Goal: Task Accomplishment & Management: Manage account settings

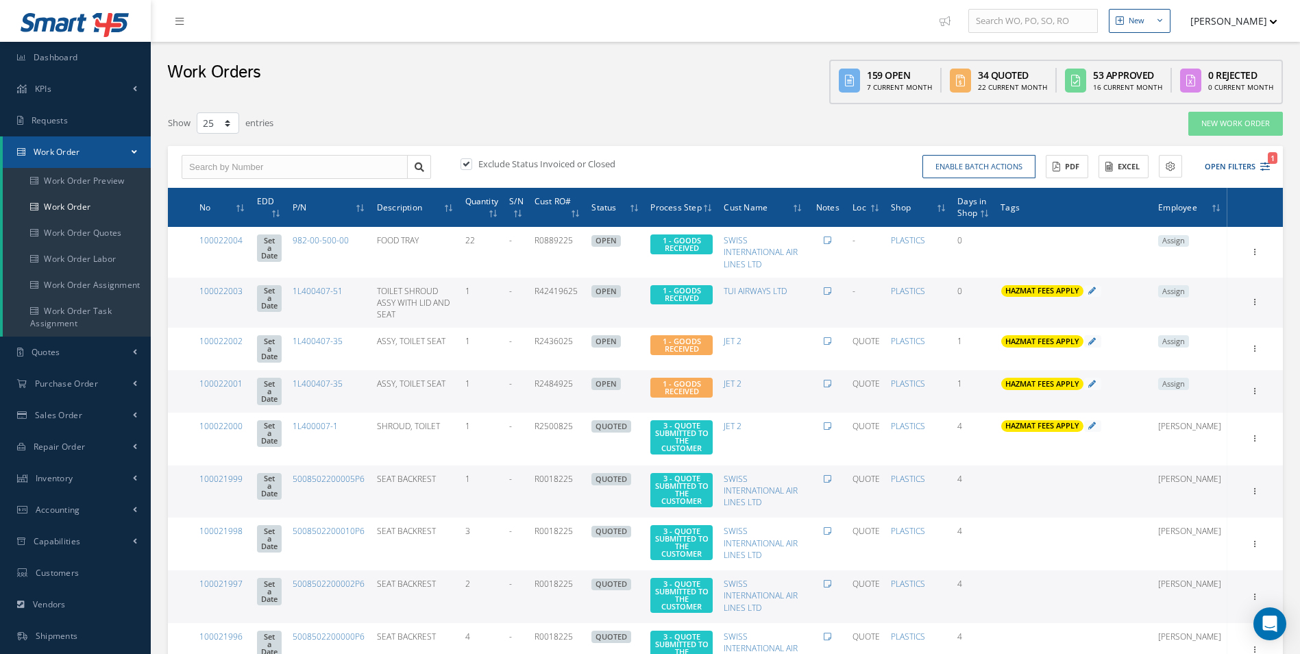
select select "25"
click at [1262, 162] on icon "1" at bounding box center [1265, 167] width 10 height 10
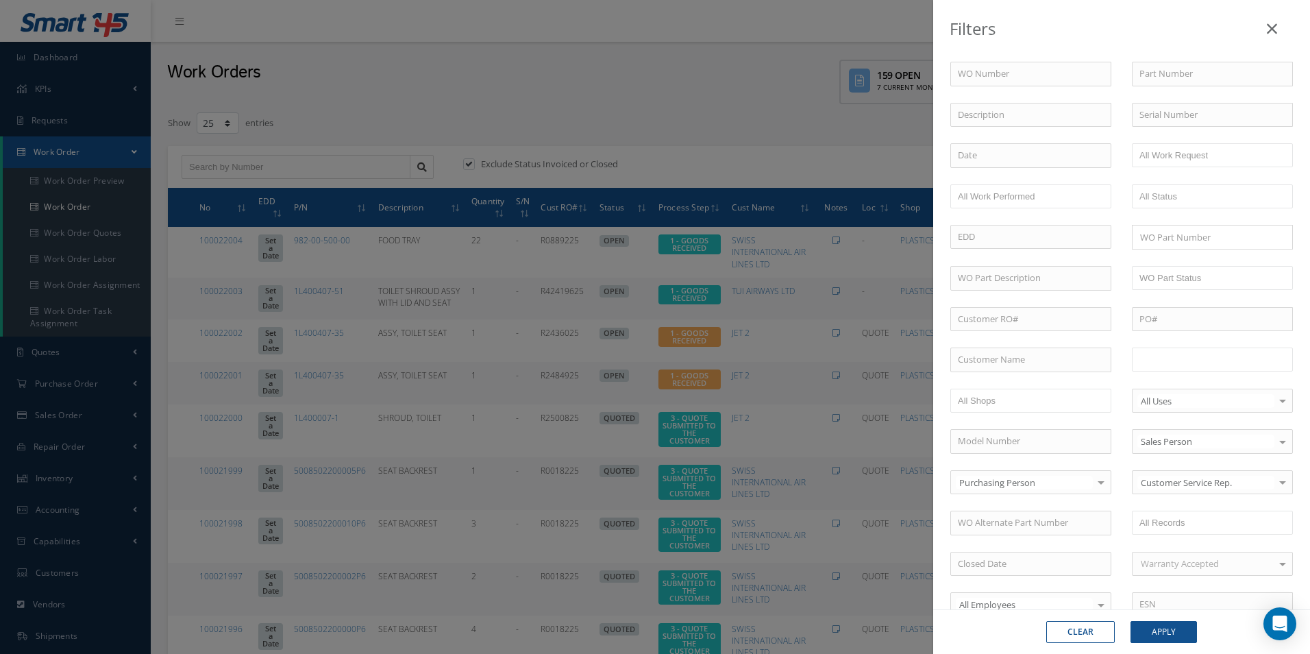
click at [1182, 357] on input "text" at bounding box center [1183, 359] width 87 height 17
click at [1177, 628] on button "Apply" at bounding box center [1164, 632] width 66 height 22
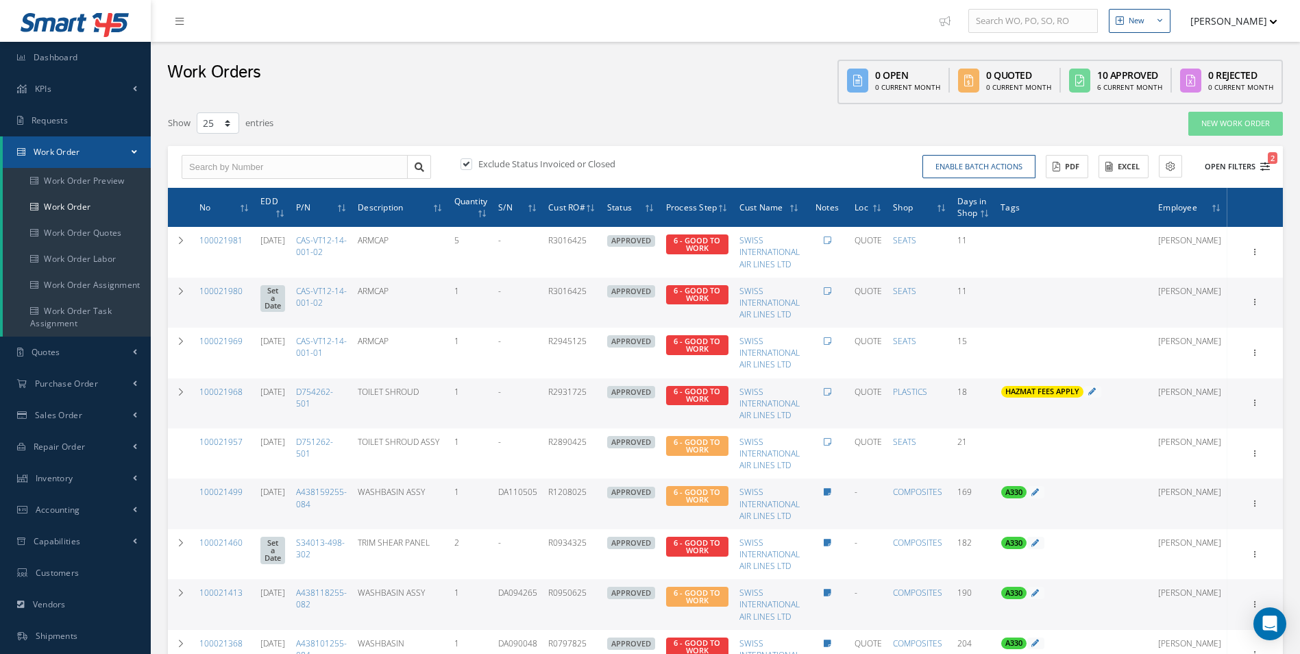
click at [1269, 162] on span "2" at bounding box center [1273, 158] width 10 height 12
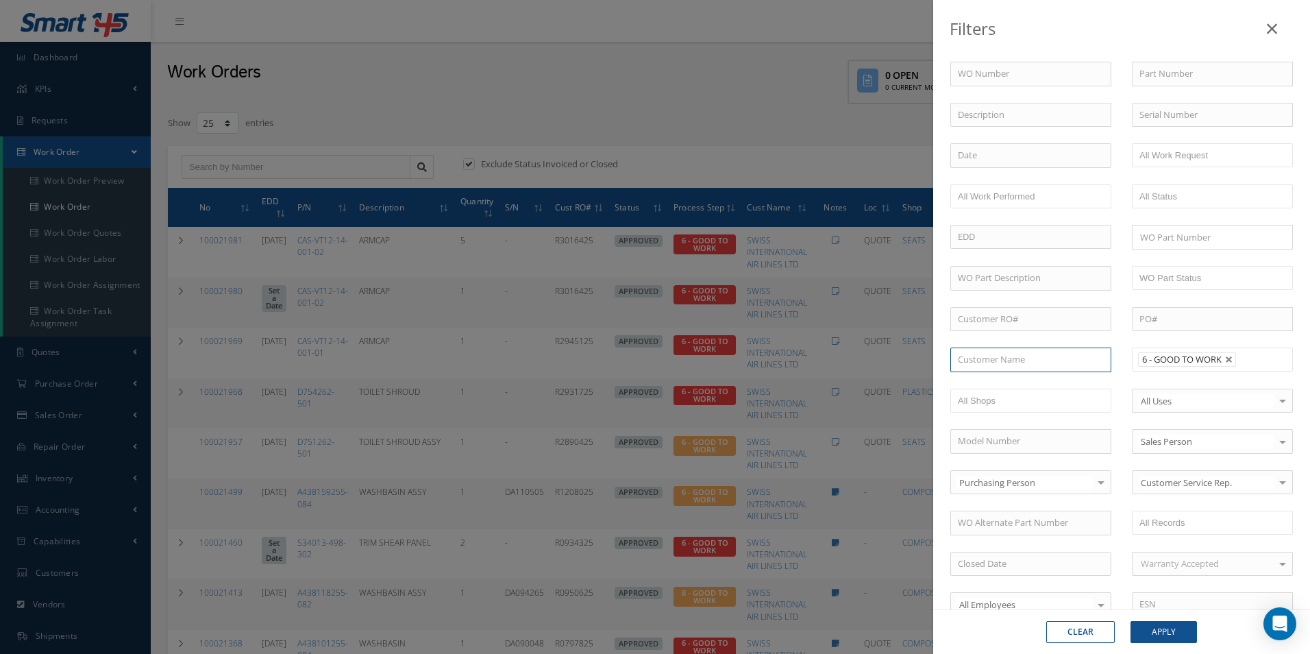
click at [1022, 367] on input "text" at bounding box center [1031, 359] width 161 height 25
type input "s"
click at [1225, 363] on link at bounding box center [1229, 360] width 8 height 8
type input "All Proccess Step"
click at [1015, 392] on div "SUN EXPRESS - Günes Ekspres Havacilik A.S." at bounding box center [1031, 391] width 146 height 27
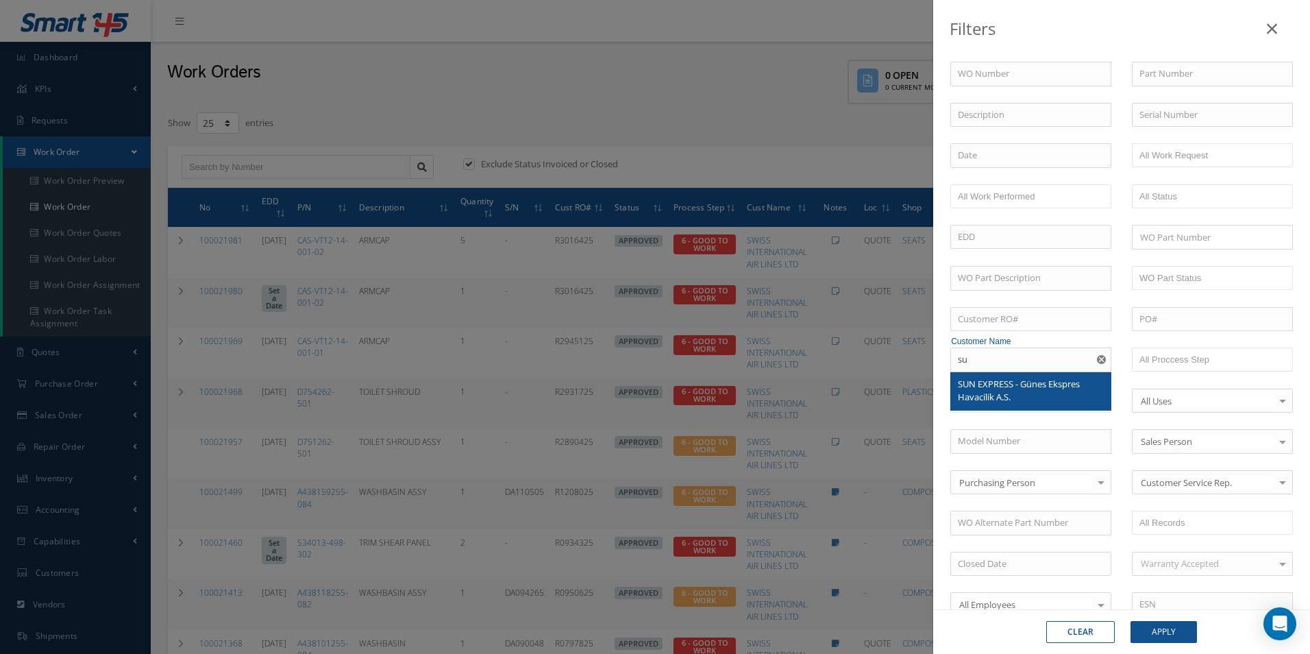
type input "SUN EXPRESS - Günes Ekspres Havacilik A.S."
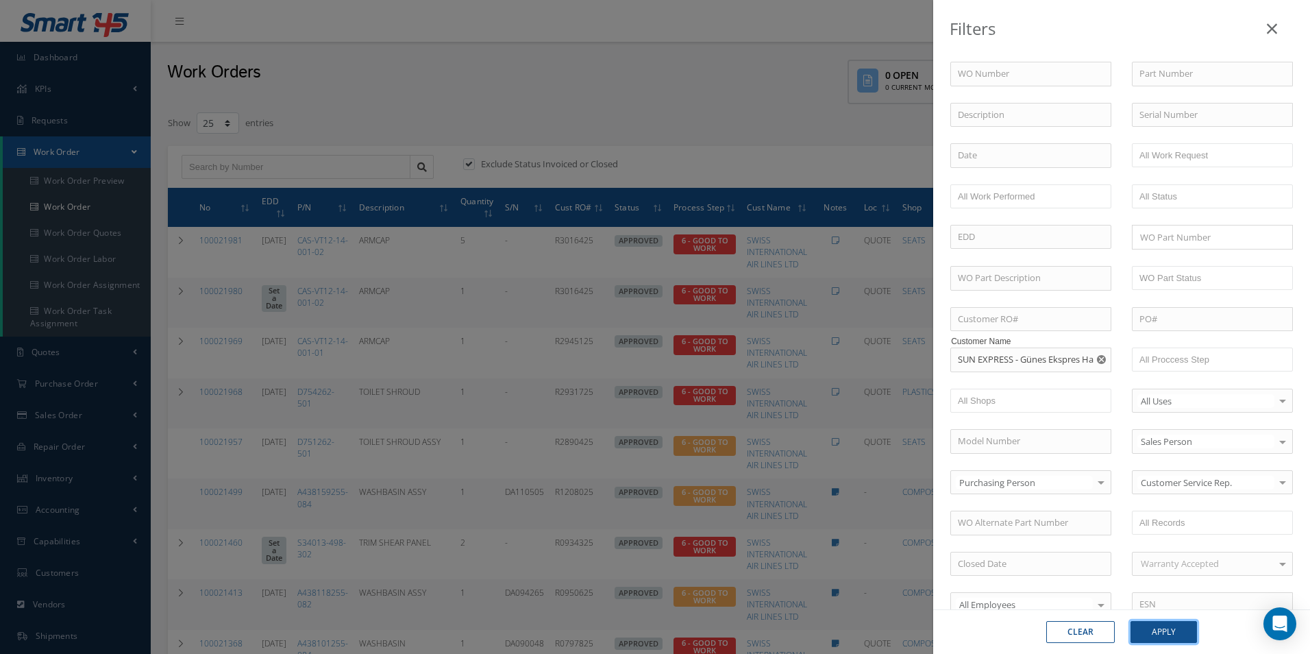
click at [1179, 626] on button "Apply" at bounding box center [1164, 632] width 66 height 22
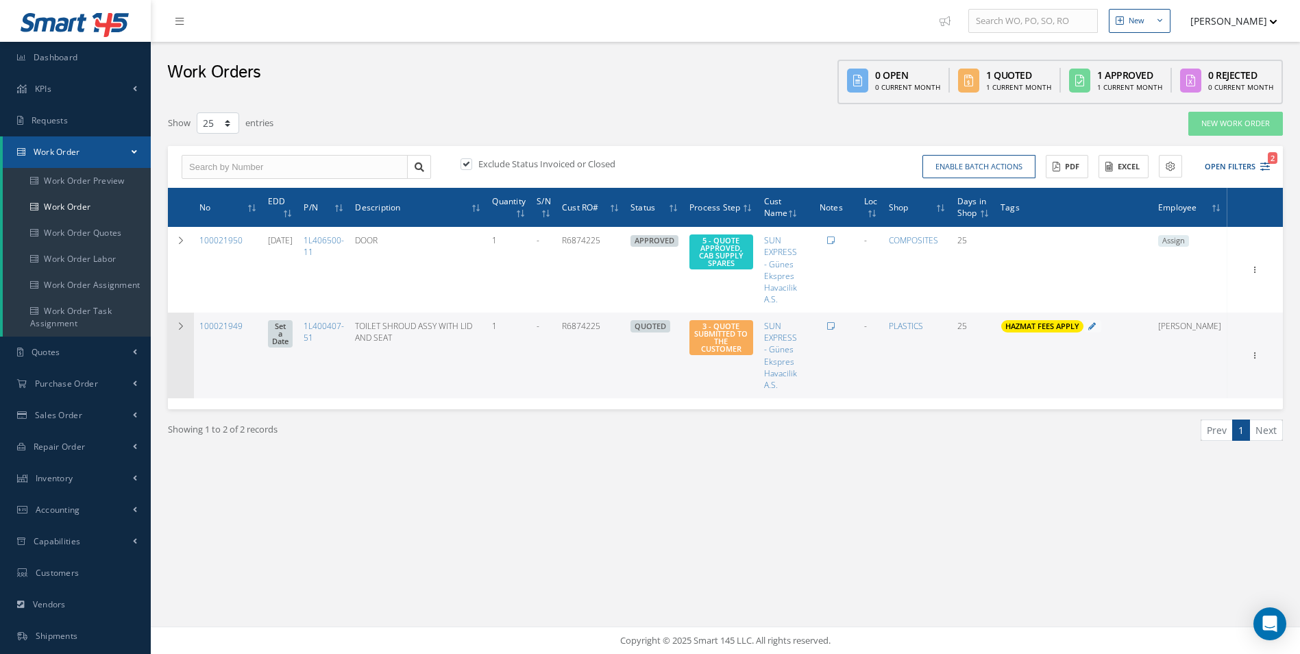
click at [171, 323] on td at bounding box center [181, 356] width 26 height 86
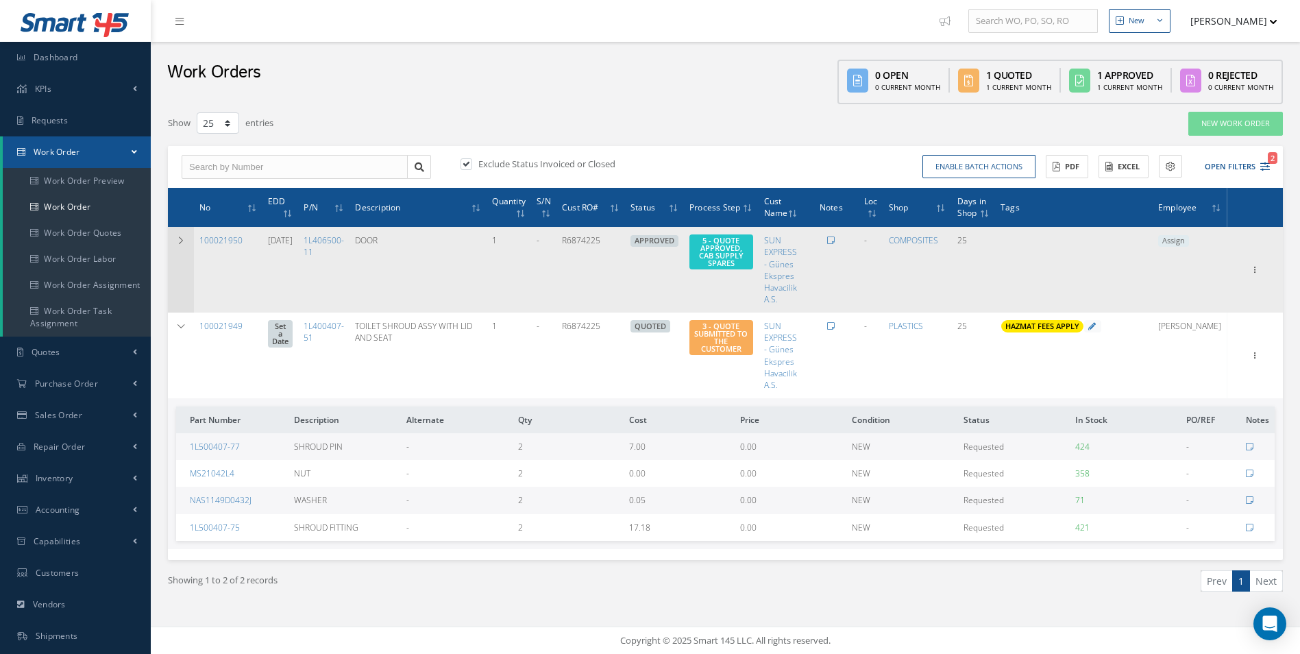
click at [179, 241] on icon at bounding box center [181, 240] width 10 height 8
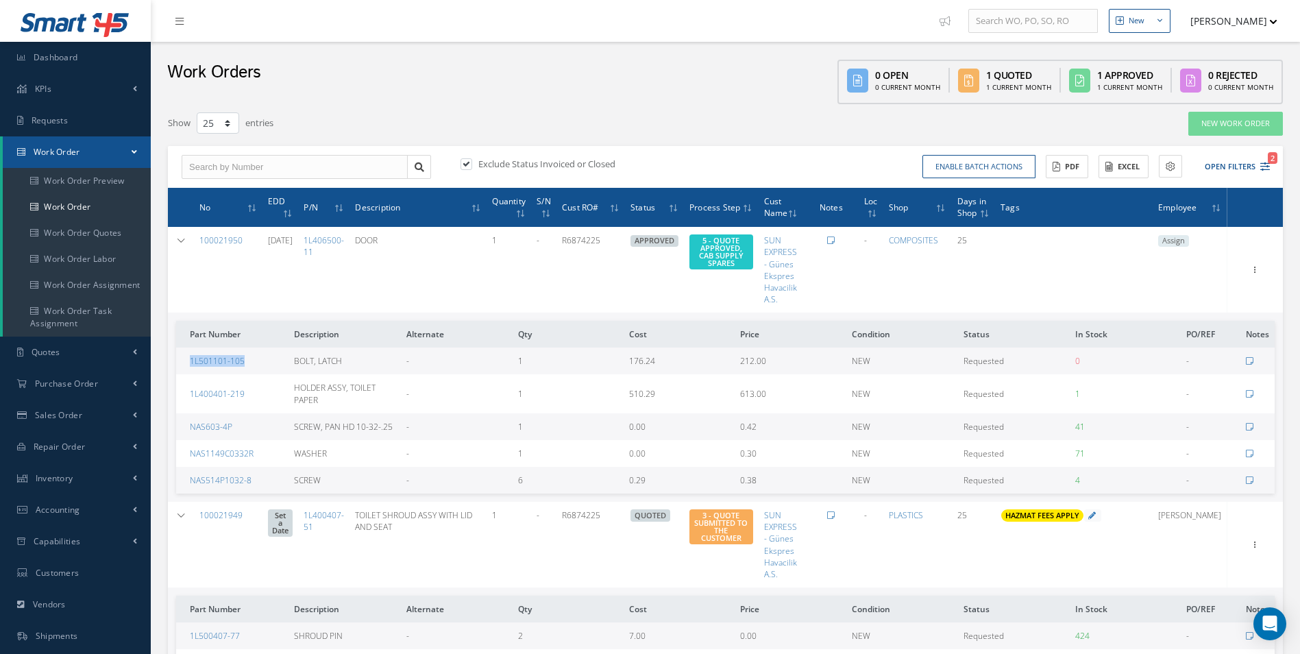
drag, startPoint x: 260, startPoint y: 368, endPoint x: 186, endPoint y: 363, distance: 73.5
click at [186, 363] on td "1L501101-105" at bounding box center [232, 360] width 112 height 27
copy link "1L501101-105"
click at [221, 240] on link "100021950" at bounding box center [220, 240] width 43 height 12
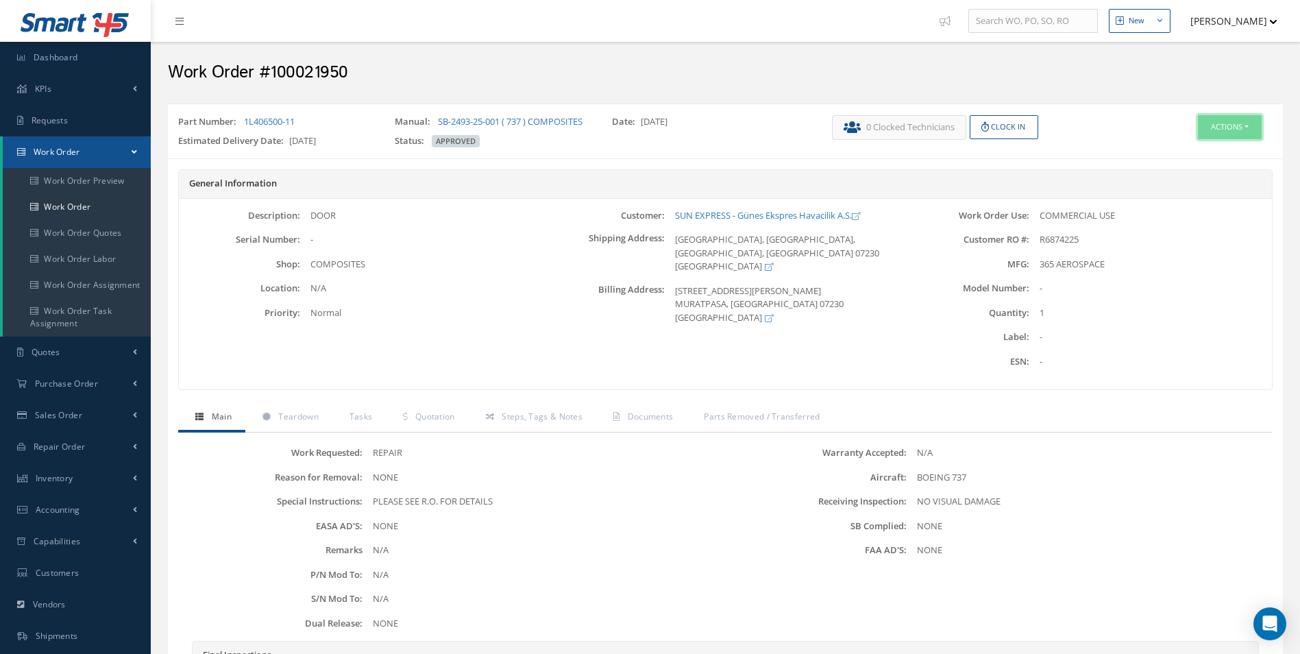
click at [1217, 132] on button "Actions" at bounding box center [1230, 127] width 64 height 24
click at [1187, 149] on link "Edit" at bounding box center [1209, 153] width 110 height 19
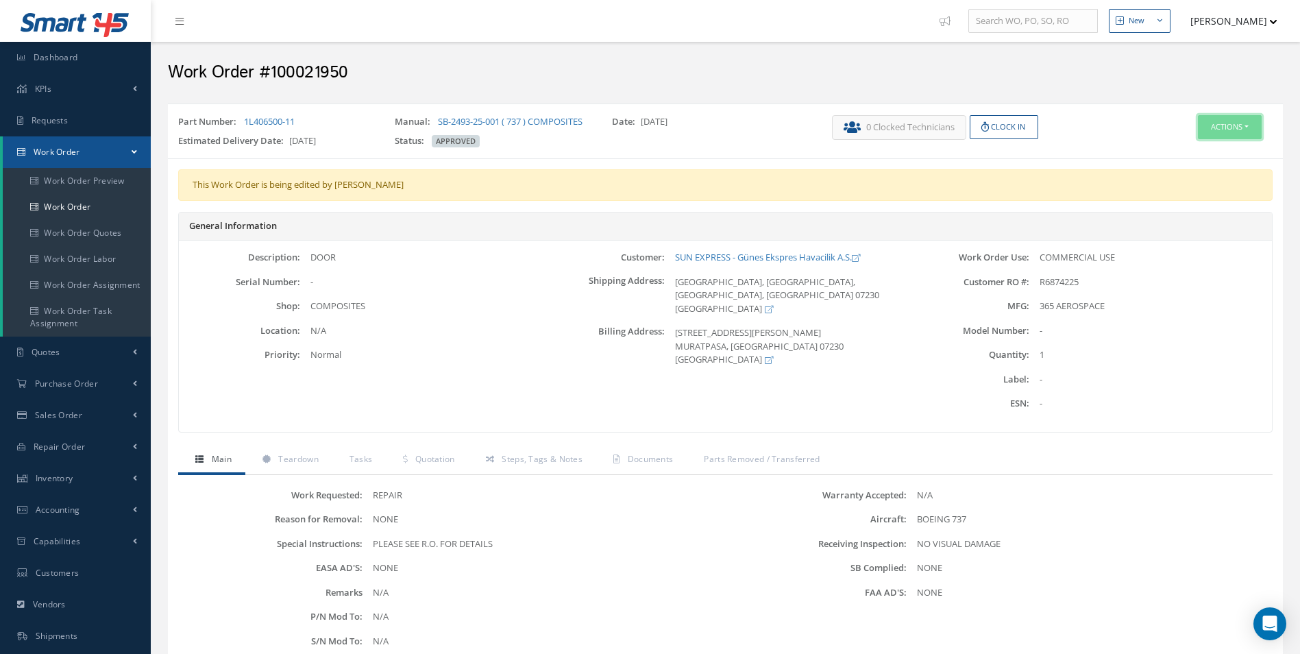
click at [1239, 127] on button "Actions" at bounding box center [1230, 127] width 64 height 24
click at [1197, 149] on link "Edit" at bounding box center [1209, 153] width 110 height 19
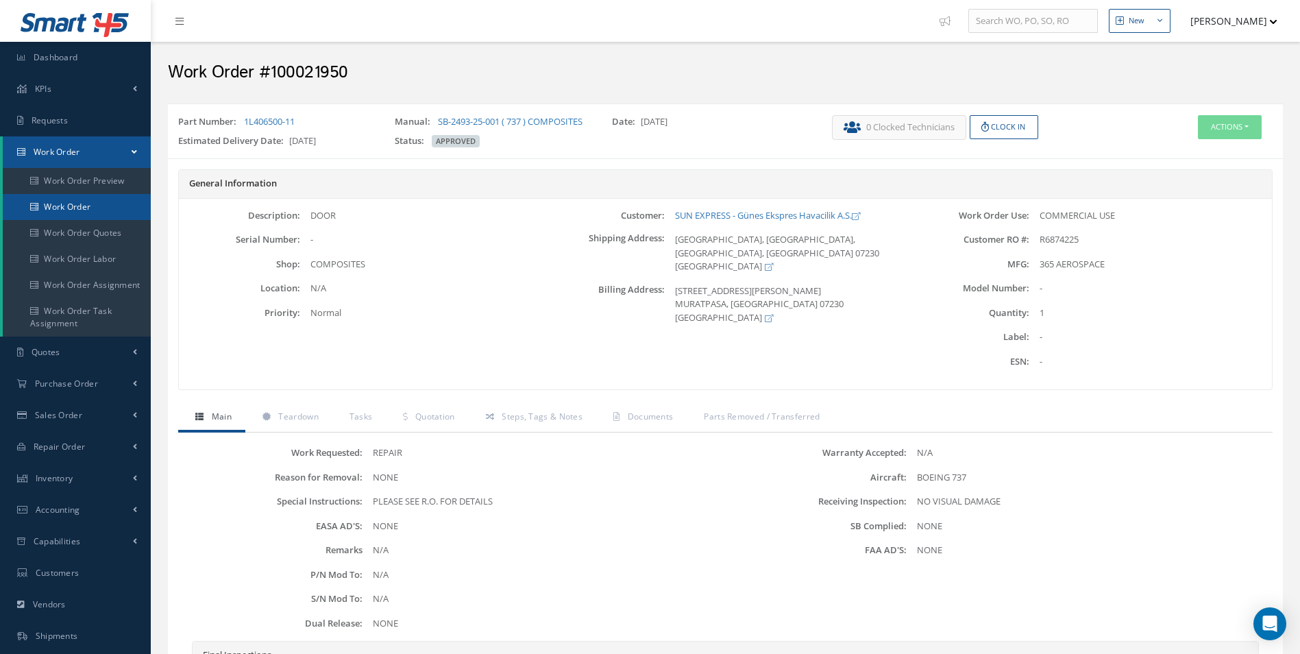
click at [48, 200] on link "Work Order" at bounding box center [77, 207] width 148 height 26
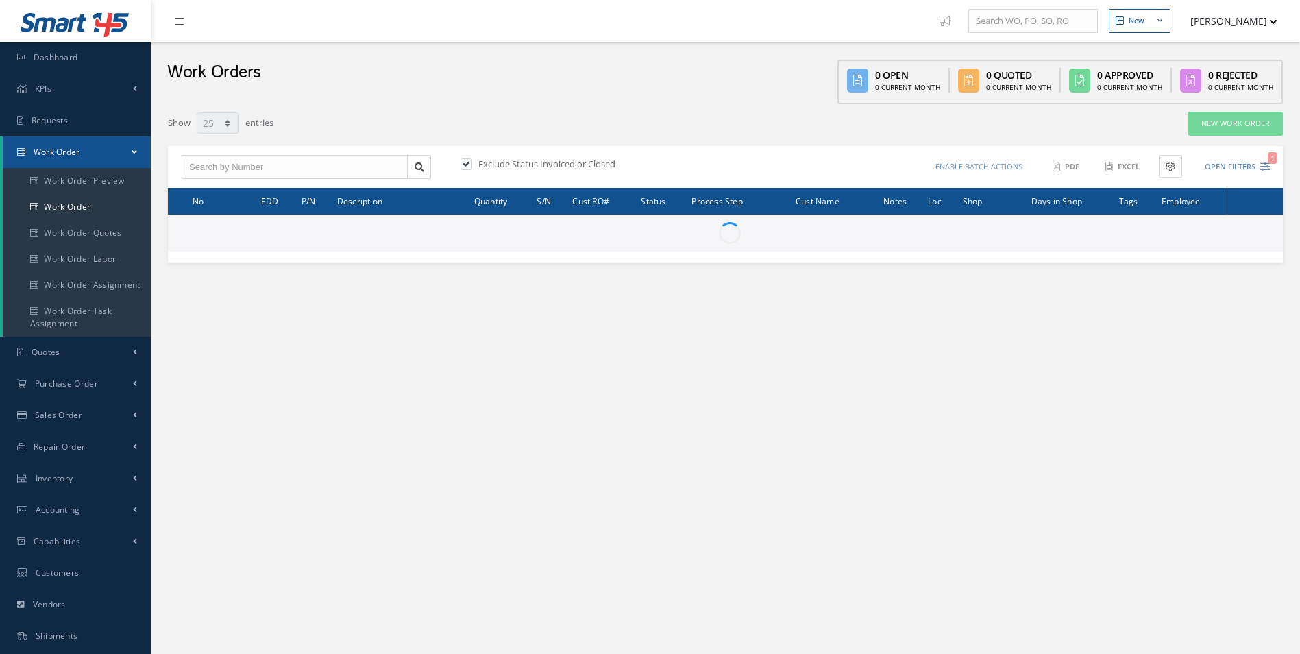
select select "25"
click at [219, 167] on input "text" at bounding box center [295, 167] width 226 height 25
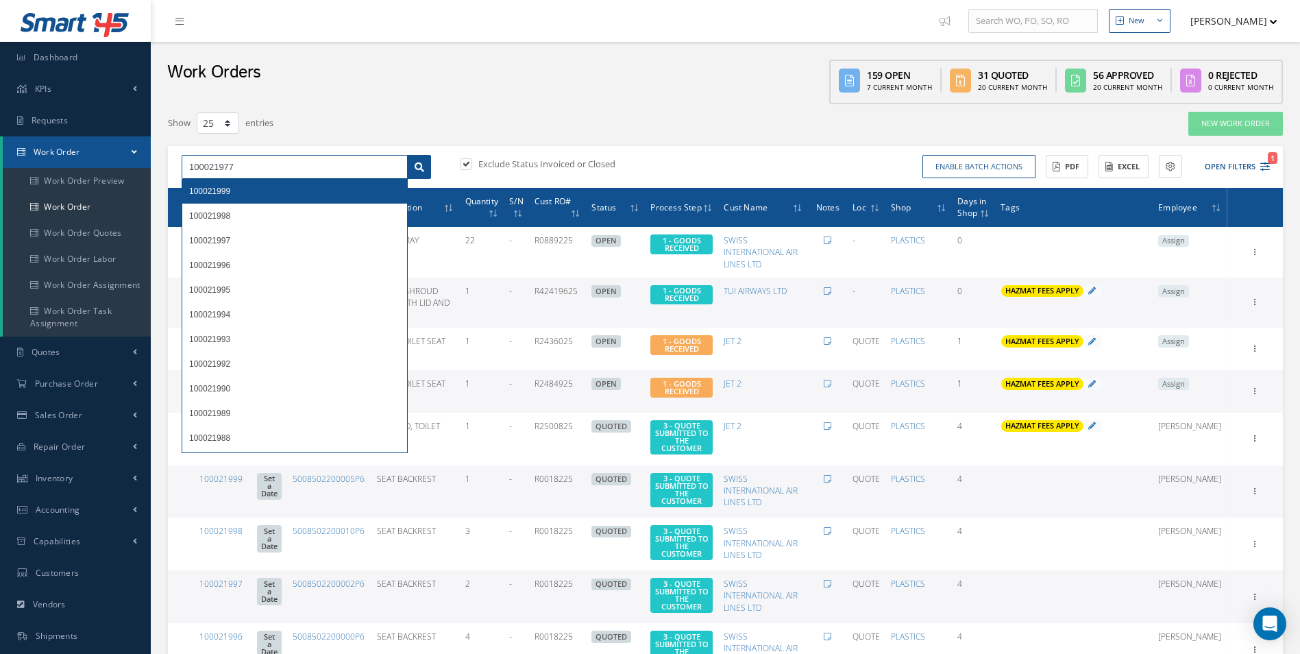
type input "100021977"
click at [428, 164] on link at bounding box center [419, 167] width 24 height 25
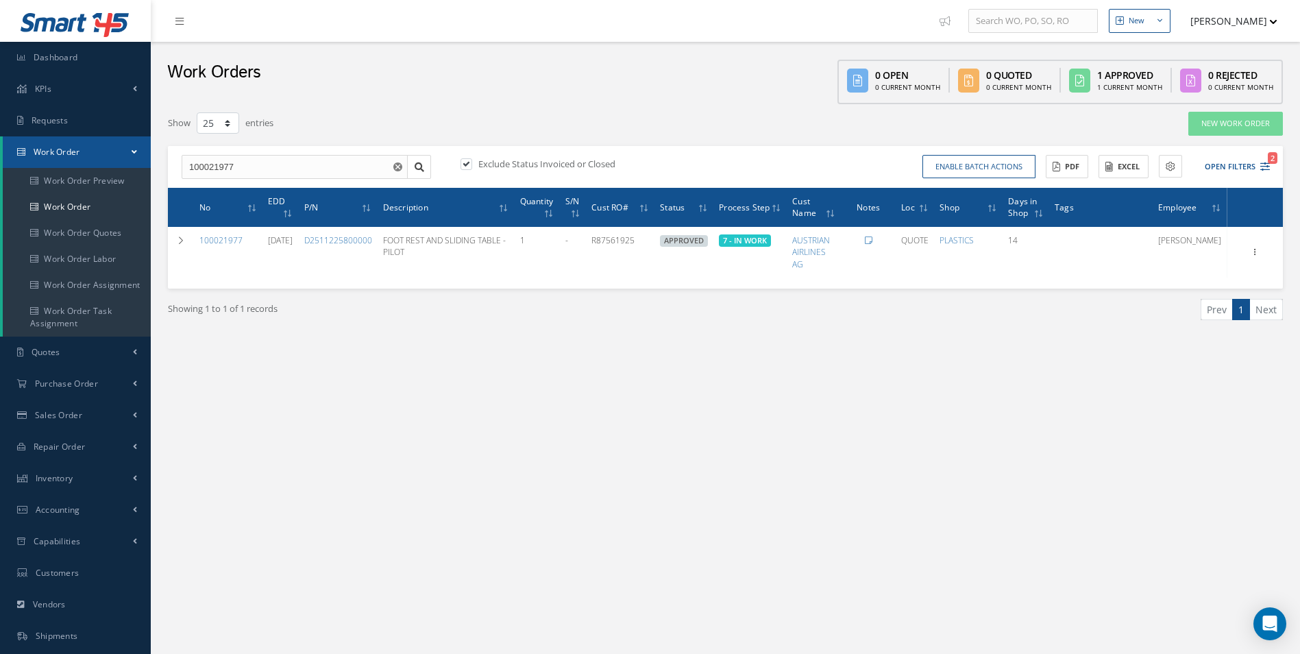
click at [731, 489] on div "New New Work Order New Purchase Order New Customer Quote New Sales Order New Re…" at bounding box center [725, 389] width 1149 height 778
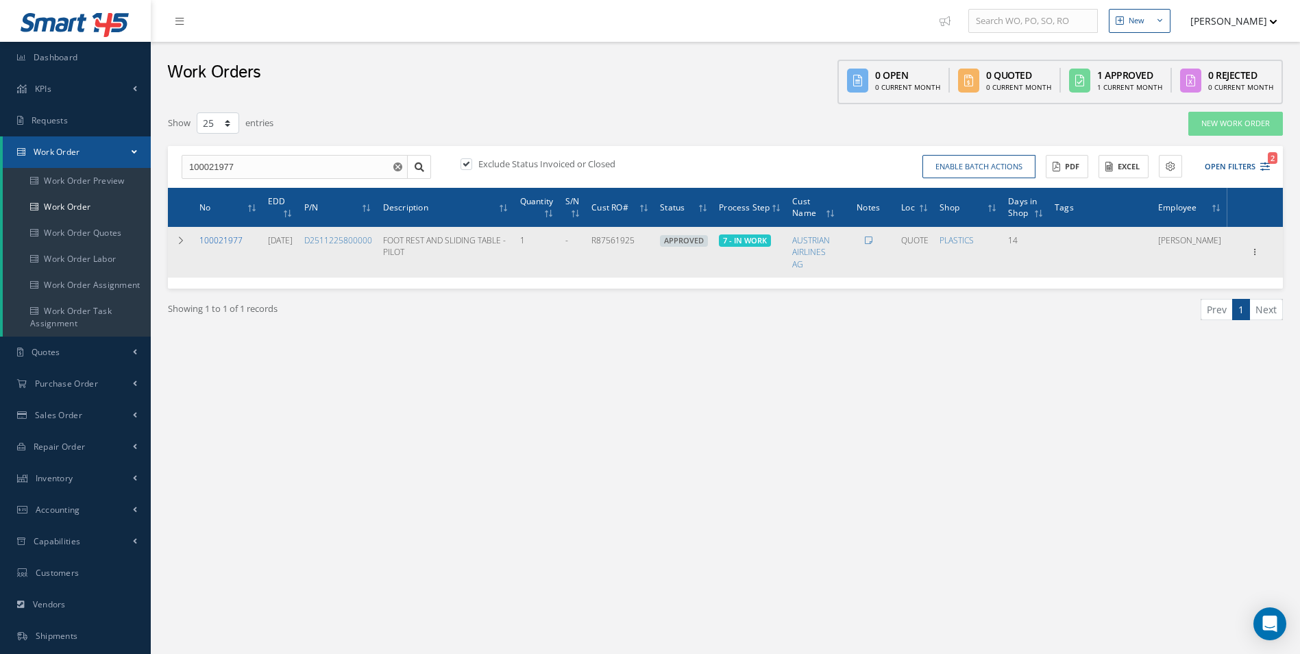
click at [225, 240] on link "100021977" at bounding box center [220, 240] width 43 height 12
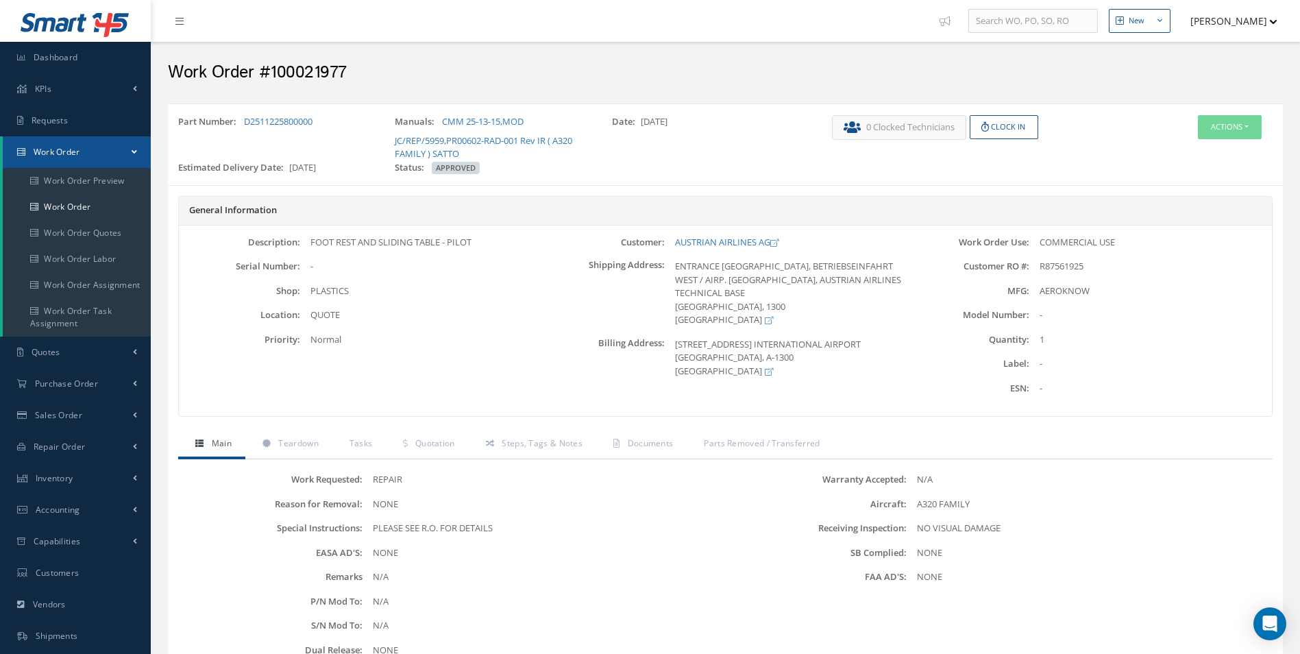
click at [337, 134] on div "Part Number: D2511225800000" at bounding box center [276, 138] width 217 height 46
drag, startPoint x: 337, startPoint y: 118, endPoint x: 246, endPoint y: 124, distance: 91.4
click at [246, 124] on div "Part Number: D2511225800000" at bounding box center [276, 138] width 217 height 46
copy link "D2511225800000"
click at [1067, 267] on span "R87561925" at bounding box center [1062, 266] width 44 height 12
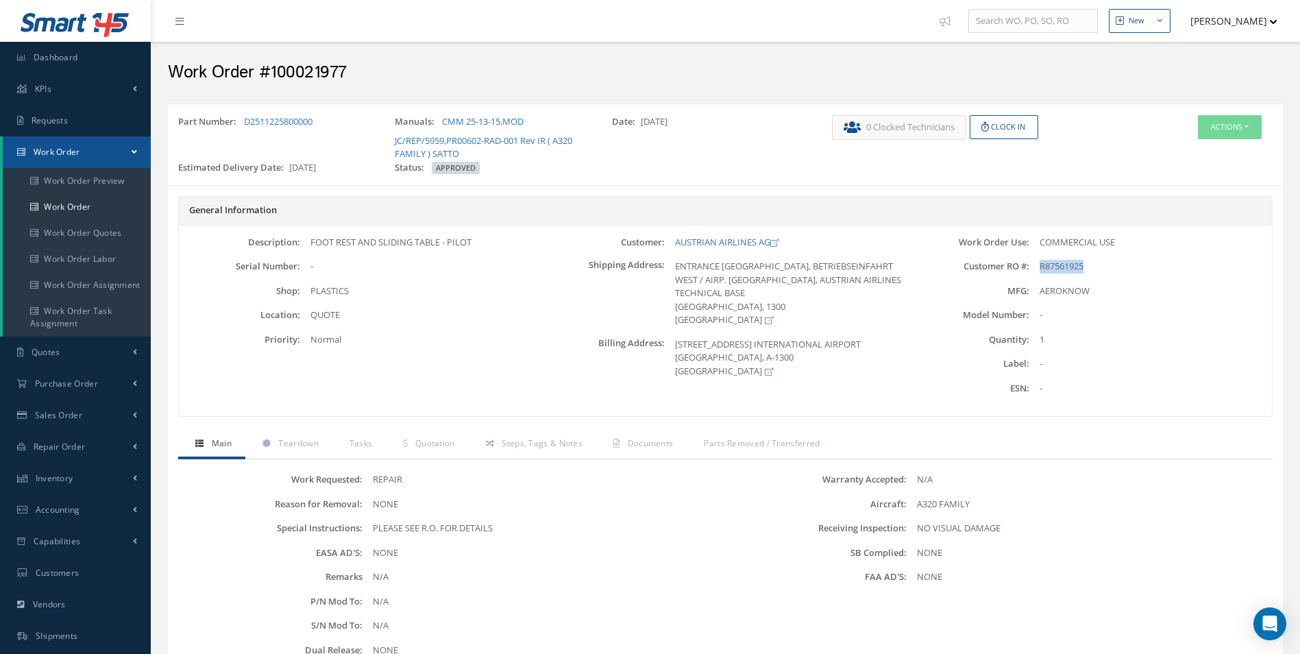
click at [1067, 267] on span "R87561925" at bounding box center [1062, 266] width 44 height 12
copy span "R87561925"
click at [301, 445] on span "Teardown" at bounding box center [298, 443] width 40 height 12
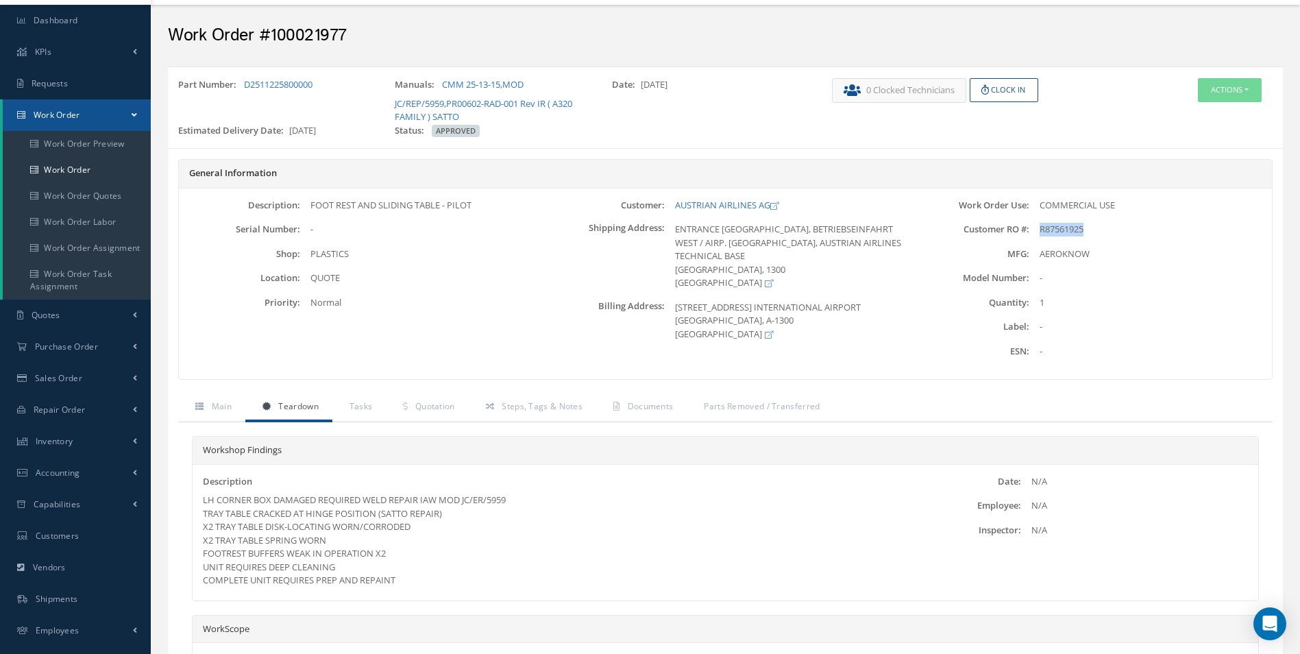
scroll to position [69, 0]
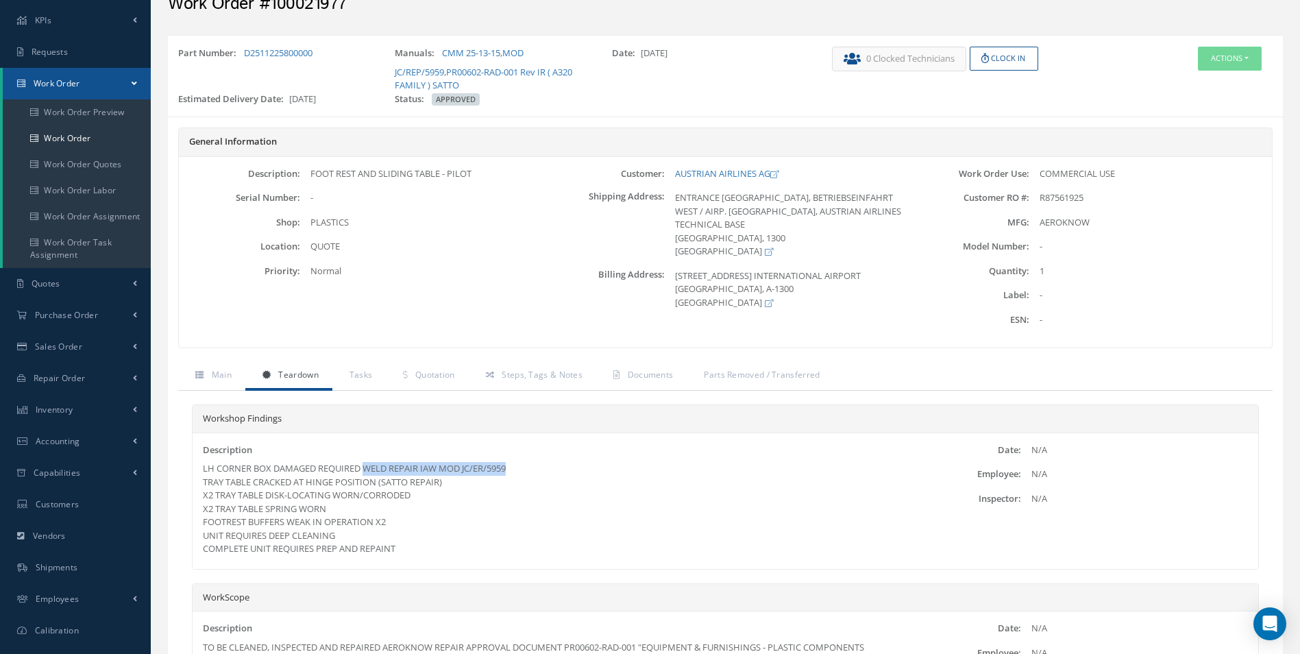
drag, startPoint x: 526, startPoint y: 470, endPoint x: 369, endPoint y: 466, distance: 157.0
click at [369, 466] on div "LH CORNER BOX DAMAGED REQUIRED WELD REPAIR IAW MOD JC/ER/5959 TRAY TABLE CRACKE…" at bounding box center [548, 509] width 690 height 94
click at [656, 496] on div "LH CORNER BOX DAMAGED REQUIRED WELD REPAIR IAW MOD JC/ER/5959 TRAY TABLE CRACKE…" at bounding box center [548, 509] width 690 height 94
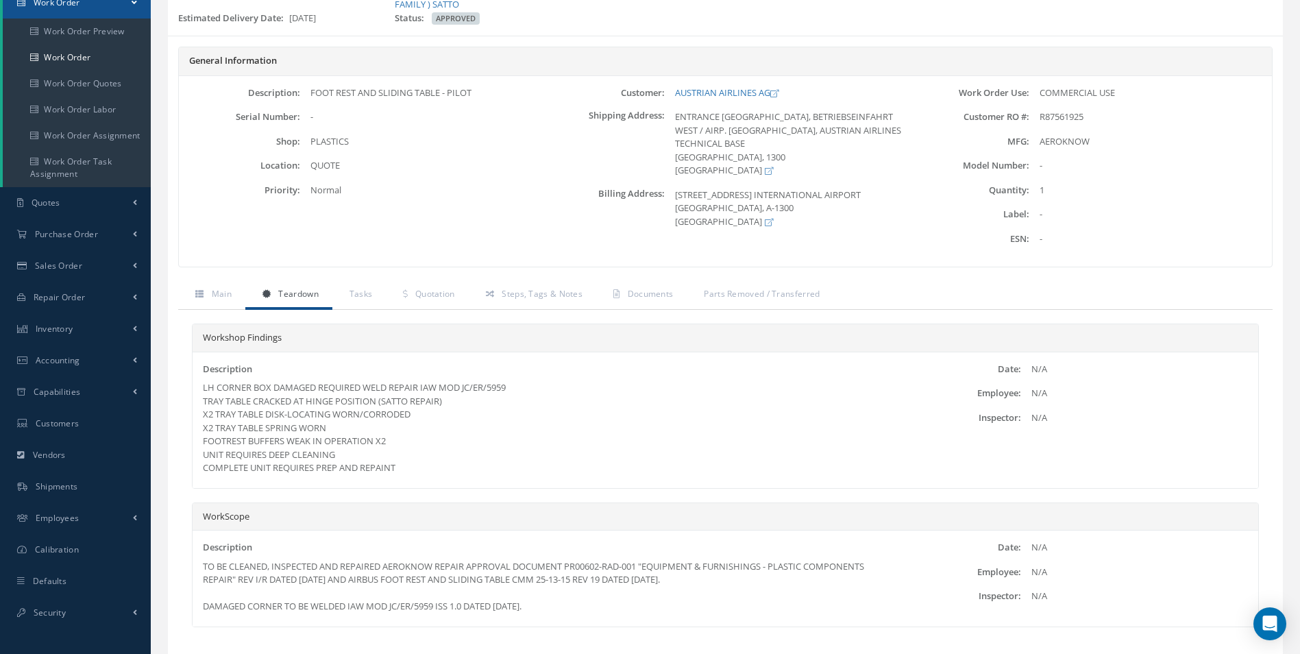
scroll to position [228, 0]
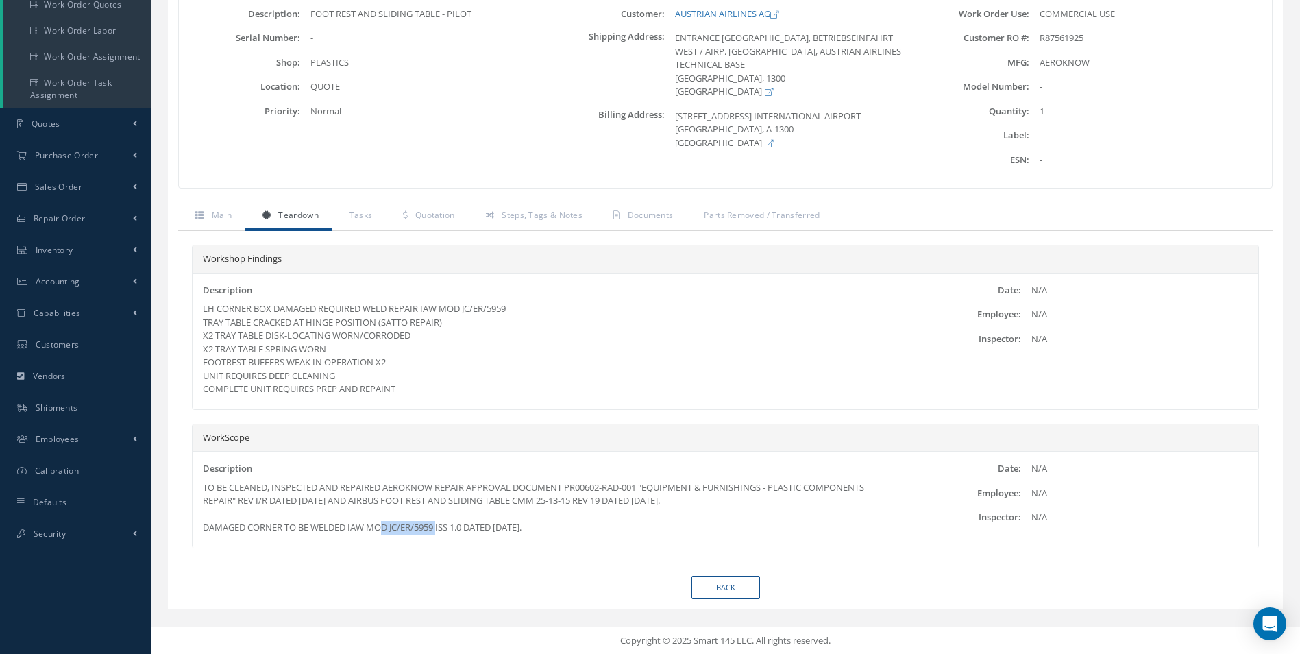
drag, startPoint x: 375, startPoint y: 530, endPoint x: 437, endPoint y: 530, distance: 62.4
click at [437, 530] on div "TO BE CLEANED, INSPECTED AND REPAIRED AEROKNOW REPAIR APPROVAL DOCUMENT PR00602…" at bounding box center [548, 507] width 690 height 53
copy div "OD JC/ER/5959"
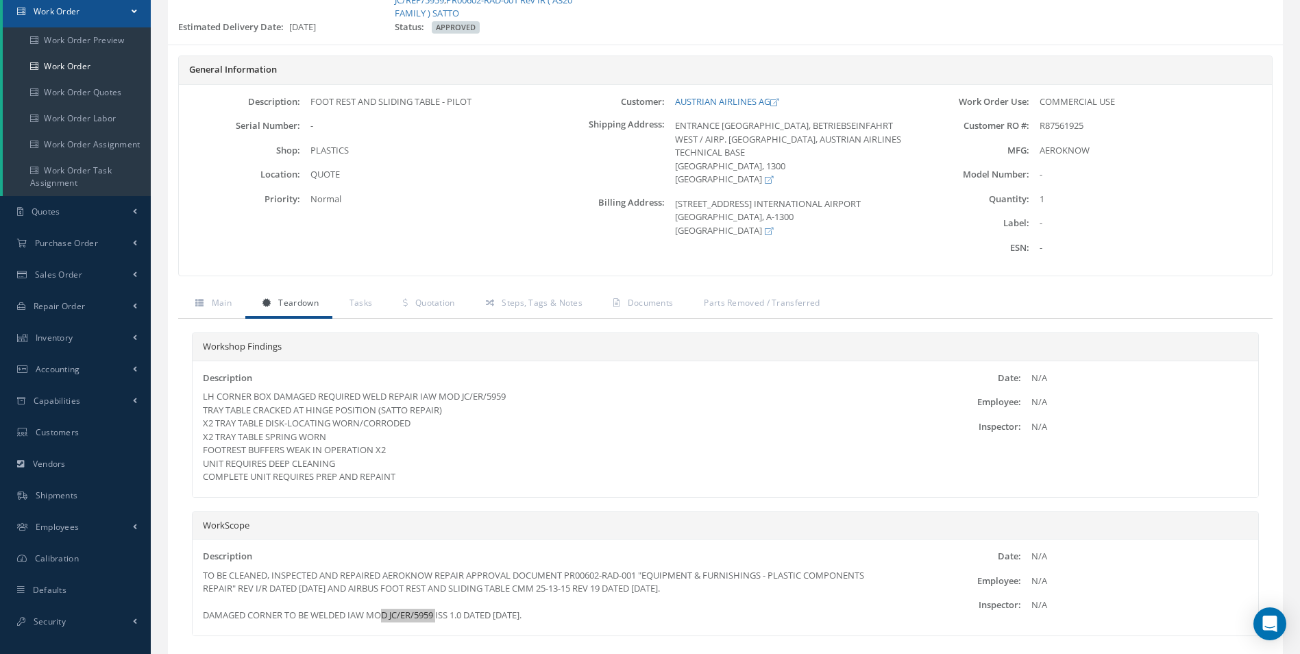
scroll to position [0, 0]
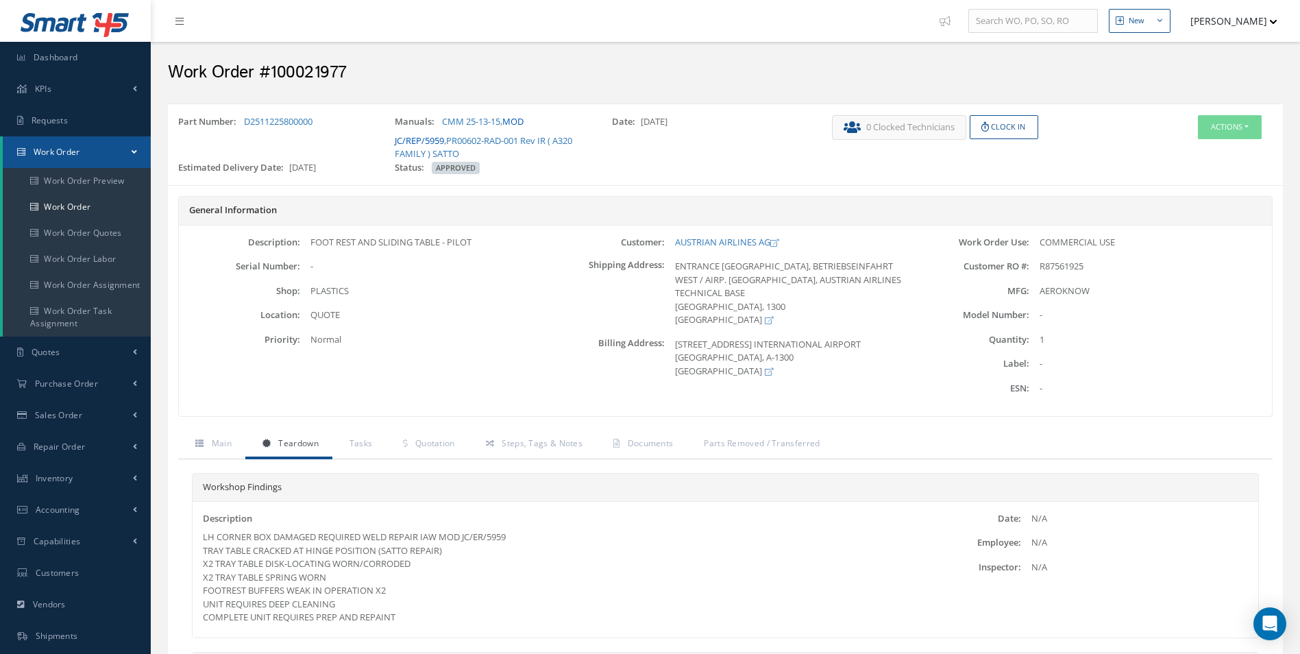
click at [524, 119] on link "MOD JC/REP/5959" at bounding box center [459, 131] width 129 height 32
click at [1232, 122] on button "Actions" at bounding box center [1230, 127] width 64 height 24
click at [180, 446] on link "Main" at bounding box center [211, 444] width 67 height 29
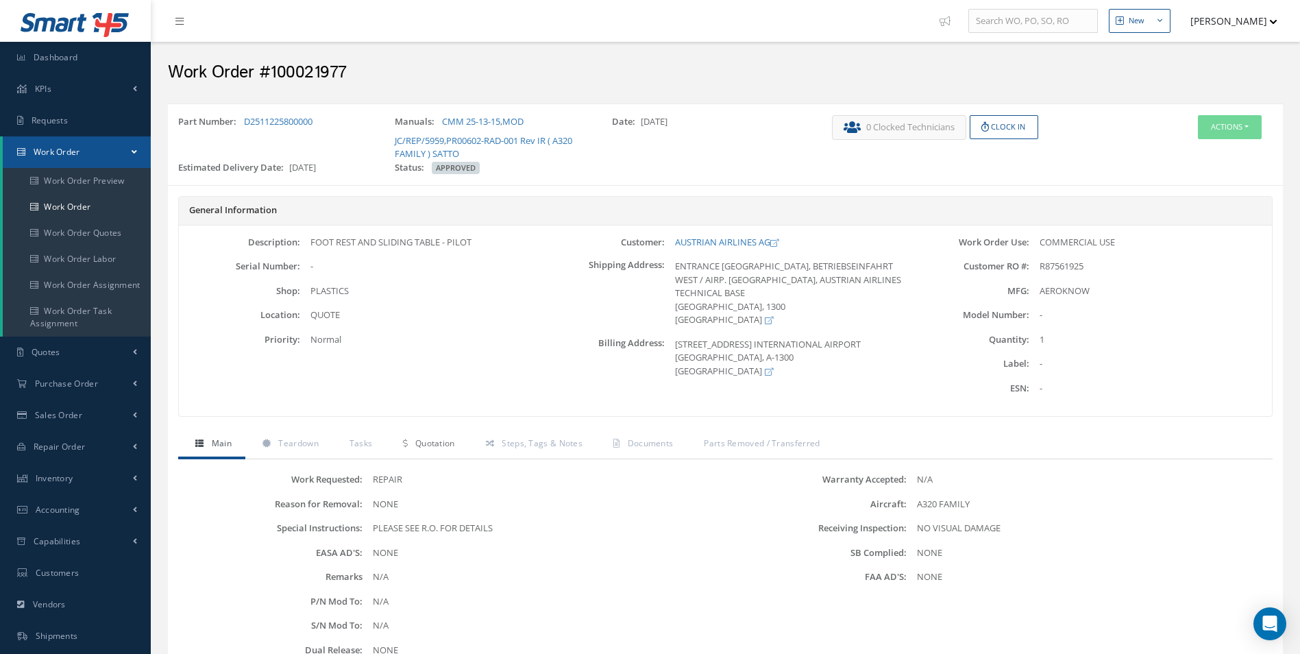
click at [408, 442] on link "Quotation" at bounding box center [427, 444] width 82 height 29
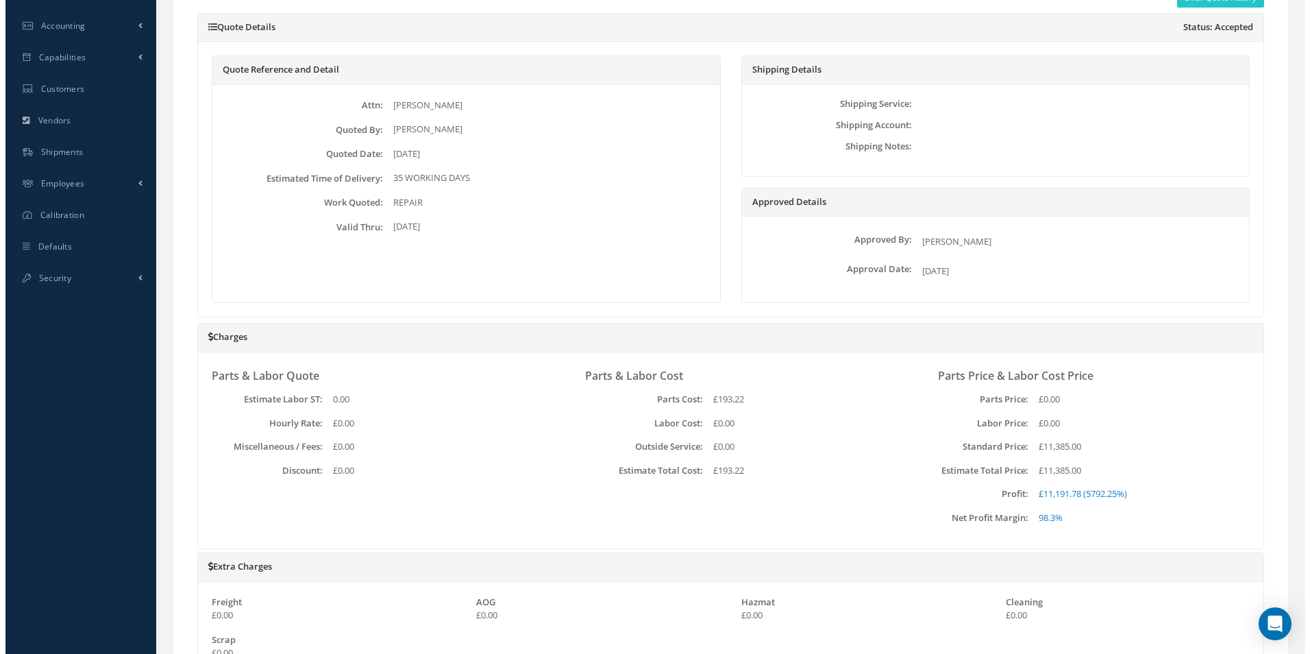
scroll to position [206, 0]
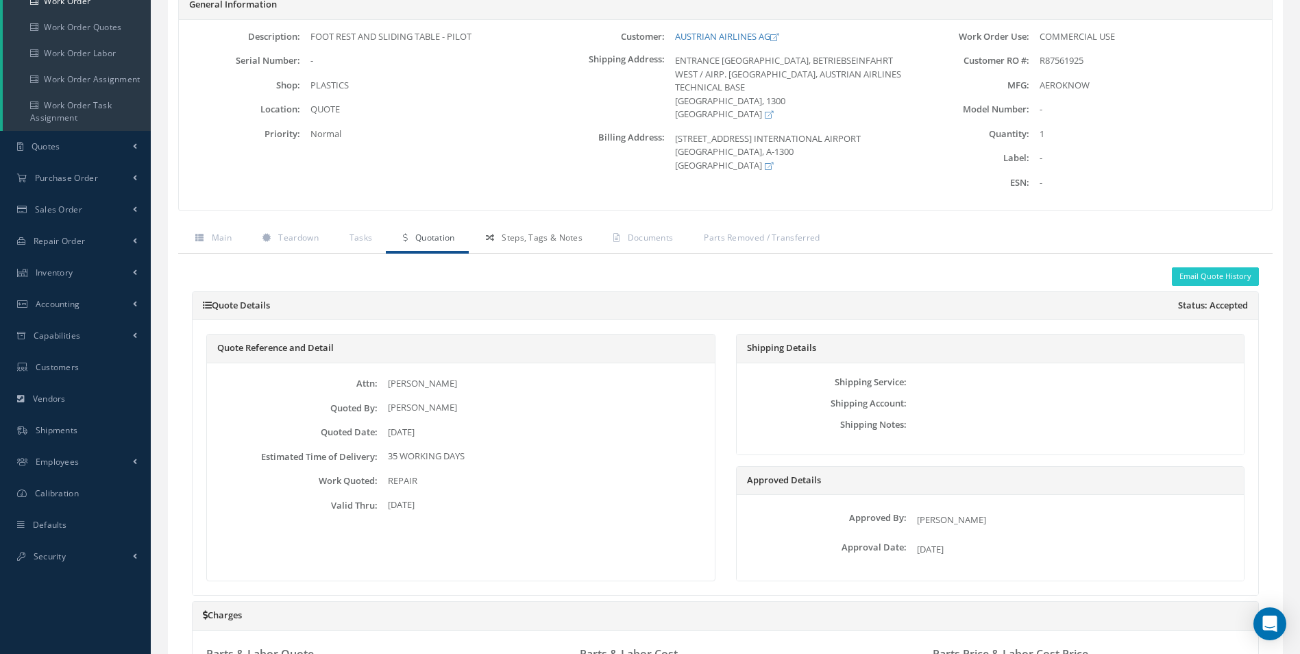
click at [550, 242] on span "Steps, Tags & Notes" at bounding box center [542, 238] width 81 height 12
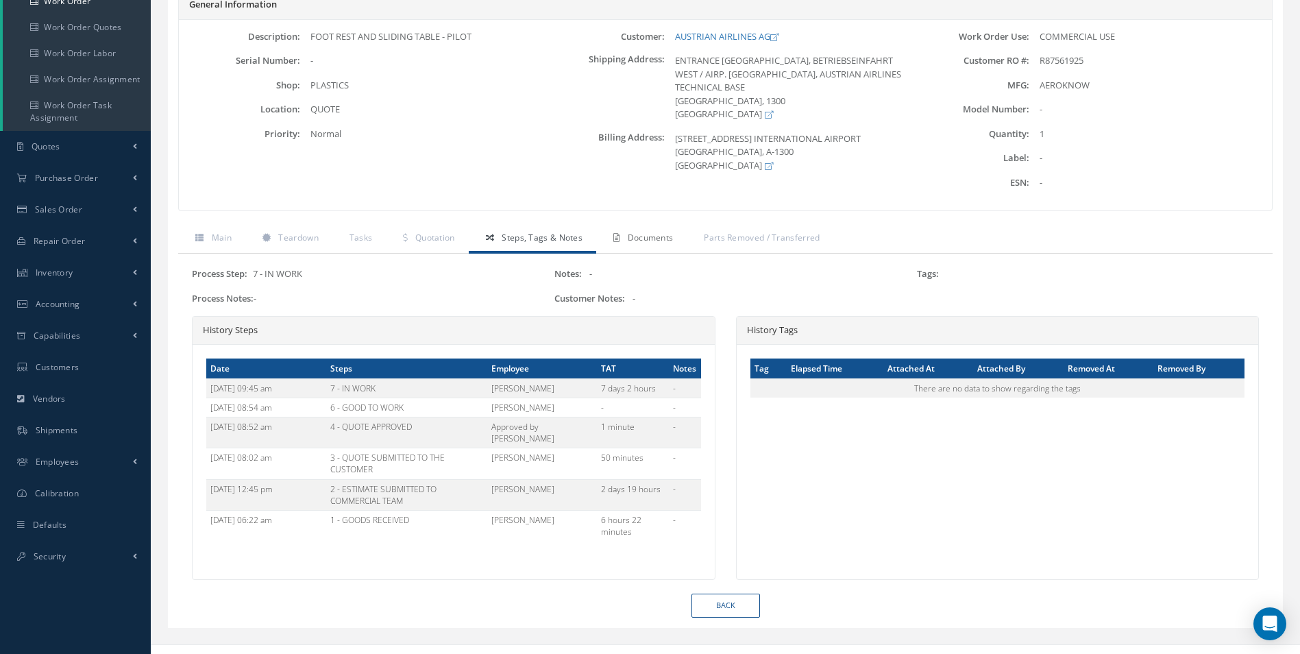
click at [647, 228] on link "Documents" at bounding box center [641, 239] width 90 height 29
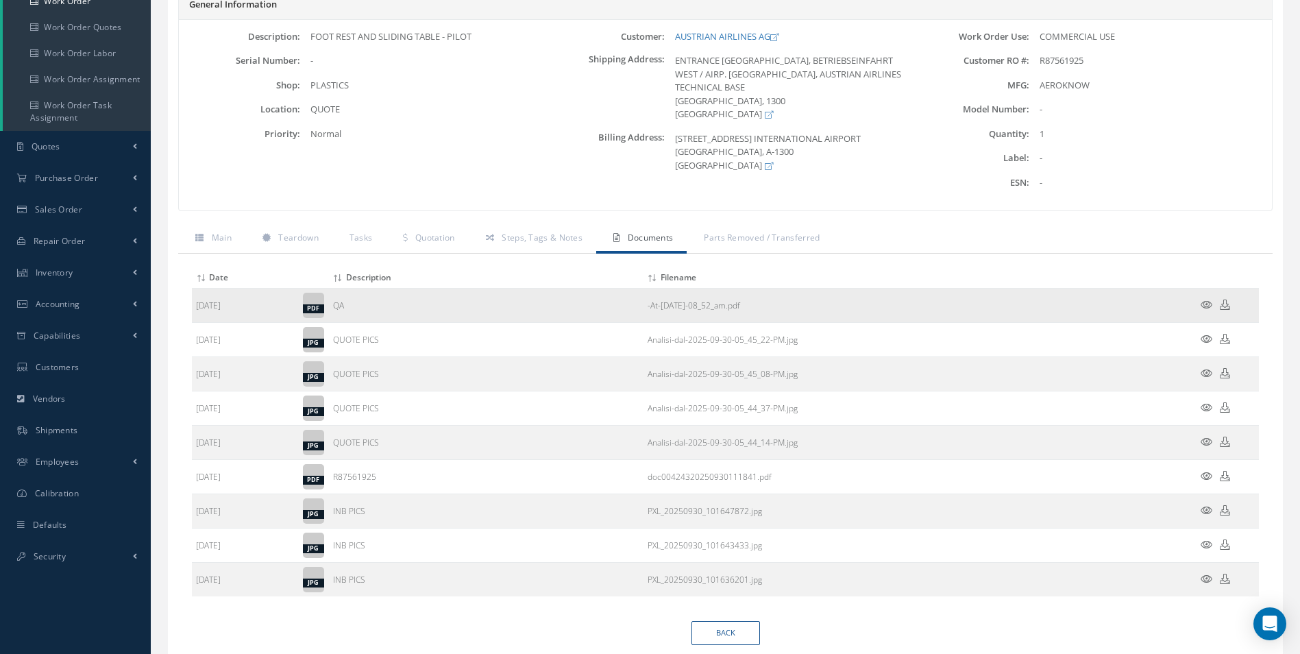
click at [1207, 300] on icon at bounding box center [1207, 305] width 12 height 10
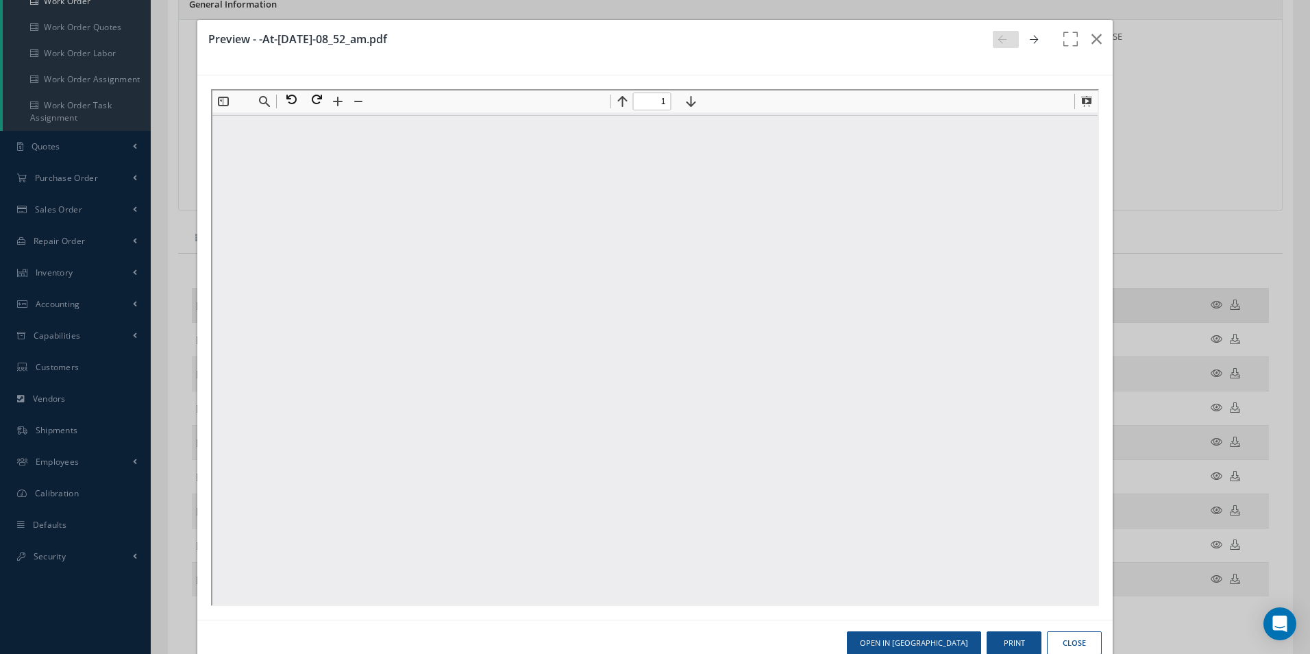
scroll to position [0, 0]
type input "2"
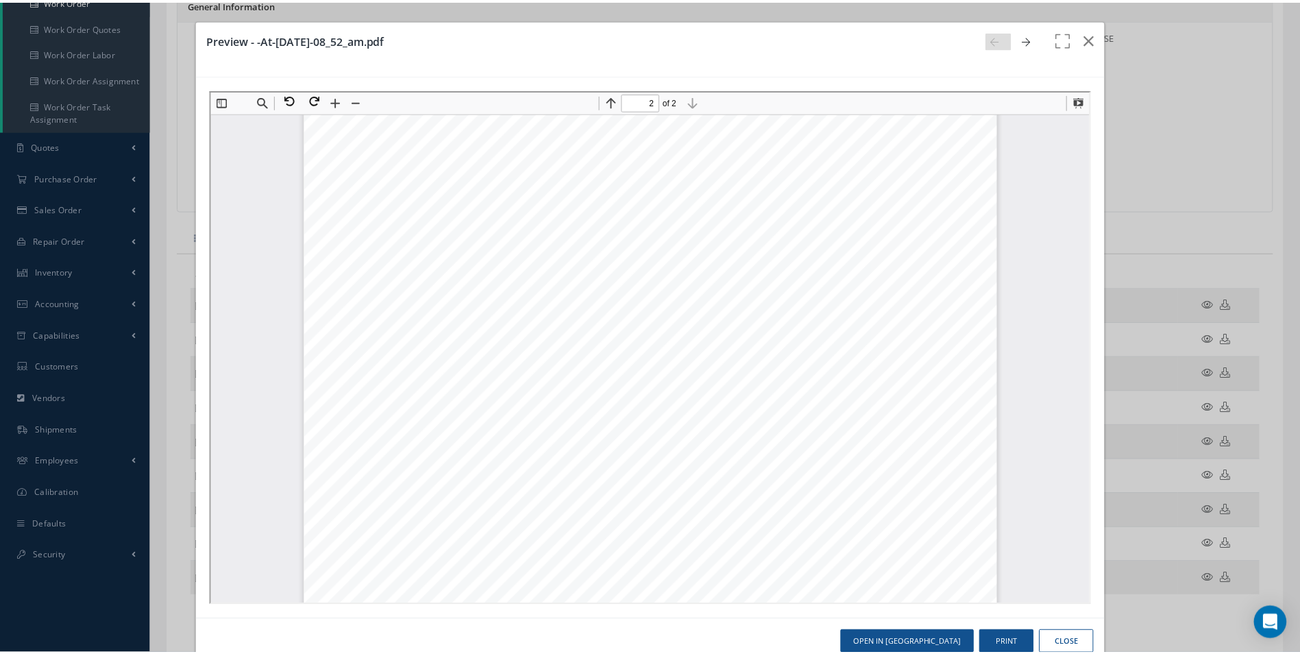
scroll to position [829, 0]
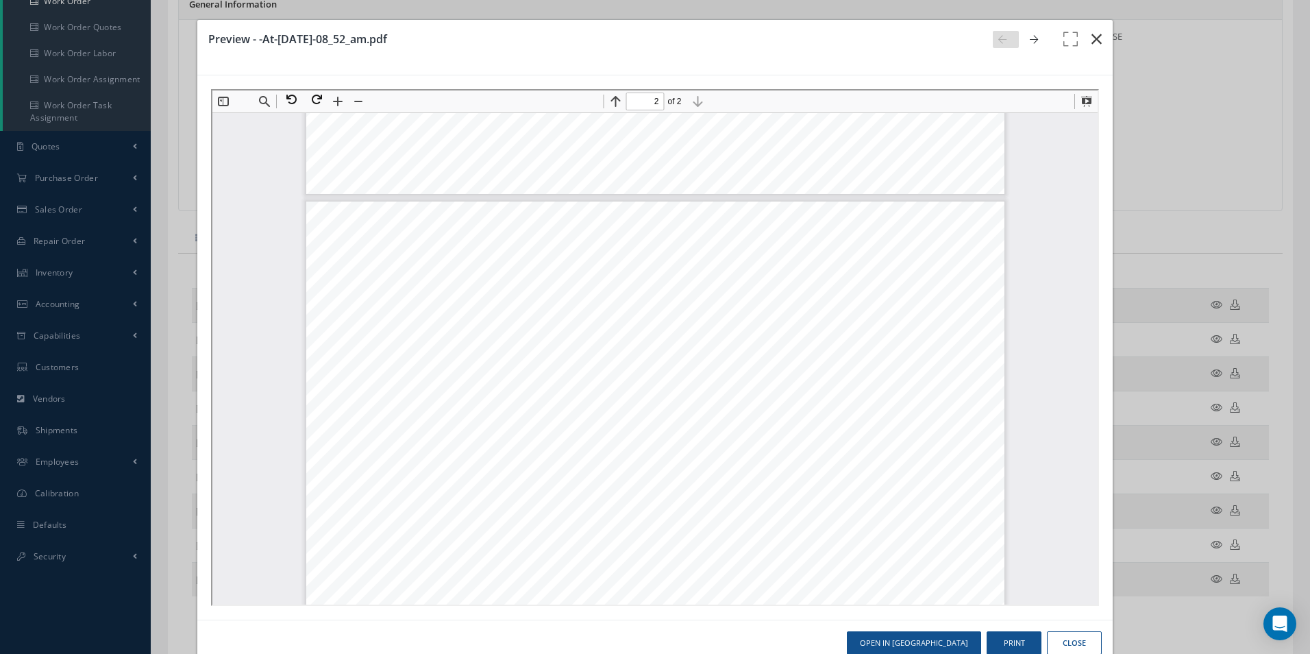
click at [1092, 41] on icon "button" at bounding box center [1097, 39] width 10 height 16
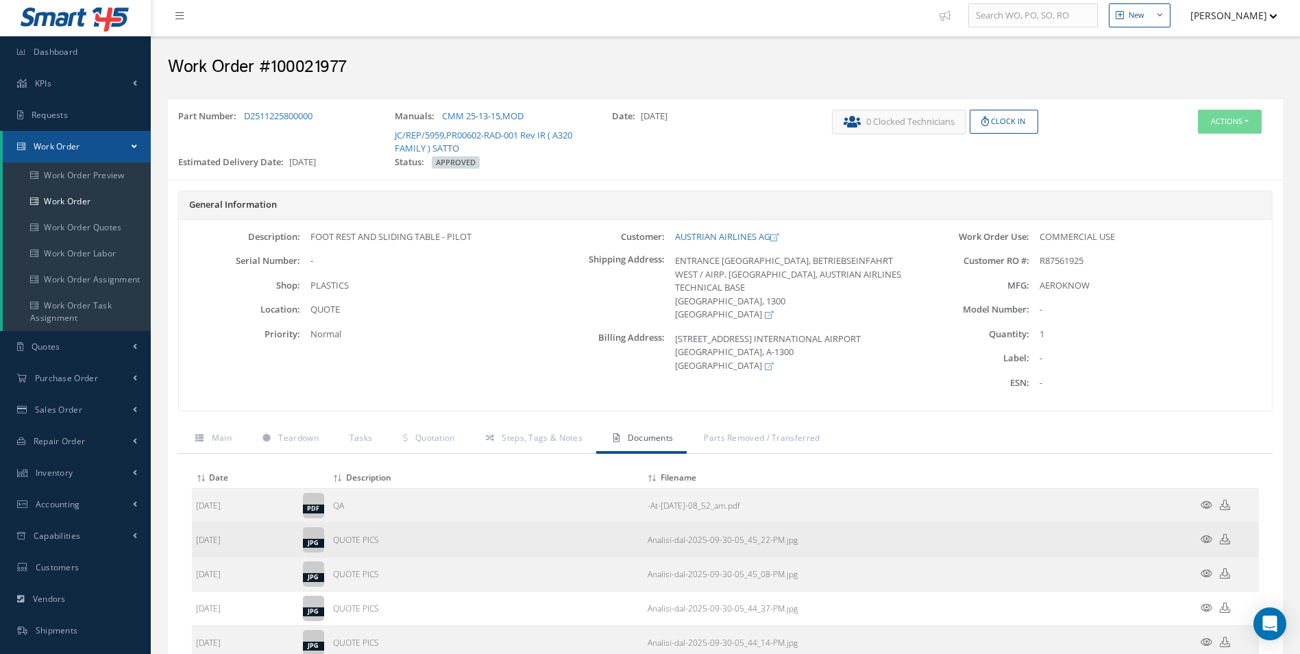
scroll to position [0, 0]
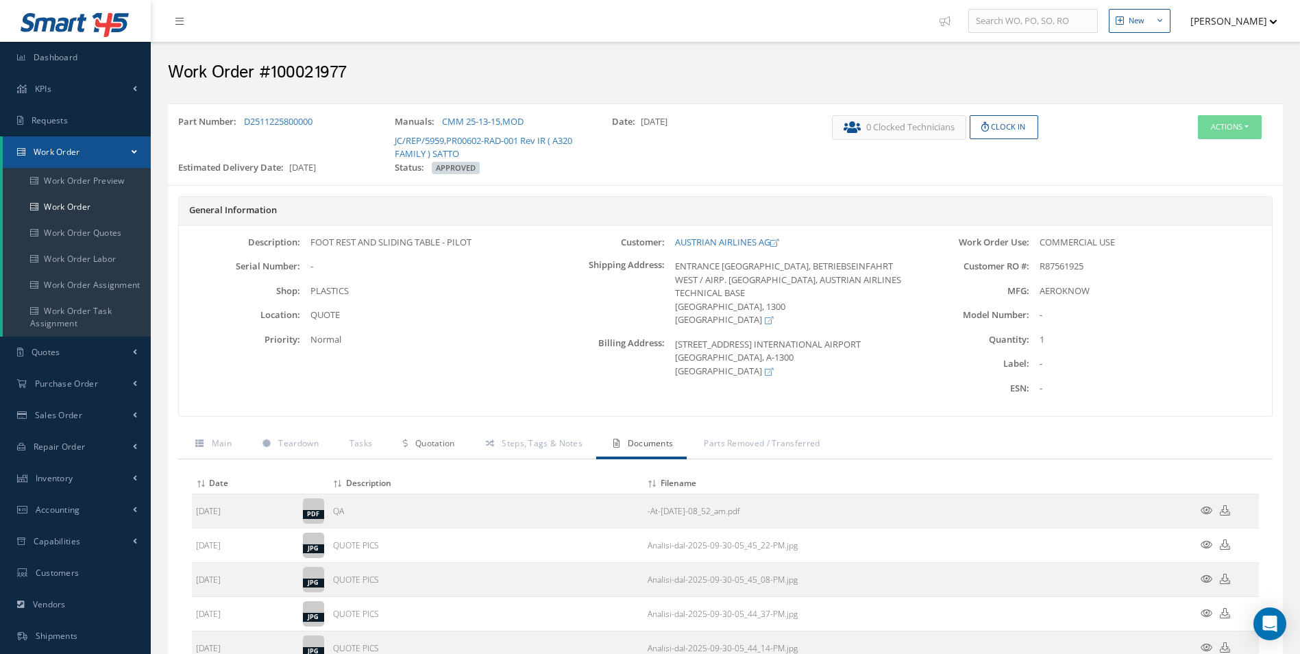
click at [425, 445] on span "Quotation" at bounding box center [435, 443] width 40 height 12
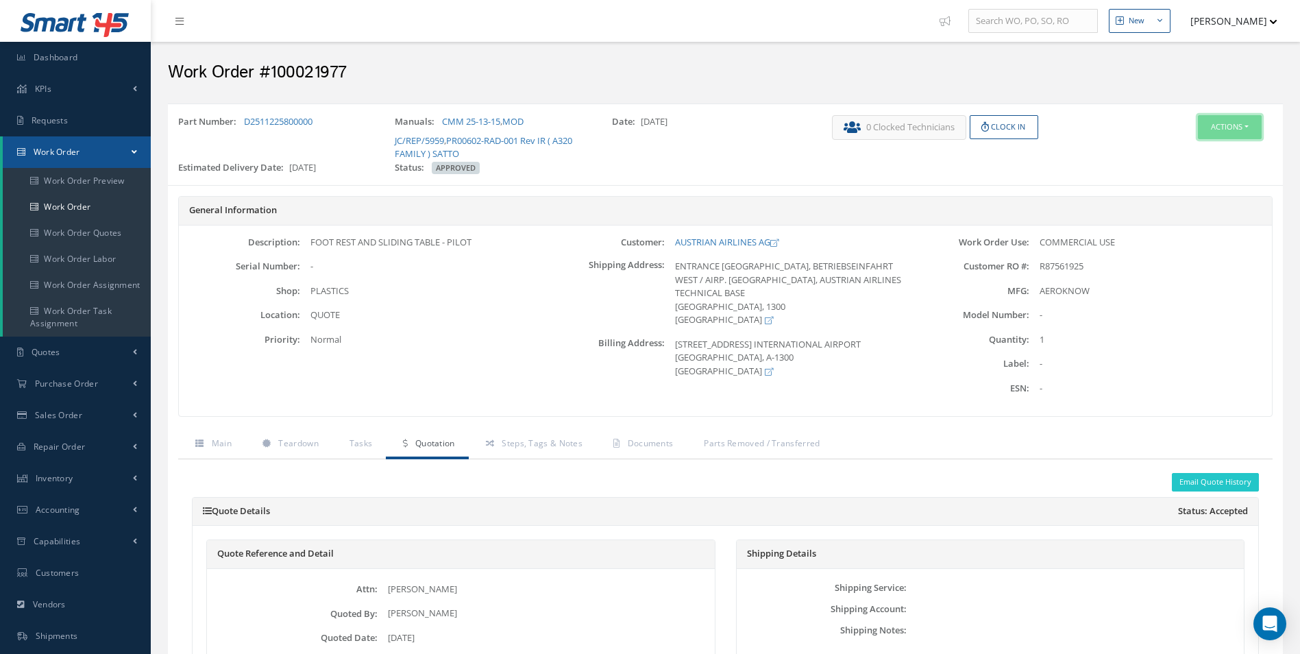
click at [1245, 128] on button "Actions" at bounding box center [1230, 127] width 64 height 24
click at [1215, 208] on link "Part Issue" at bounding box center [1209, 208] width 110 height 19
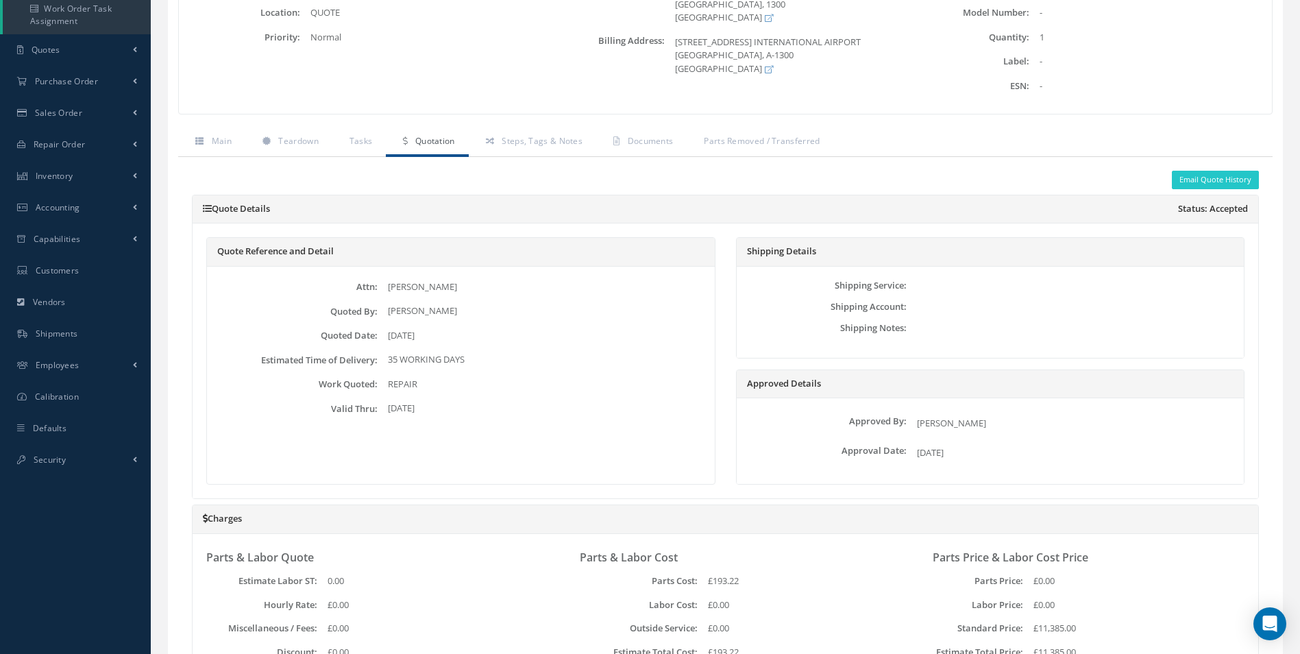
scroll to position [85, 0]
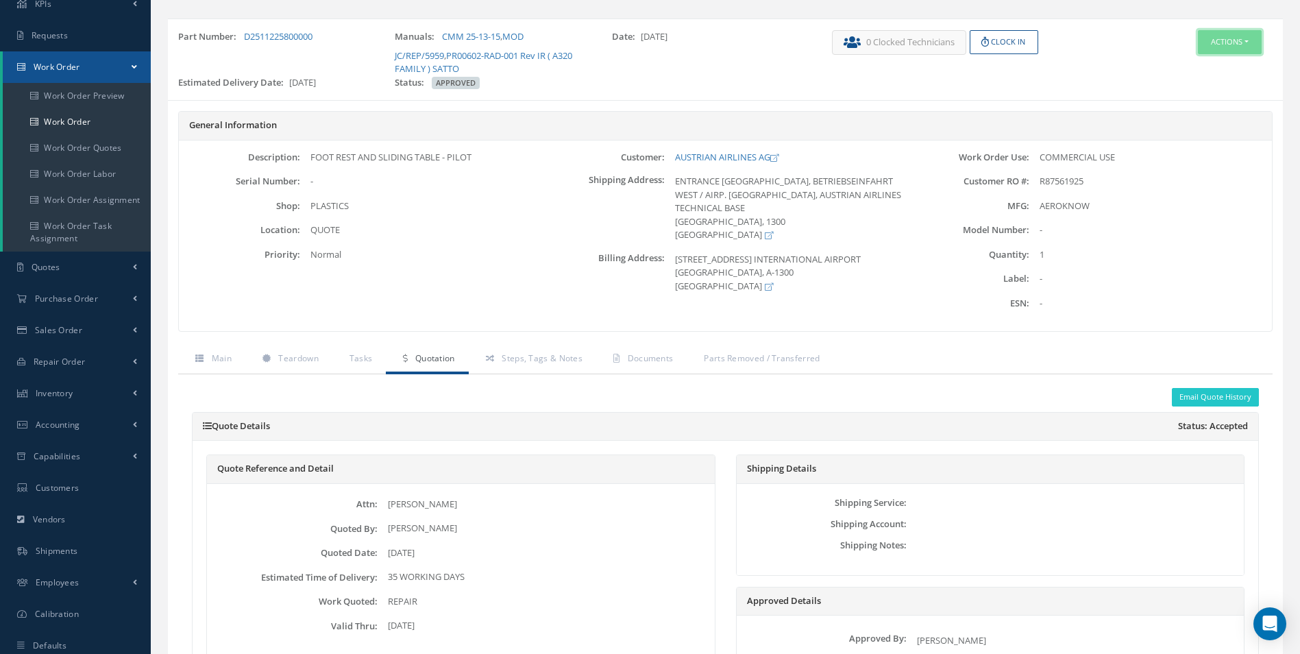
click at [1239, 38] on button "Actions" at bounding box center [1230, 42] width 64 height 24
click at [1208, 74] on link "Edit" at bounding box center [1209, 68] width 110 height 19
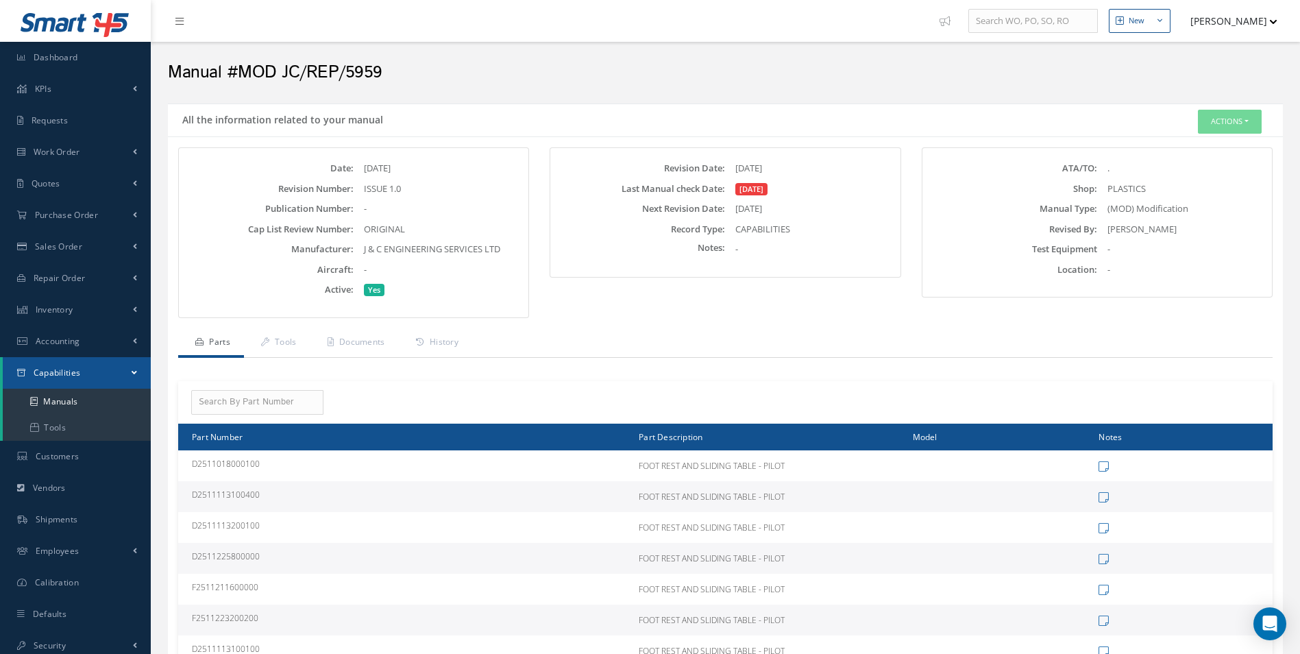
click at [365, 247] on div "J & C ENGINEERING SERVICES LTD" at bounding box center [439, 250] width 171 height 14
drag, startPoint x: 364, startPoint y: 249, endPoint x: 505, endPoint y: 254, distance: 141.3
click at [505, 254] on div "J & C ENGINEERING SERVICES LTD" at bounding box center [439, 250] width 171 height 14
copy span "J & C ENGINEERING SERVICES LTD"
click at [457, 267] on div "-" at bounding box center [439, 270] width 171 height 14
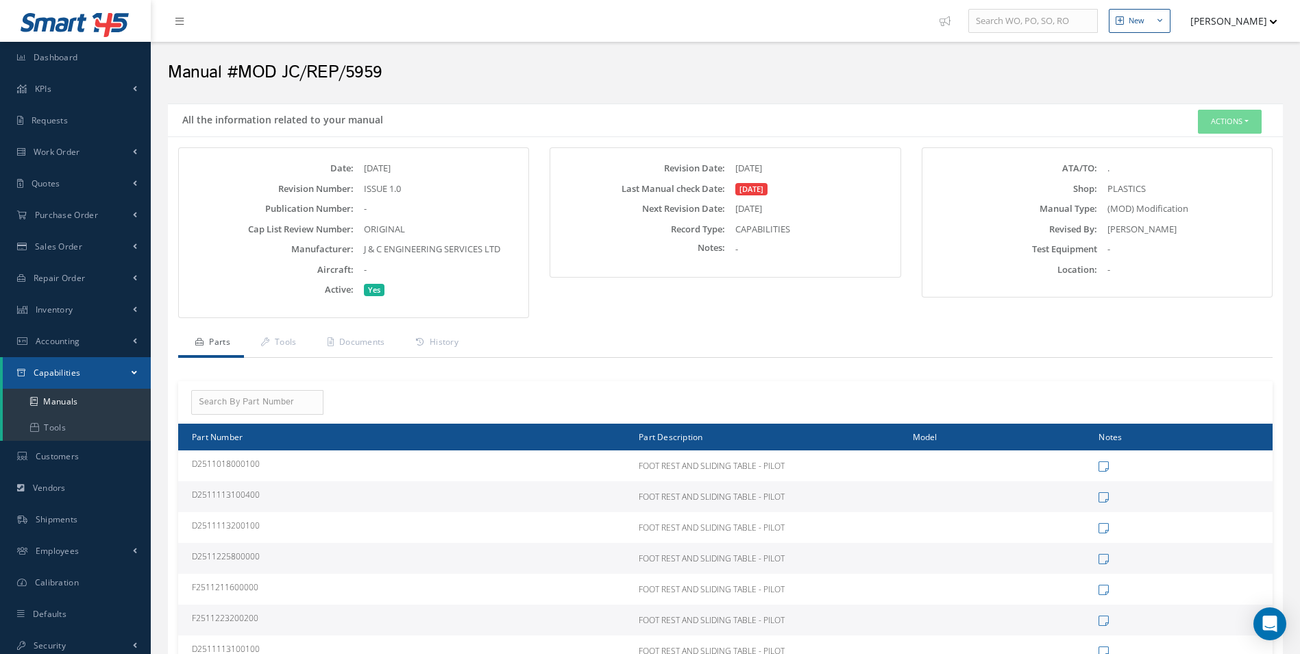
drag, startPoint x: 506, startPoint y: 247, endPoint x: 360, endPoint y: 247, distance: 146.0
click at [360, 247] on div "J & C ENGINEERING SERVICES LTD" at bounding box center [439, 250] width 171 height 14
copy span "J & C ENGINEERING SERVICES LTD"
drag, startPoint x: 417, startPoint y: 82, endPoint x: 241, endPoint y: 69, distance: 176.6
click at [241, 69] on h2 "Manual #MOD JC/REP/5959" at bounding box center [725, 72] width 1115 height 21
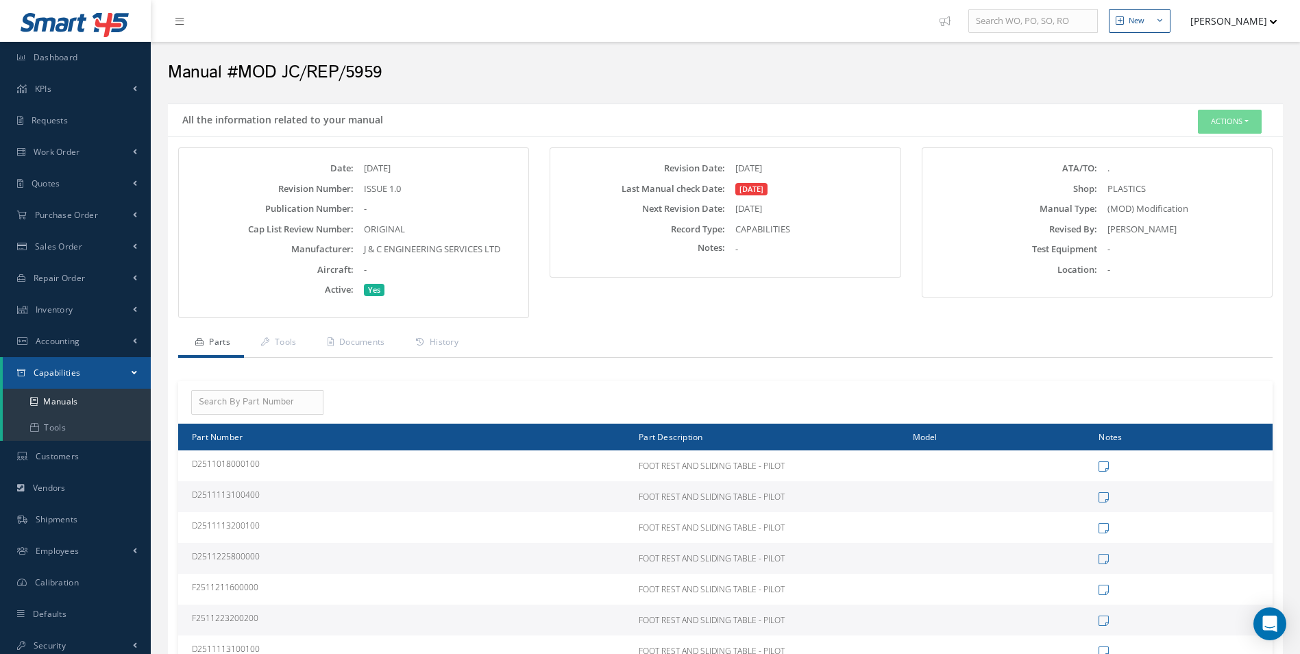
copy h2 "MOD JC/REP/5959"
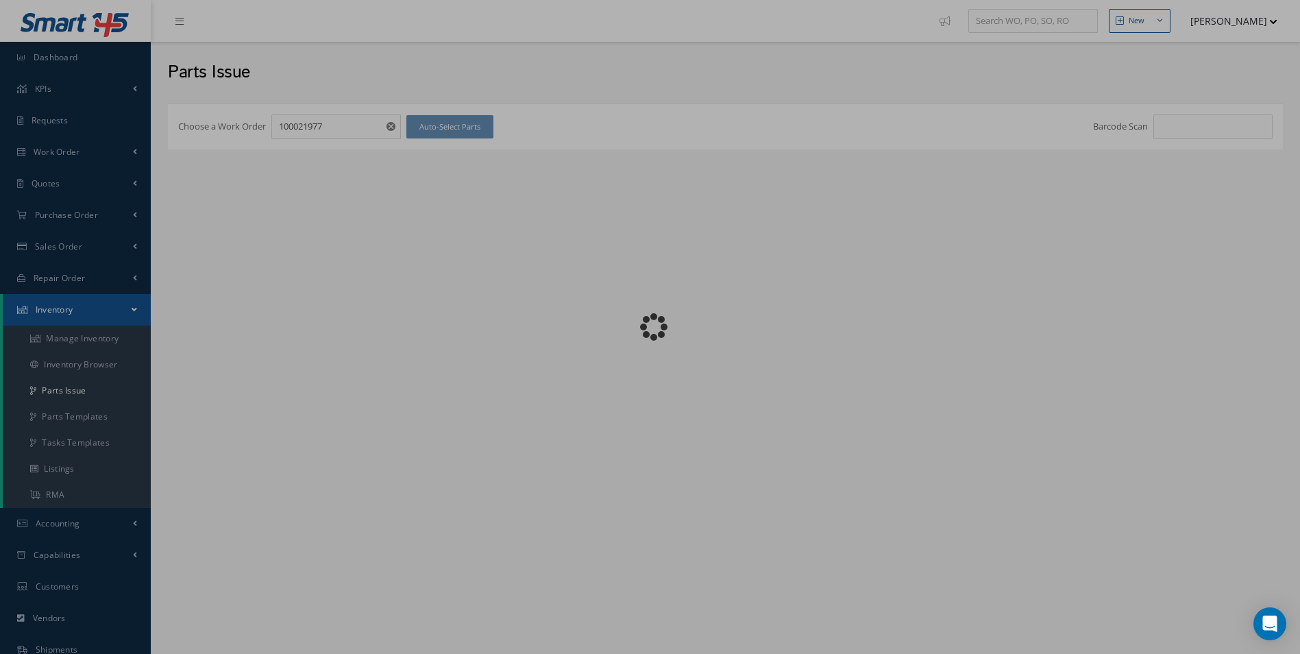
checkbox input "false"
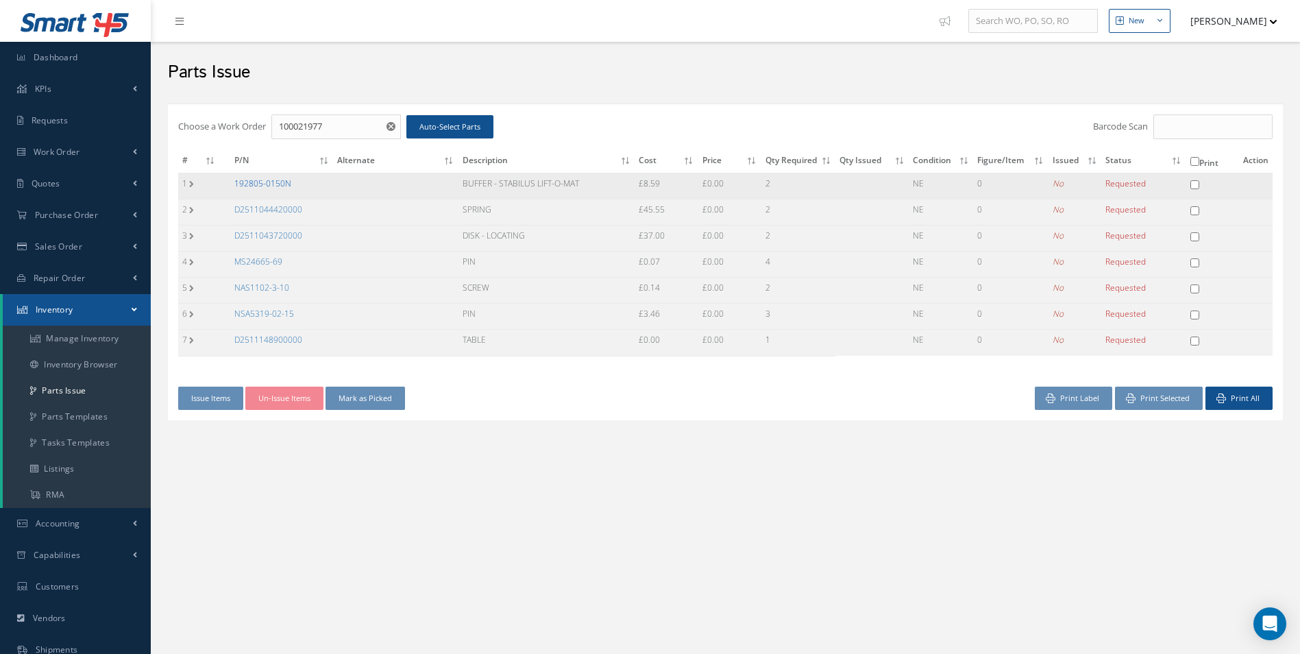
click at [270, 184] on link "192805-0150N" at bounding box center [262, 184] width 57 height 12
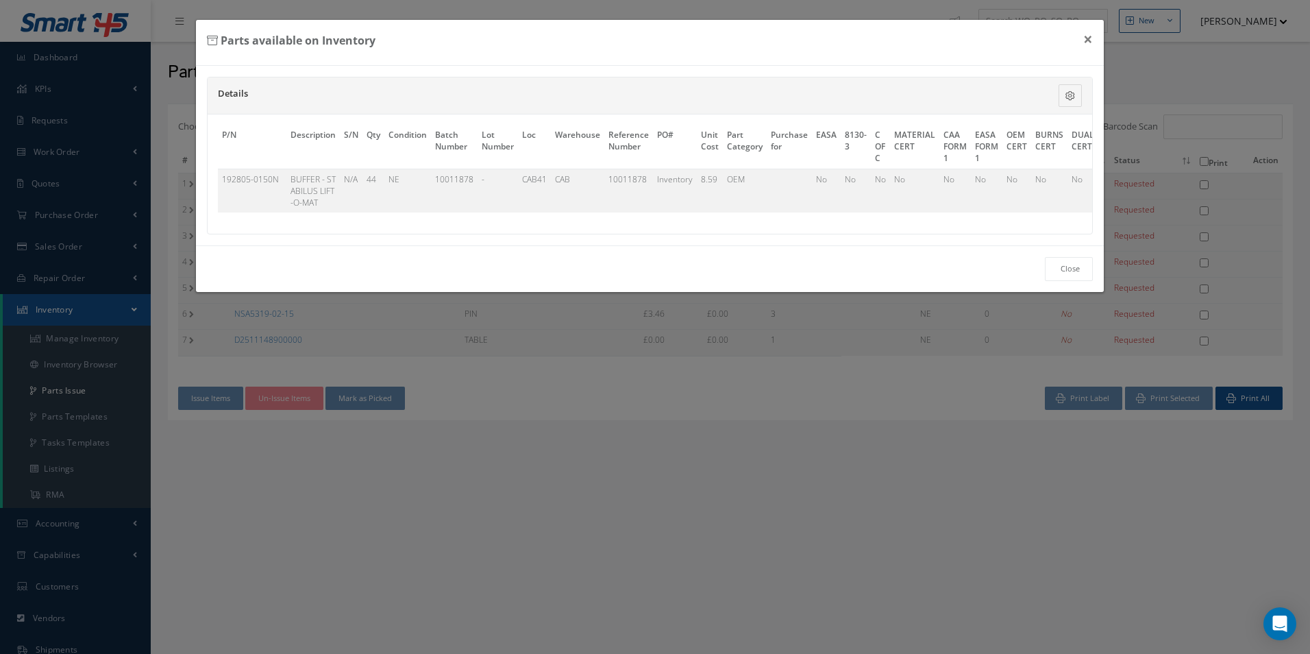
scroll to position [0, 414]
click at [1077, 175] on link "Select" at bounding box center [1075, 179] width 23 height 12
checkbox input "true"
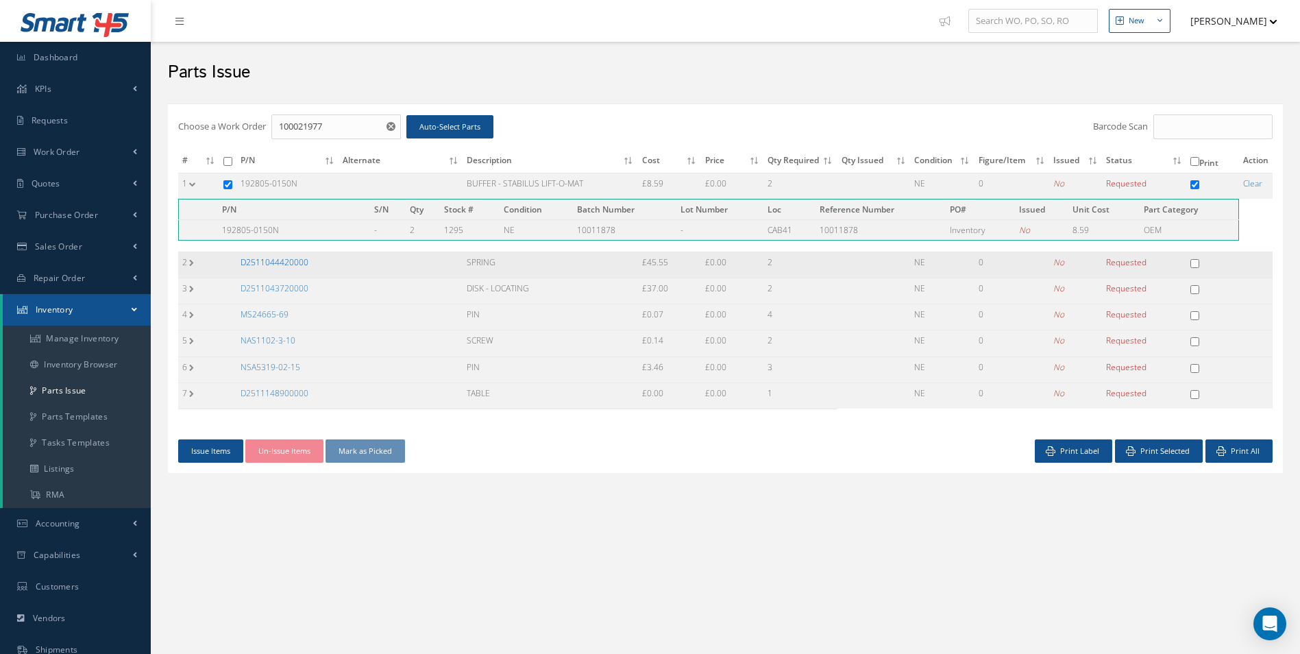
click at [284, 263] on link "D2511044420000" at bounding box center [275, 262] width 68 height 12
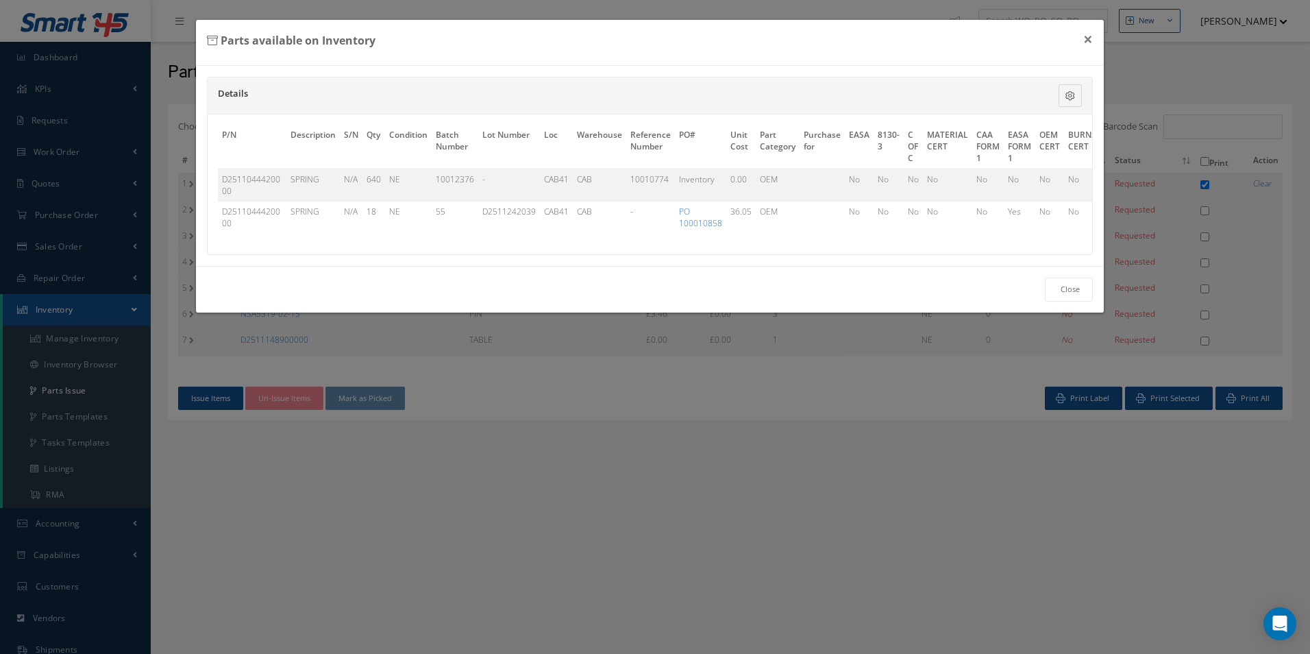
scroll to position [0, 445]
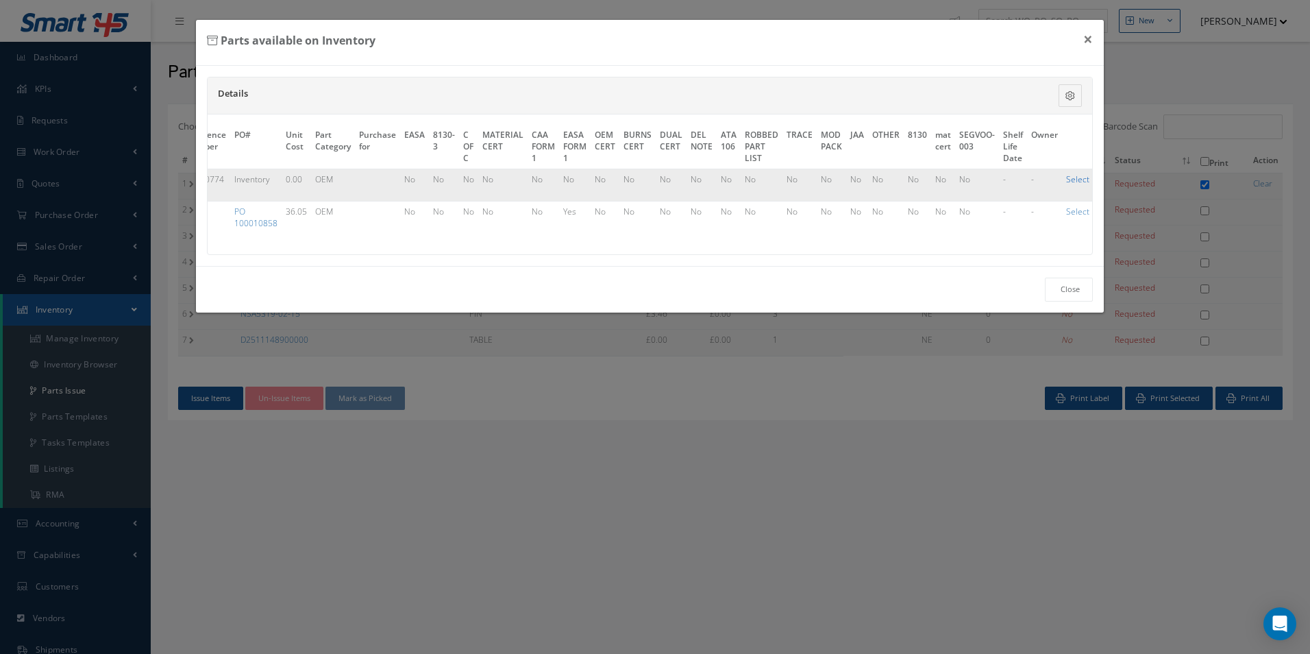
click at [1066, 176] on link "Select" at bounding box center [1077, 179] width 23 height 12
checkbox input "true"
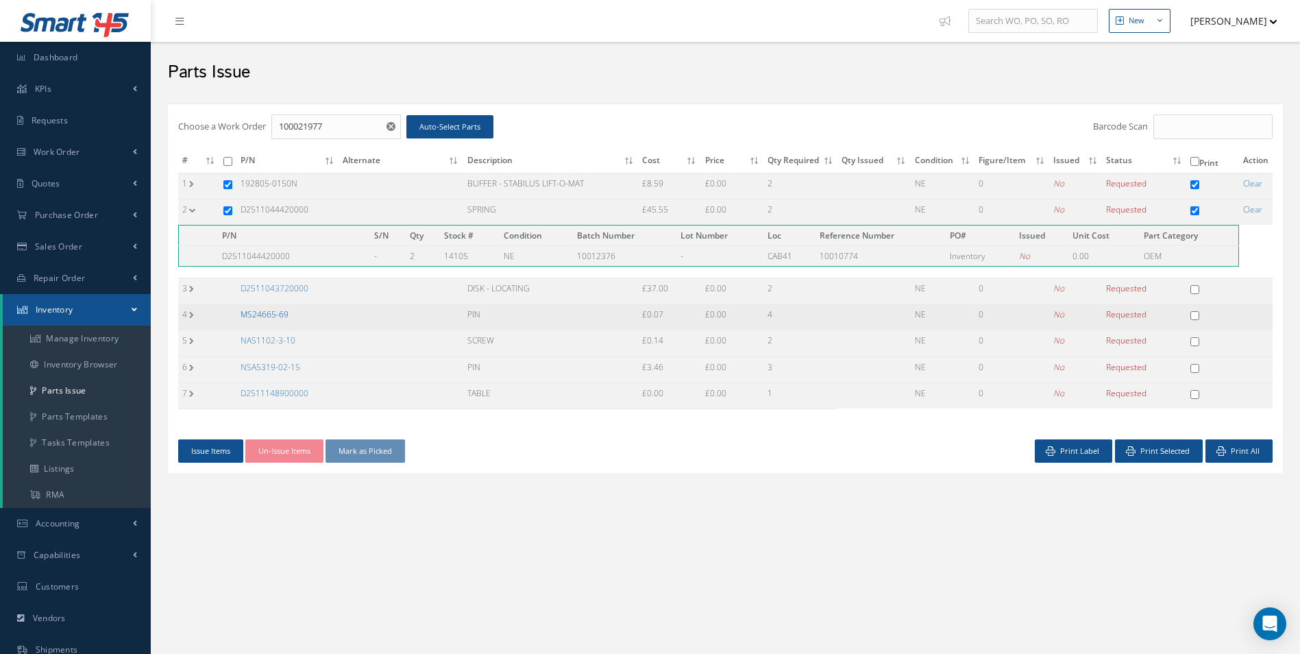
click at [276, 313] on link "MS24665-69" at bounding box center [265, 314] width 48 height 12
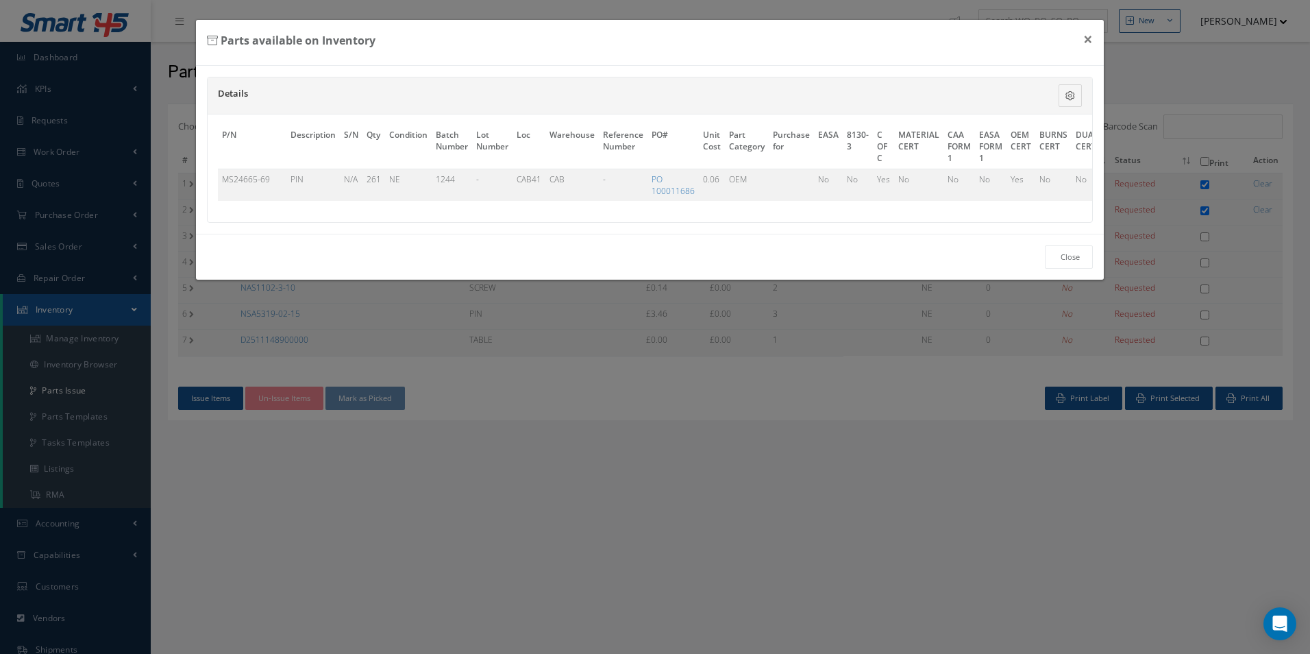
scroll to position [0, 419]
click at [1068, 180] on link "Select" at bounding box center [1075, 179] width 23 height 12
checkbox input "true"
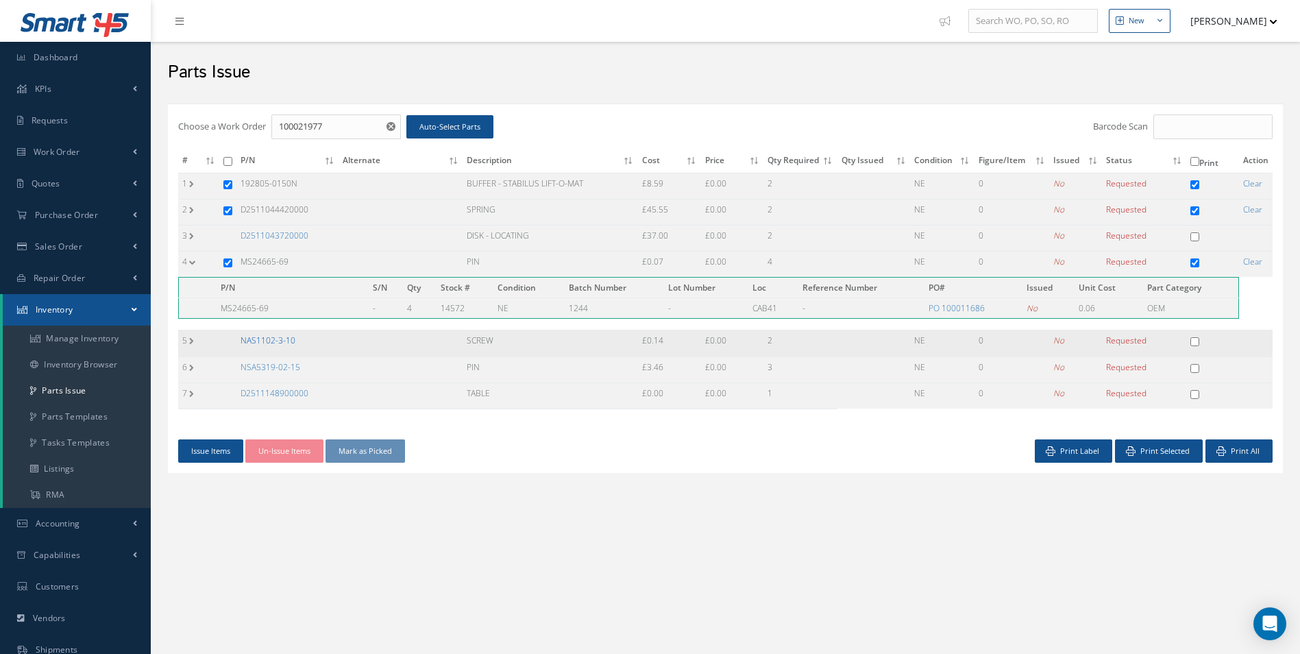
click at [287, 341] on link "NAS1102-3-10" at bounding box center [268, 340] width 55 height 12
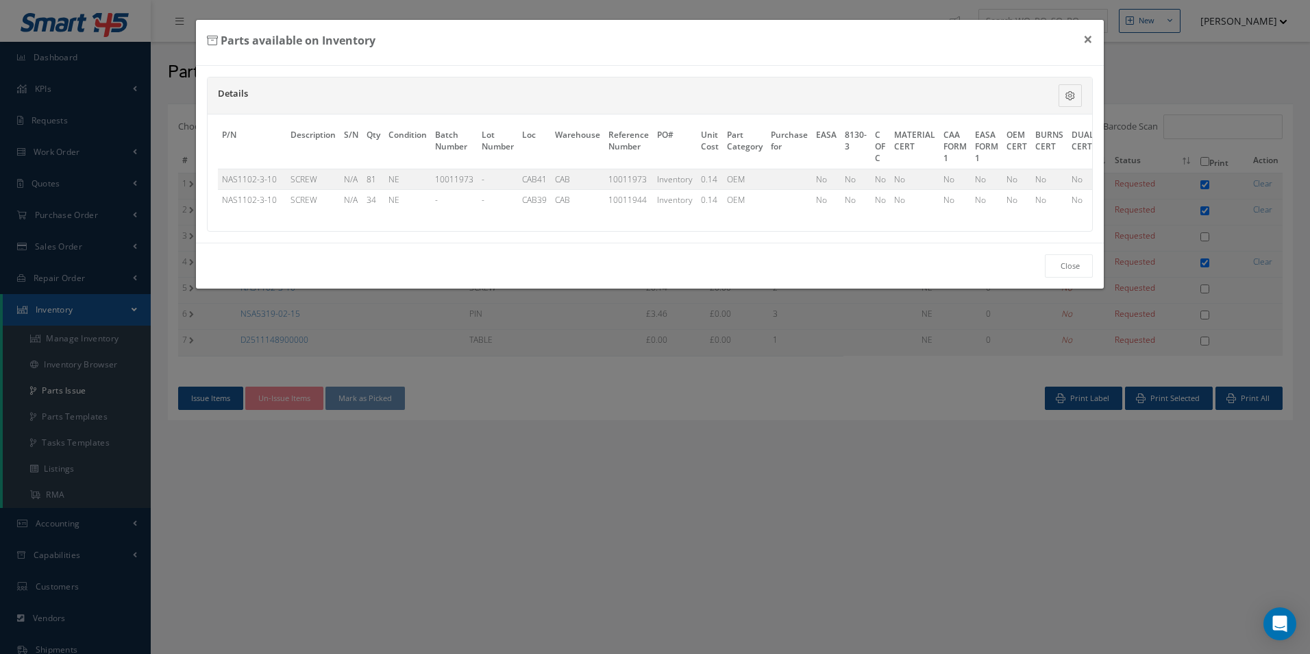
scroll to position [0, 414]
click at [1068, 178] on link "Select" at bounding box center [1075, 179] width 23 height 12
checkbox input "true"
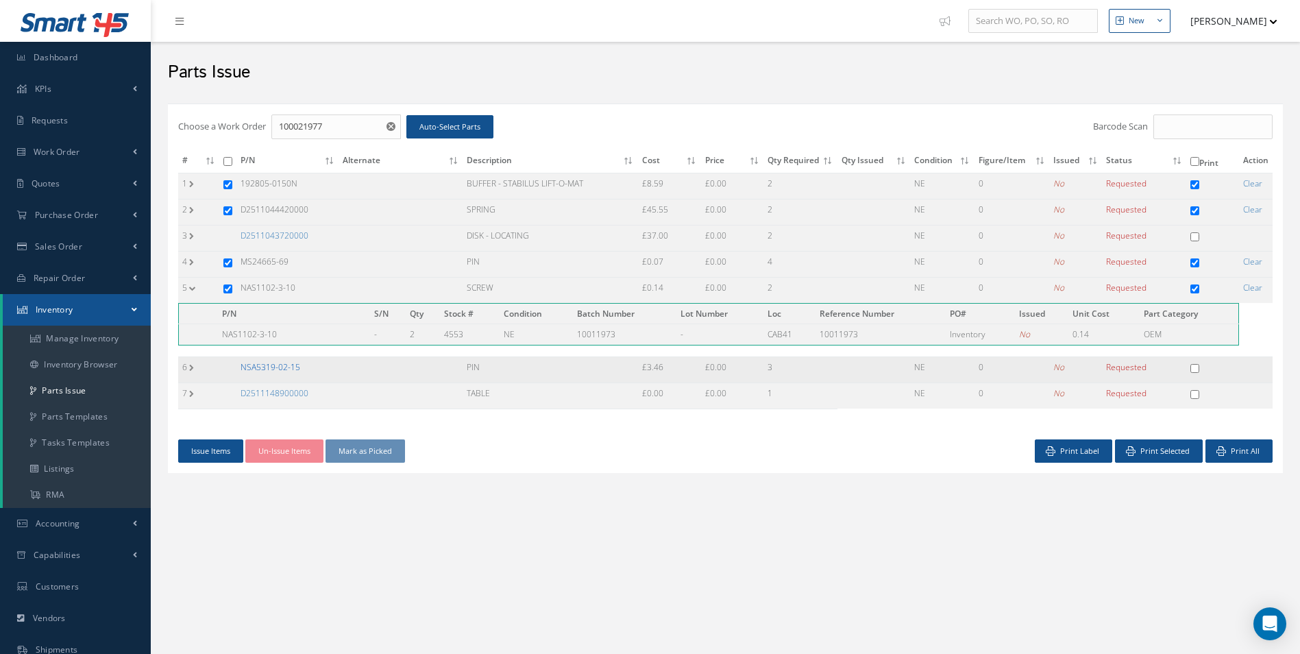
click at [288, 364] on link "NSA5319-02-15" at bounding box center [271, 367] width 60 height 12
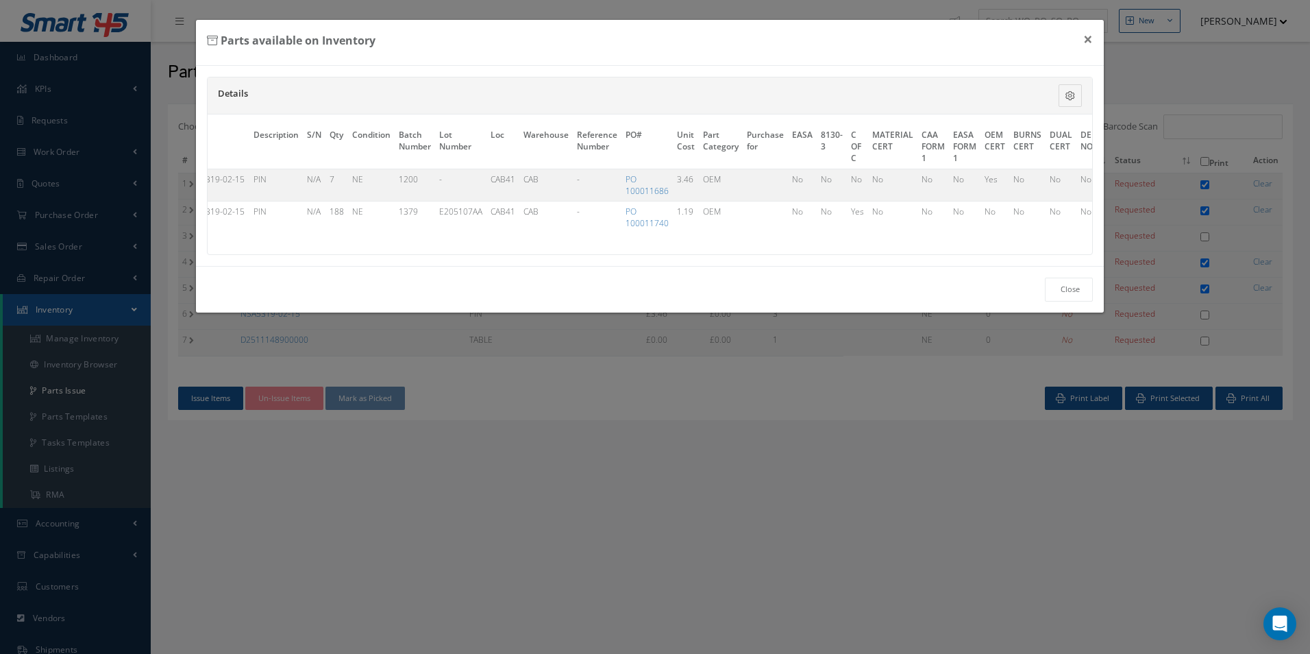
scroll to position [0, 26]
click at [310, 282] on div "Close" at bounding box center [650, 289] width 909 height 47
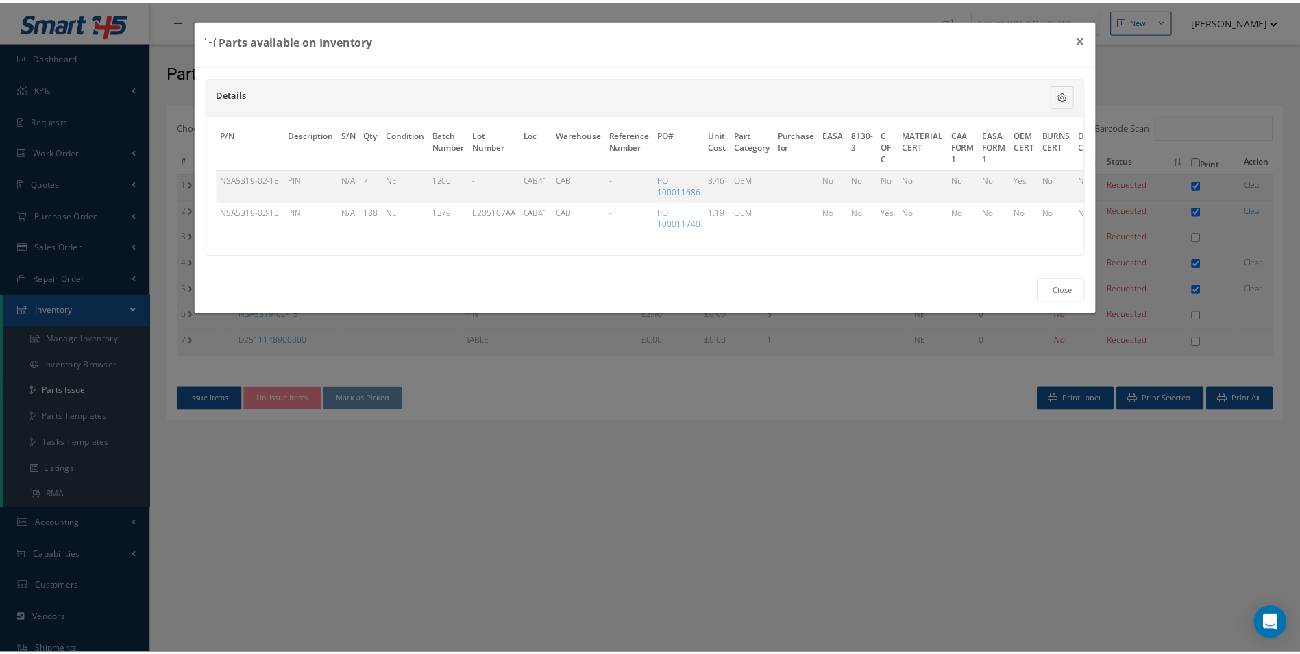
scroll to position [0, 428]
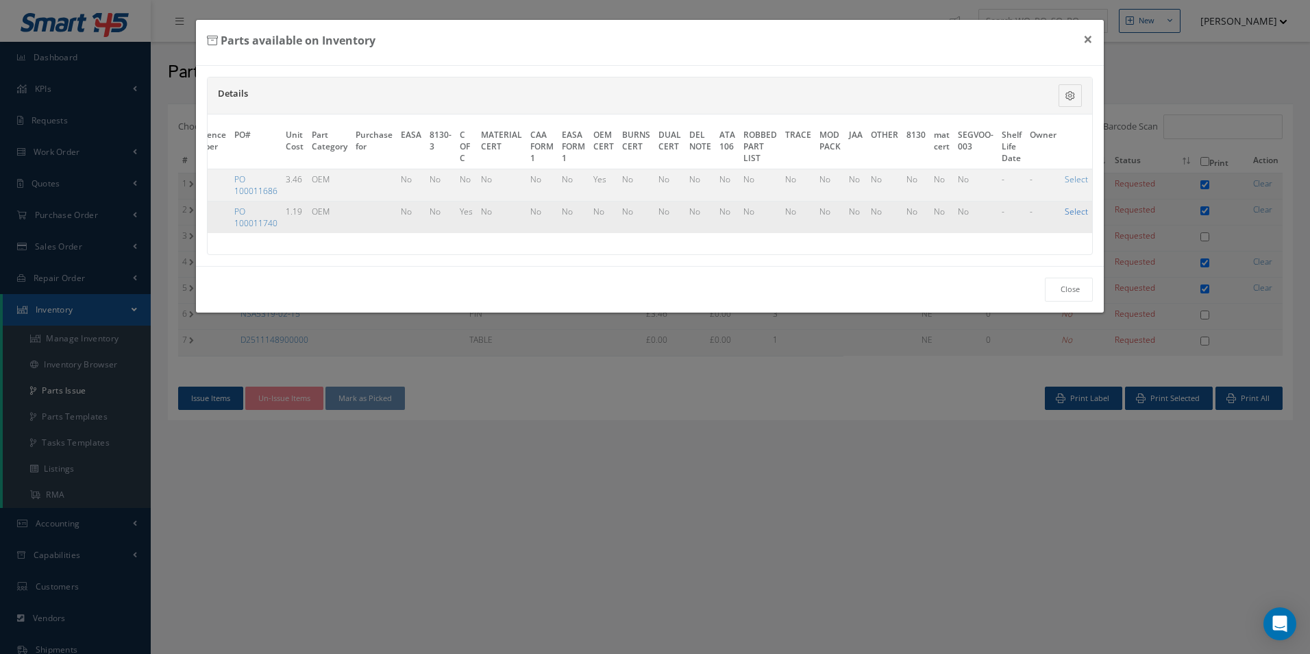
click at [1072, 208] on link "Select" at bounding box center [1076, 212] width 23 height 12
checkbox input "true"
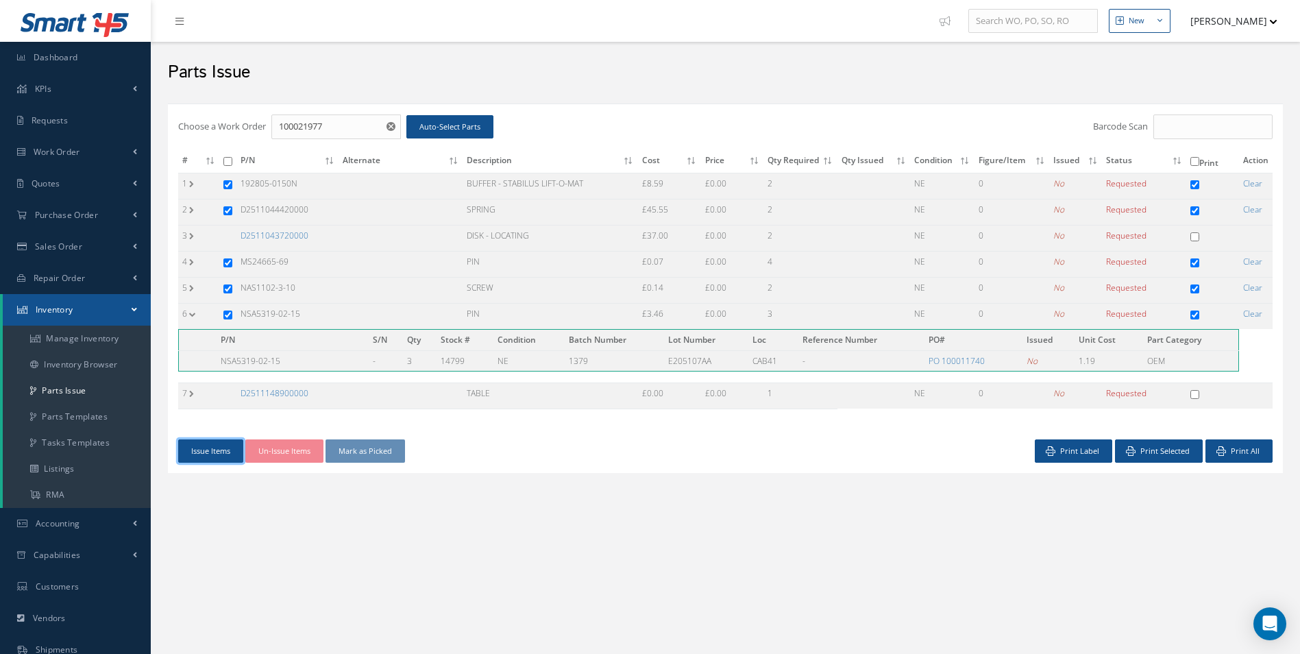
click at [225, 449] on button "Issue Items" at bounding box center [210, 451] width 65 height 24
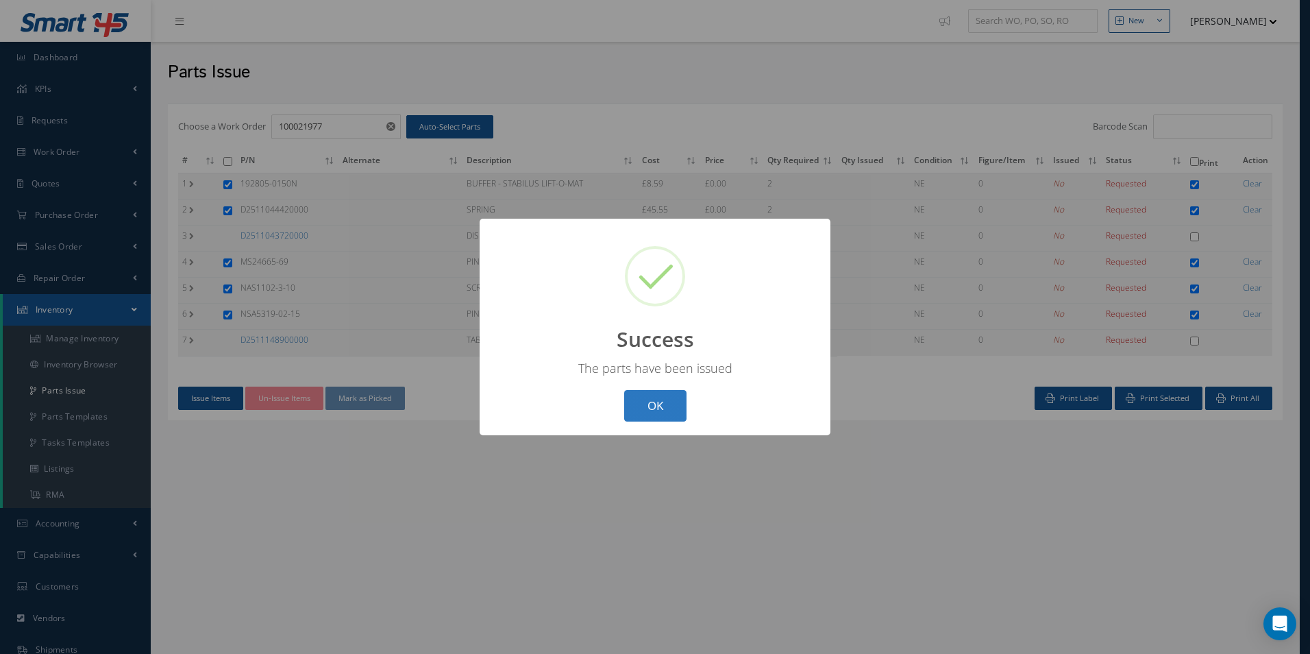
click at [641, 414] on button "OK" at bounding box center [655, 406] width 62 height 32
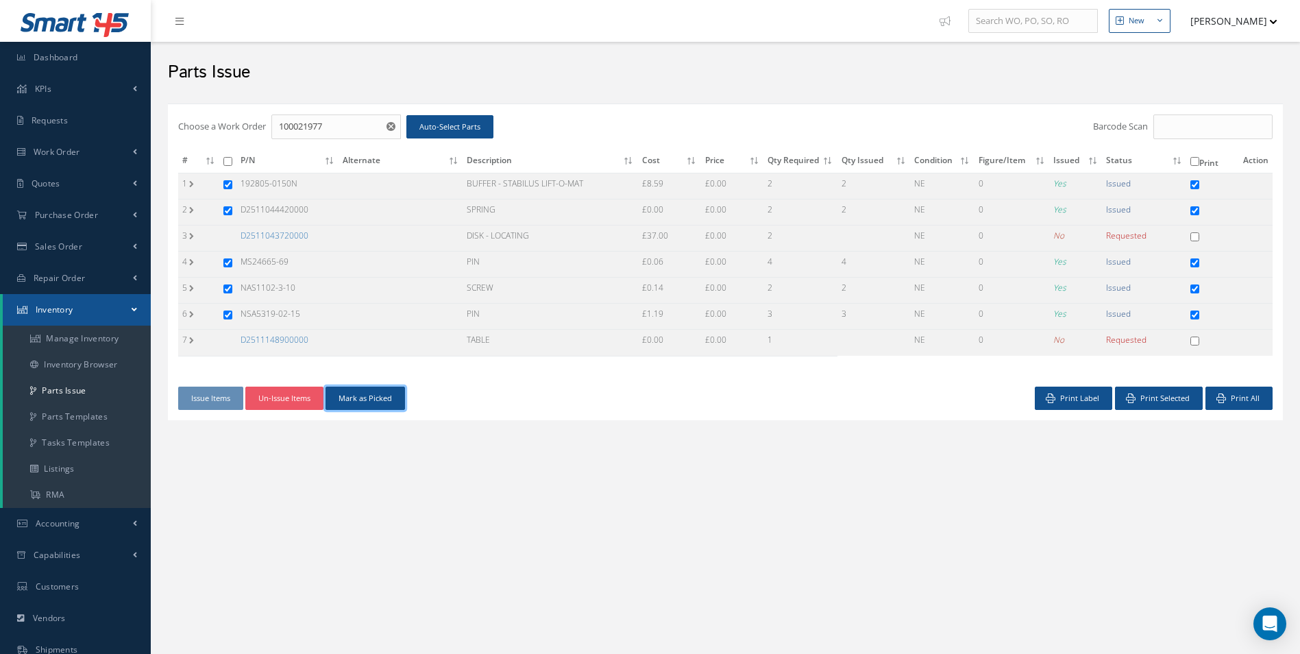
click at [350, 394] on button "Mark as Picked" at bounding box center [366, 399] width 80 height 24
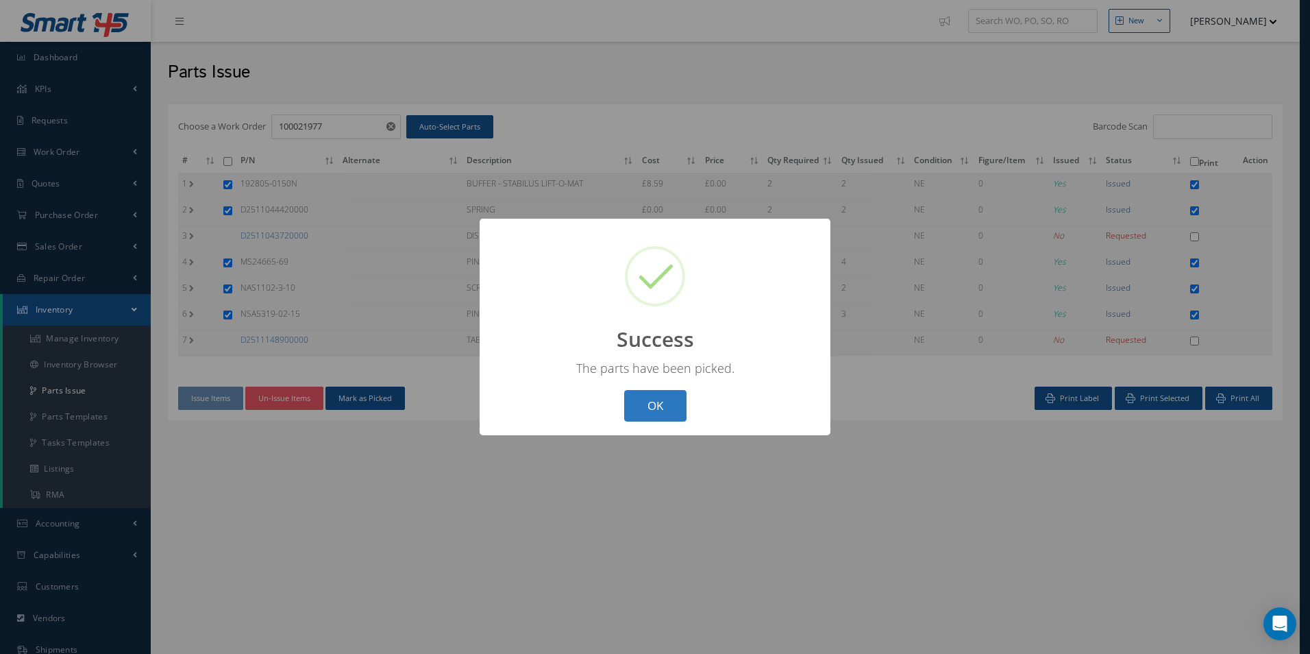
click at [668, 402] on button "OK" at bounding box center [655, 406] width 62 height 32
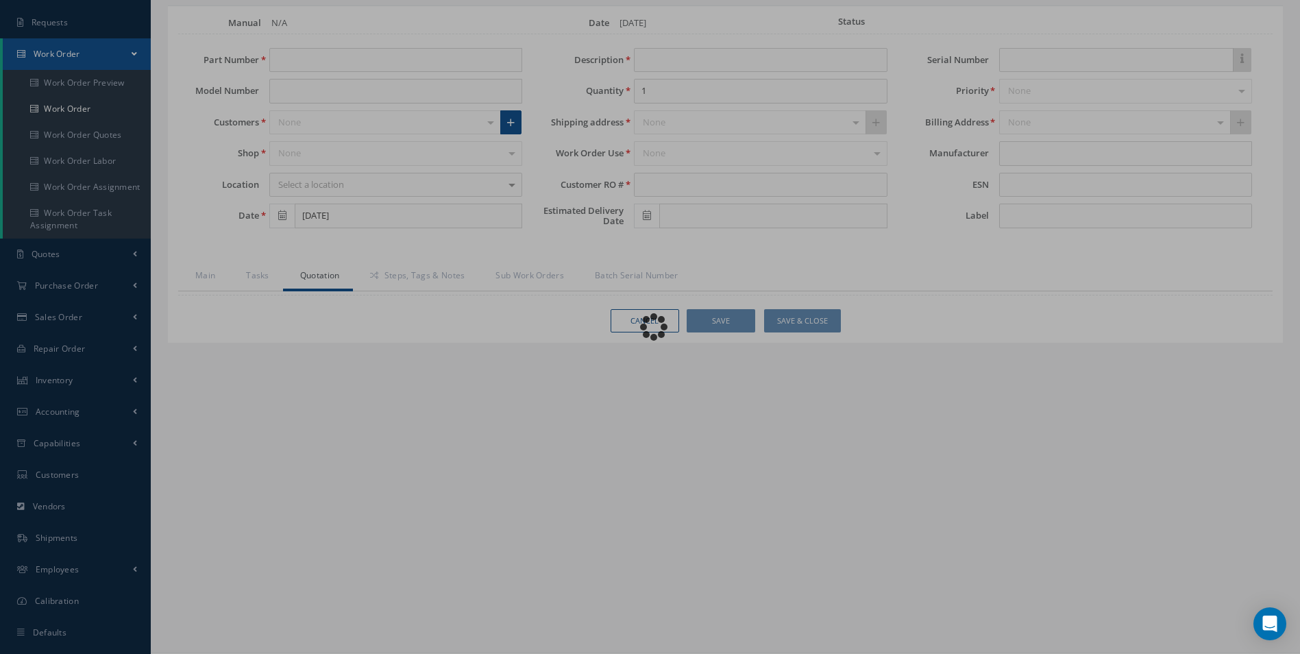
scroll to position [124, 0]
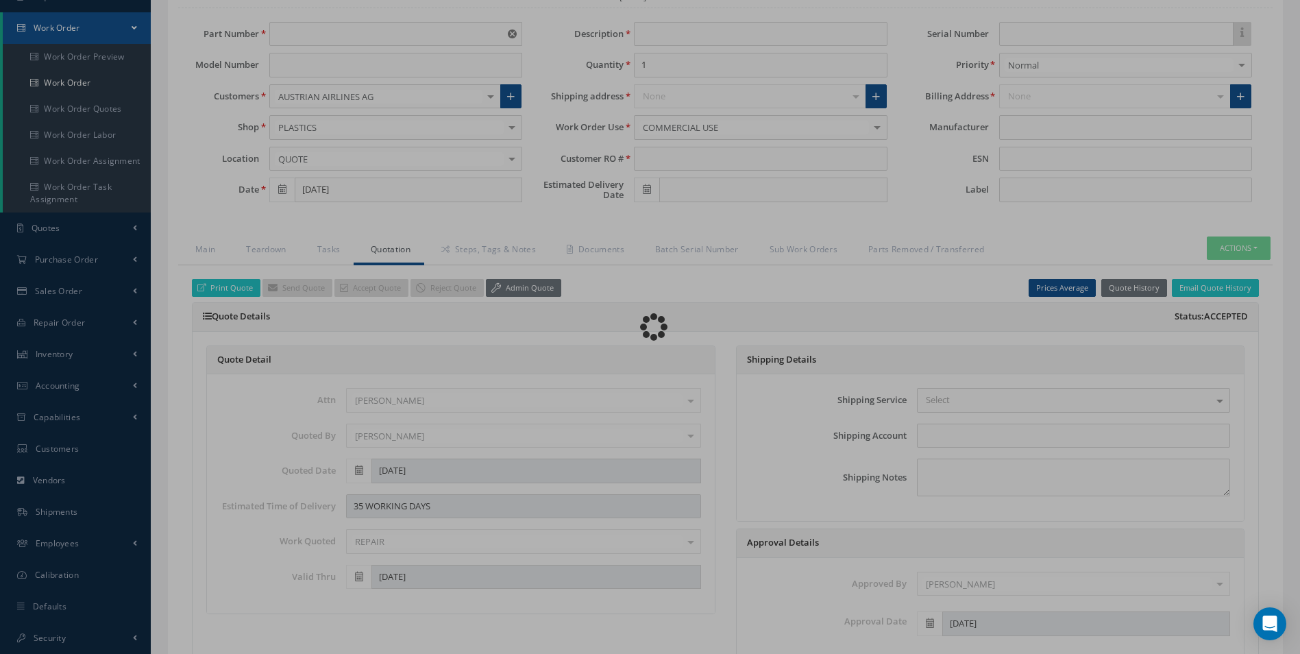
type input "D2511225800000"
type input "[DATE]"
type input "FOOT REST AND SLIDING TABLE - PILOT"
type input "R87561925"
type input "[DATE]"
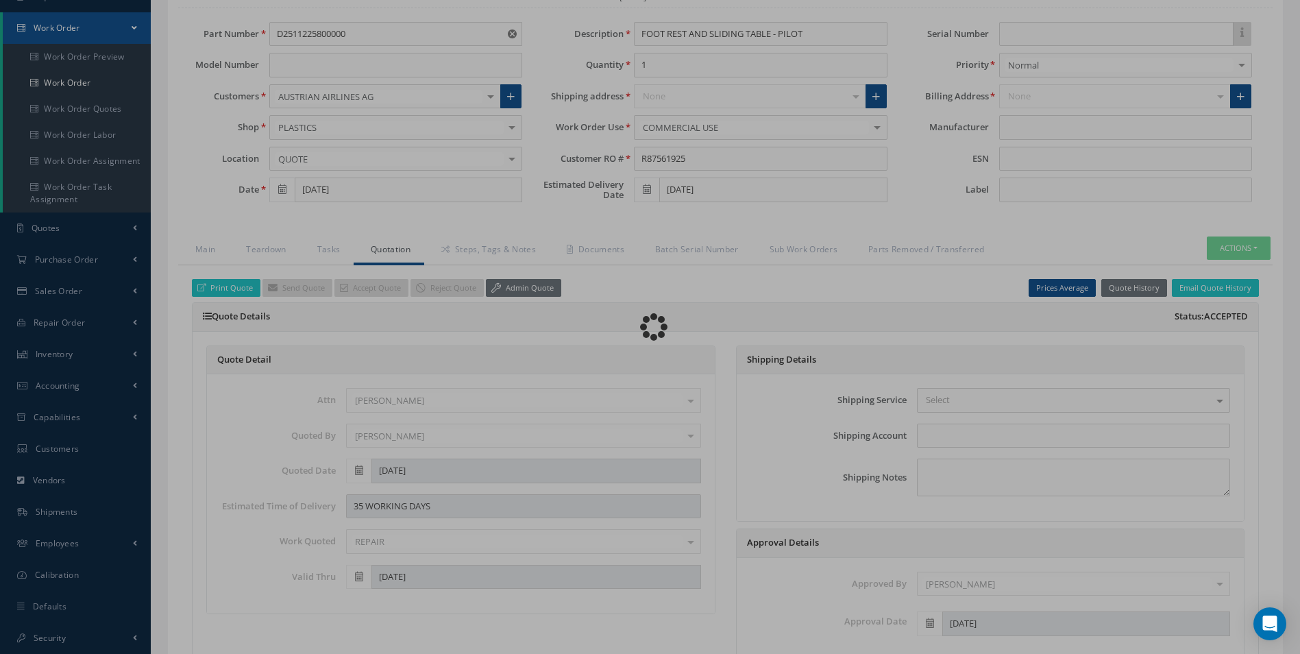
scroll to position [0, 0]
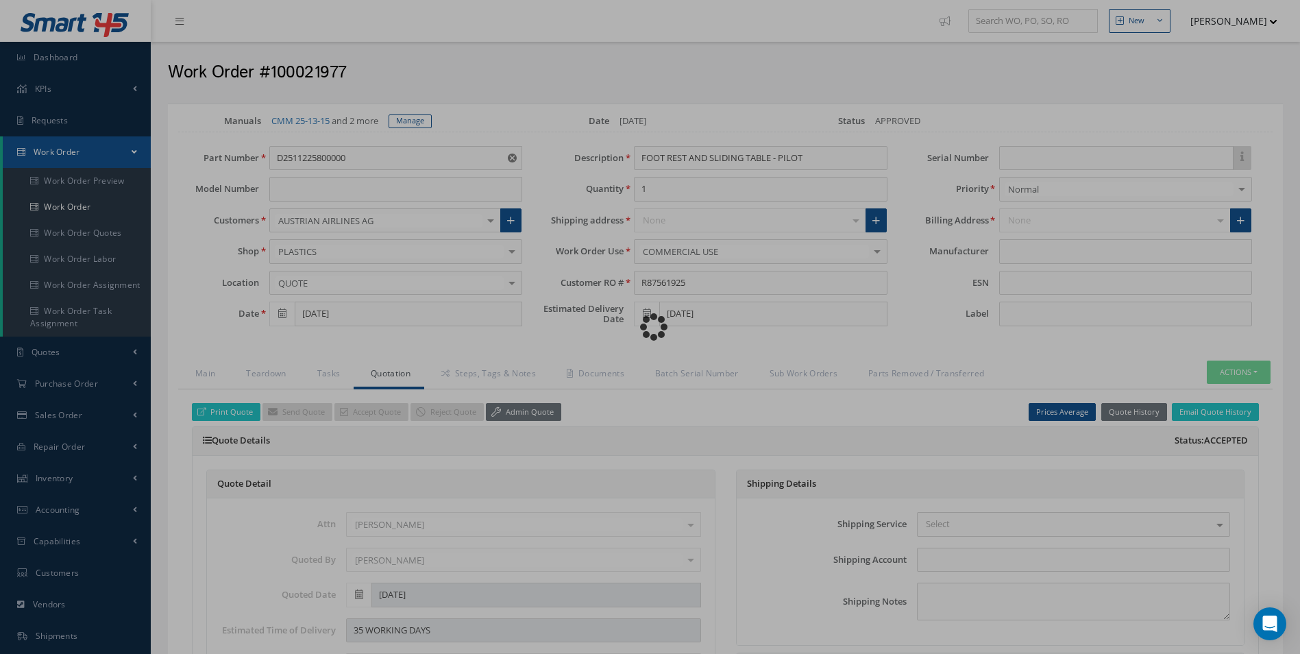
type input "AEROKNOW"
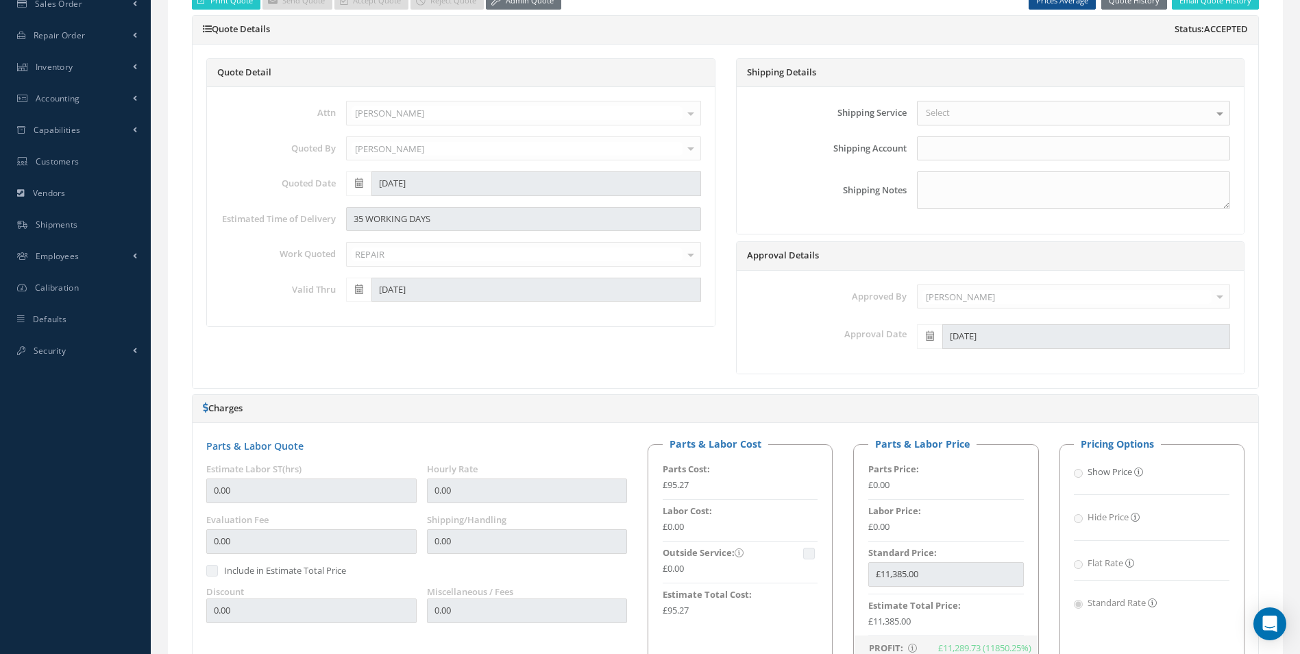
scroll to position [206, 0]
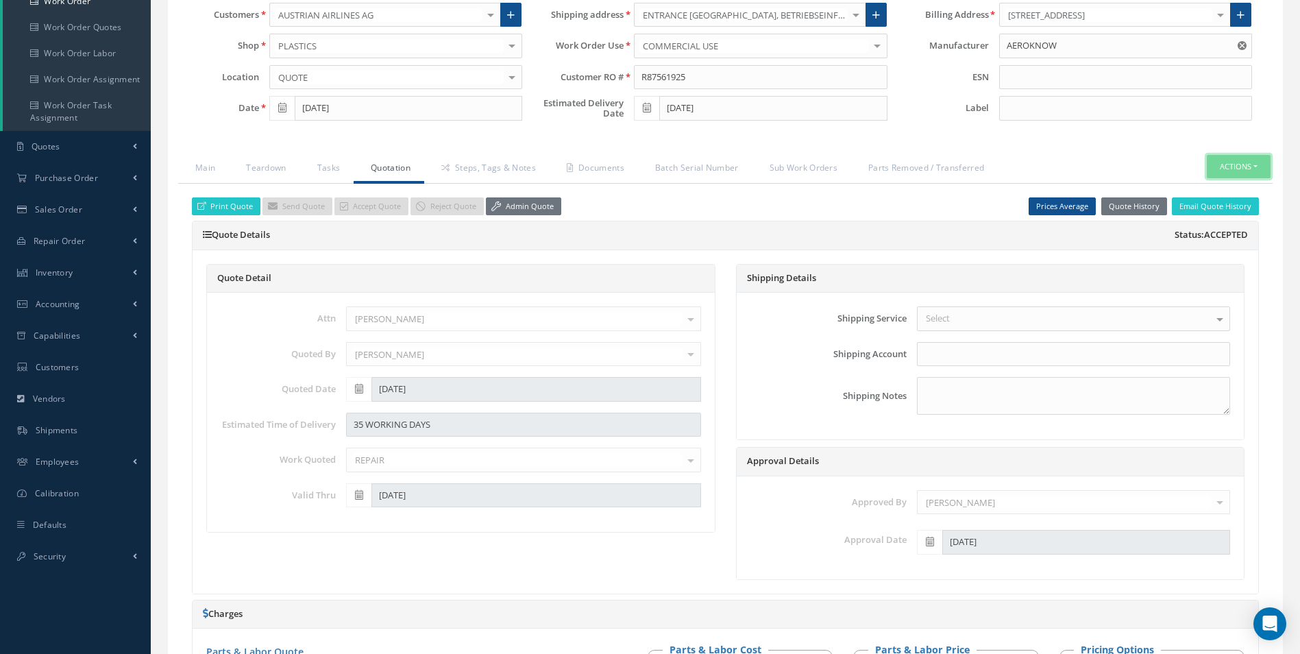
click at [1243, 171] on button "Actions" at bounding box center [1239, 167] width 64 height 24
click at [537, 209] on link "Admin Quote" at bounding box center [523, 206] width 75 height 19
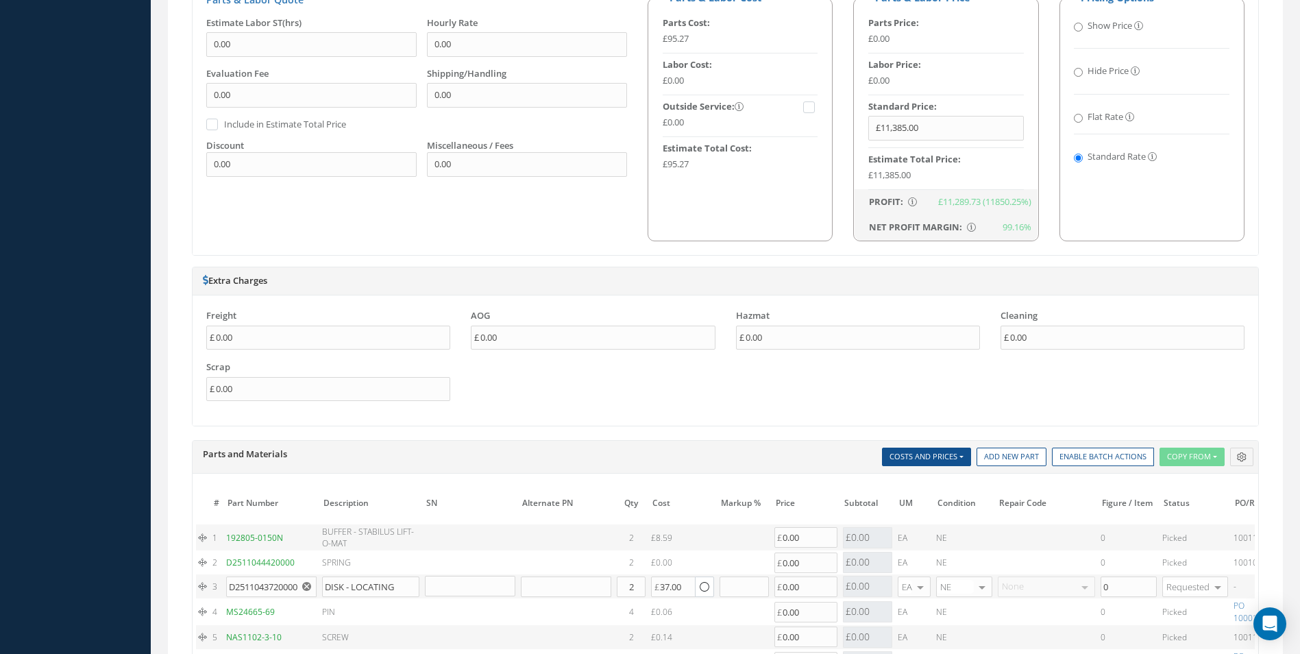
scroll to position [959, 0]
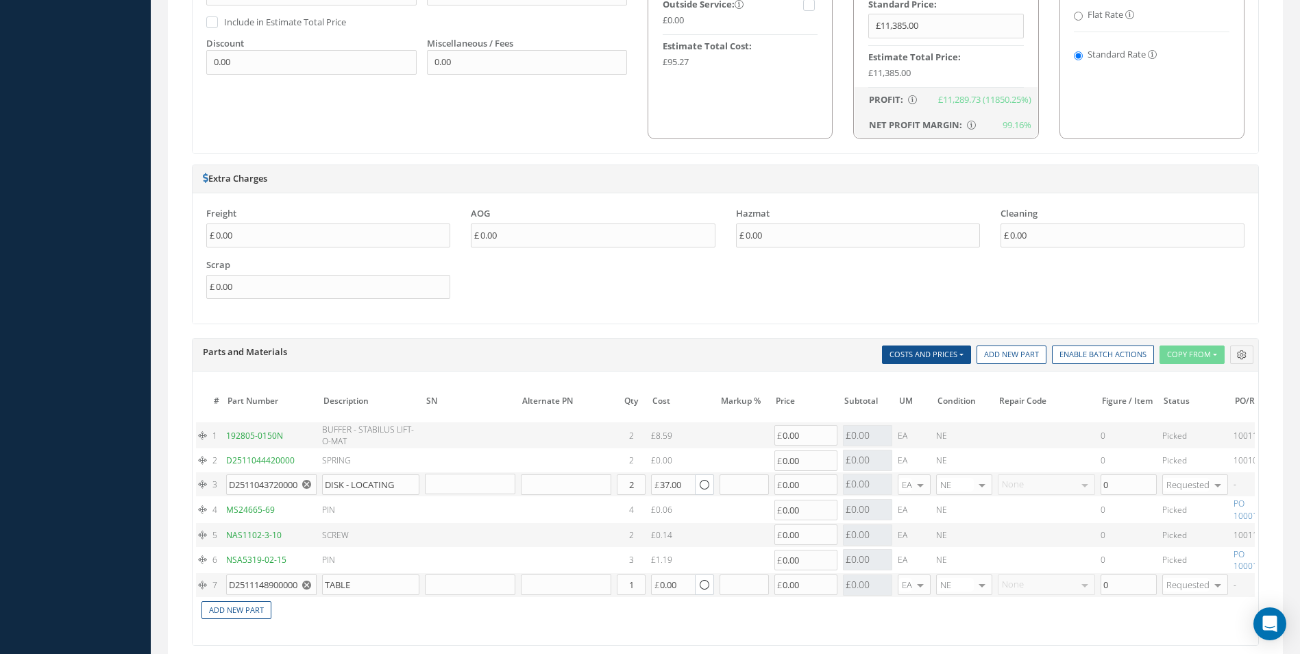
click at [304, 481] on use "Reset" at bounding box center [306, 484] width 9 height 9
click at [309, 585] on use "Reset" at bounding box center [306, 584] width 9 height 9
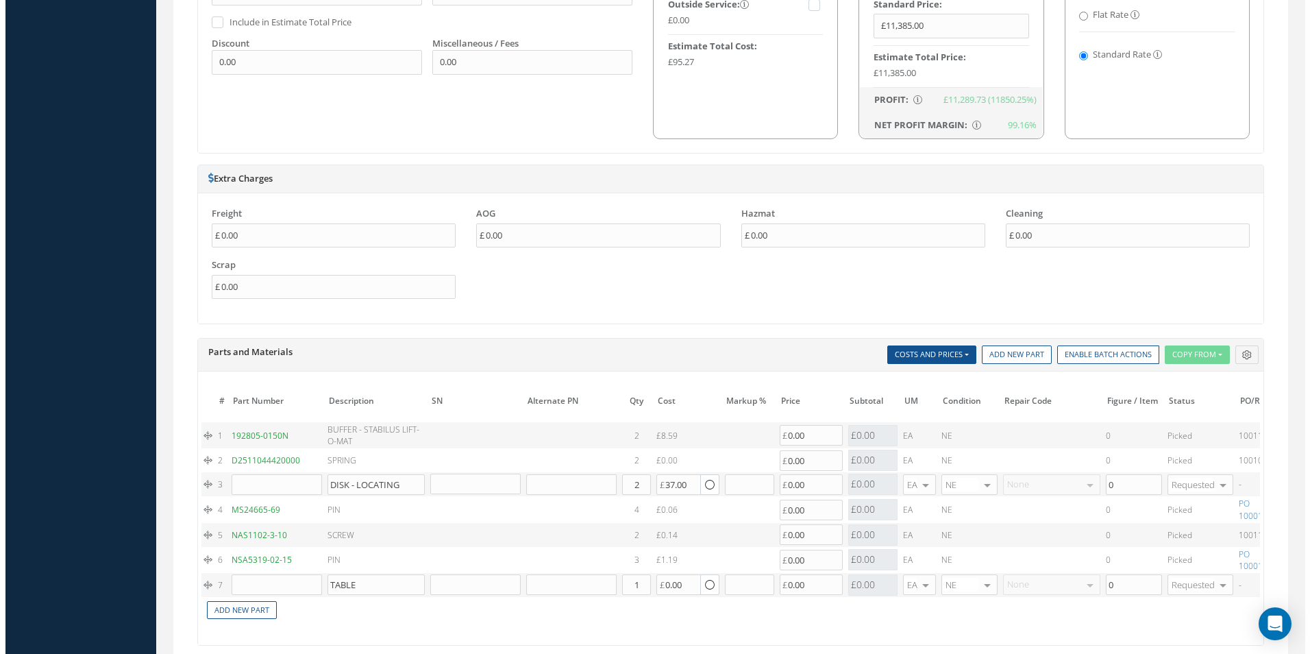
scroll to position [0, 236]
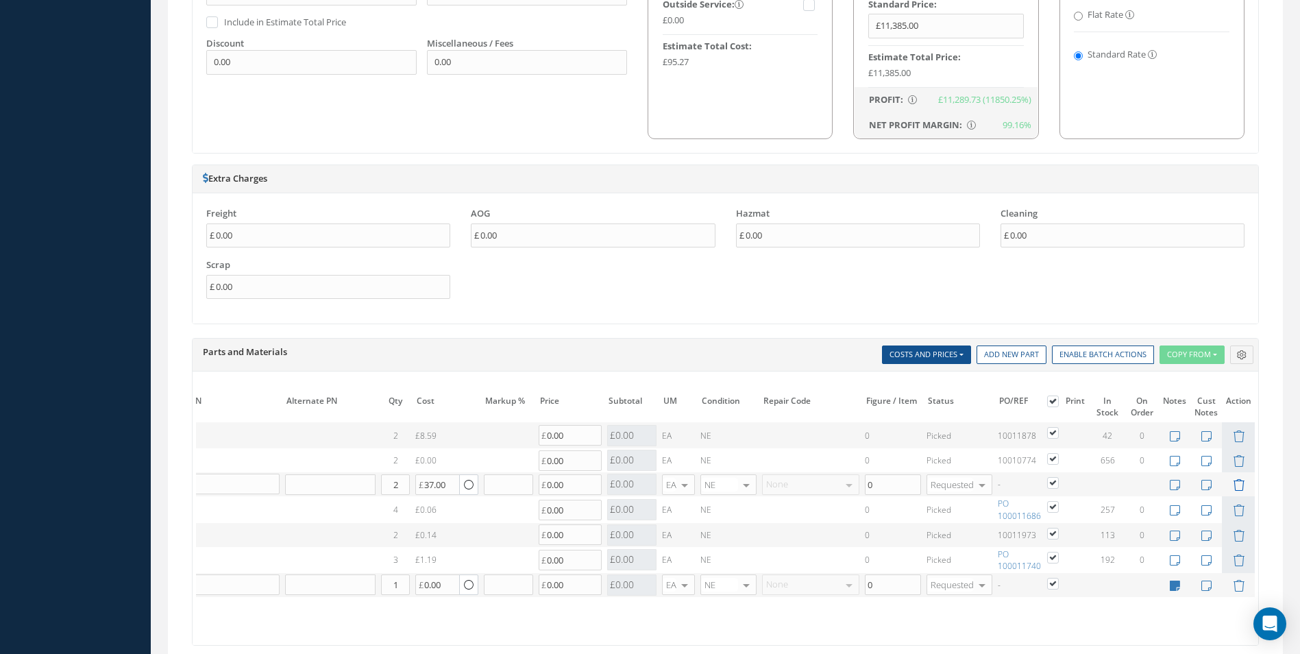
click at [1239, 482] on icon at bounding box center [1239, 485] width 12 height 12
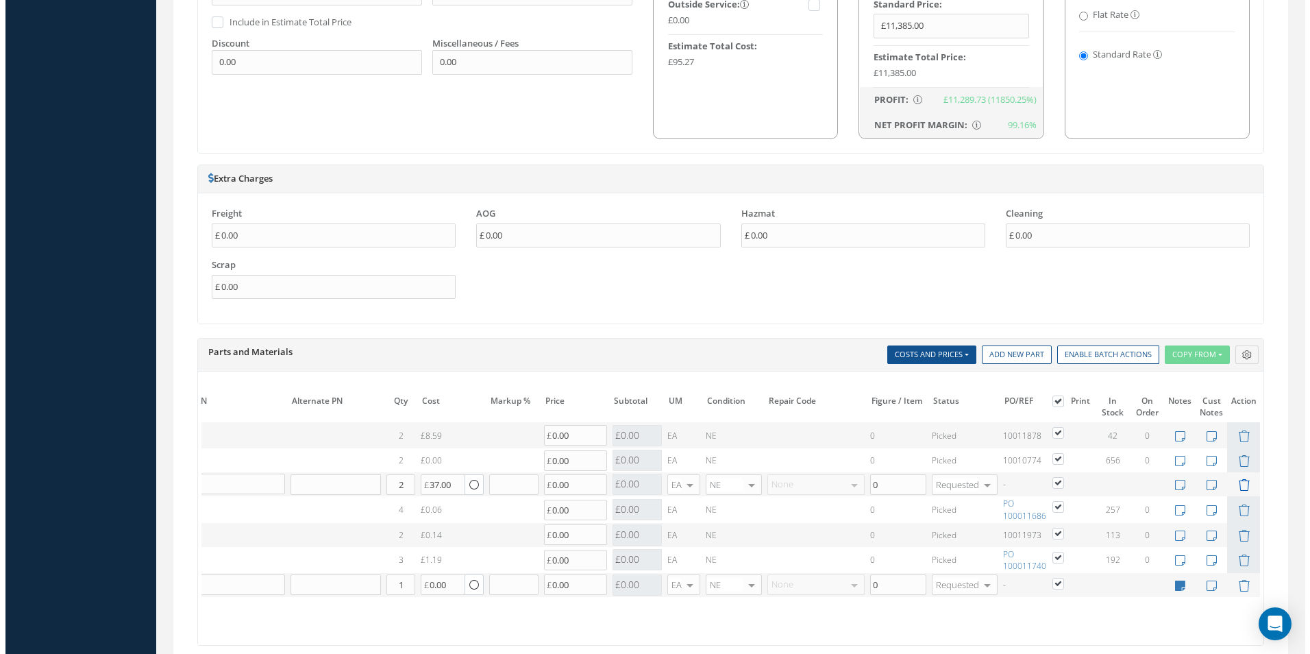
scroll to position [0, 225]
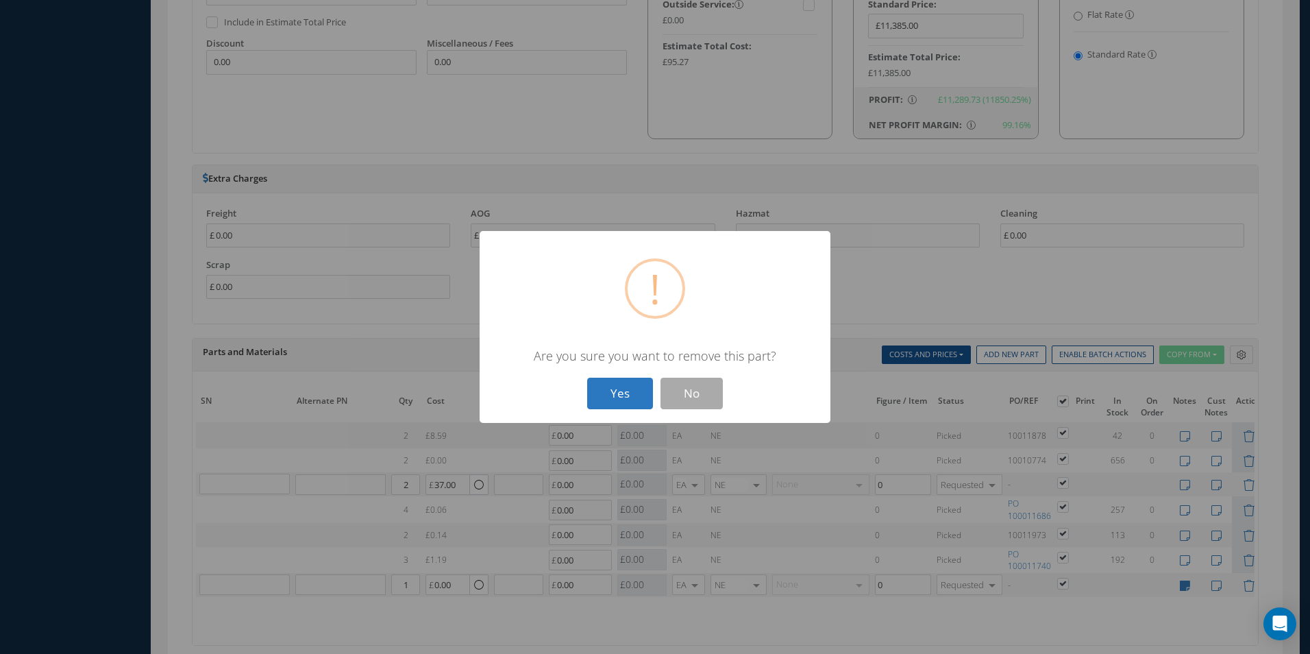
click at [632, 389] on button "Yes" at bounding box center [620, 394] width 66 height 32
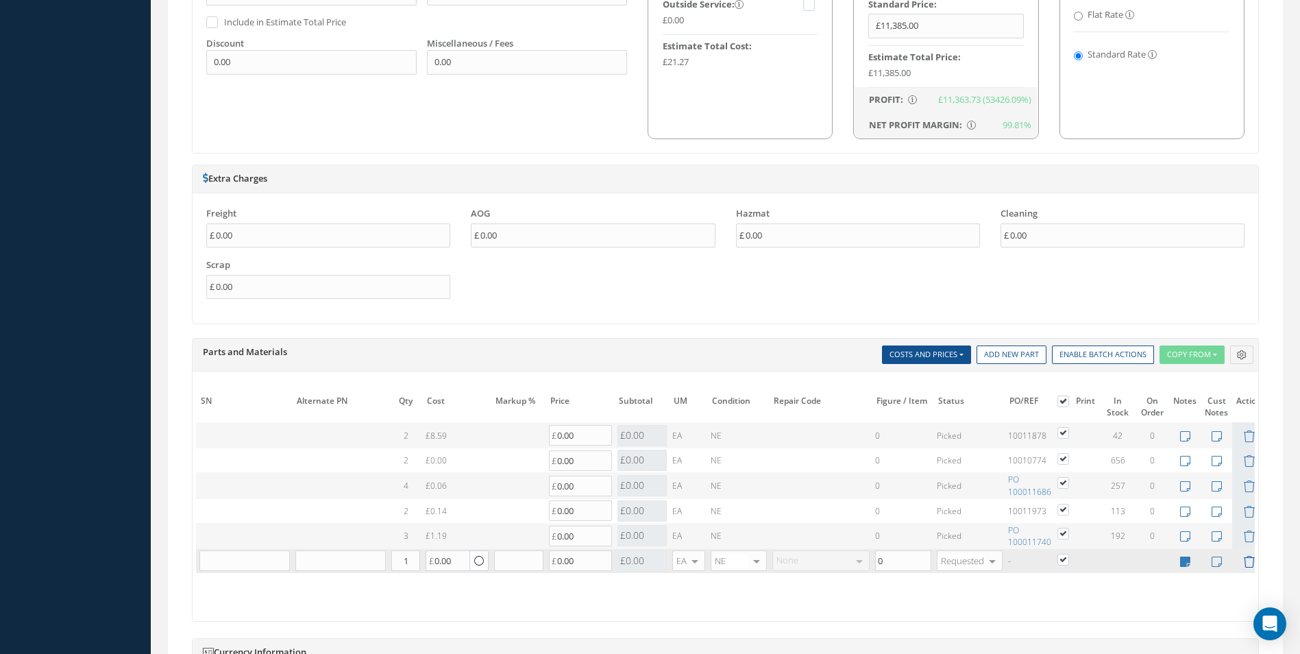
click at [1247, 562] on icon at bounding box center [1249, 562] width 12 height 12
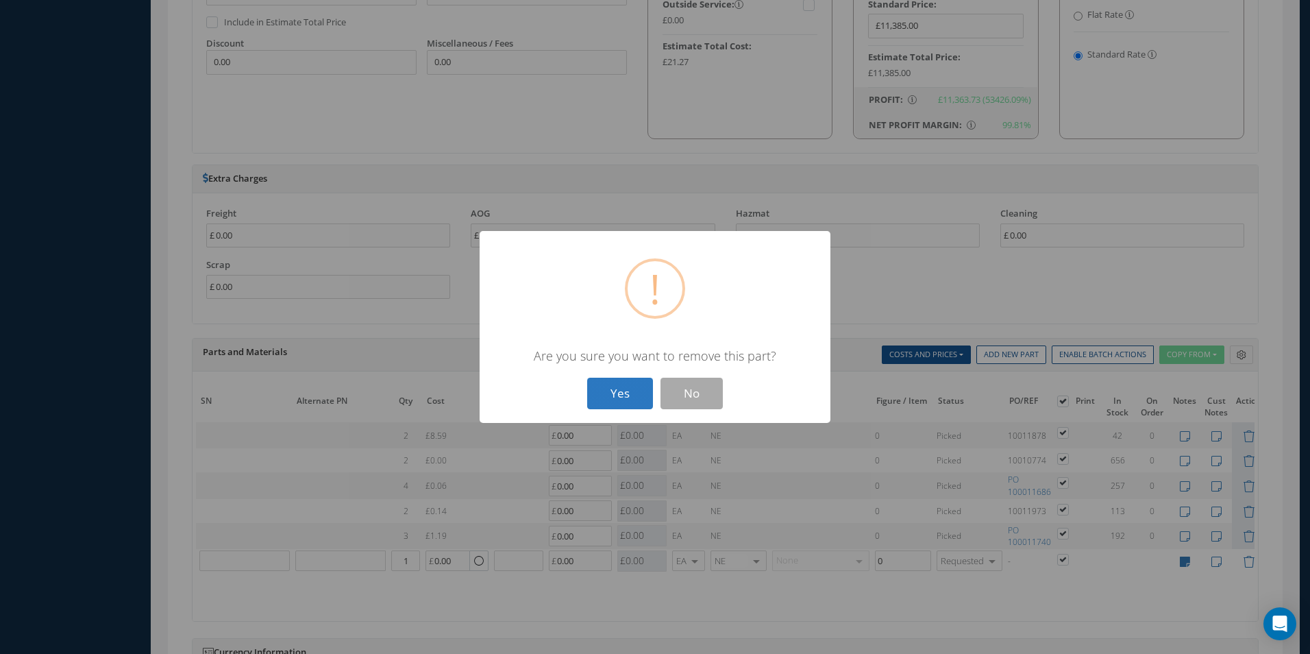
click at [619, 391] on button "Yes" at bounding box center [620, 394] width 66 height 32
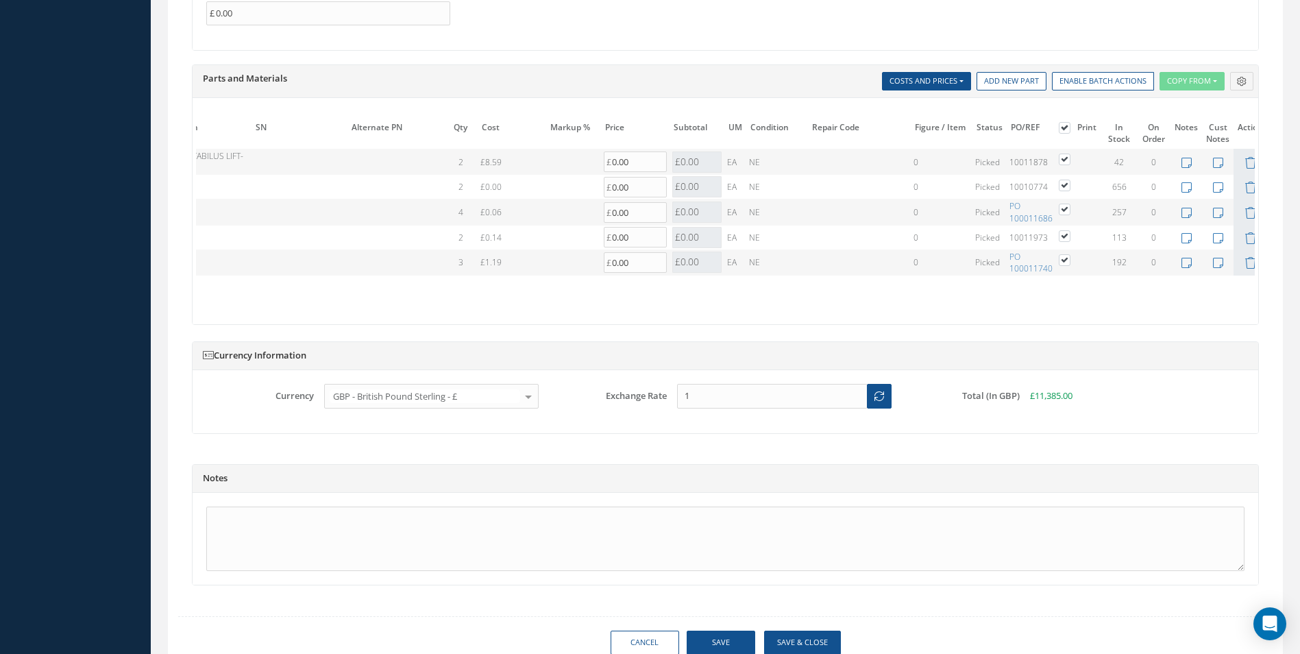
scroll to position [1299, 0]
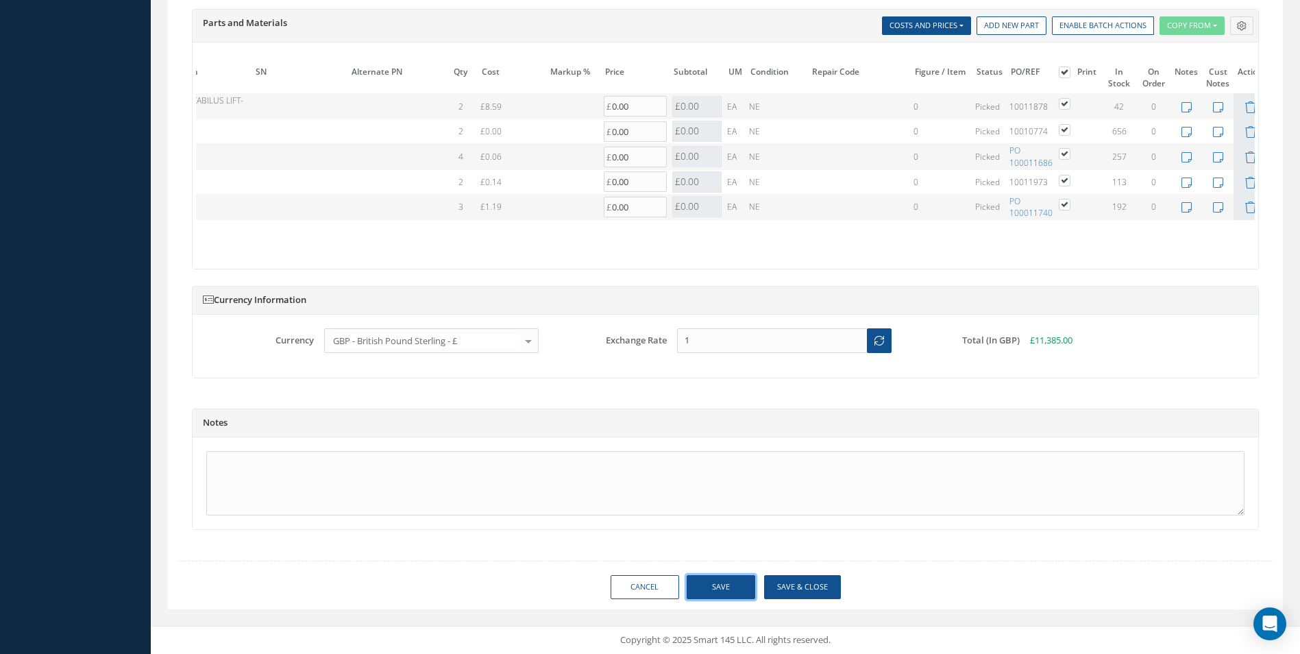
click at [733, 578] on button "Save" at bounding box center [721, 587] width 69 height 24
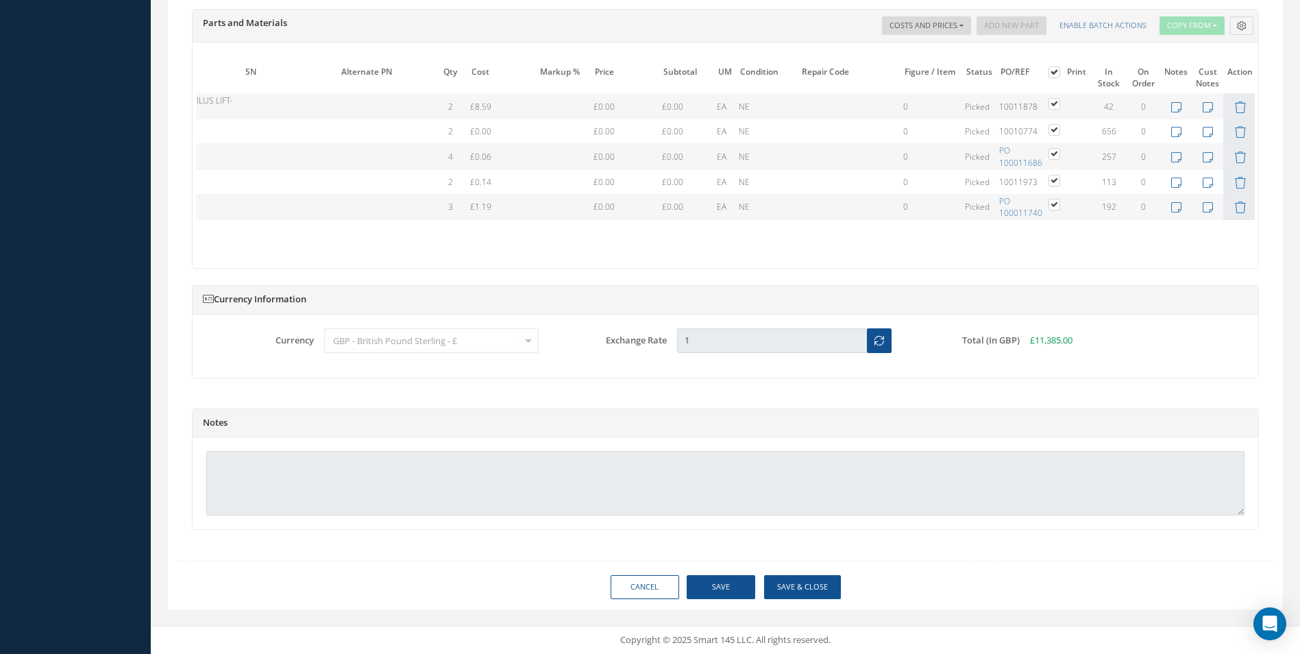
type input "AEROKNOW"
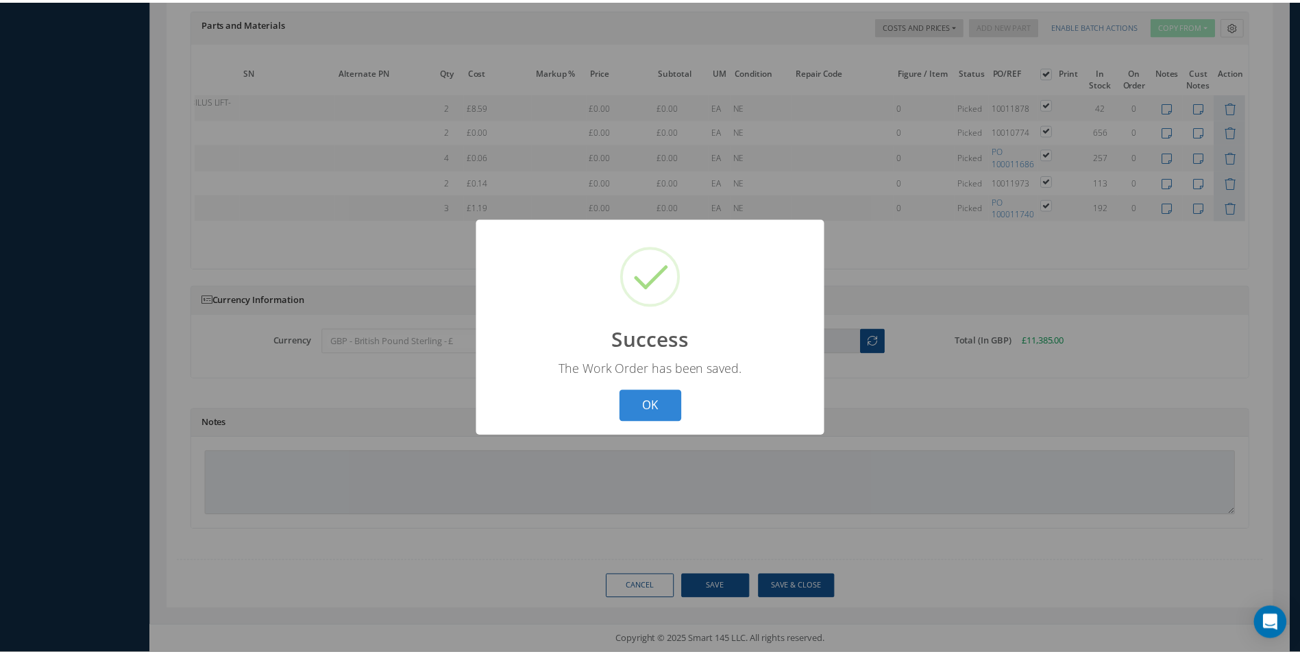
scroll to position [0, 157]
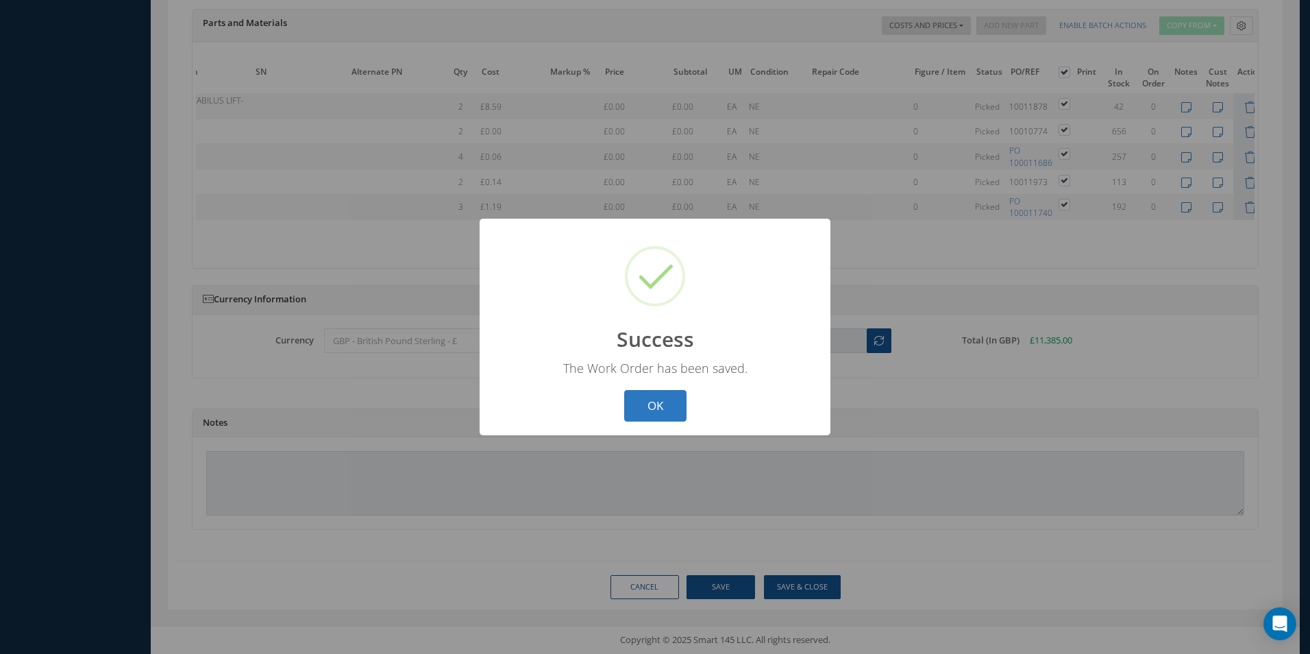
click at [658, 410] on button "OK" at bounding box center [655, 406] width 62 height 32
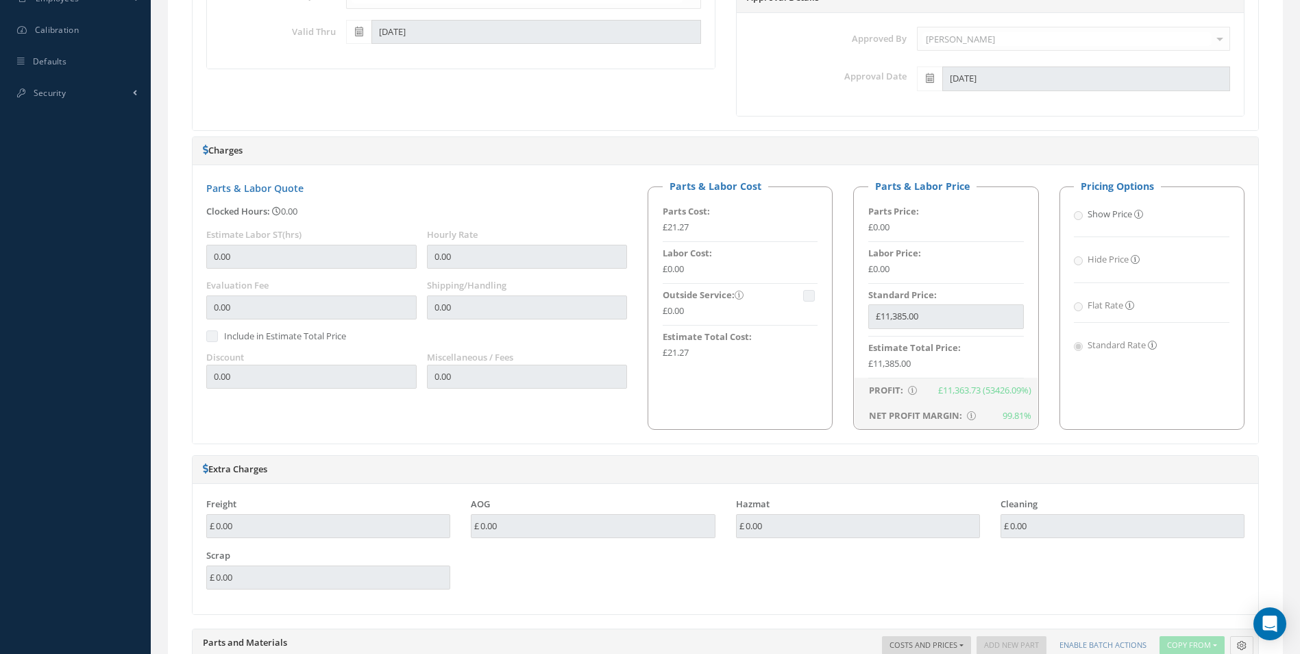
scroll to position [408, 0]
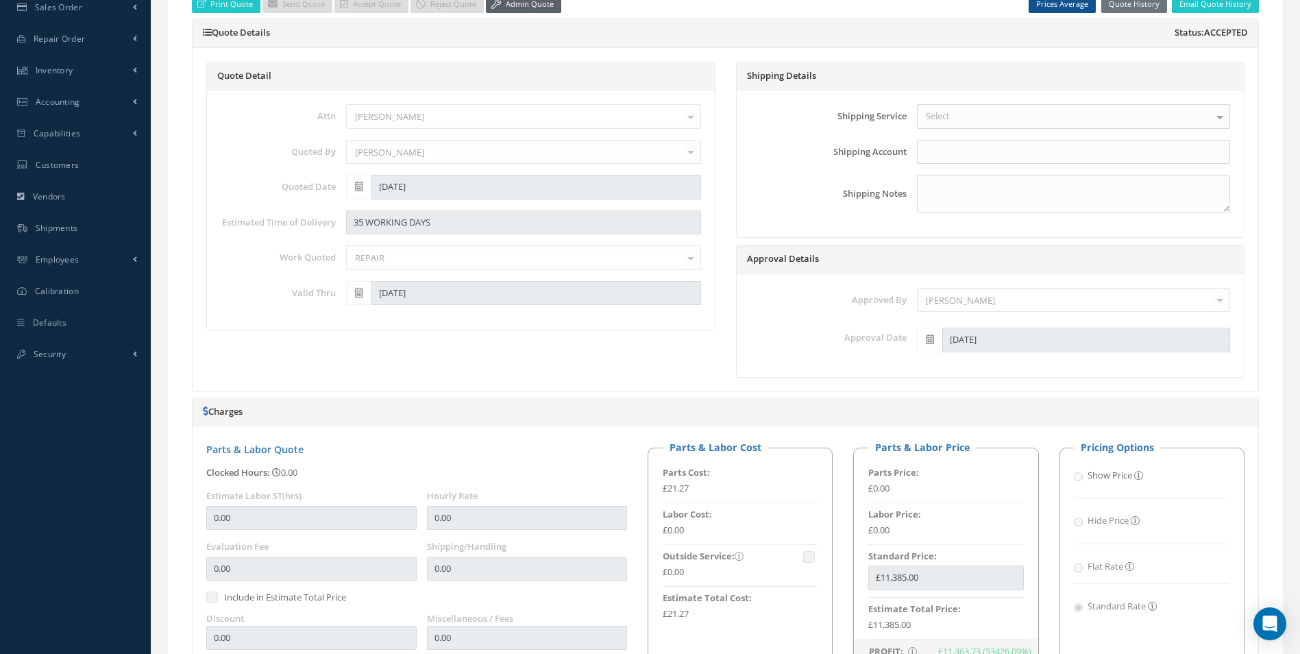
click at [515, 8] on link "Admin Quote" at bounding box center [523, 4] width 75 height 19
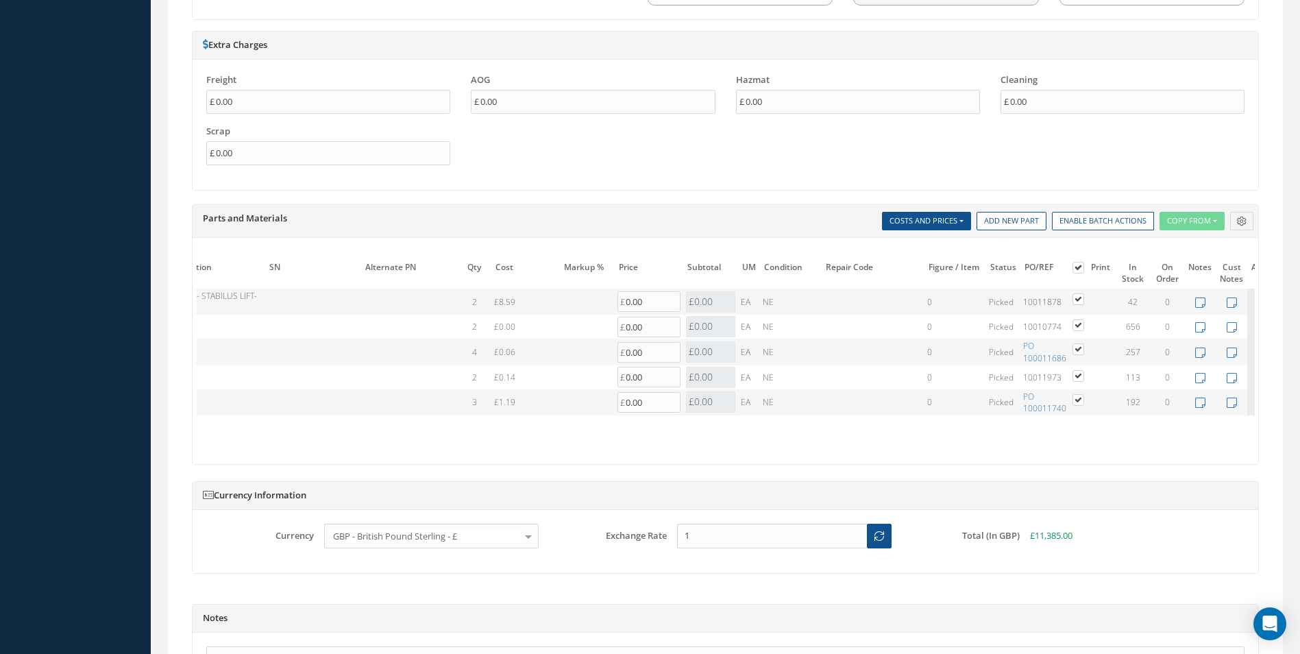
scroll to position [0, 0]
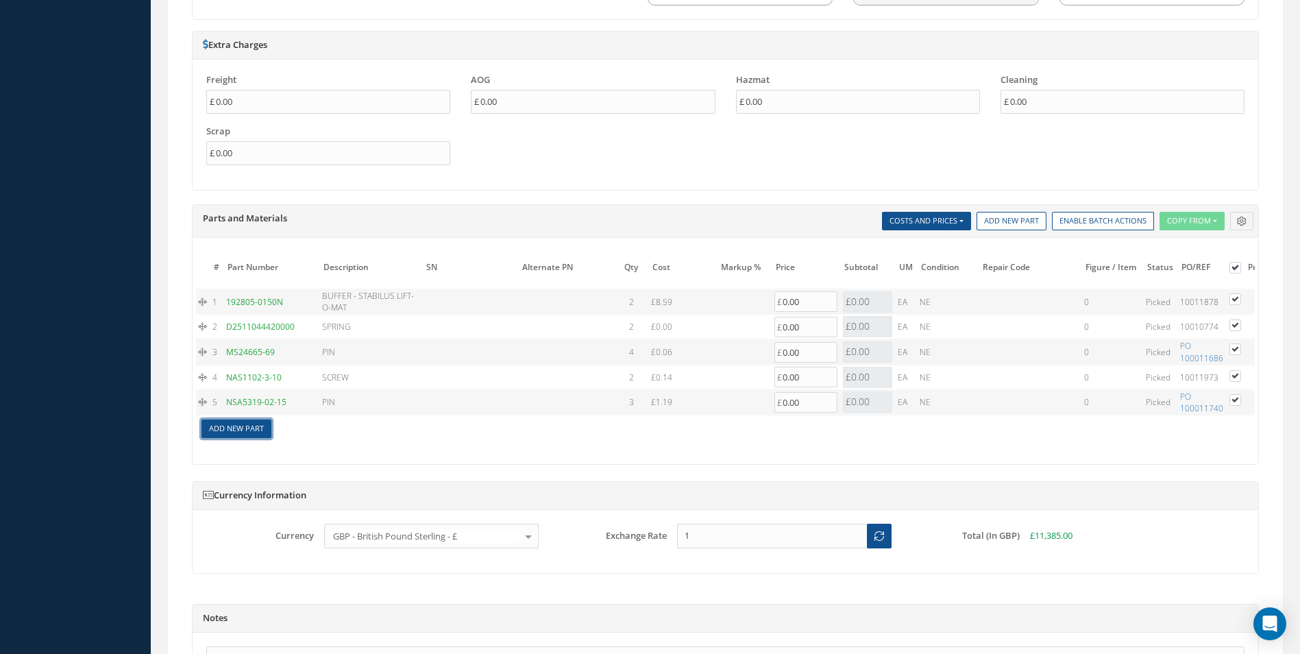
click at [222, 426] on link "Add New Part" at bounding box center [236, 428] width 70 height 19
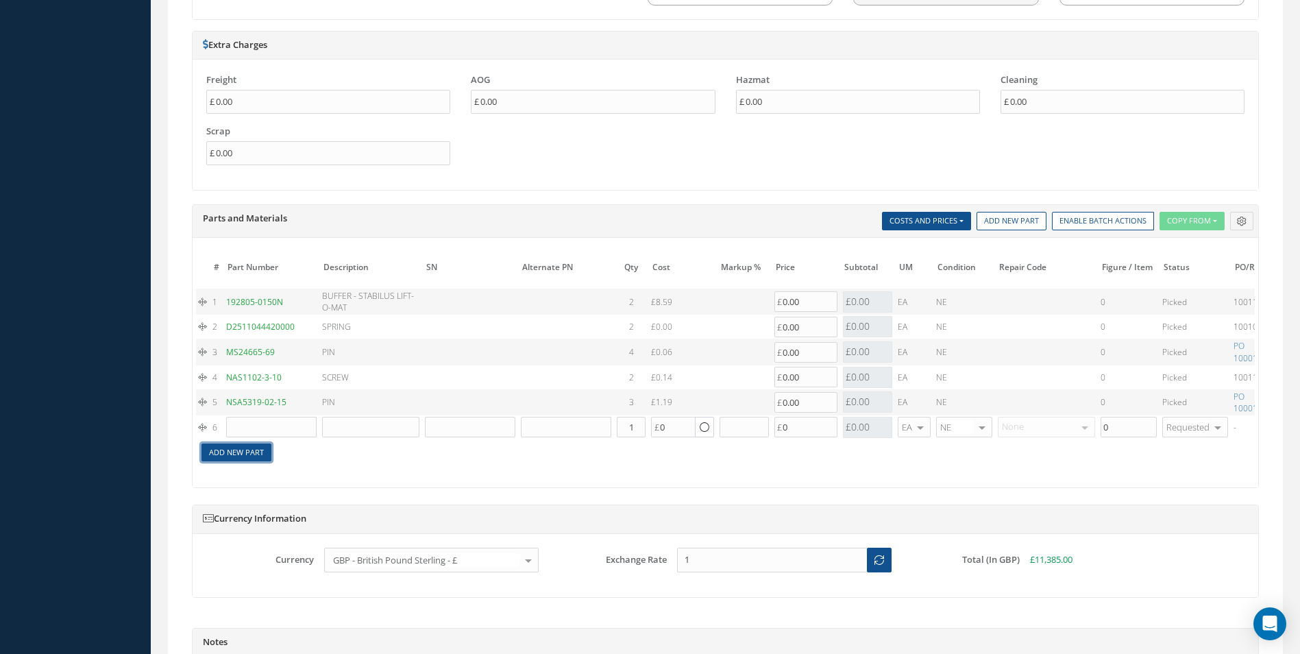
click at [227, 445] on link "Add New Part" at bounding box center [236, 452] width 70 height 19
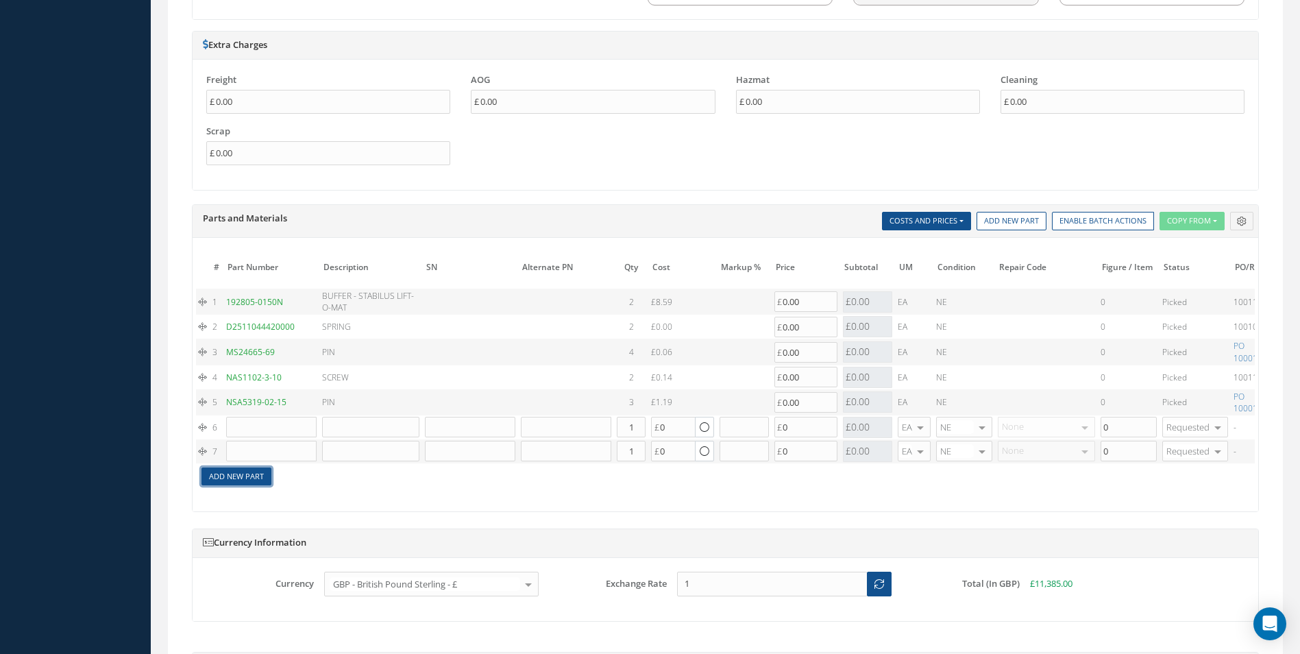
click at [242, 480] on link "Add New Part" at bounding box center [236, 476] width 70 height 19
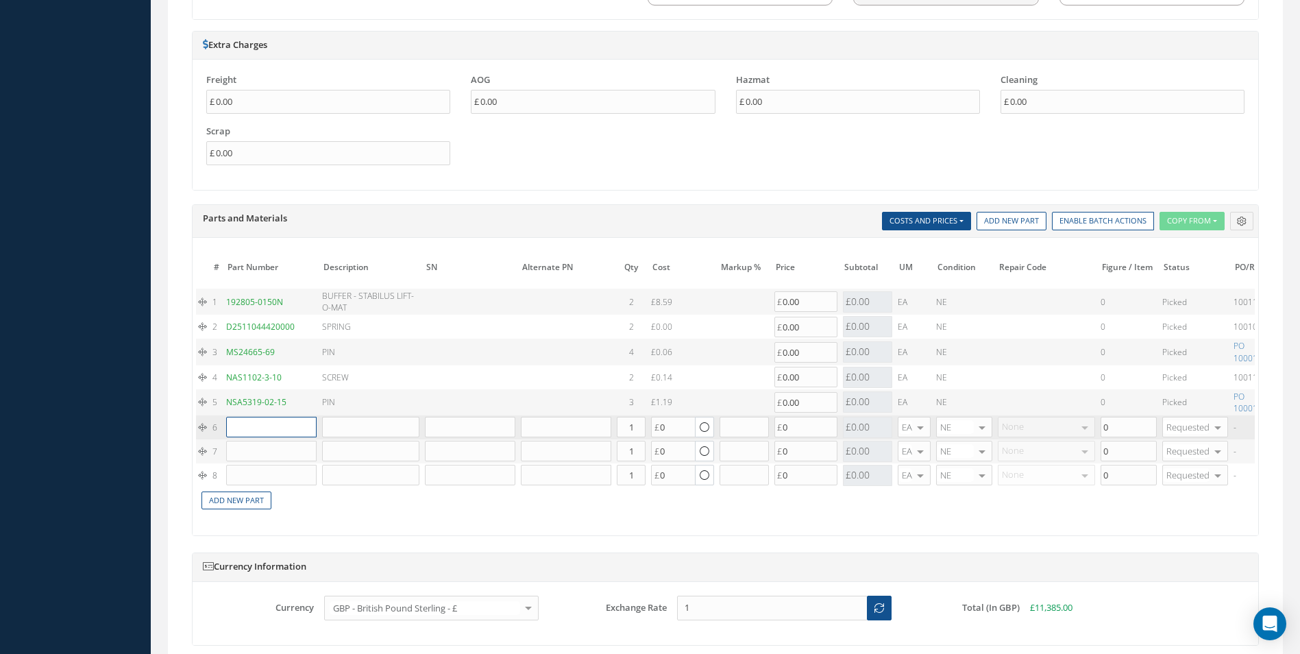
click at [264, 422] on input "text" at bounding box center [271, 427] width 90 height 21
click at [310, 451] on span "SPACER" at bounding box center [321, 449] width 29 height 12
type input "D2511046620000"
type input "SPACER"
type input "35.11"
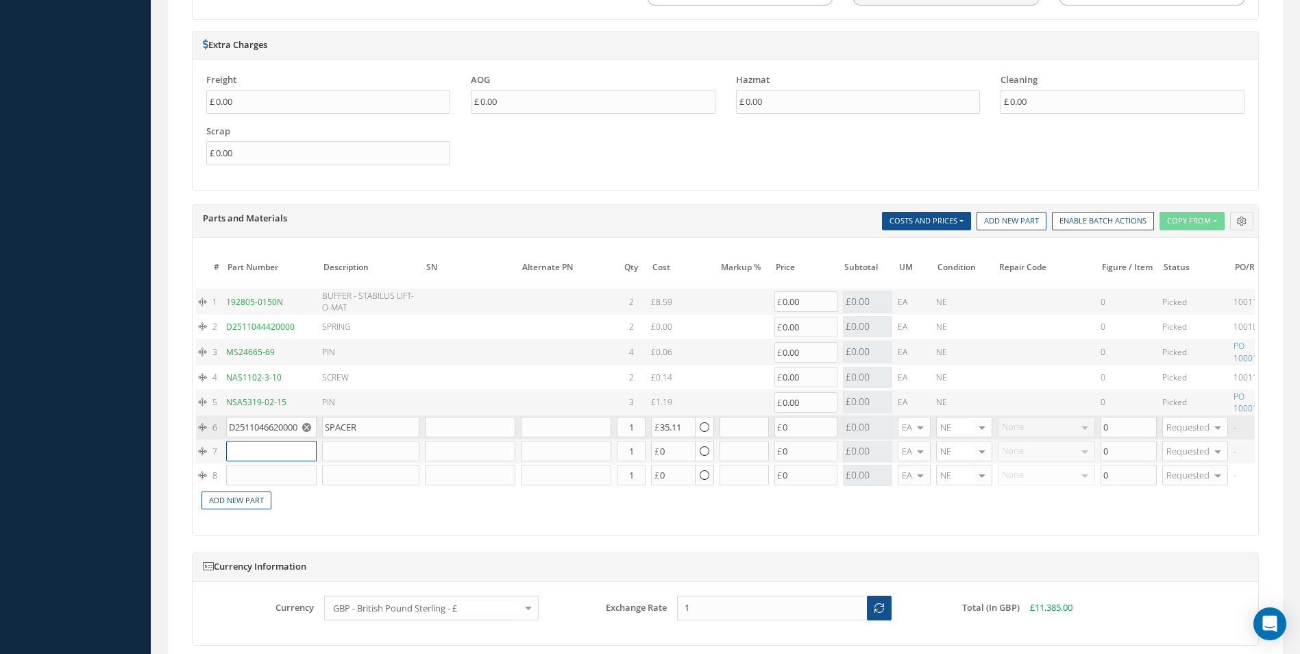
click at [283, 456] on input "text" at bounding box center [271, 451] width 90 height 21
click at [330, 474] on span "SCREW" at bounding box center [320, 473] width 27 height 12
type input "NAS1096-1-7"
type input "SCREW"
type input "0.77"
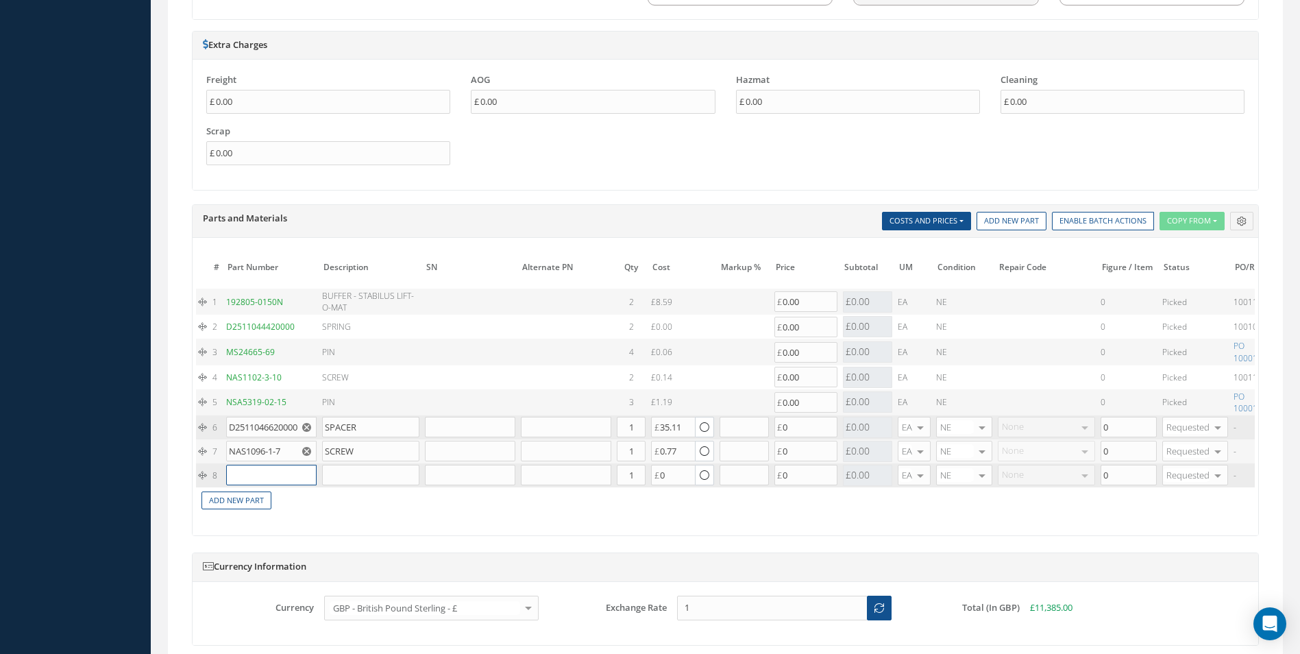
click at [249, 474] on input "text" at bounding box center [271, 475] width 90 height 21
click at [332, 503] on div "WASHER" at bounding box center [334, 502] width 74 height 23
type input "NAS1149FN632P"
type input "WASHER"
type input "0.00"
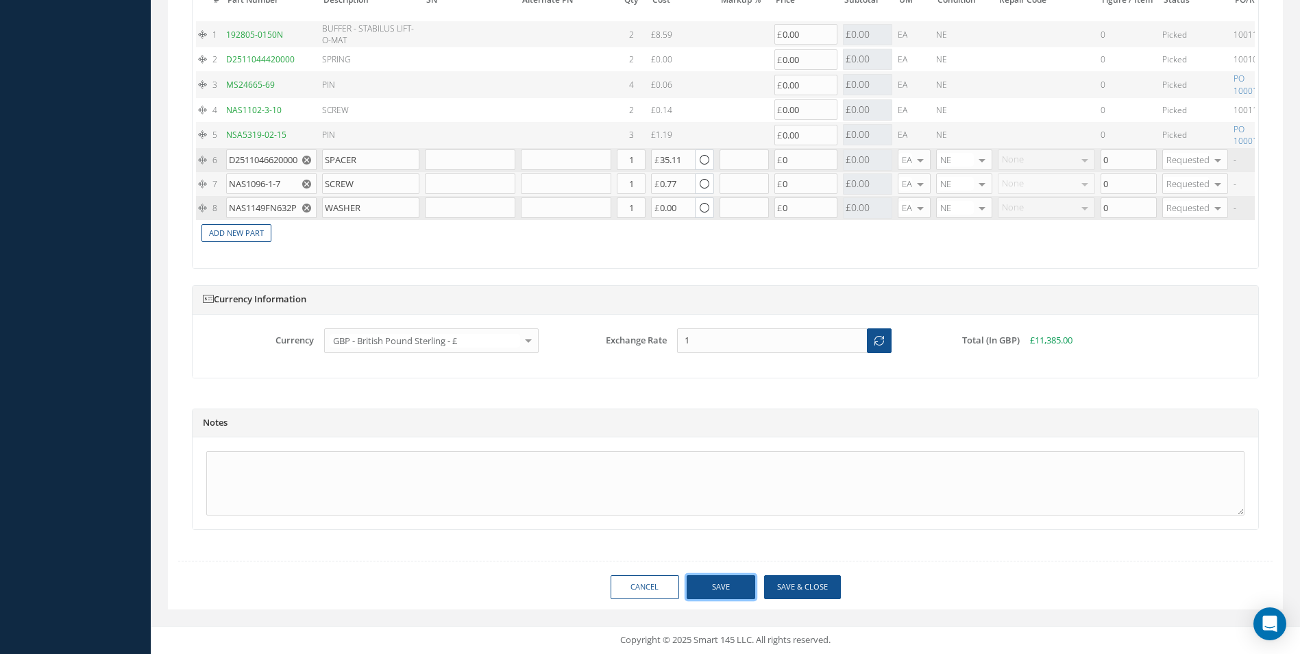
click at [723, 583] on button "Save" at bounding box center [721, 587] width 69 height 24
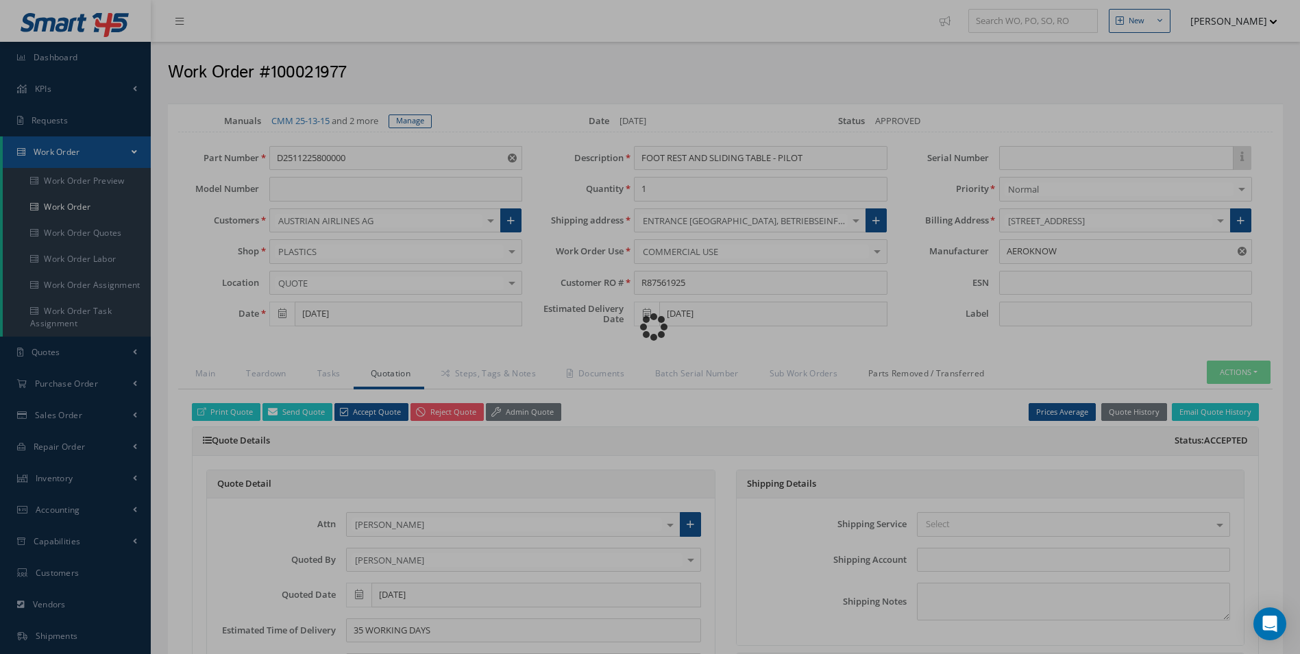
checkbox input "true"
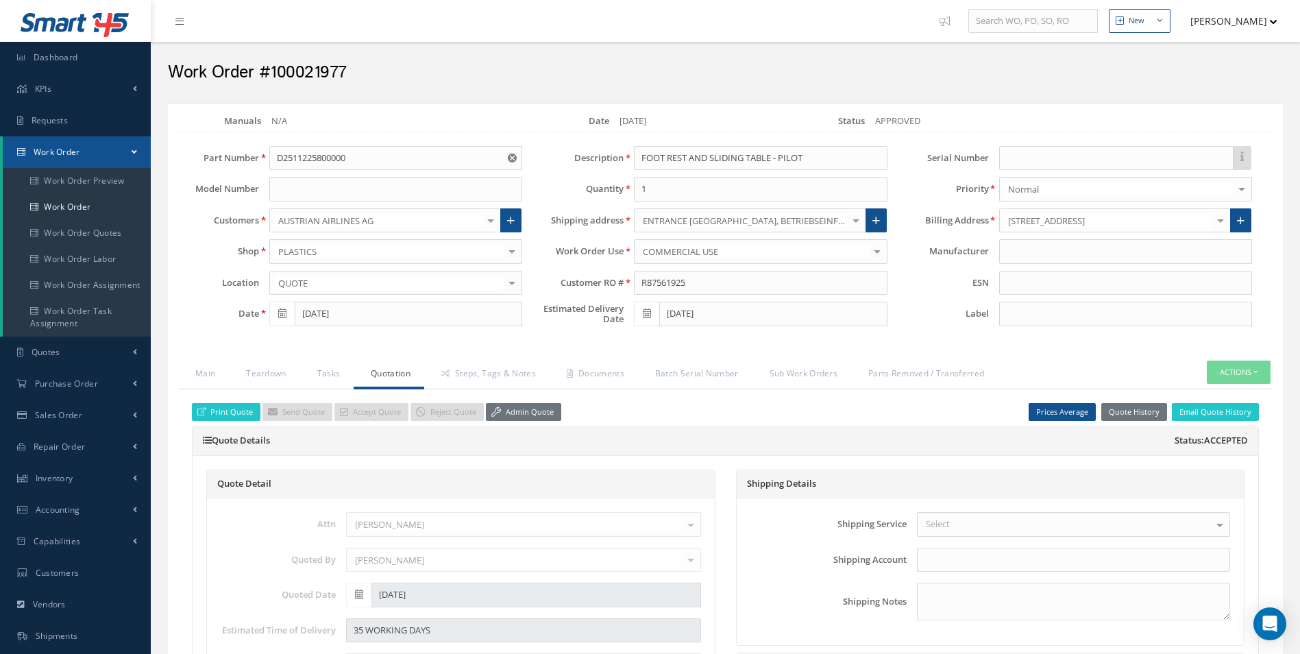
type input "AEROKNOW"
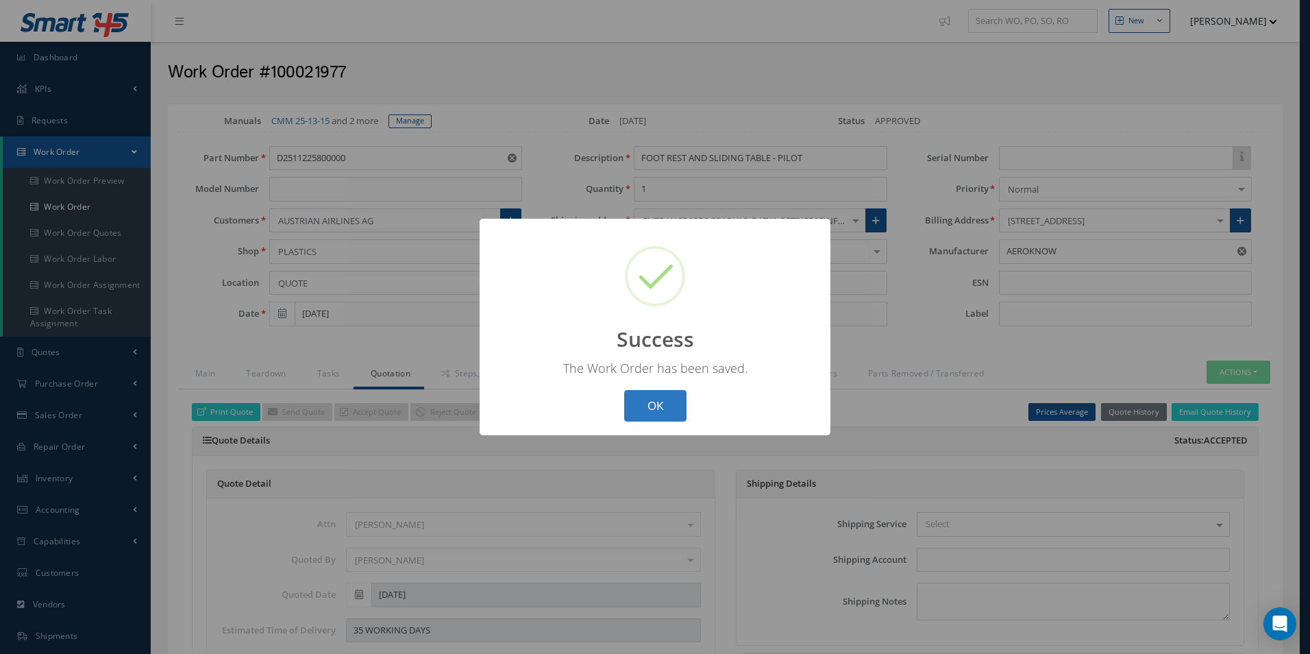
click at [642, 417] on button "OK" at bounding box center [655, 406] width 62 height 32
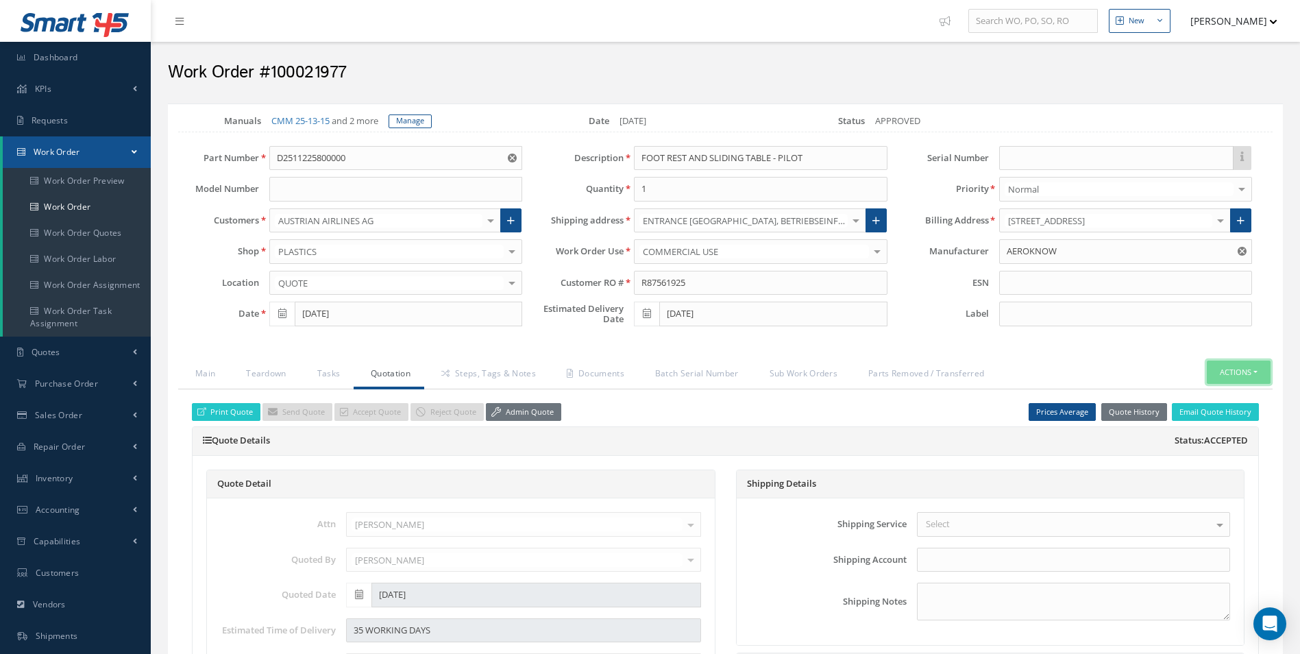
click at [1215, 375] on button "Actions" at bounding box center [1239, 372] width 64 height 24
click at [1217, 431] on link "Part Issue" at bounding box center [1218, 433] width 110 height 19
click at [481, 362] on link "Steps, Tags & Notes" at bounding box center [486, 374] width 125 height 29
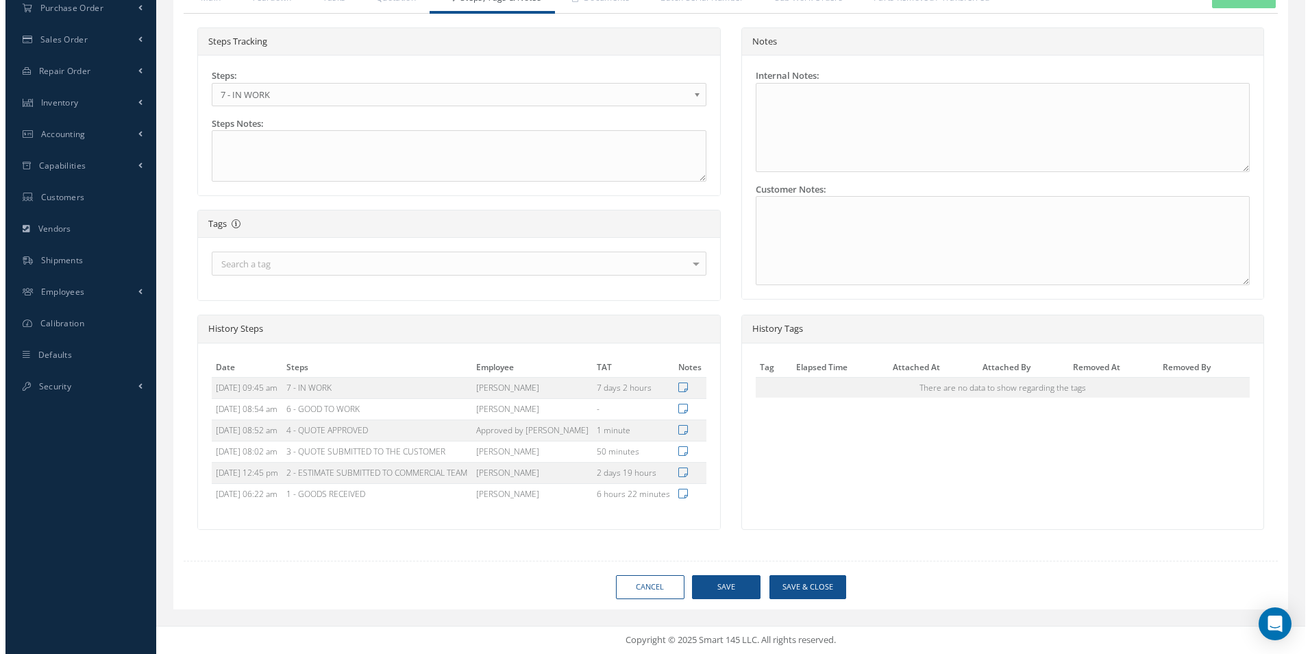
scroll to position [442, 0]
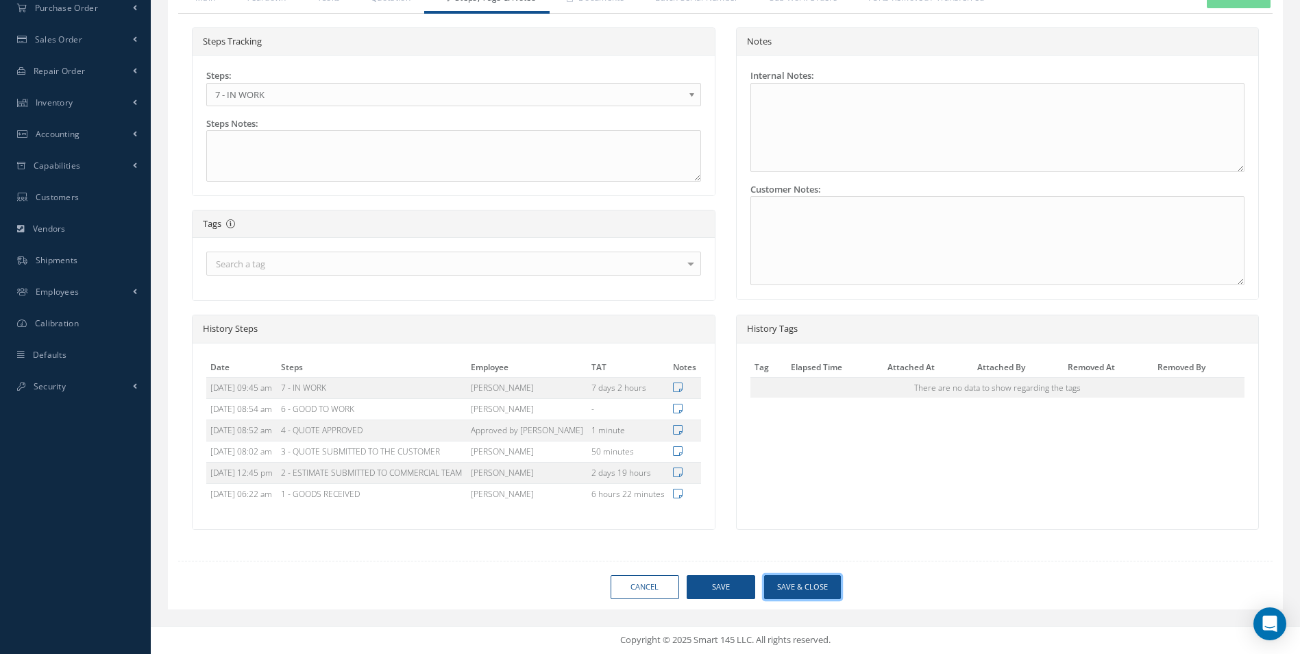
click at [803, 589] on button "Save & Close" at bounding box center [802, 587] width 77 height 24
type input "AEROKNOW"
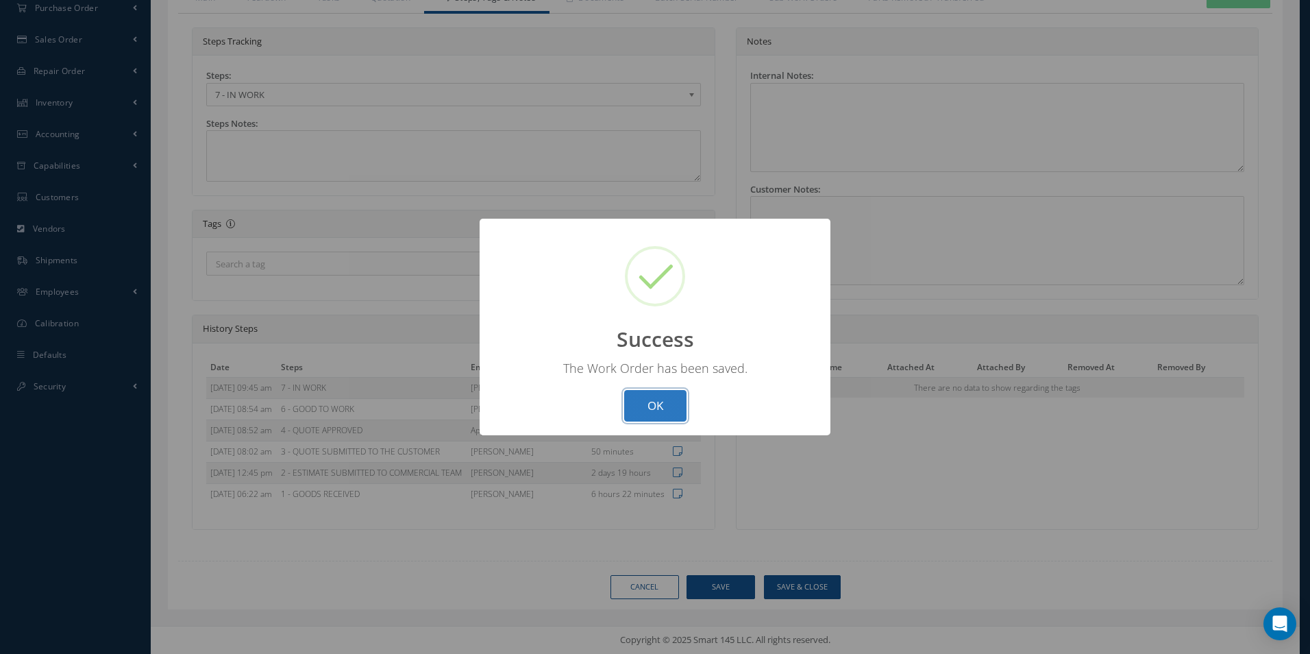
click at [639, 400] on button "OK" at bounding box center [655, 406] width 62 height 32
select select "25"
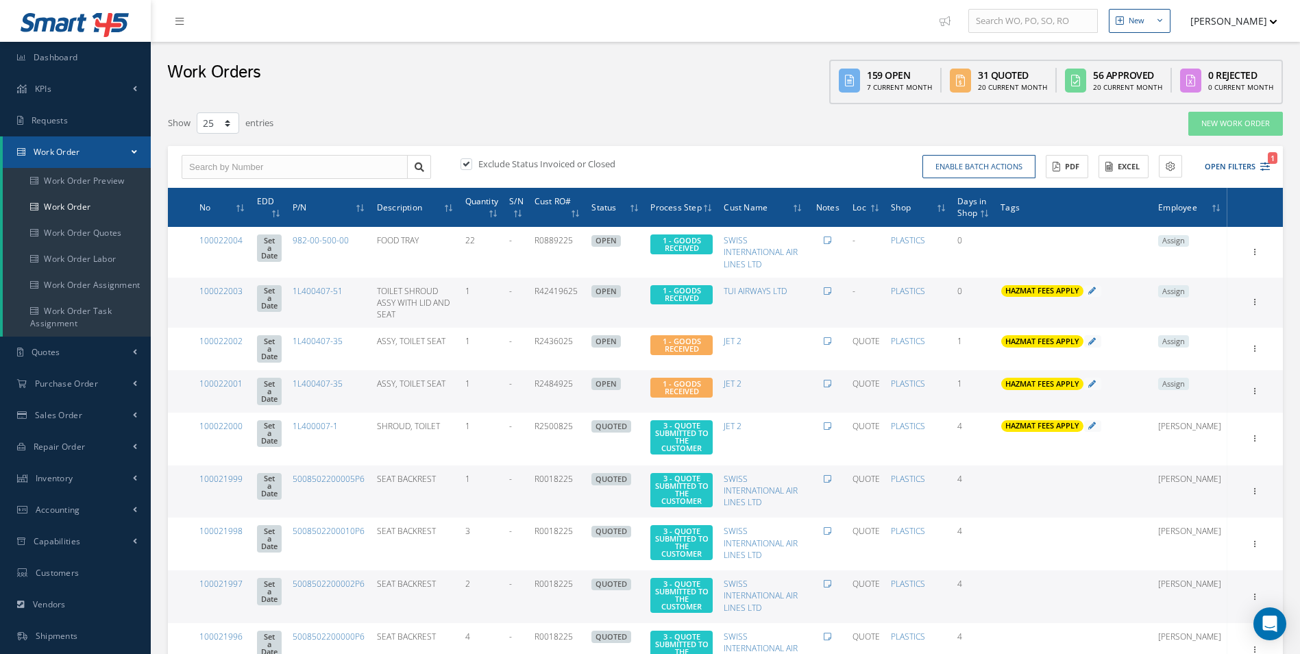
click at [1189, 241] on span "Assign" at bounding box center [1173, 241] width 31 height 12
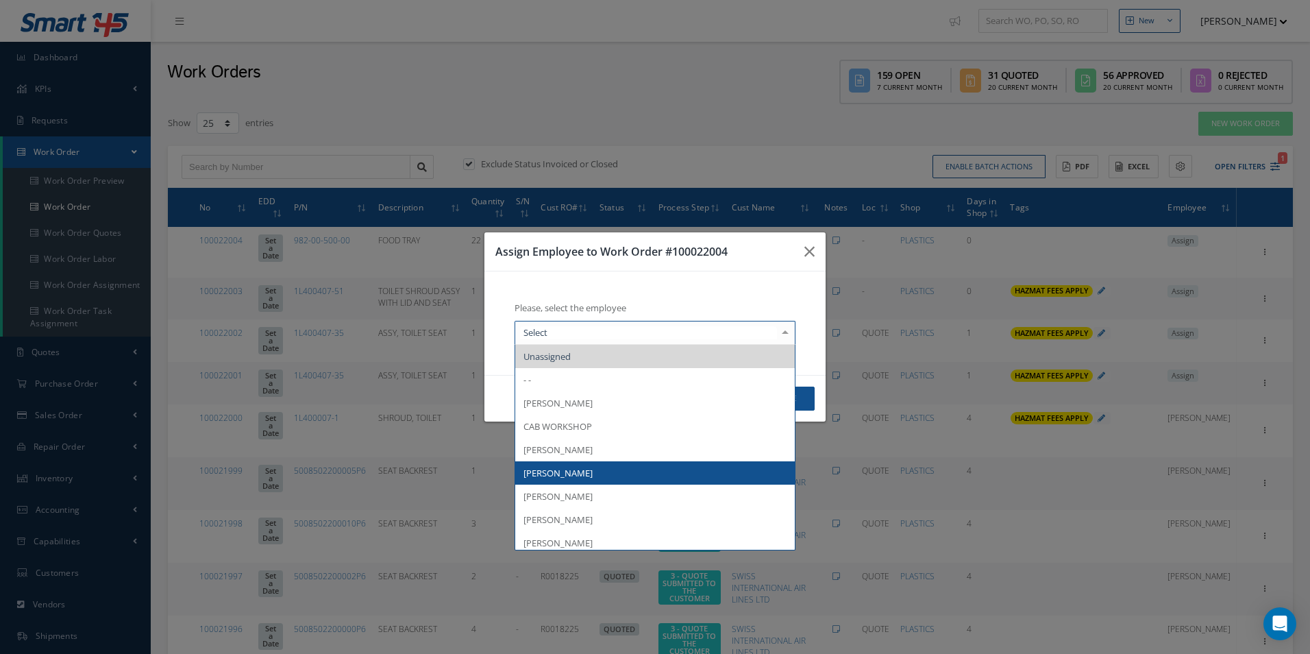
click at [594, 469] on span "[PERSON_NAME]" at bounding box center [655, 472] width 280 height 23
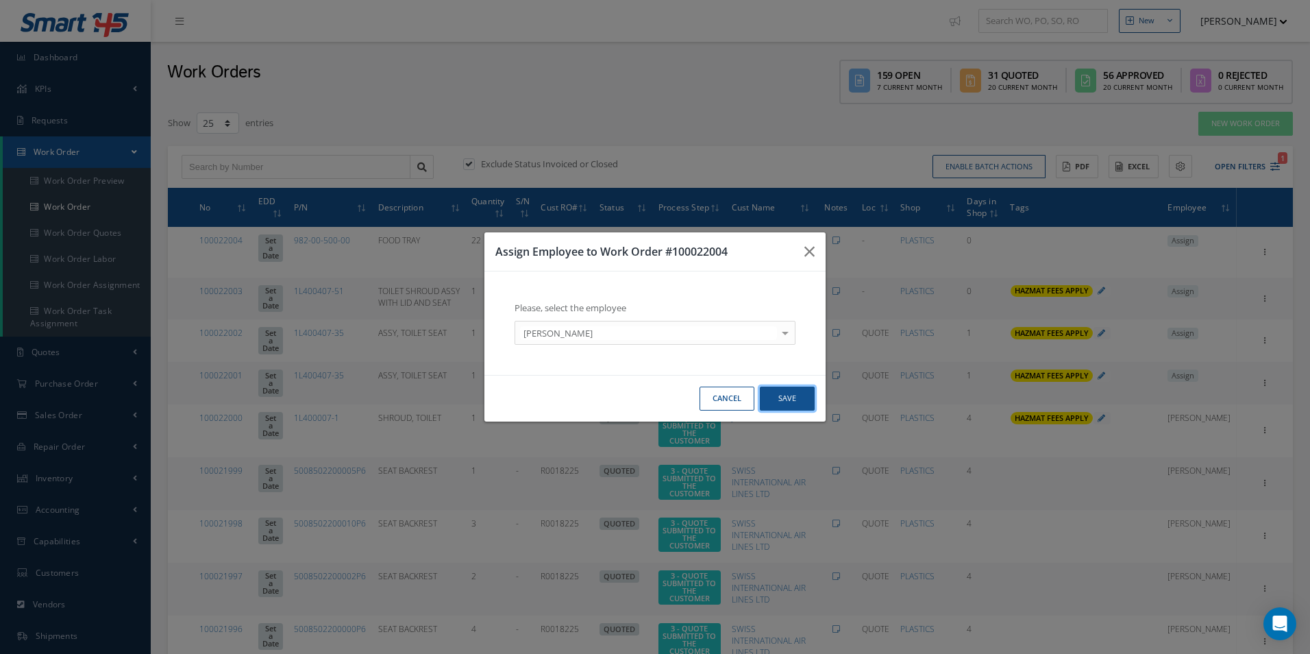
click at [780, 392] on button "Save" at bounding box center [787, 399] width 55 height 24
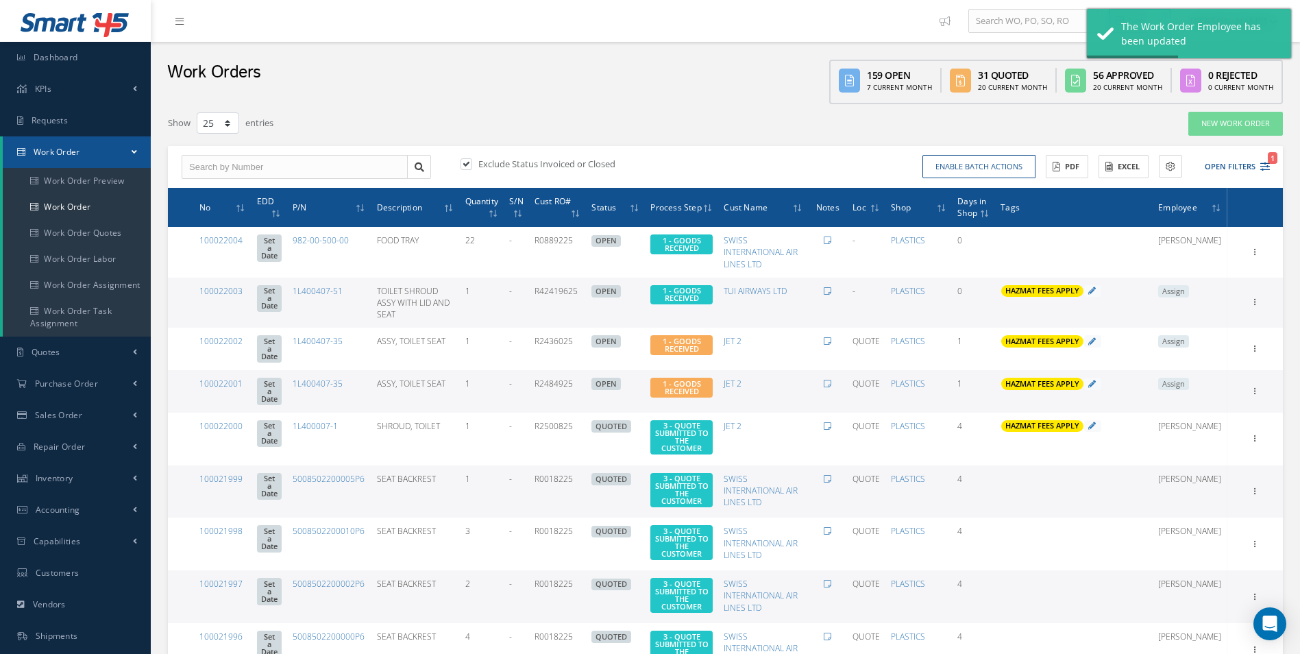
click at [1196, 283] on td "Assign" at bounding box center [1190, 303] width 75 height 50
click at [1189, 286] on span "Assign" at bounding box center [1173, 291] width 31 height 12
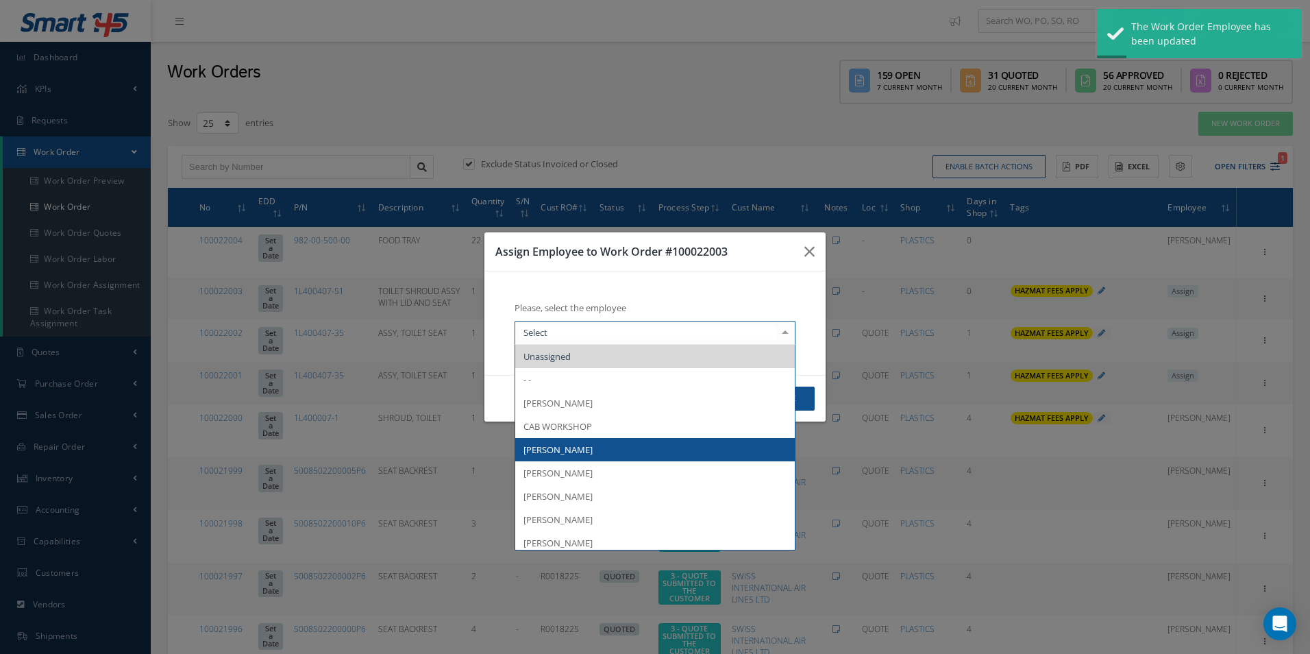
click at [590, 467] on span "[PERSON_NAME]" at bounding box center [655, 472] width 280 height 23
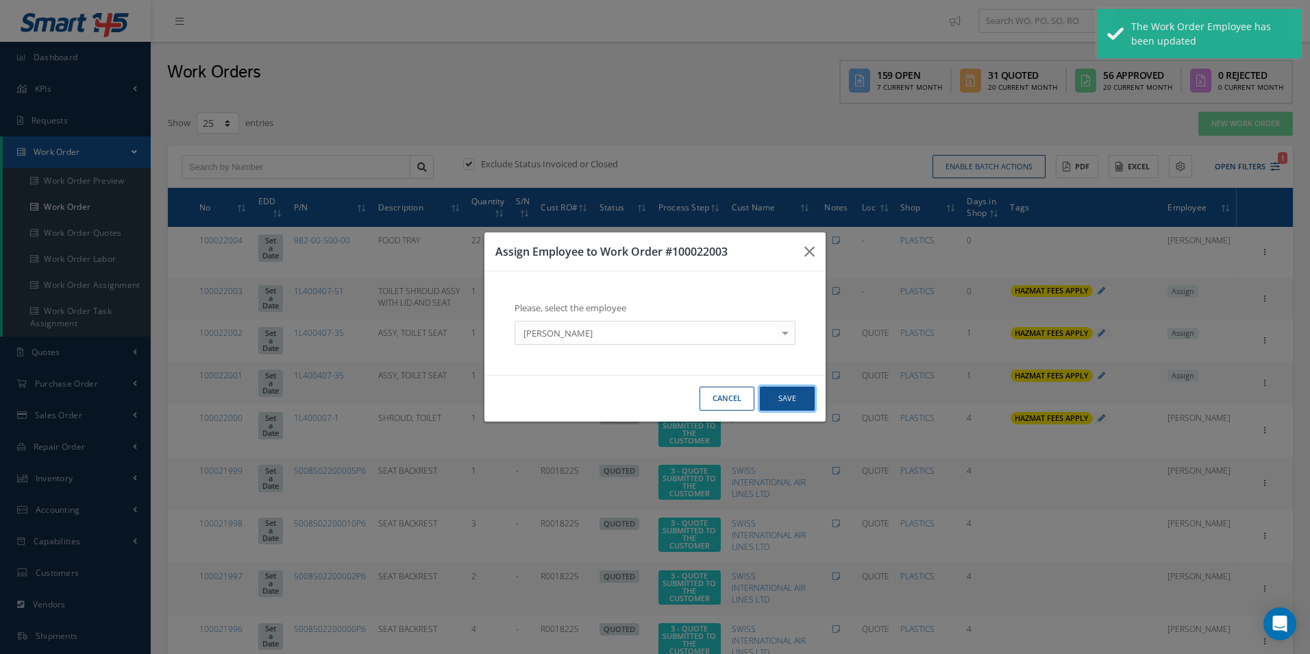
click at [795, 397] on button "Save" at bounding box center [787, 399] width 55 height 24
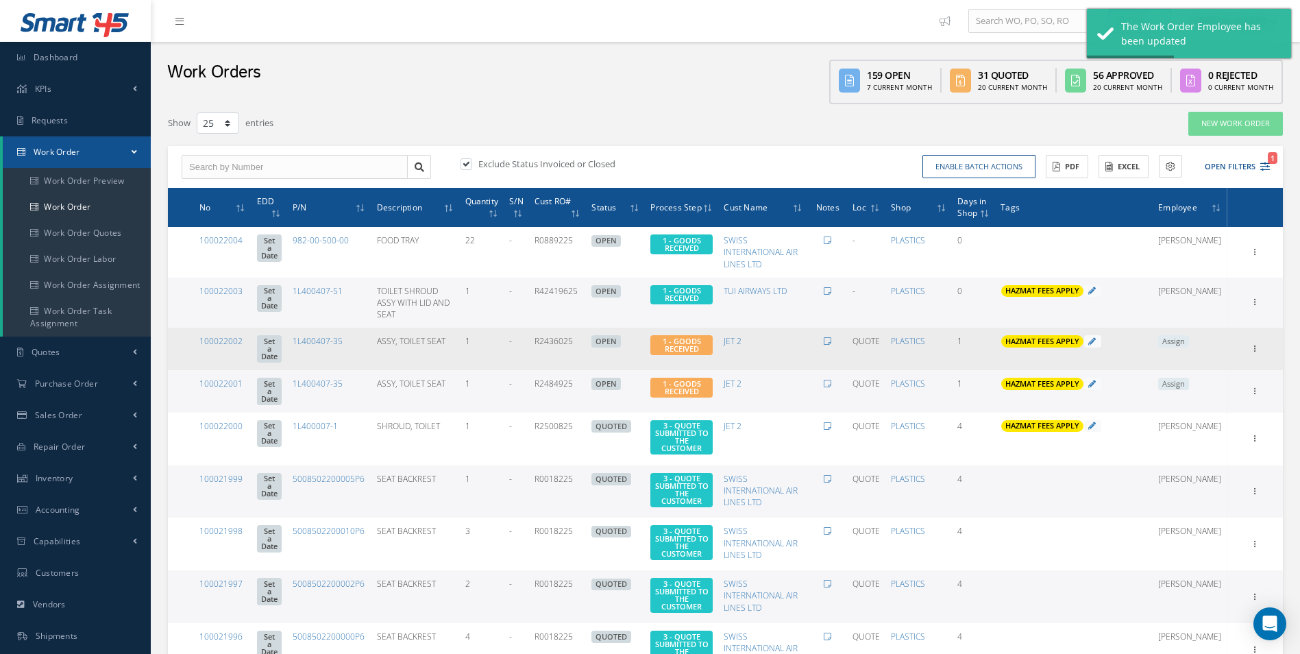
click at [1189, 335] on span "Assign" at bounding box center [1173, 341] width 31 height 12
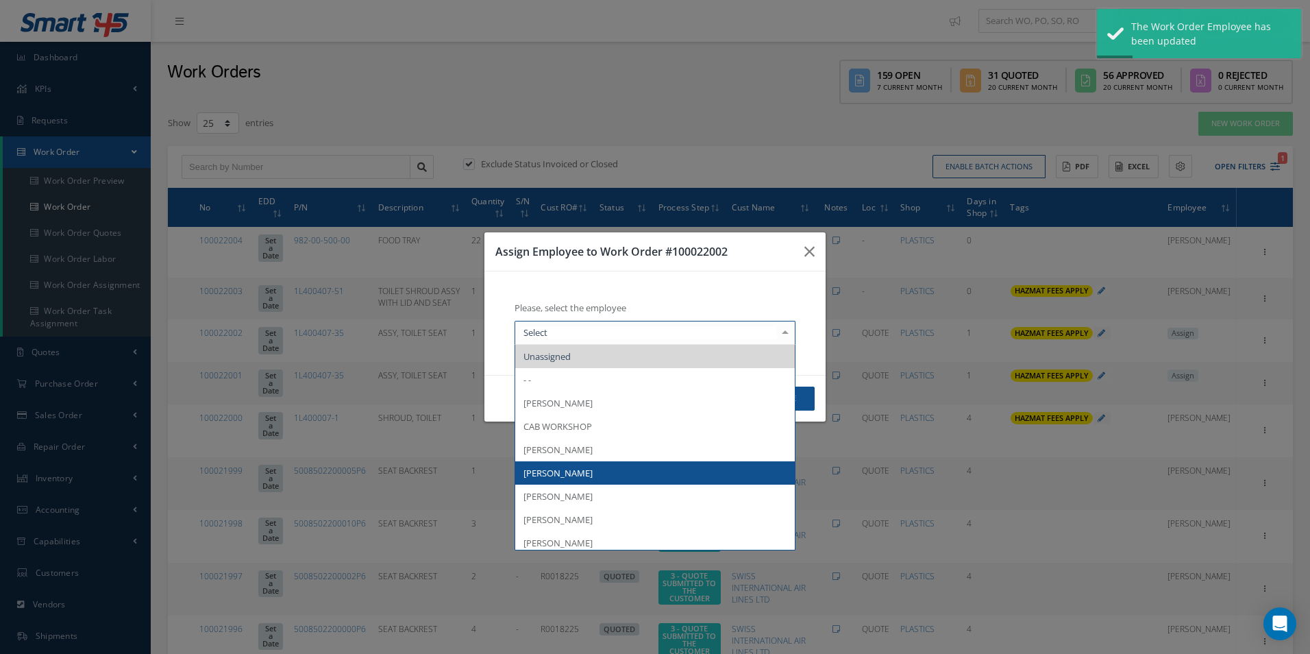
click at [536, 470] on span "[PERSON_NAME]" at bounding box center [558, 473] width 69 height 12
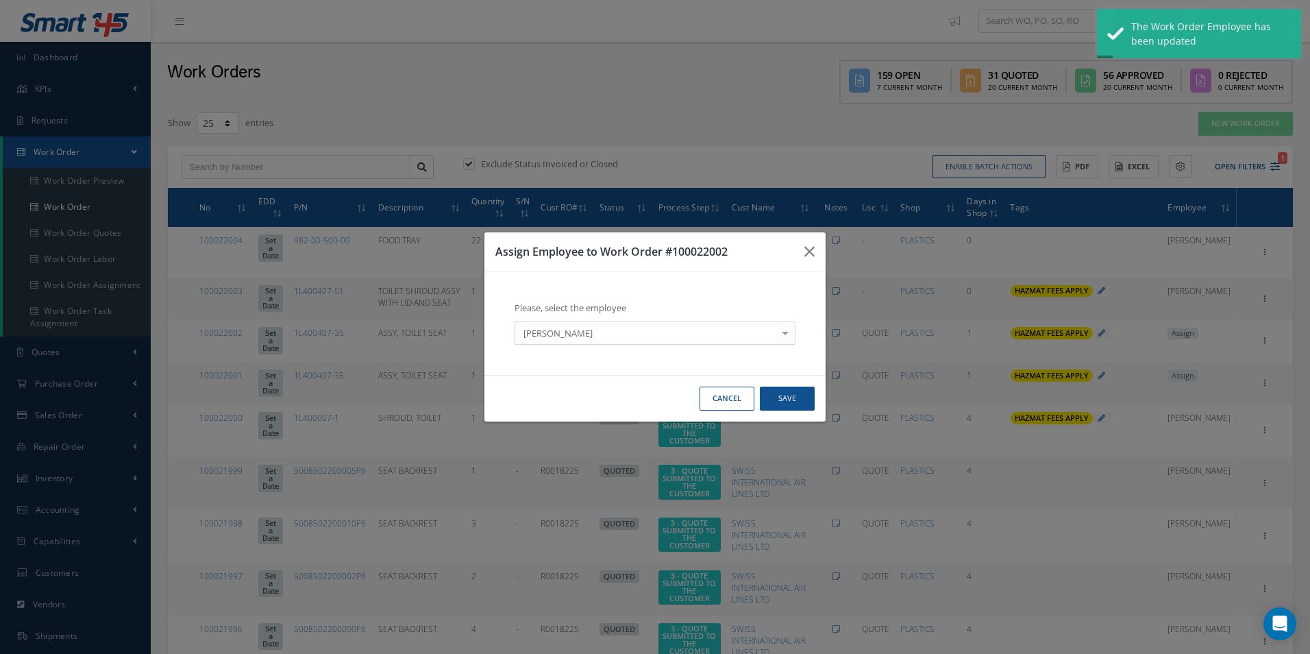
click at [819, 396] on div "Cancel Save" at bounding box center [655, 398] width 341 height 47
click at [815, 398] on div "Cancel Save" at bounding box center [655, 398] width 341 height 47
click at [816, 406] on div "Cancel Save" at bounding box center [655, 398] width 341 height 47
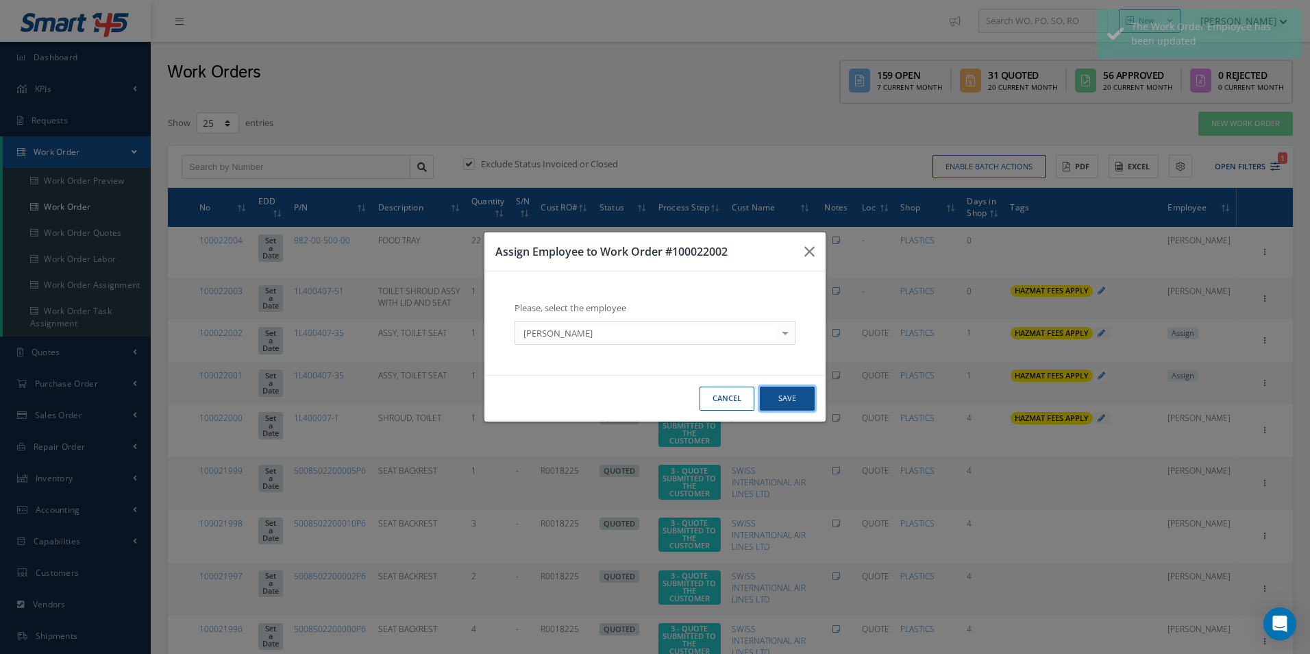
click at [784, 404] on button "Save" at bounding box center [787, 399] width 55 height 24
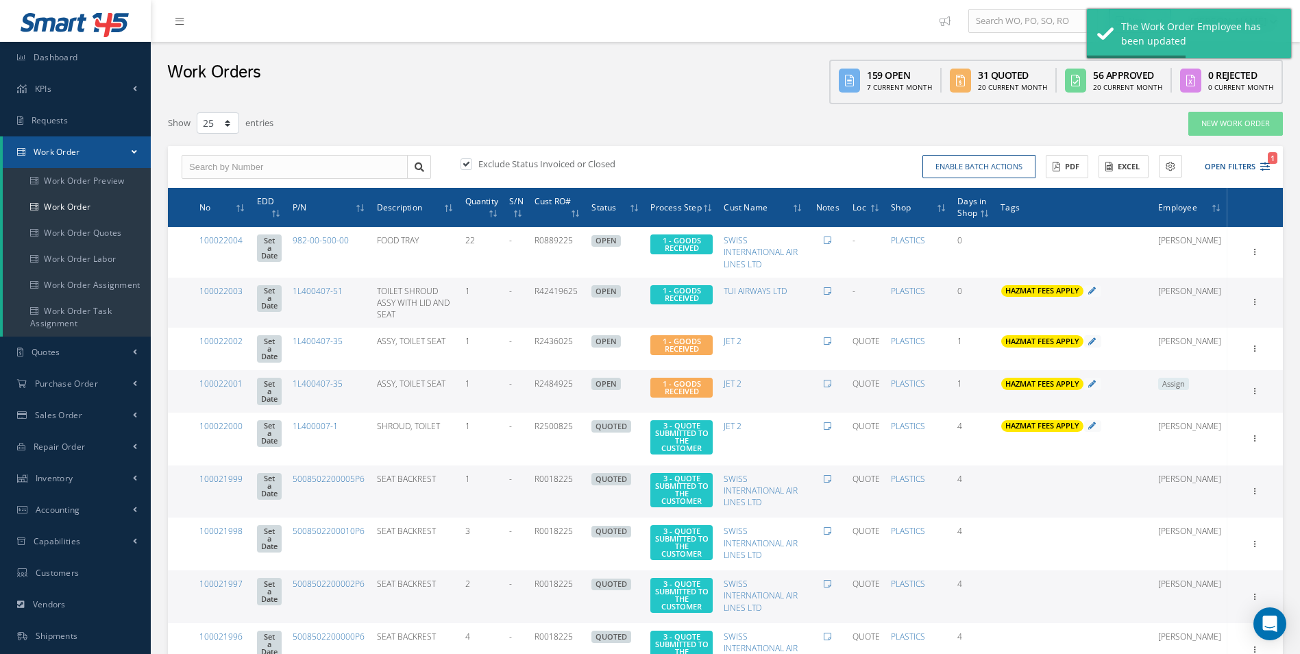
click at [1189, 378] on span "Assign" at bounding box center [1173, 384] width 31 height 12
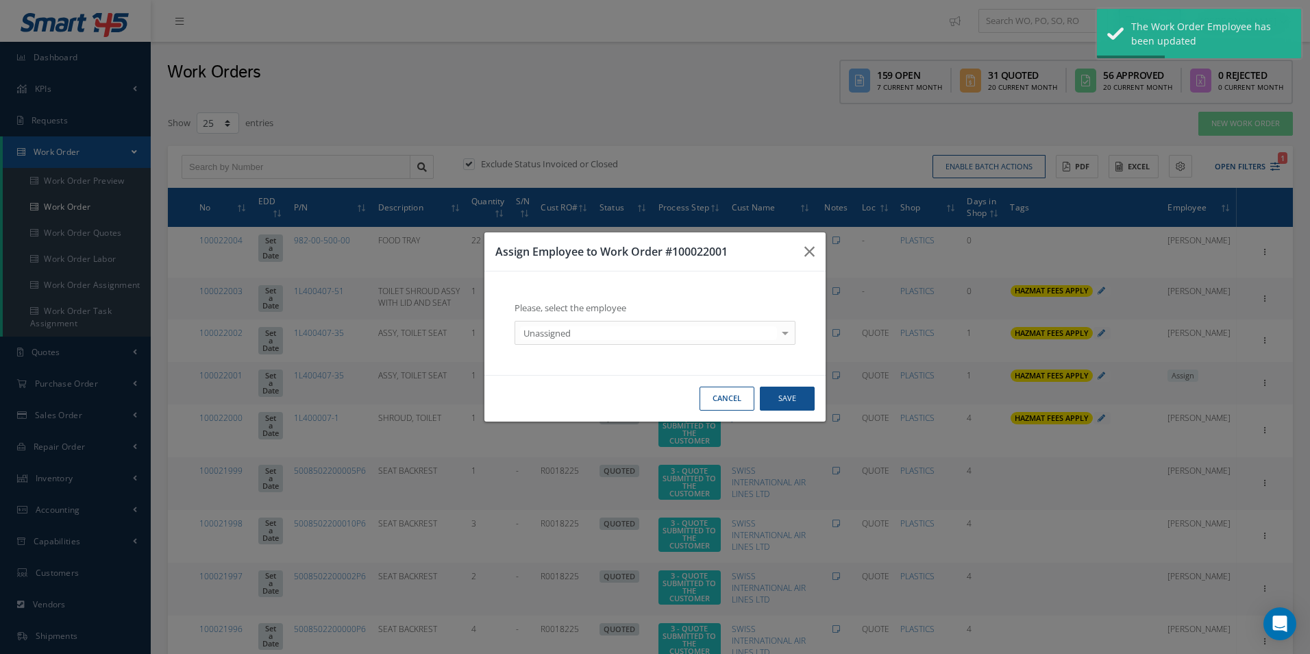
click at [643, 325] on div "Unassigned" at bounding box center [655, 333] width 281 height 25
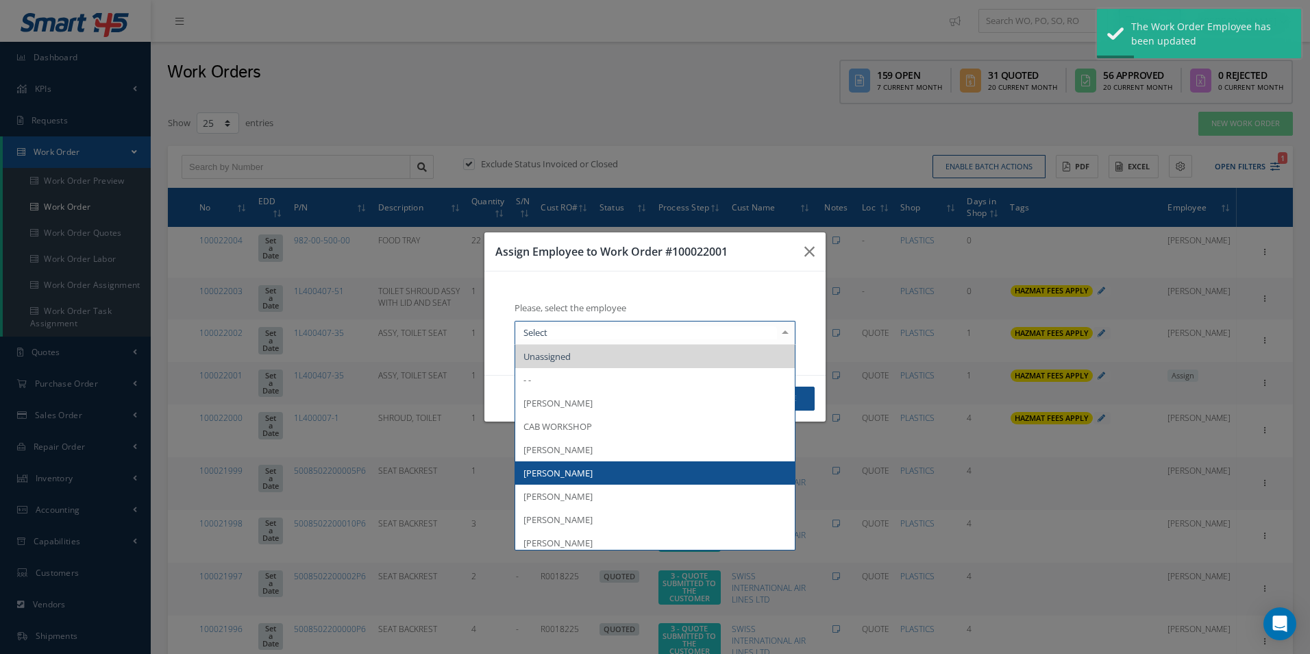
drag, startPoint x: 583, startPoint y: 473, endPoint x: 608, endPoint y: 466, distance: 25.6
click at [584, 473] on span "[PERSON_NAME]" at bounding box center [558, 473] width 69 height 12
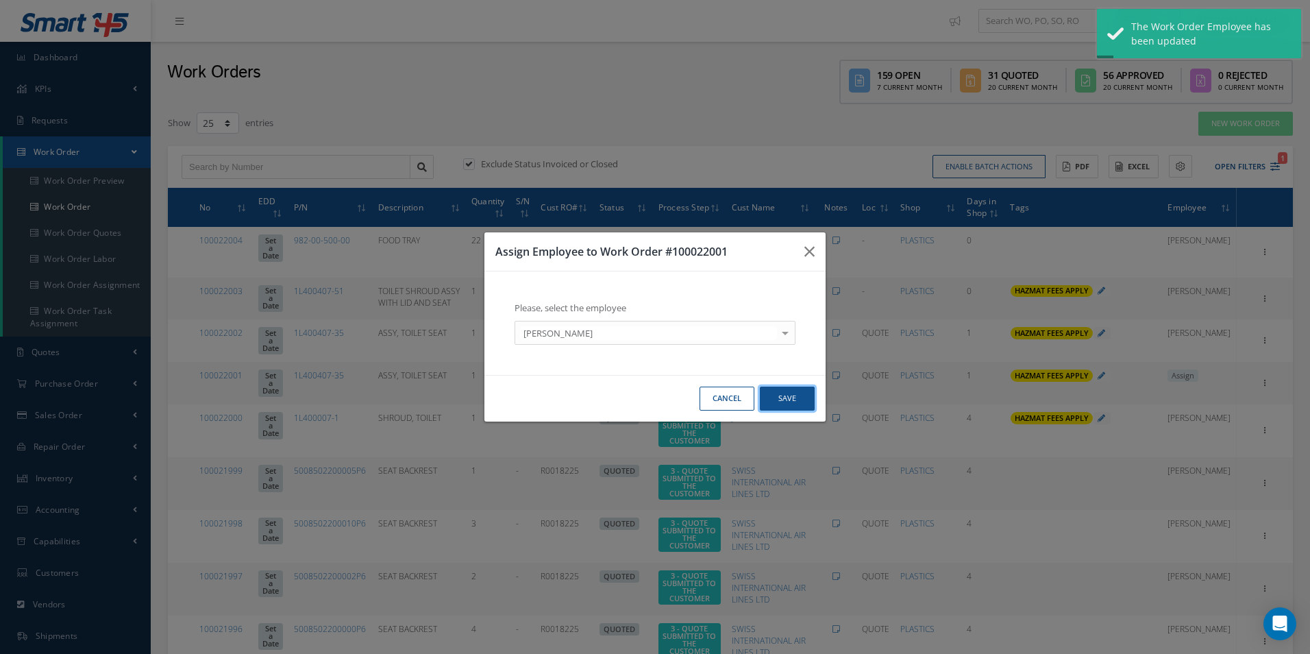
click at [796, 391] on button "Save" at bounding box center [787, 399] width 55 height 24
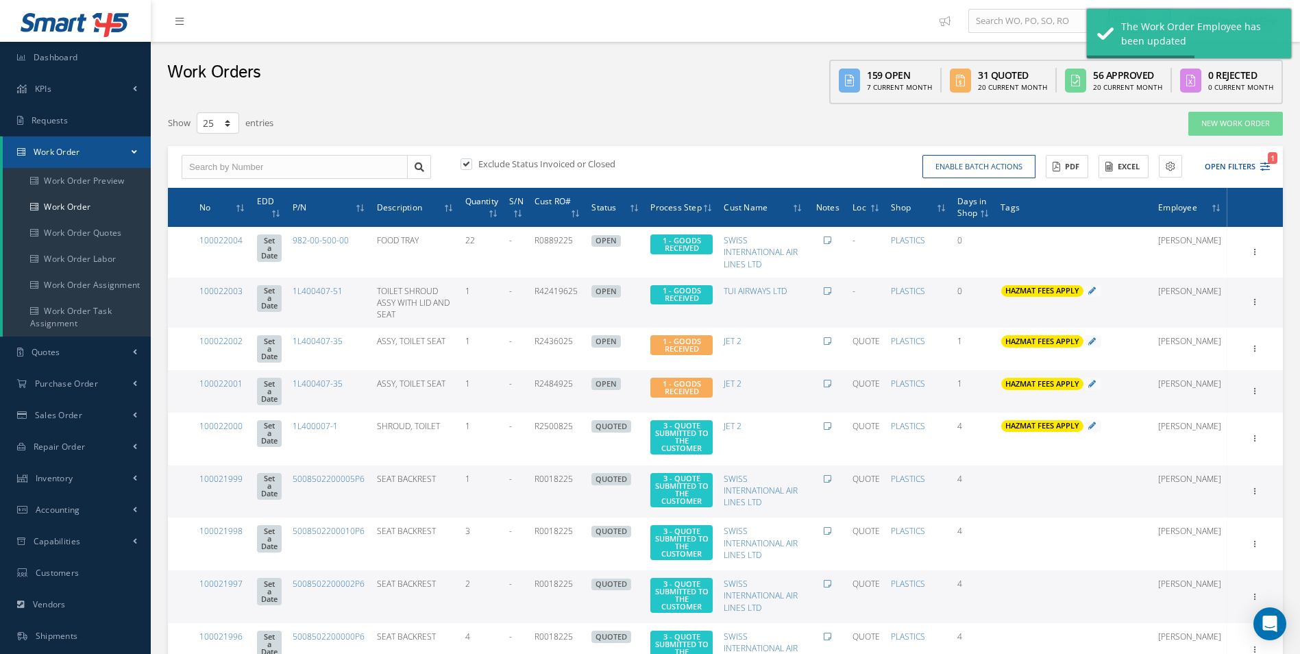
click at [1275, 164] on div "Exclude Status Invoiced or Closed Enable batch actions Update Work Orders Close…" at bounding box center [725, 167] width 1115 height 42
click at [1269, 166] on icon "1" at bounding box center [1265, 167] width 10 height 10
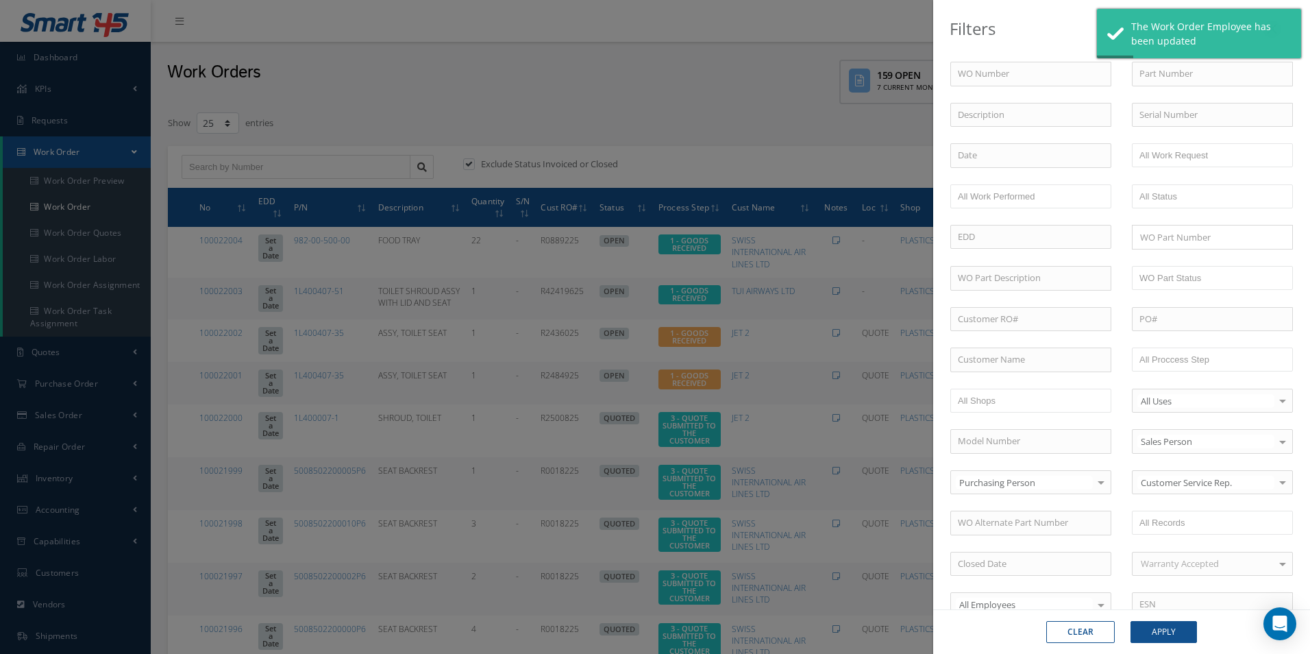
click at [1178, 337] on div "WO Number Part Number Description Serial Number - BER CERTIFICATION FILE ONLY D…" at bounding box center [1121, 467] width 363 height 811
click at [1181, 354] on input "text" at bounding box center [1183, 359] width 87 height 17
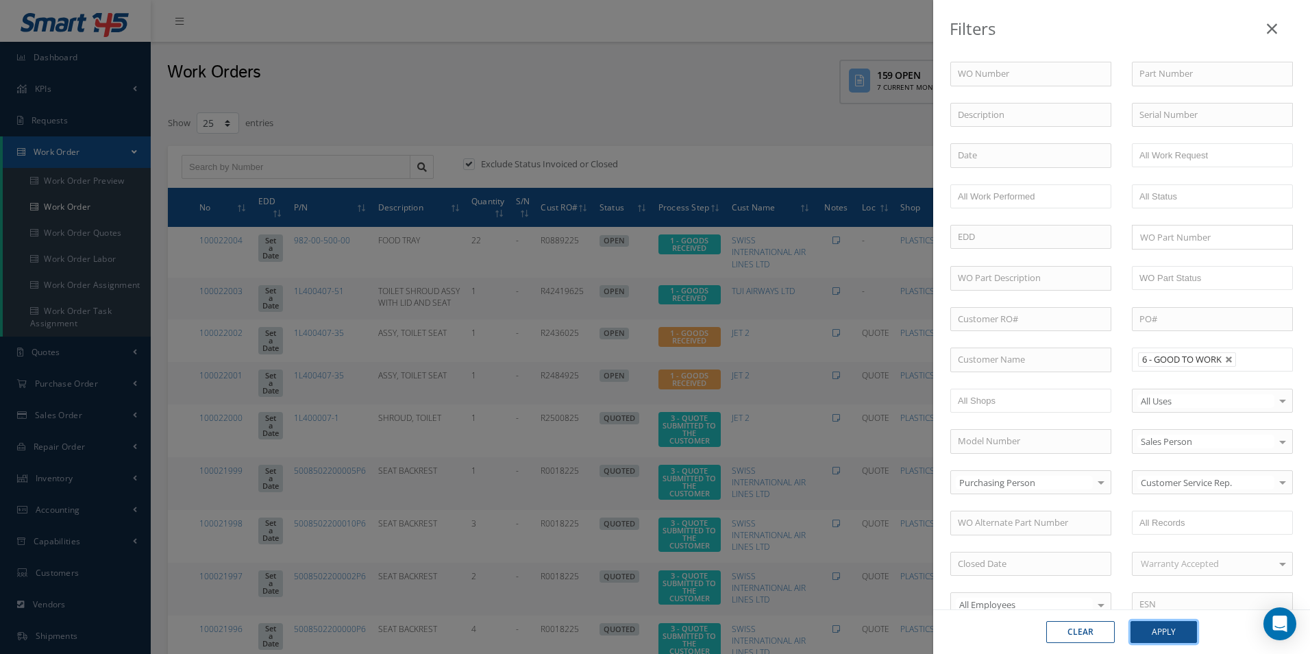
click at [1184, 623] on button "Apply" at bounding box center [1164, 632] width 66 height 22
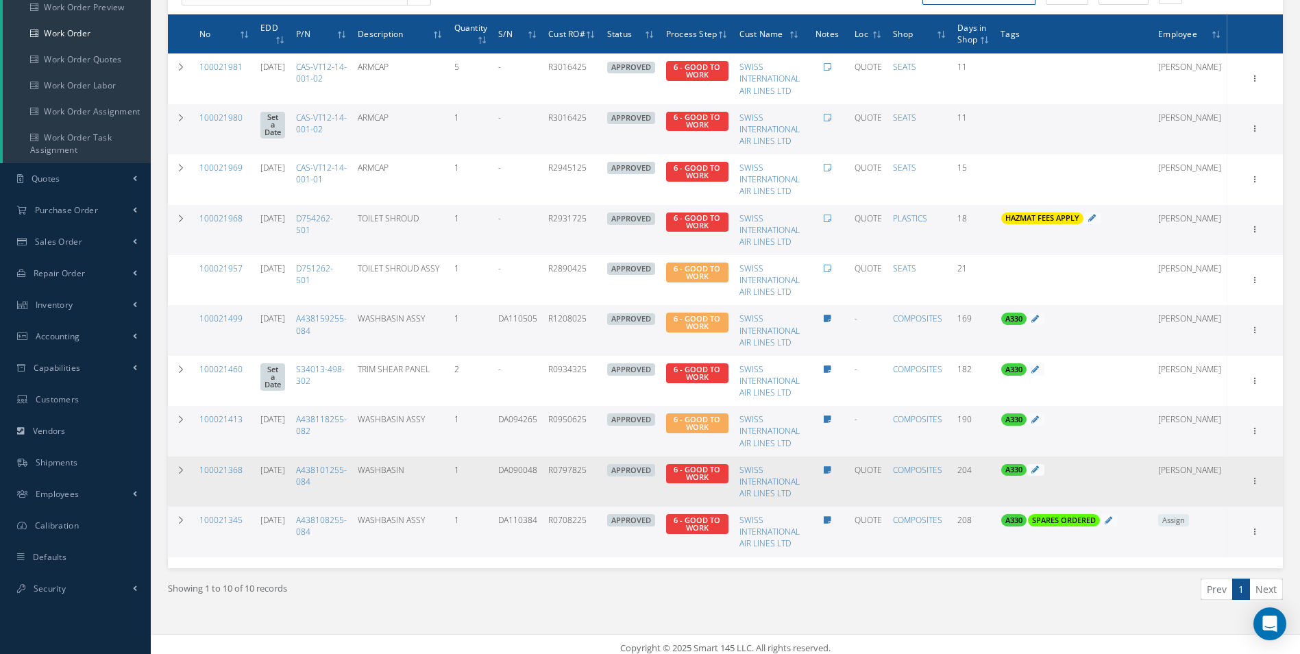
scroll to position [182, 0]
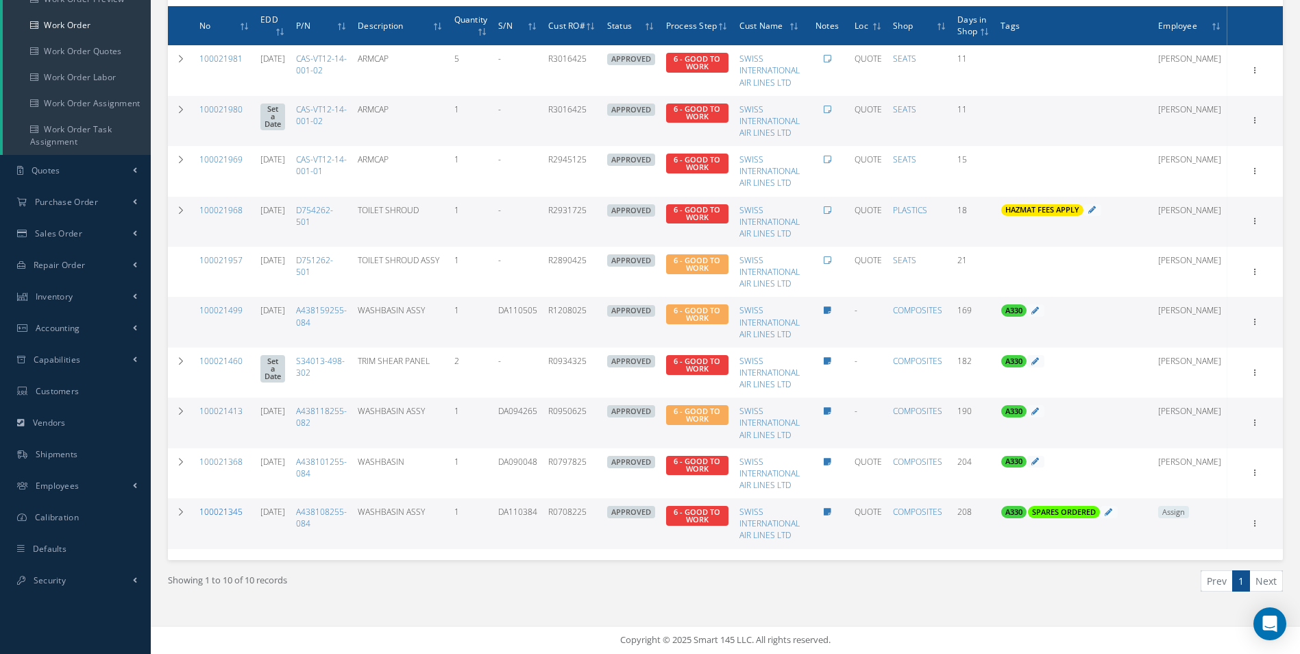
click at [223, 509] on link "100021345" at bounding box center [220, 512] width 43 height 12
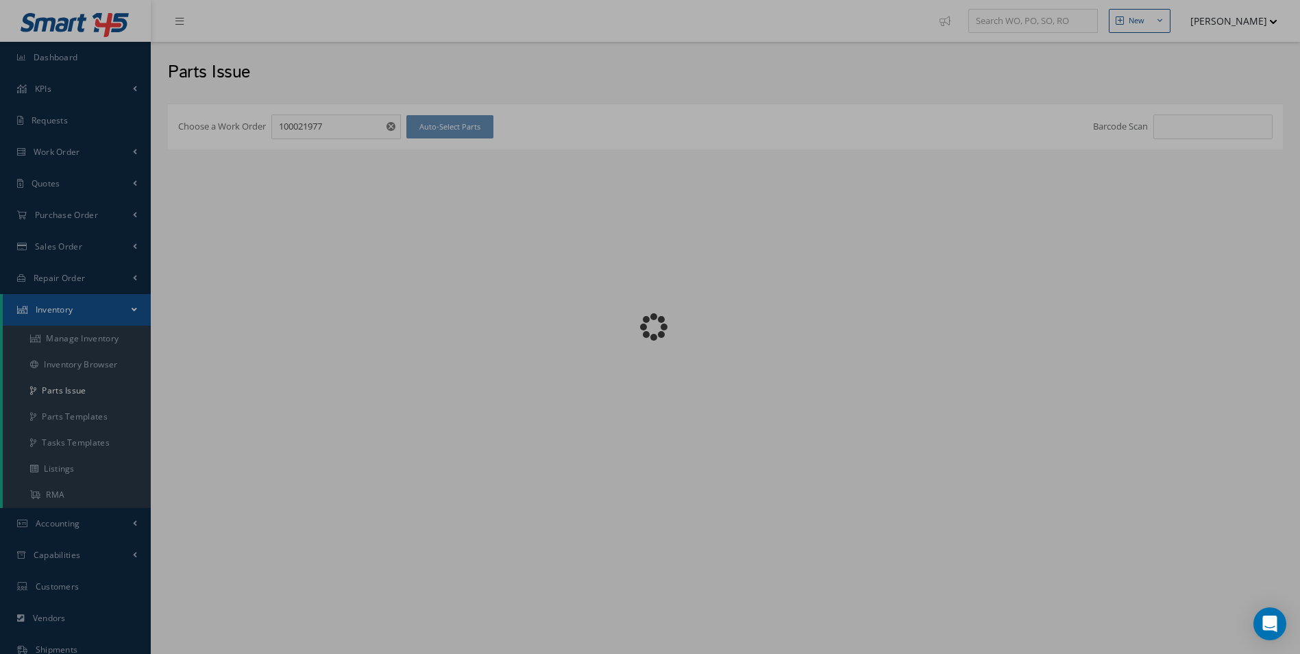
checkbox input "false"
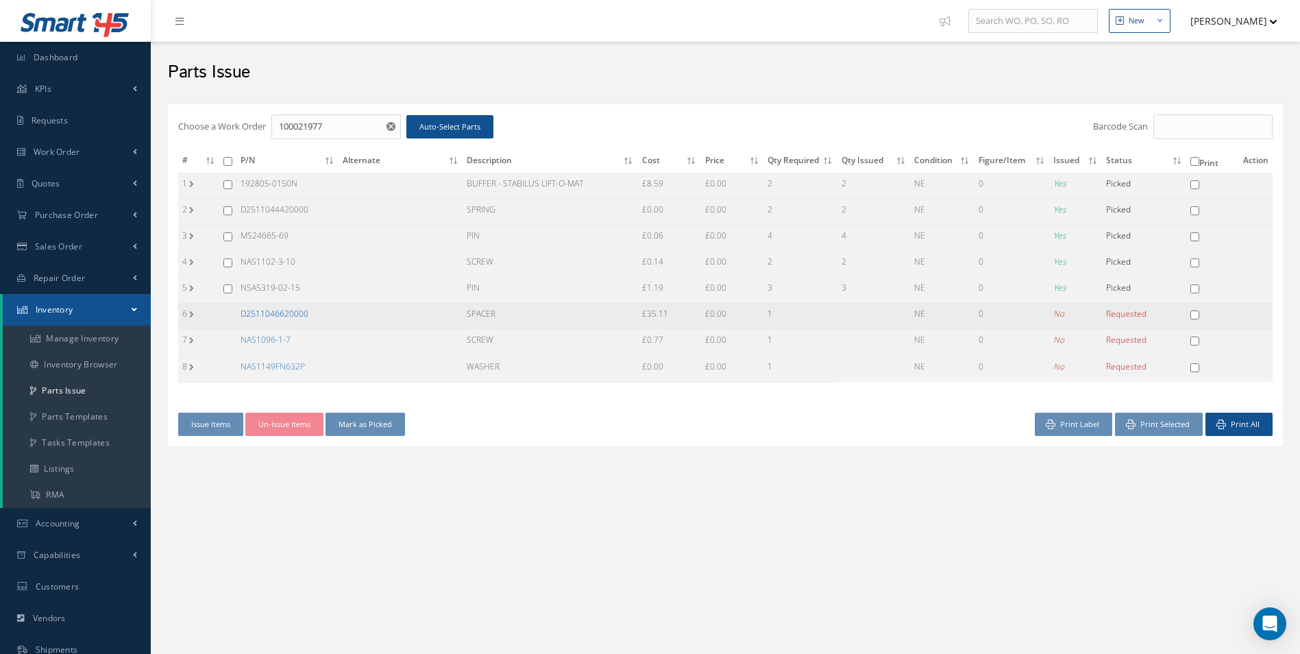
click at [295, 309] on link "D2511046620000" at bounding box center [275, 314] width 68 height 12
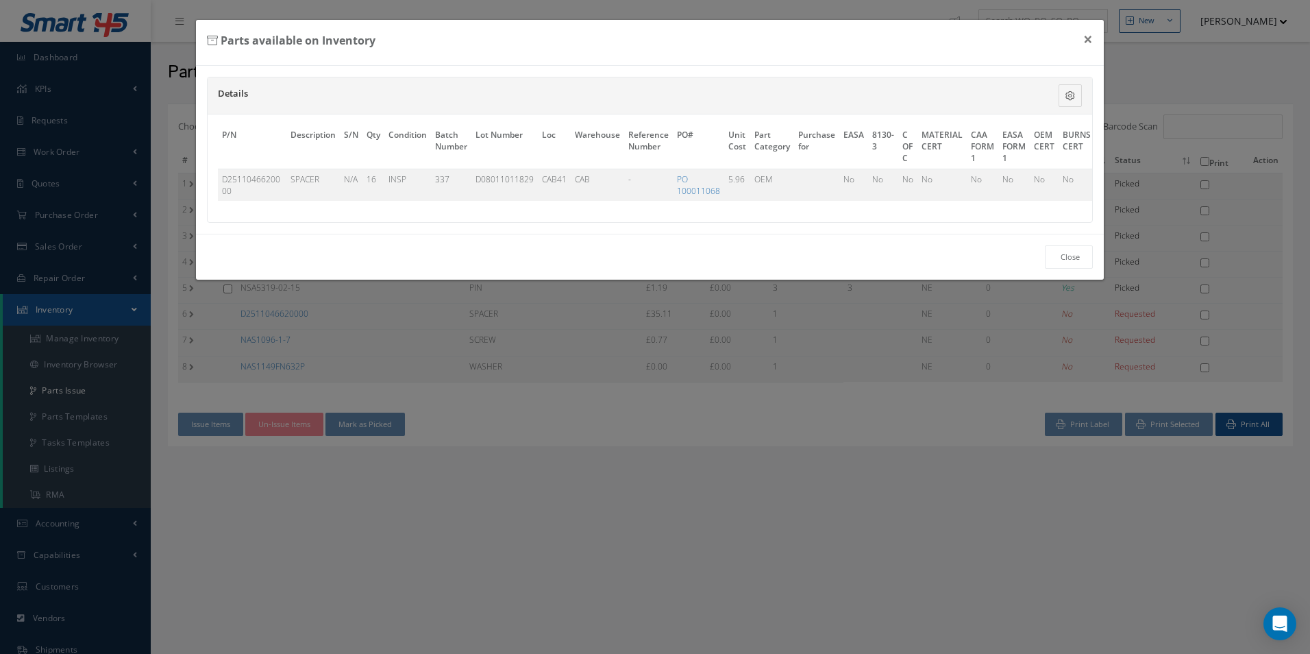
scroll to position [0, 441]
click at [1064, 183] on link "Select" at bounding box center [1075, 179] width 23 height 12
checkbox input "true"
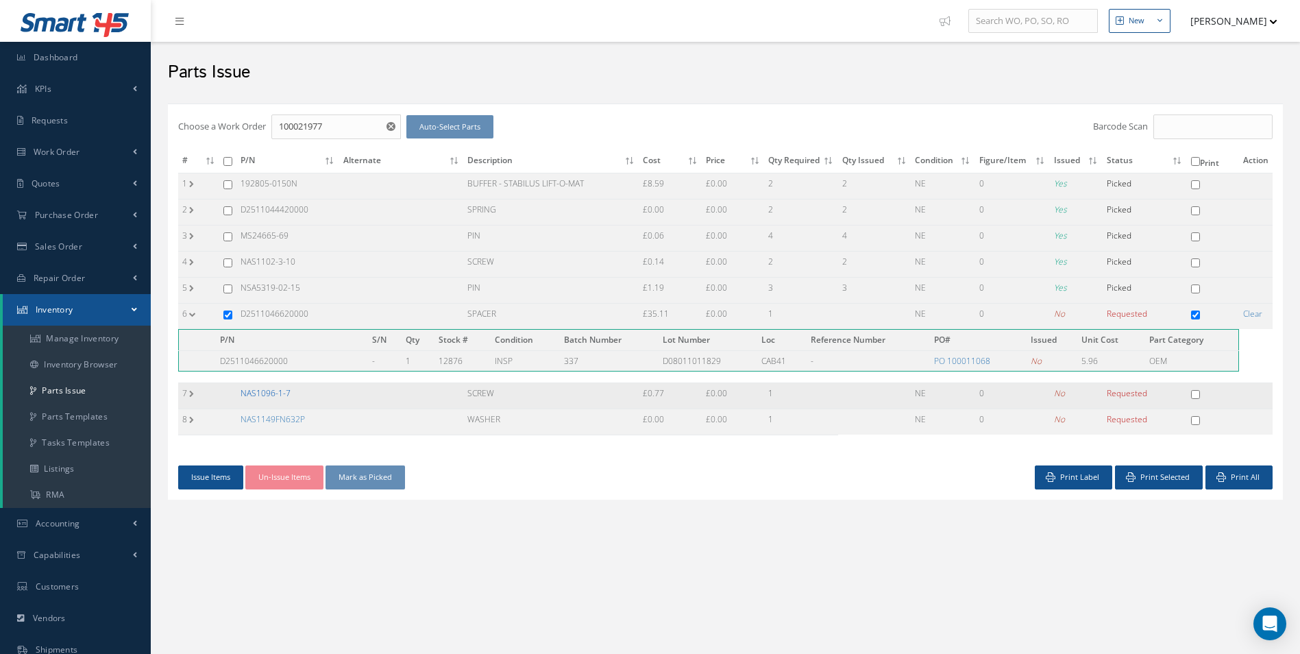
click at [265, 389] on link "NAS1096-1-7" at bounding box center [266, 393] width 50 height 12
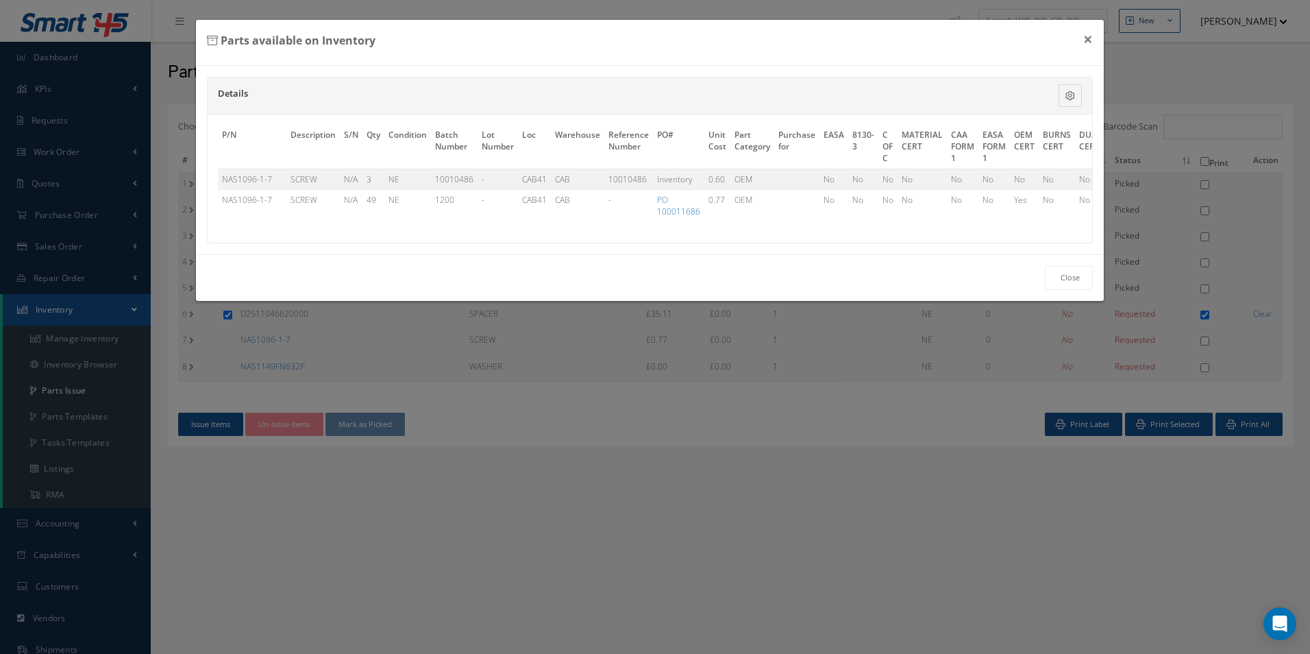
scroll to position [0, 421]
click at [1073, 180] on link "Select" at bounding box center [1075, 179] width 23 height 12
checkbox input "true"
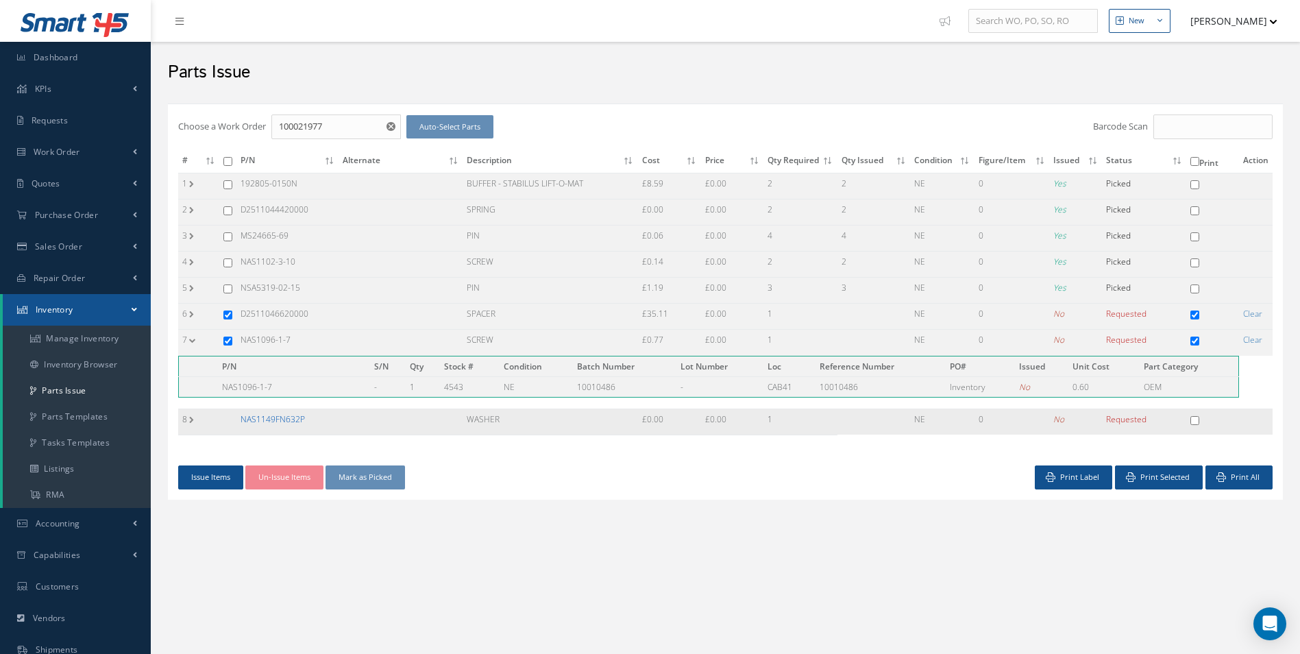
click at [280, 419] on link "NAS1149FN632P" at bounding box center [273, 419] width 64 height 12
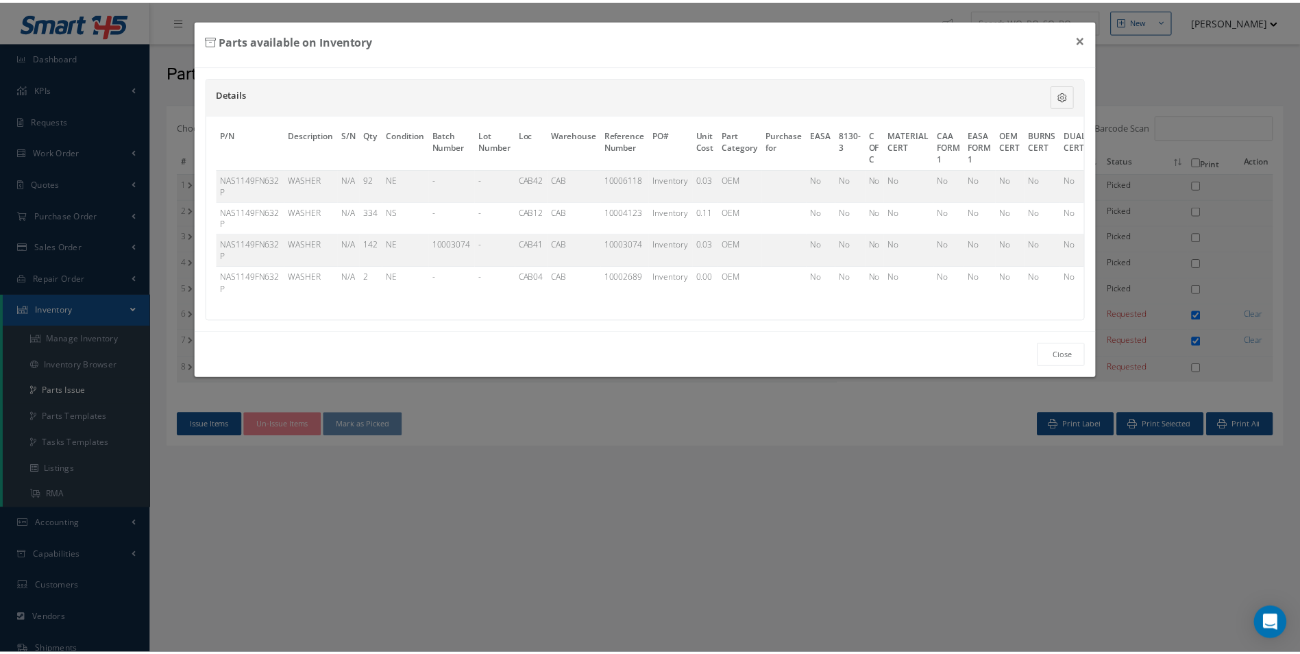
scroll to position [0, 414]
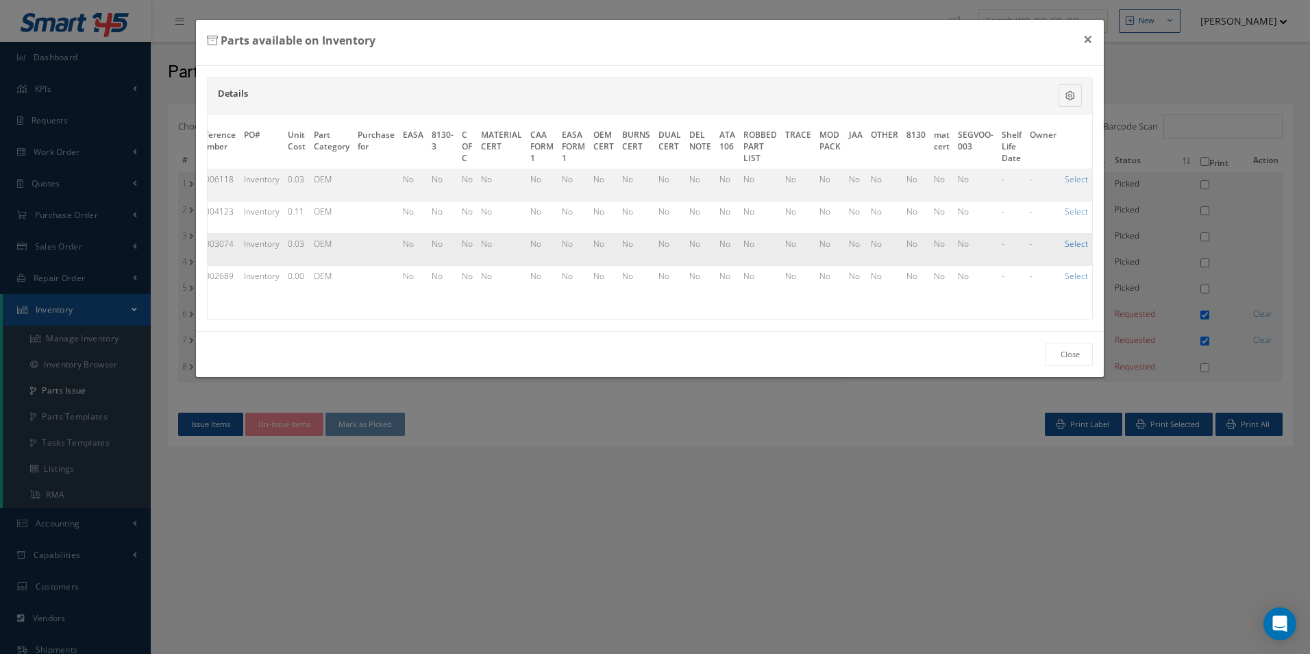
click at [1066, 247] on link "Select" at bounding box center [1076, 244] width 23 height 12
checkbox input "true"
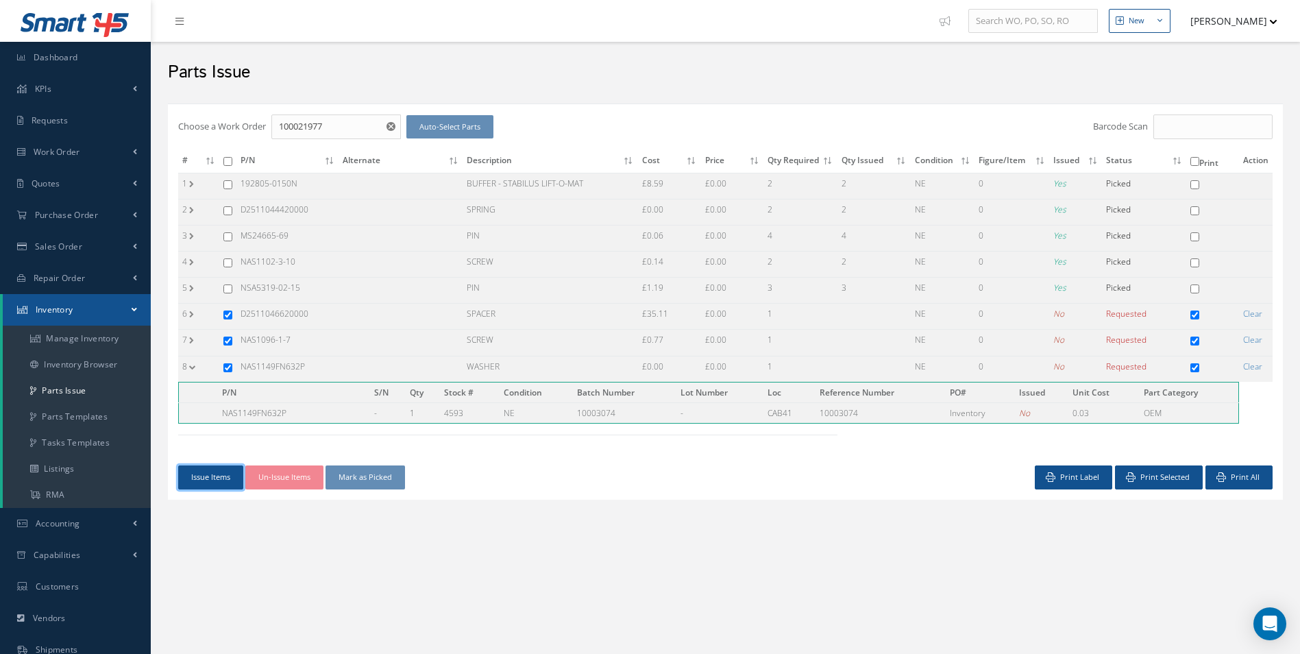
click at [223, 476] on button "Issue Items" at bounding box center [210, 477] width 65 height 24
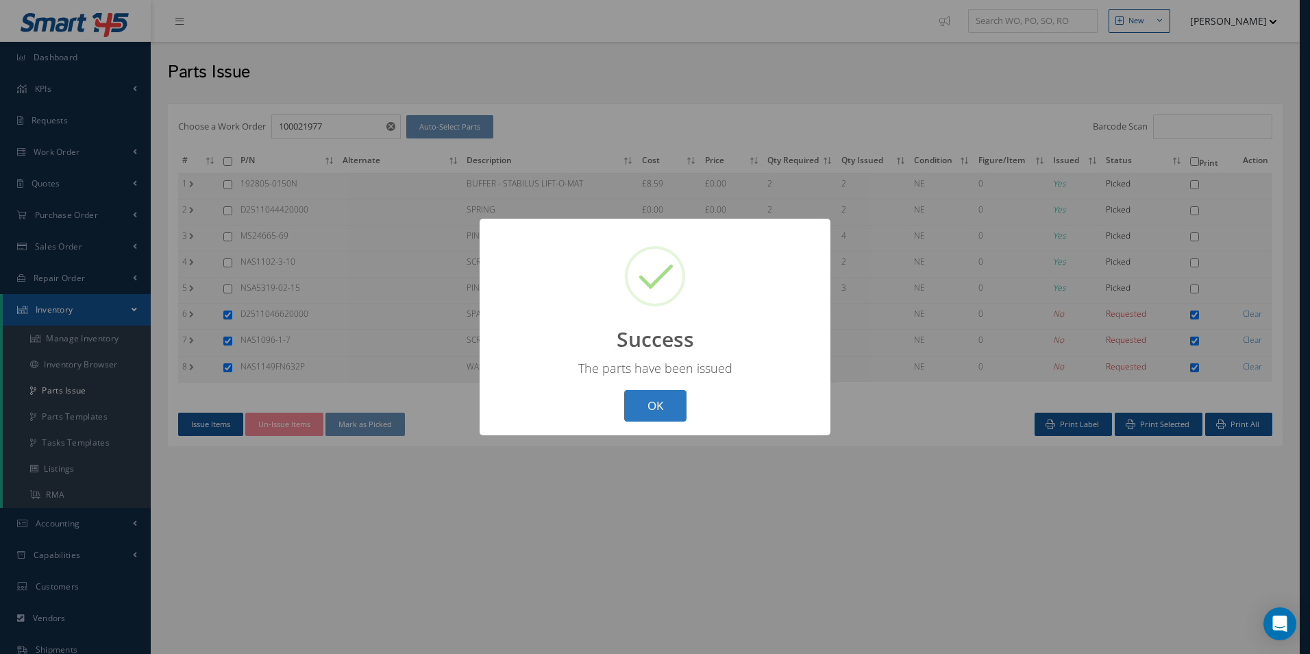
click at [676, 404] on button "OK" at bounding box center [655, 406] width 62 height 32
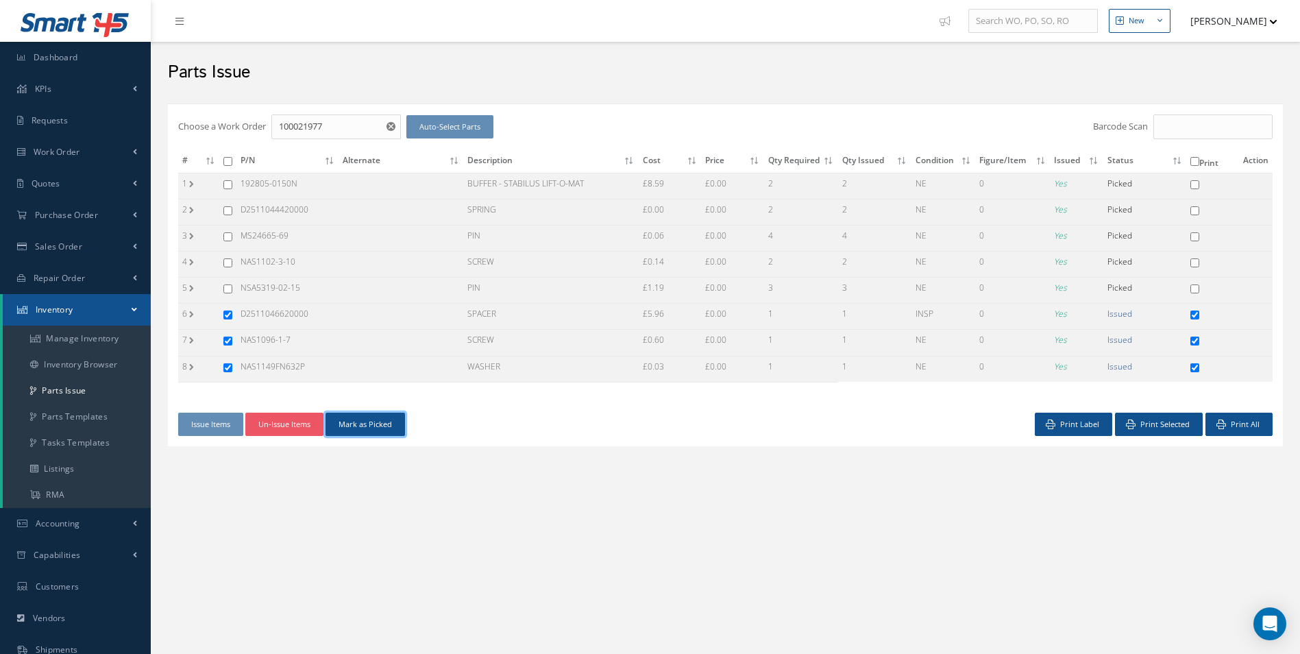
click at [365, 419] on button "Mark as Picked" at bounding box center [366, 425] width 80 height 24
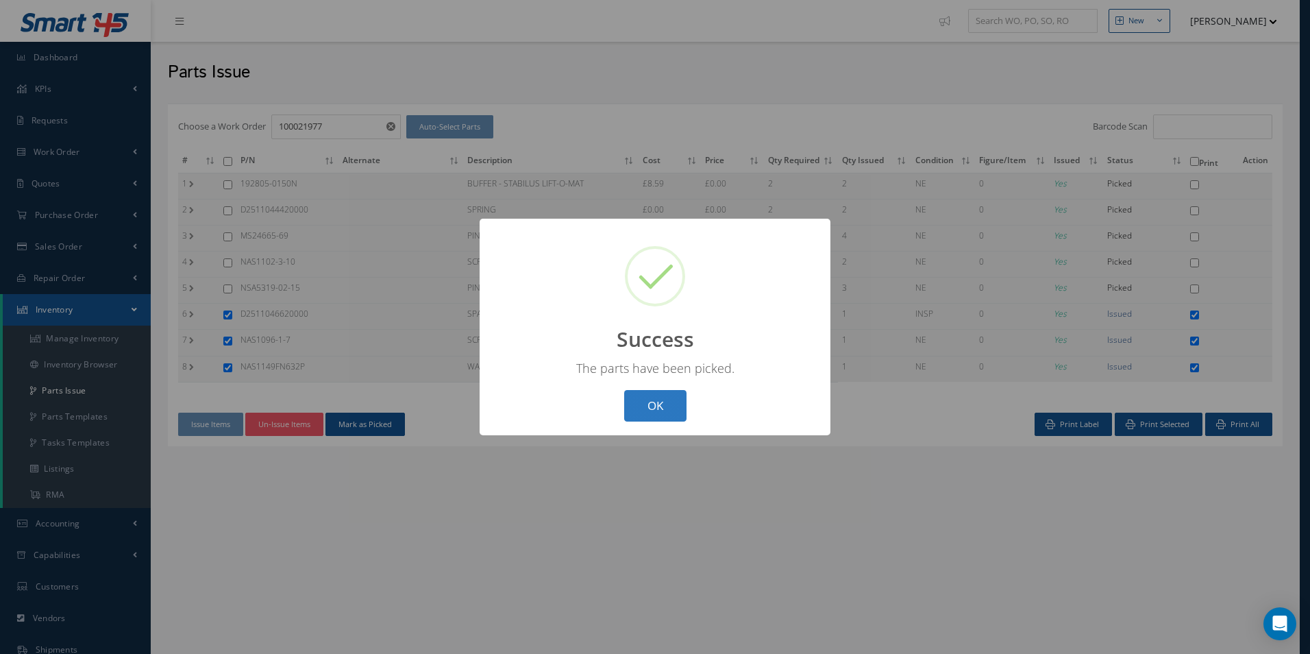
click at [675, 400] on button "OK" at bounding box center [655, 406] width 62 height 32
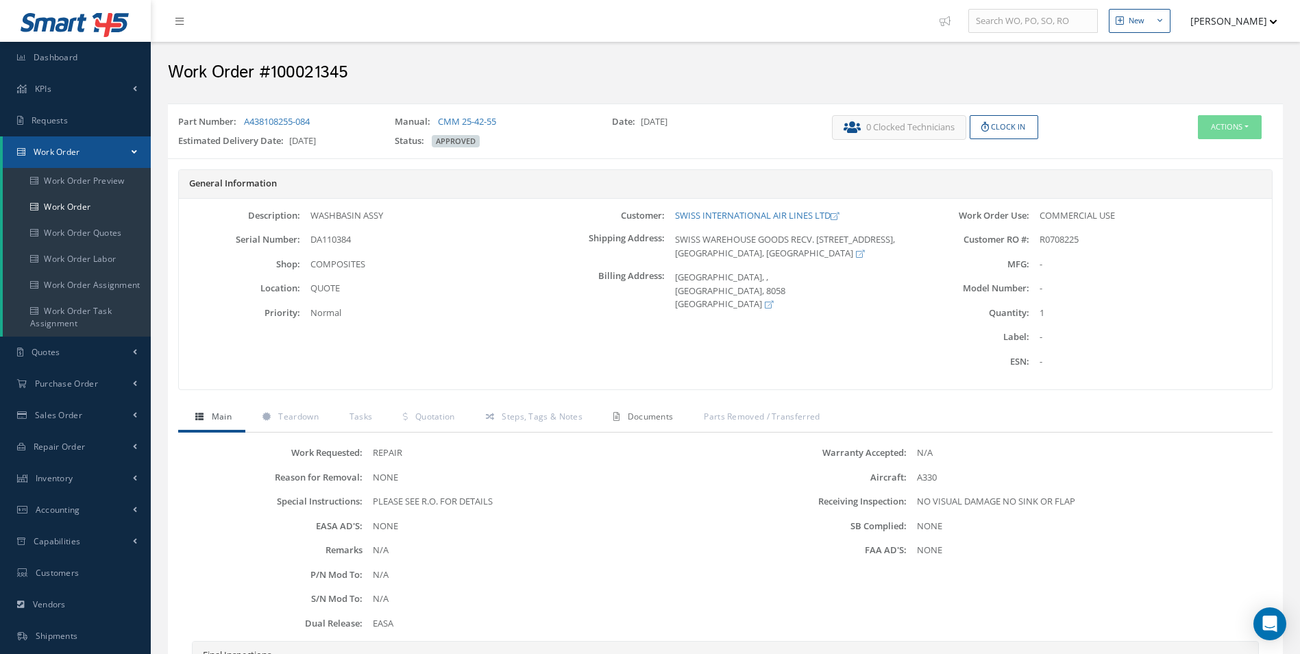
click at [663, 411] on span "Documents" at bounding box center [651, 417] width 46 height 12
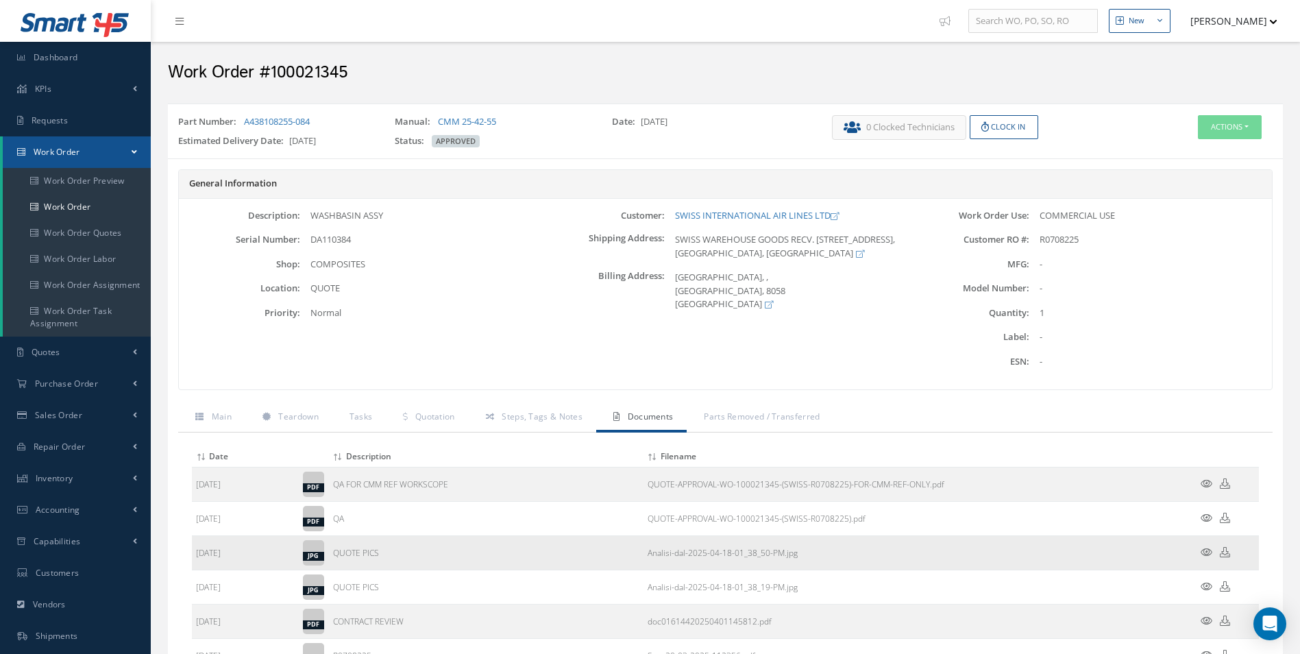
click at [1208, 554] on icon at bounding box center [1207, 552] width 12 height 10
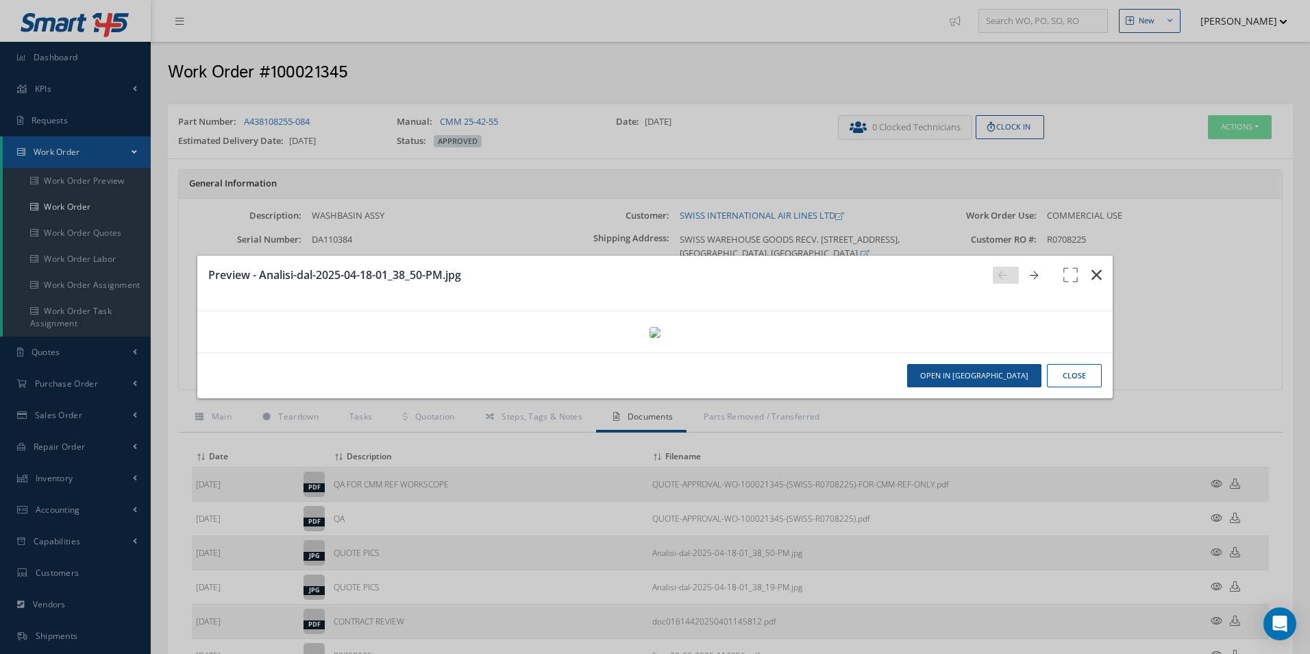
click at [1092, 267] on icon "button" at bounding box center [1097, 275] width 10 height 16
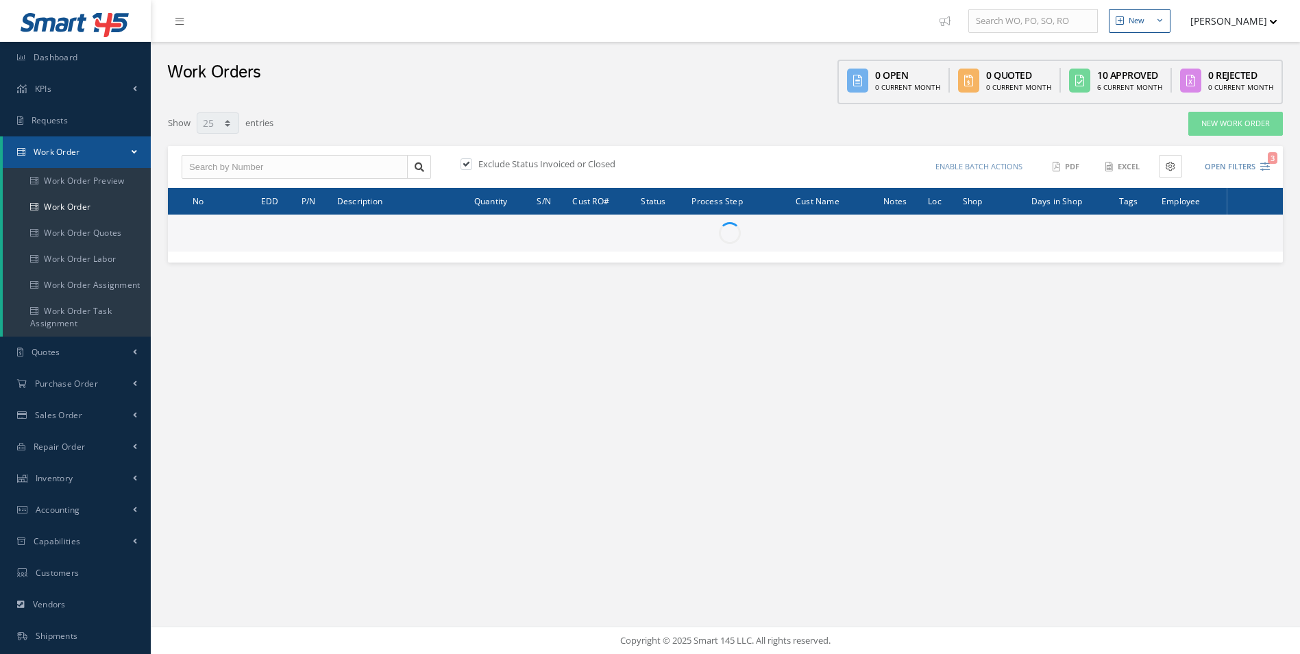
select select "25"
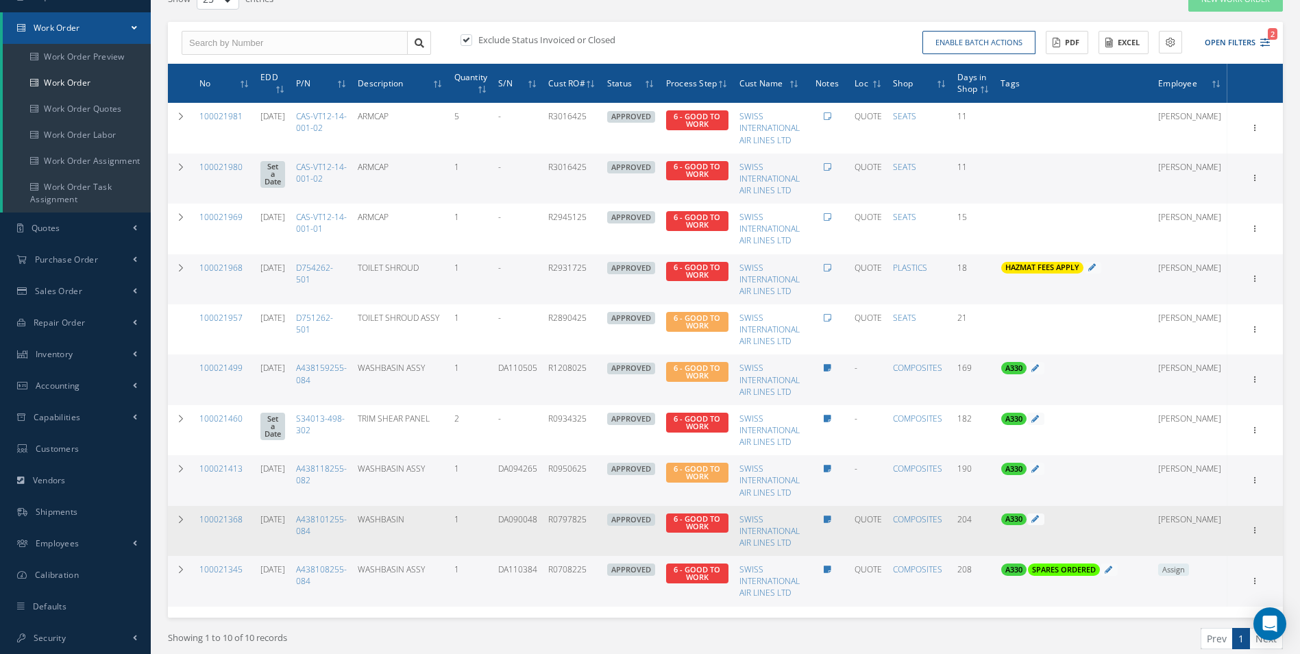
scroll to position [182, 0]
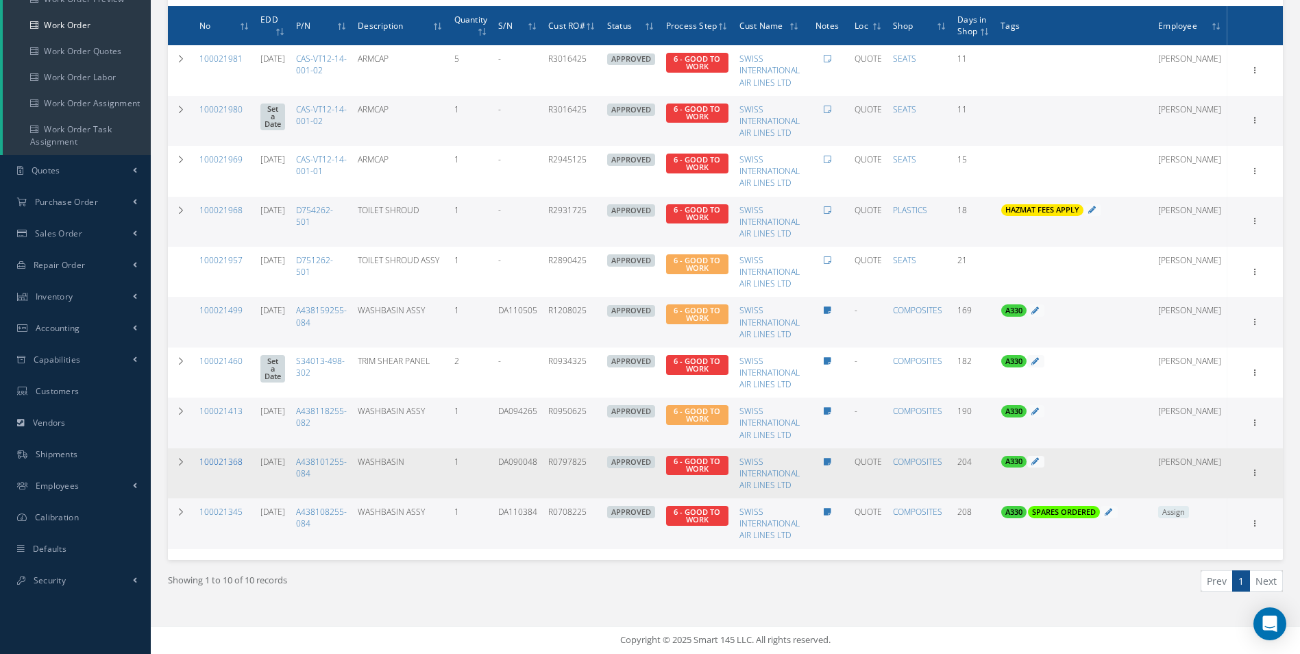
click at [227, 460] on link "100021368" at bounding box center [220, 462] width 43 height 12
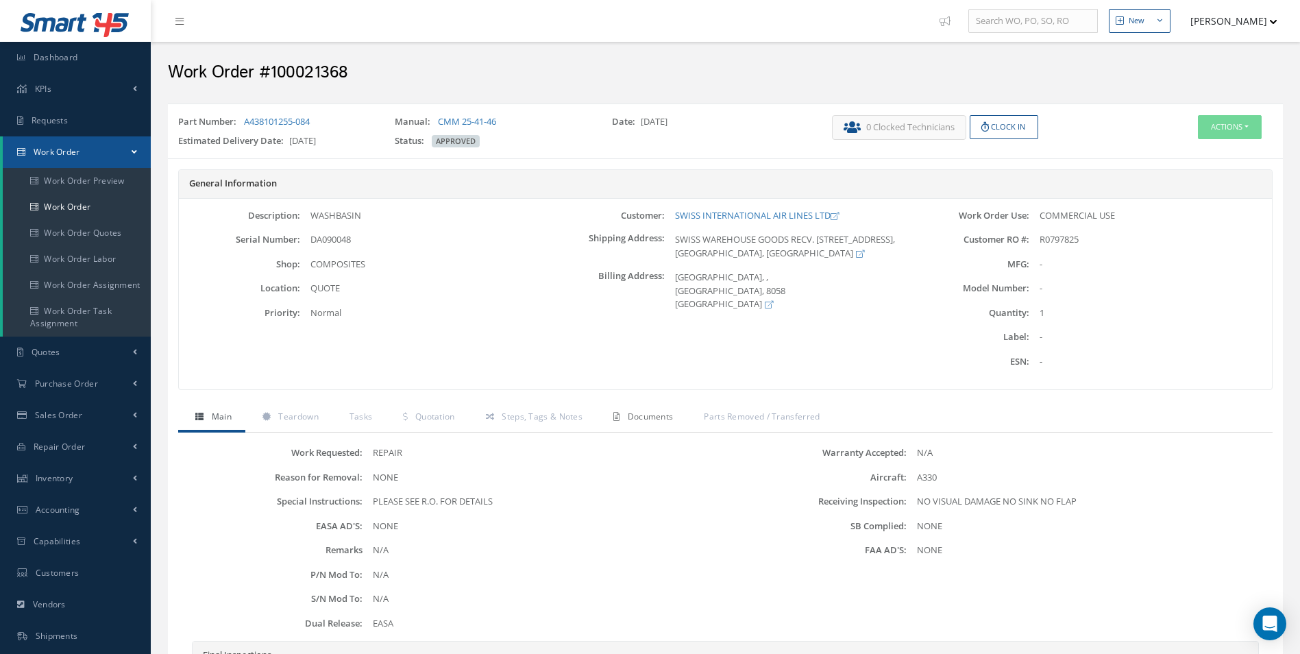
click at [631, 419] on span "Documents" at bounding box center [651, 417] width 46 height 12
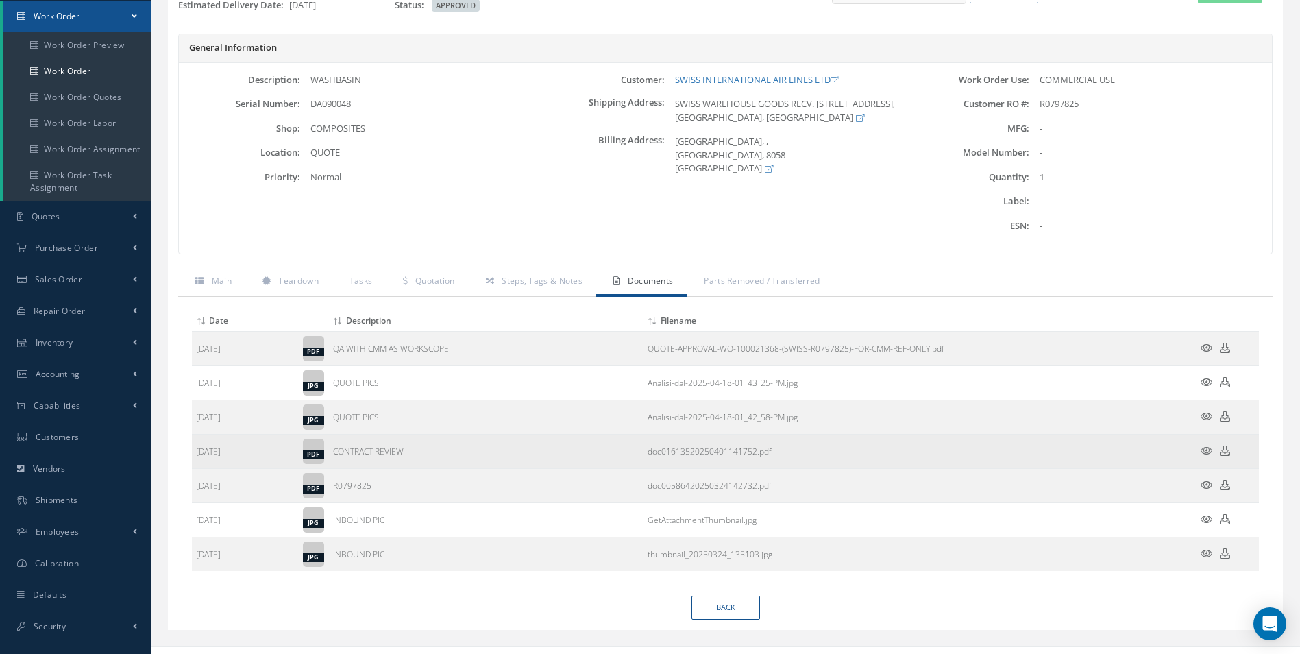
scroll to position [137, 0]
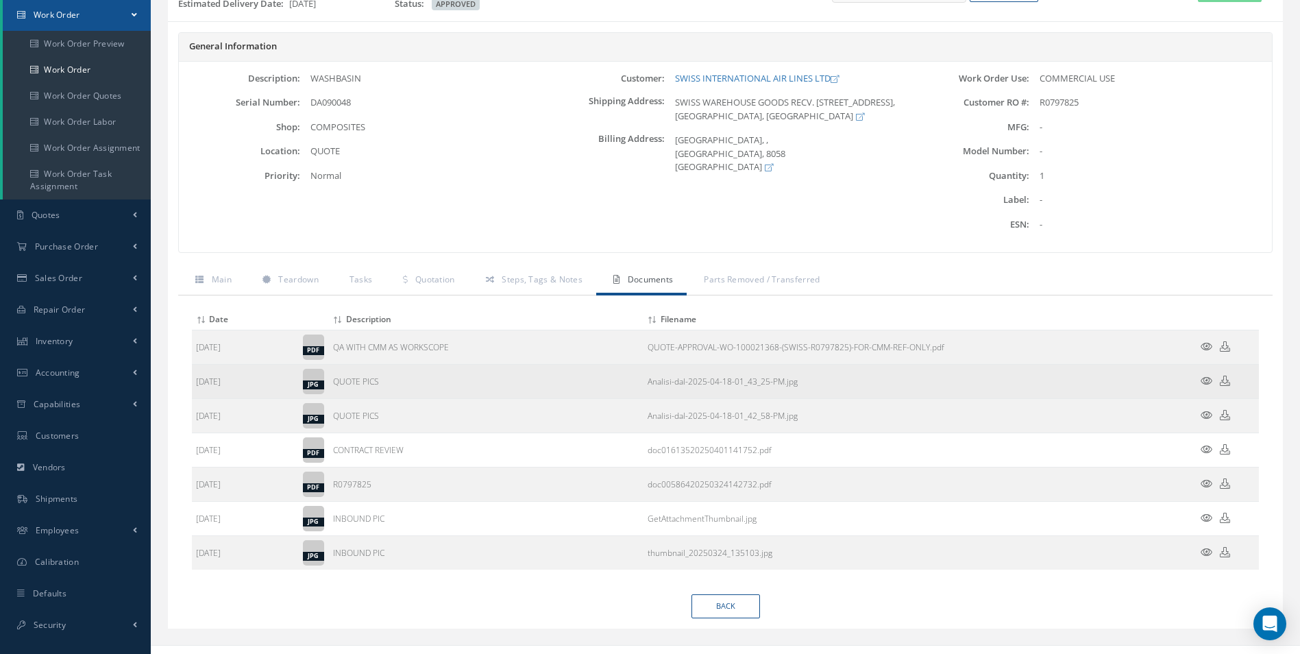
click at [1208, 381] on icon at bounding box center [1207, 381] width 12 height 10
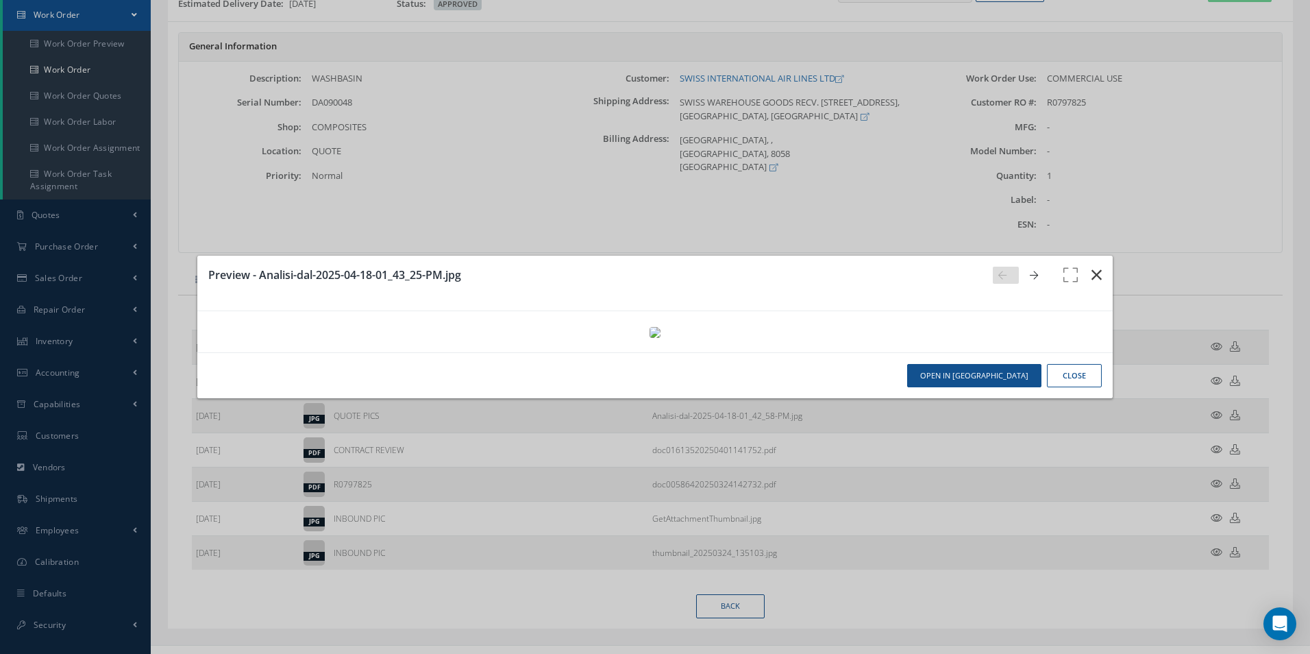
click at [1092, 267] on icon "button" at bounding box center [1097, 275] width 10 height 16
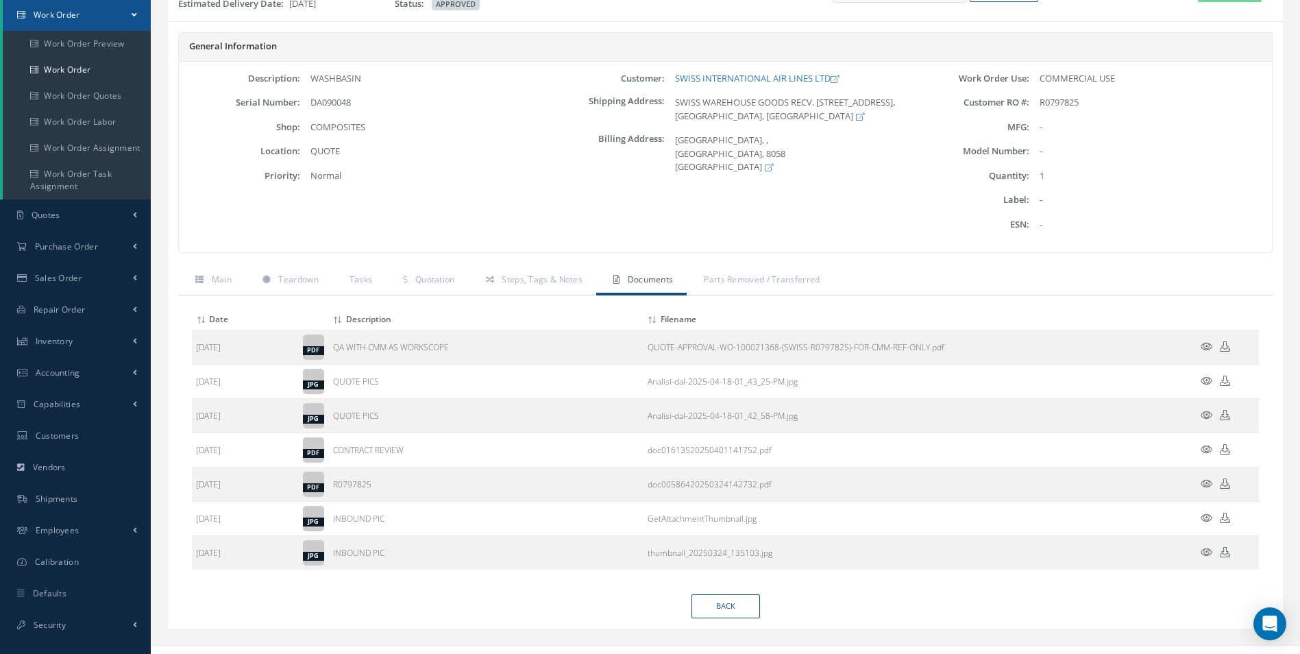
scroll to position [0, 0]
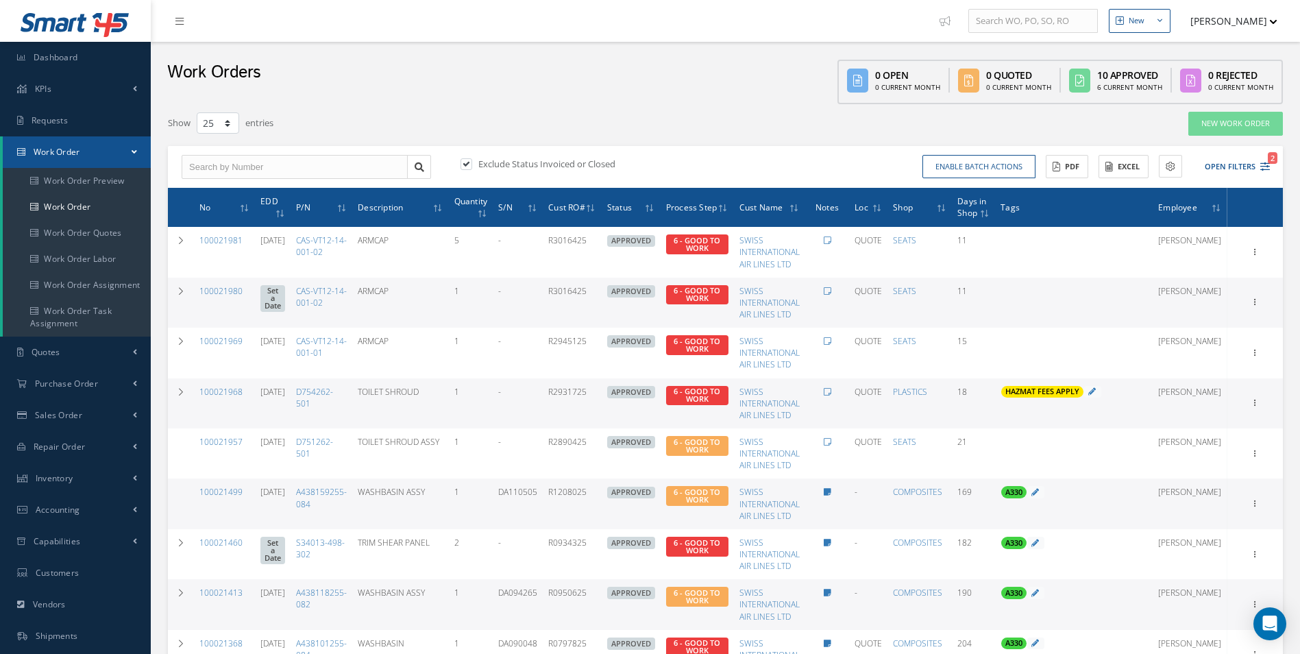
select select "25"
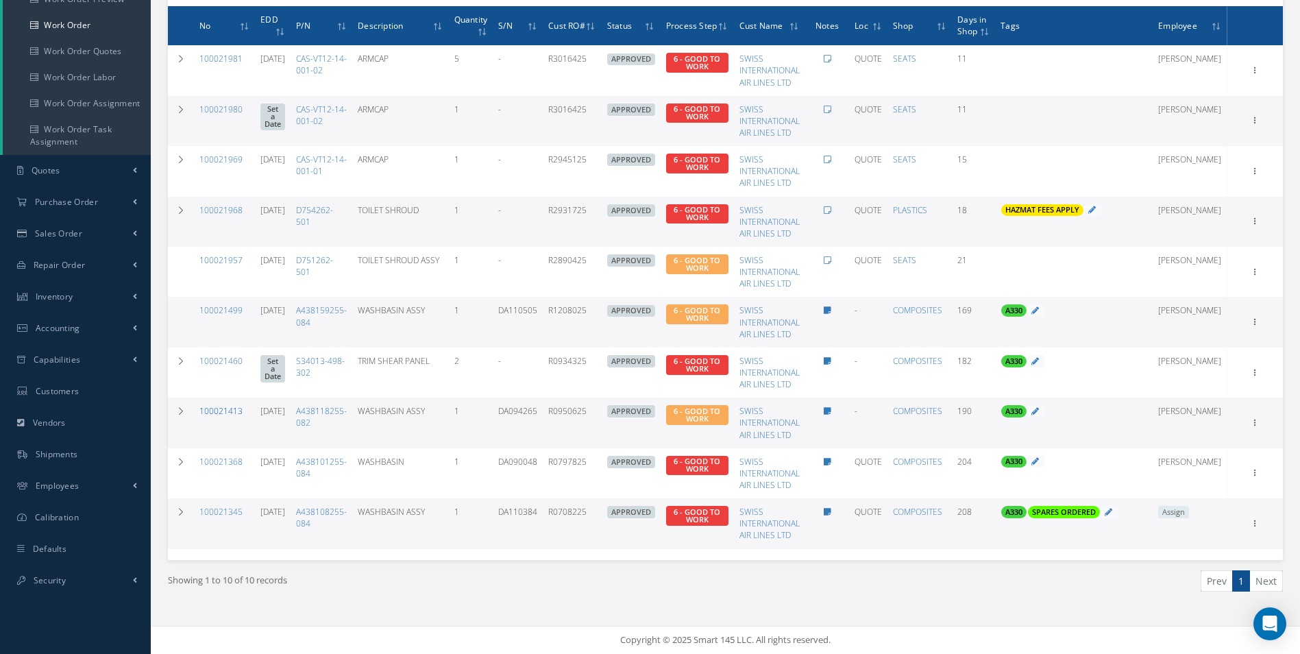
click at [227, 408] on link "100021413" at bounding box center [220, 411] width 43 height 12
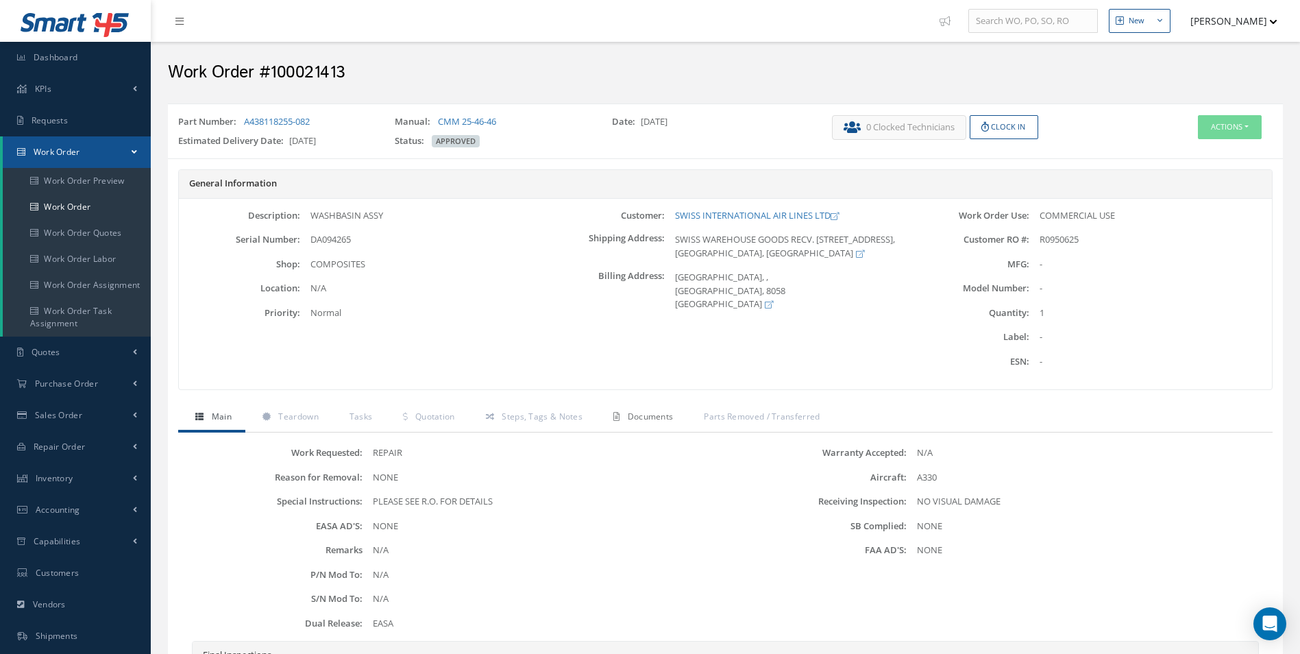
click at [661, 414] on span "Documents" at bounding box center [651, 417] width 46 height 12
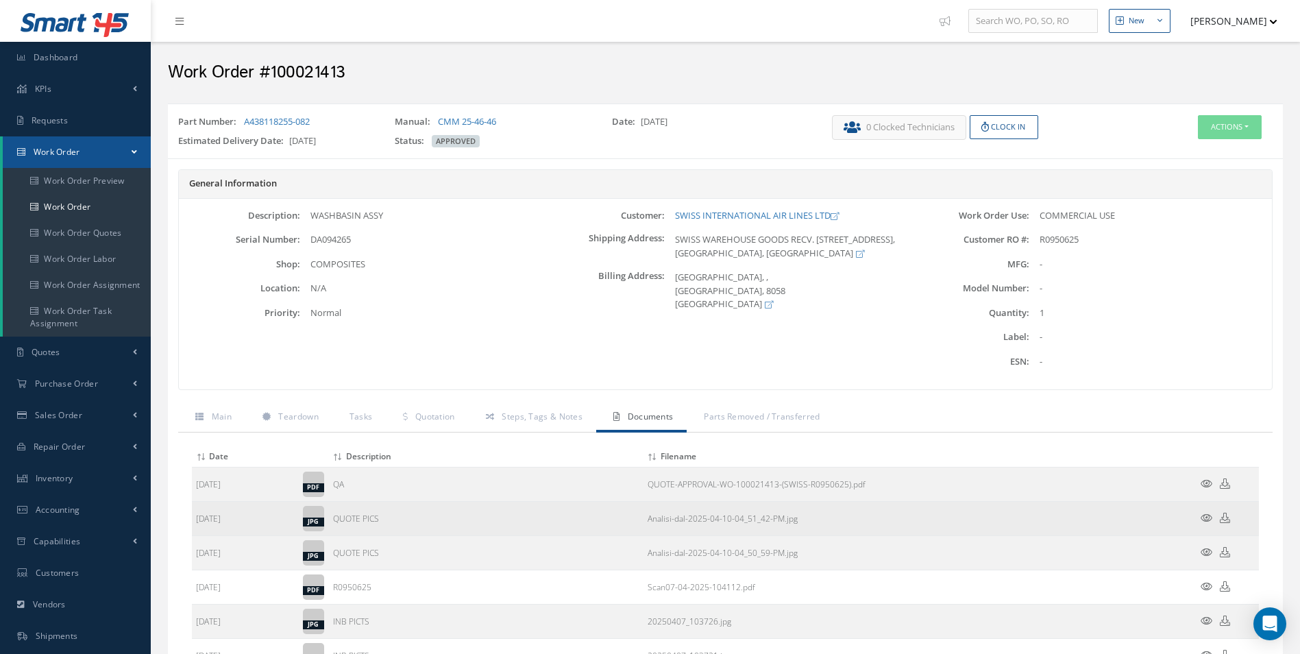
click at [1203, 517] on icon at bounding box center [1207, 518] width 12 height 10
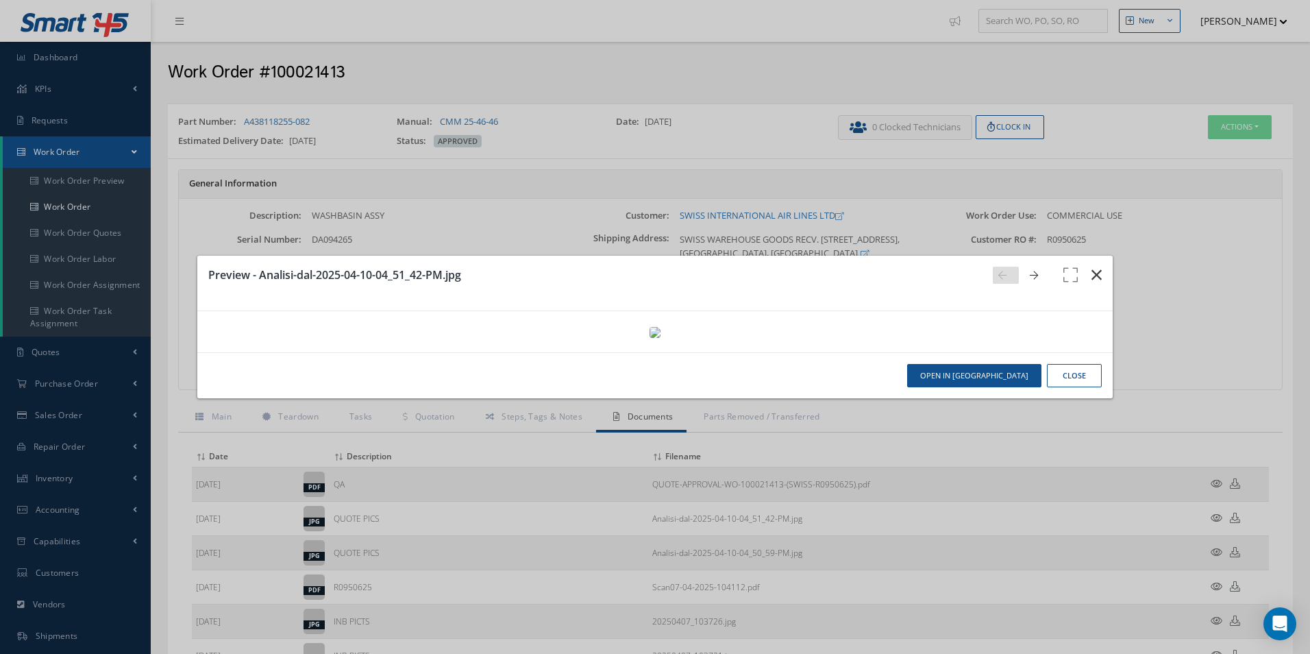
click at [1092, 267] on icon "button" at bounding box center [1097, 275] width 10 height 16
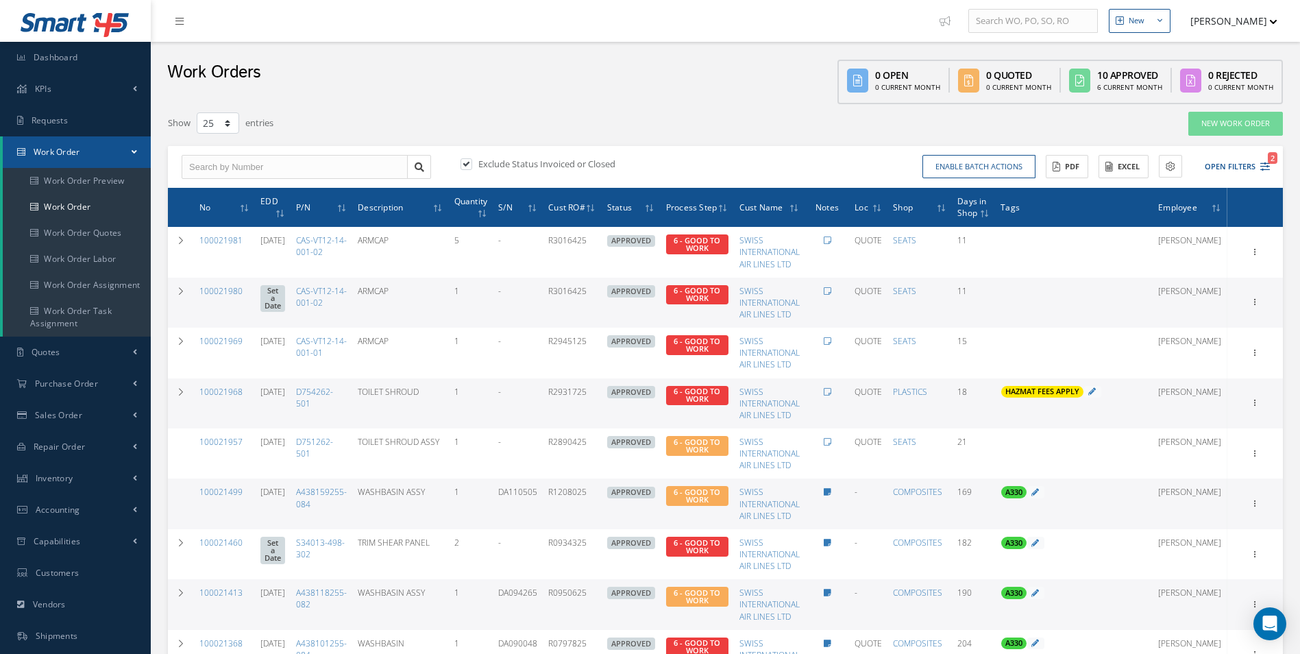
select select "25"
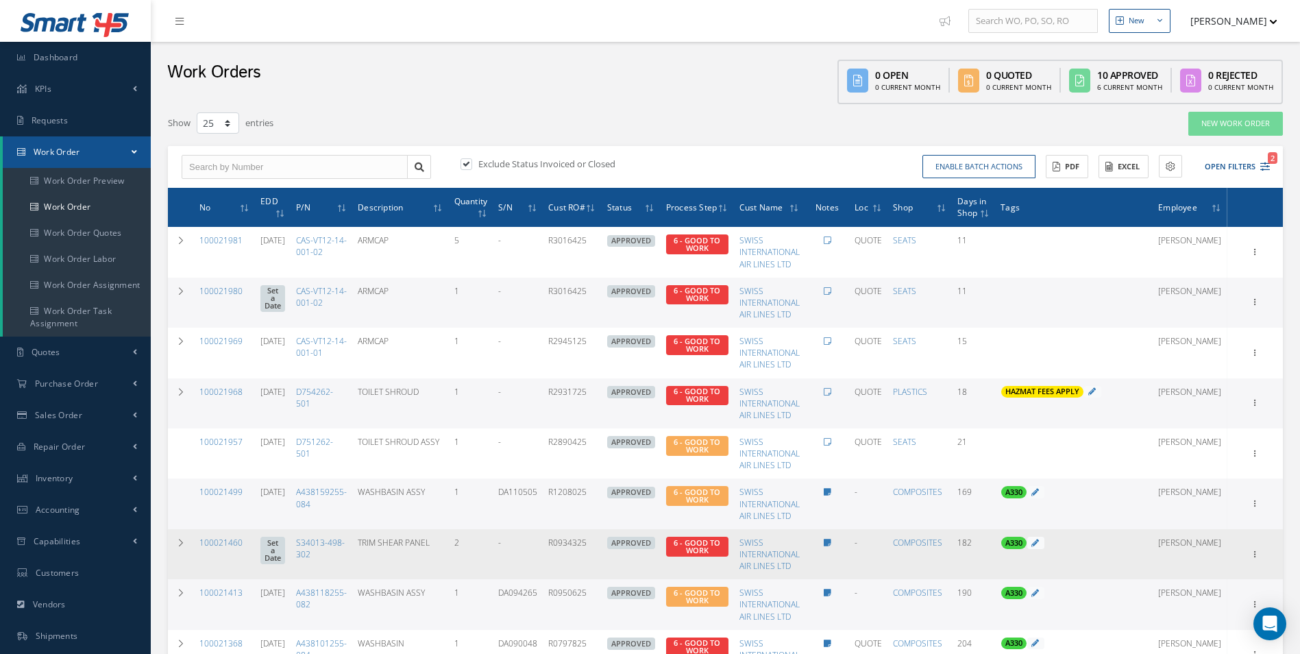
scroll to position [182, 0]
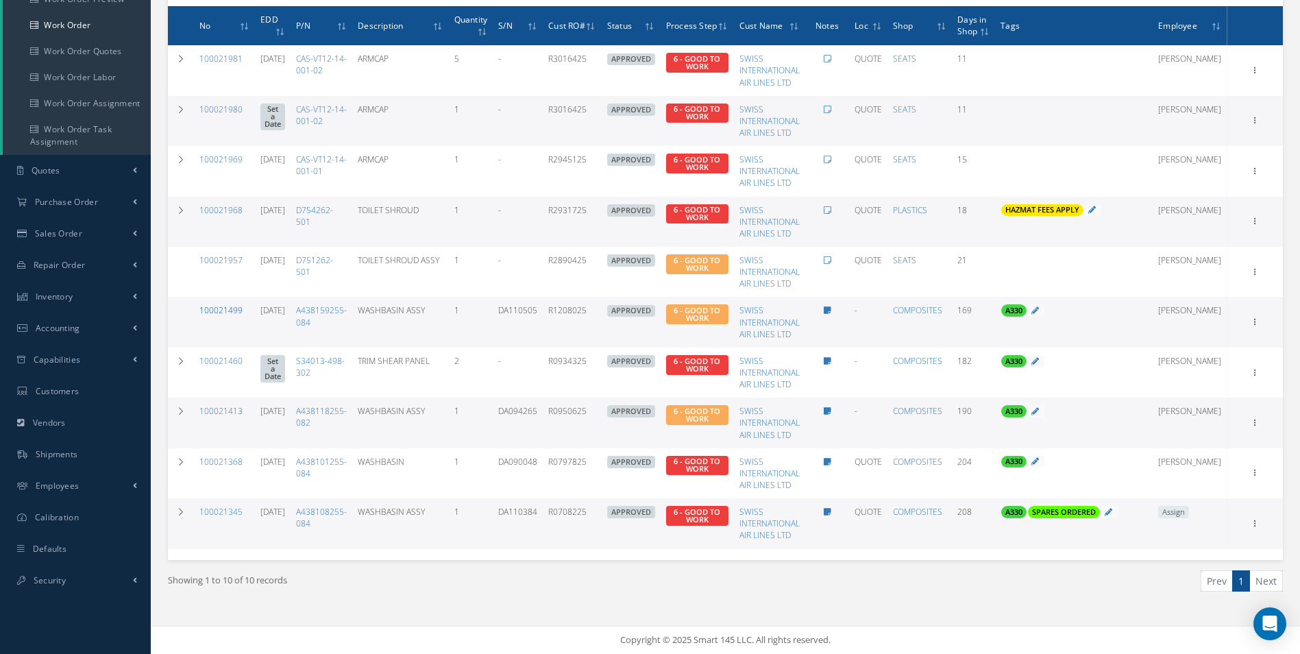
click at [234, 310] on link "100021499" at bounding box center [220, 310] width 43 height 12
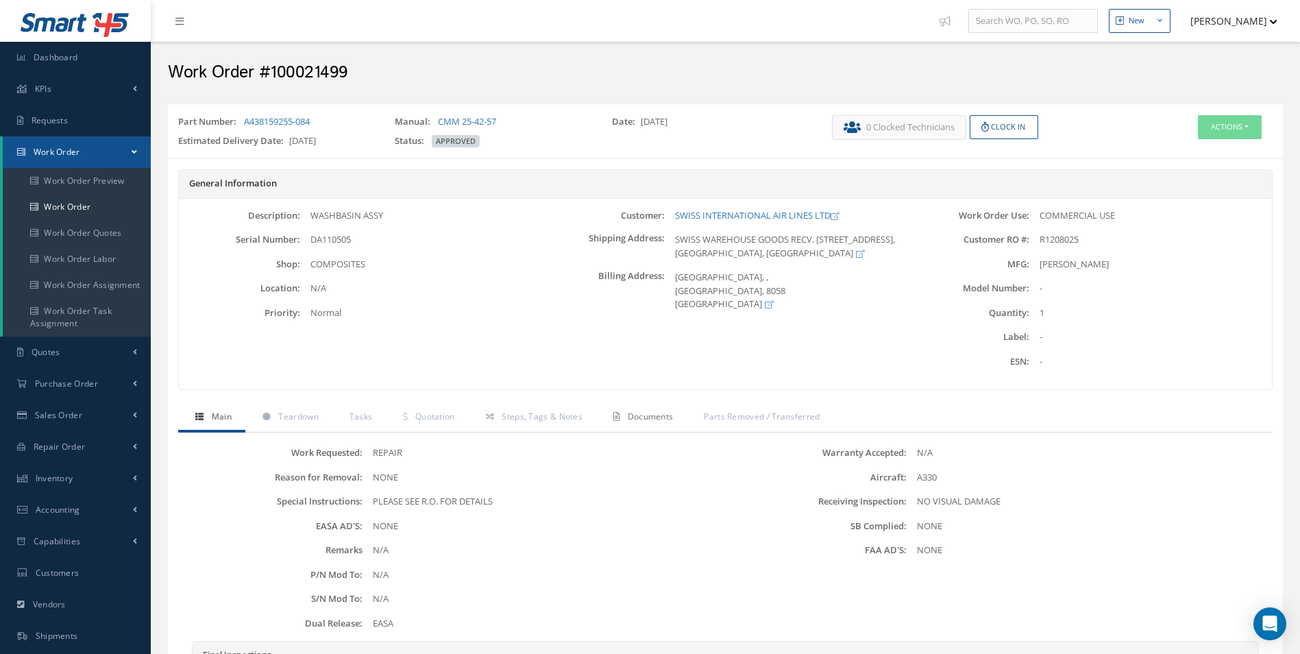
click at [644, 415] on span "Documents" at bounding box center [651, 417] width 46 height 12
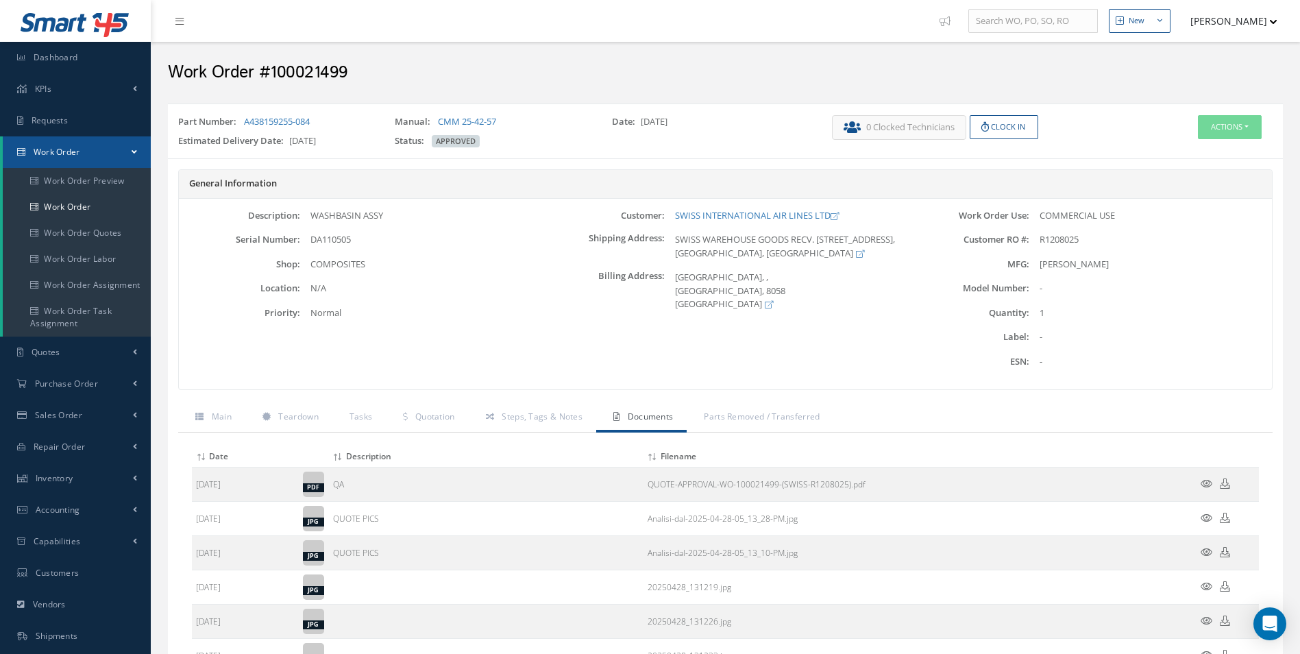
click at [1206, 515] on icon at bounding box center [1207, 518] width 12 height 10
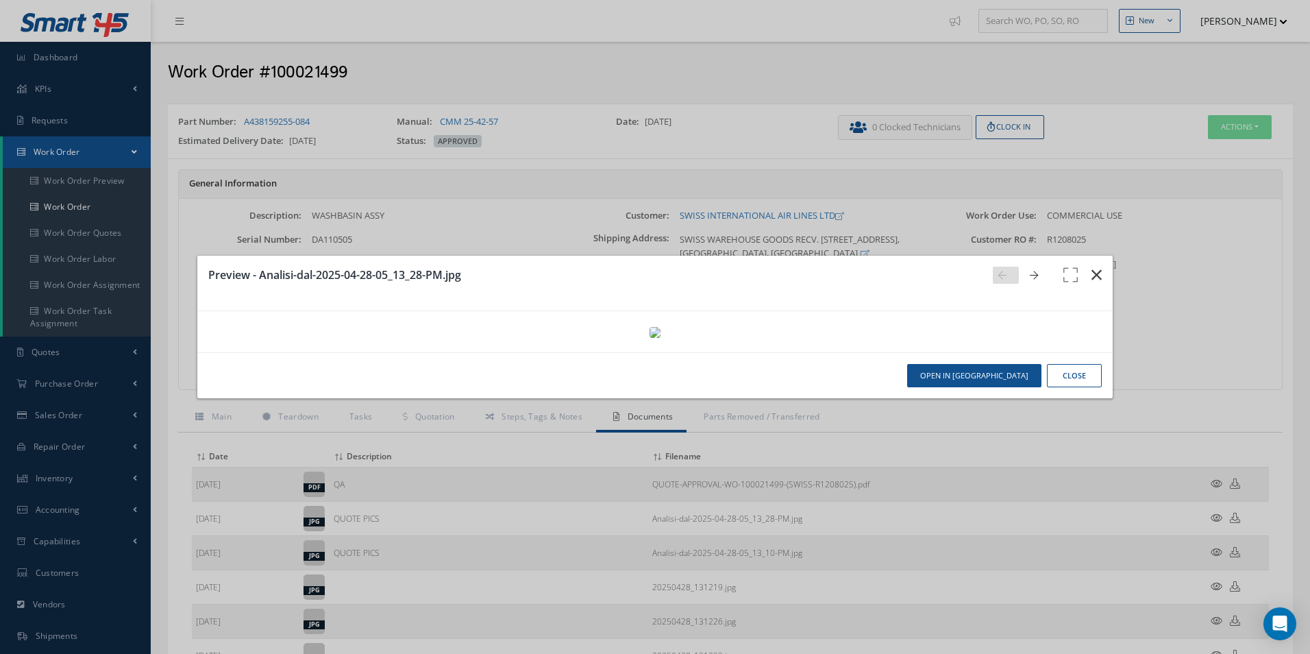
click at [1093, 267] on icon "button" at bounding box center [1097, 275] width 10 height 16
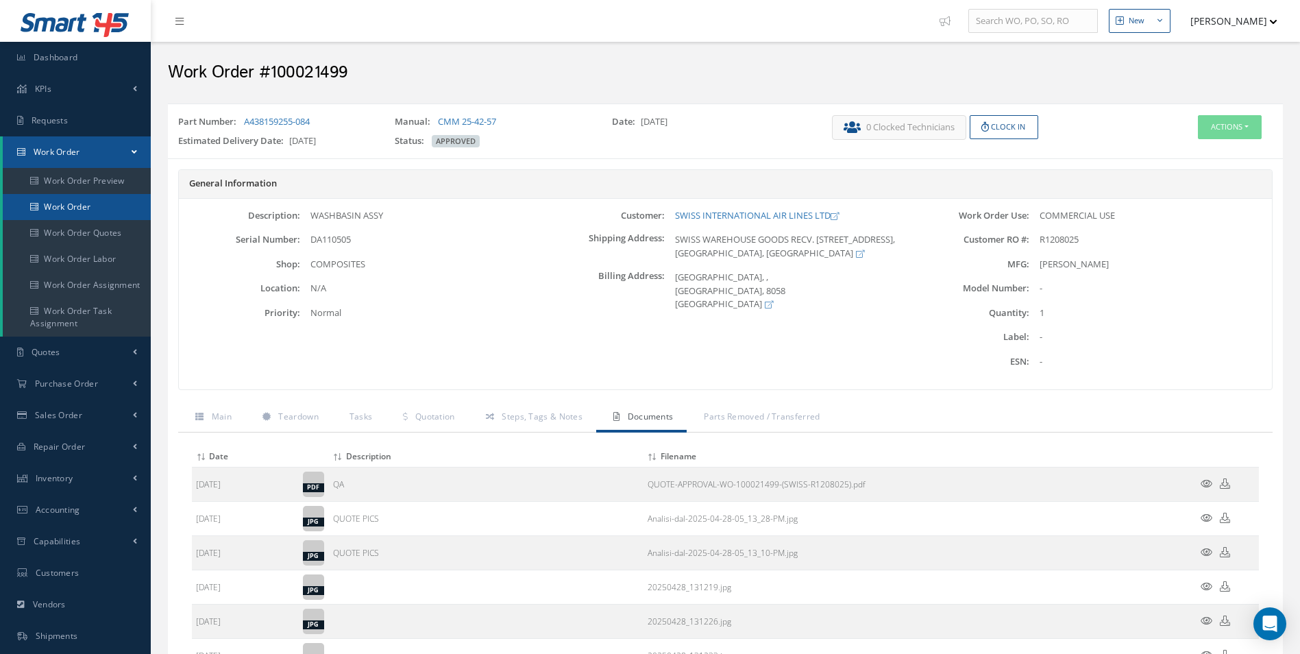
click at [97, 207] on link "Work Order" at bounding box center [77, 207] width 148 height 26
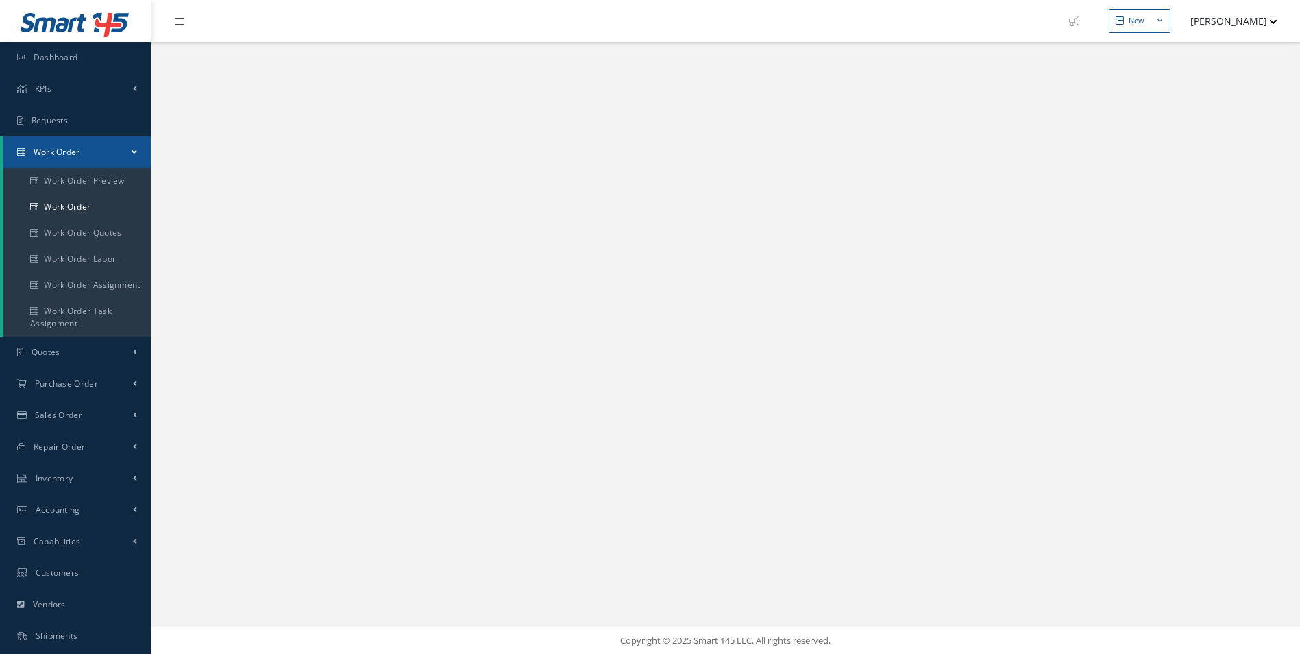
select select "25"
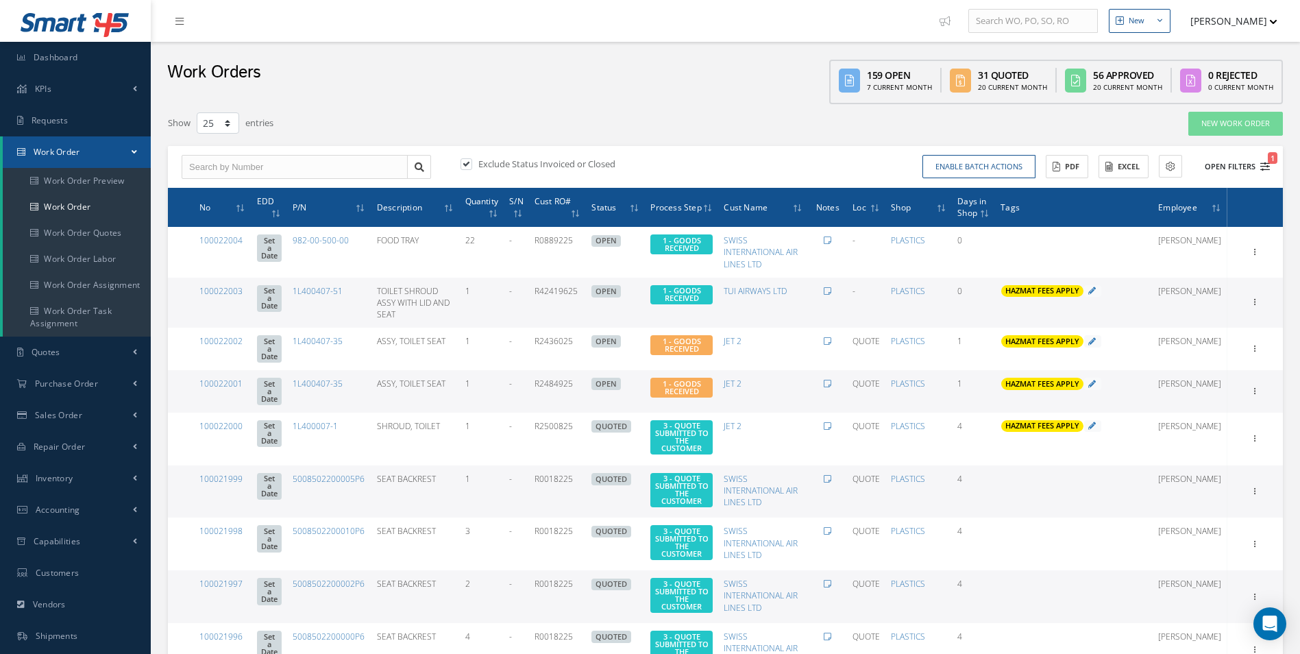
click at [1266, 167] on icon "1" at bounding box center [1265, 167] width 10 height 10
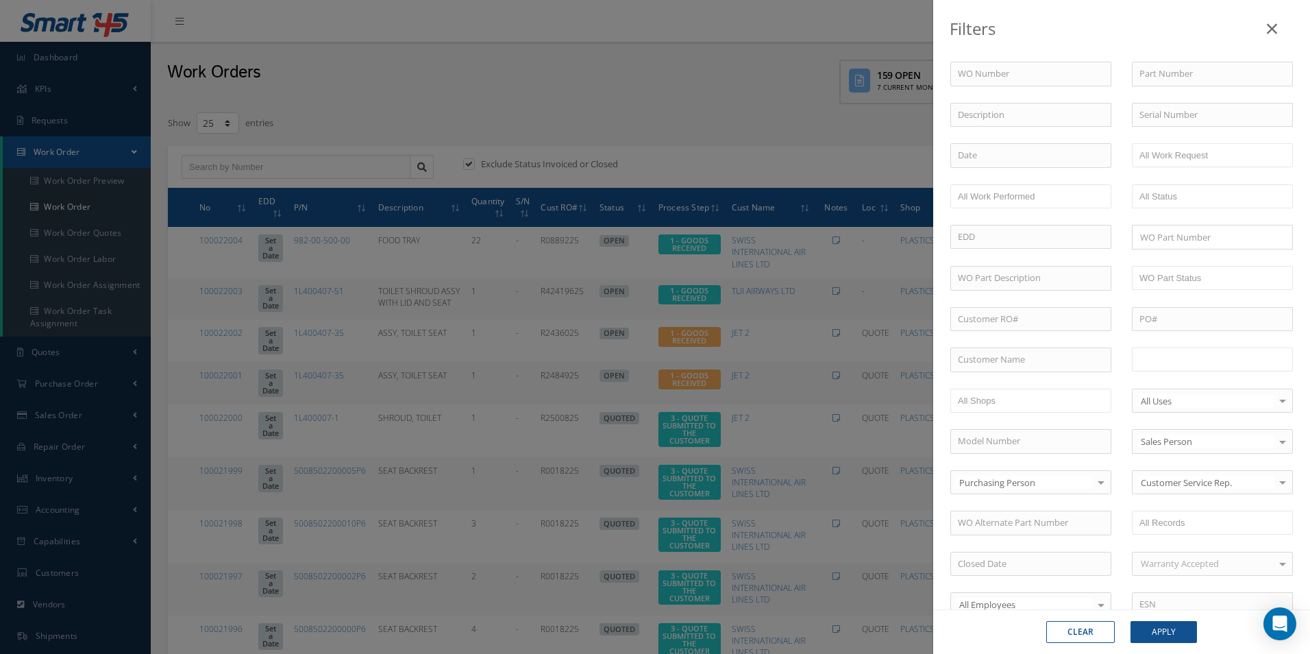
click at [1232, 360] on ul at bounding box center [1212, 359] width 161 height 24
click at [1165, 635] on button "Apply" at bounding box center [1164, 632] width 66 height 22
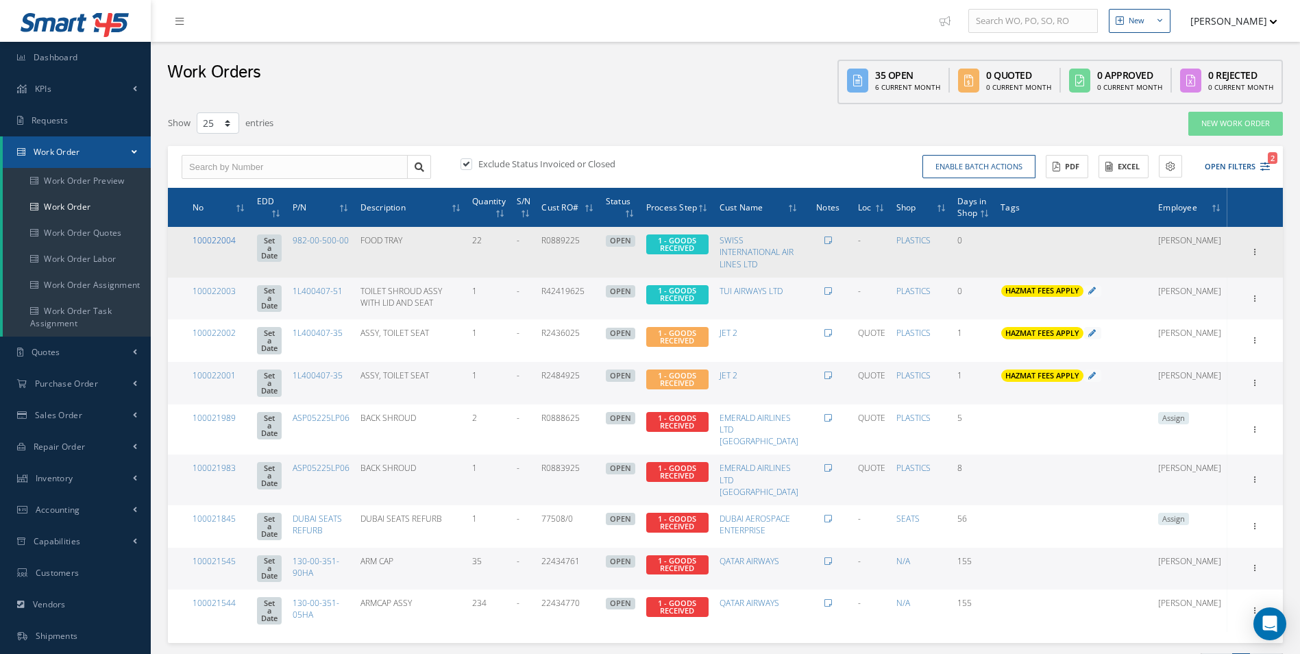
click at [219, 241] on link "100022004" at bounding box center [214, 240] width 43 height 12
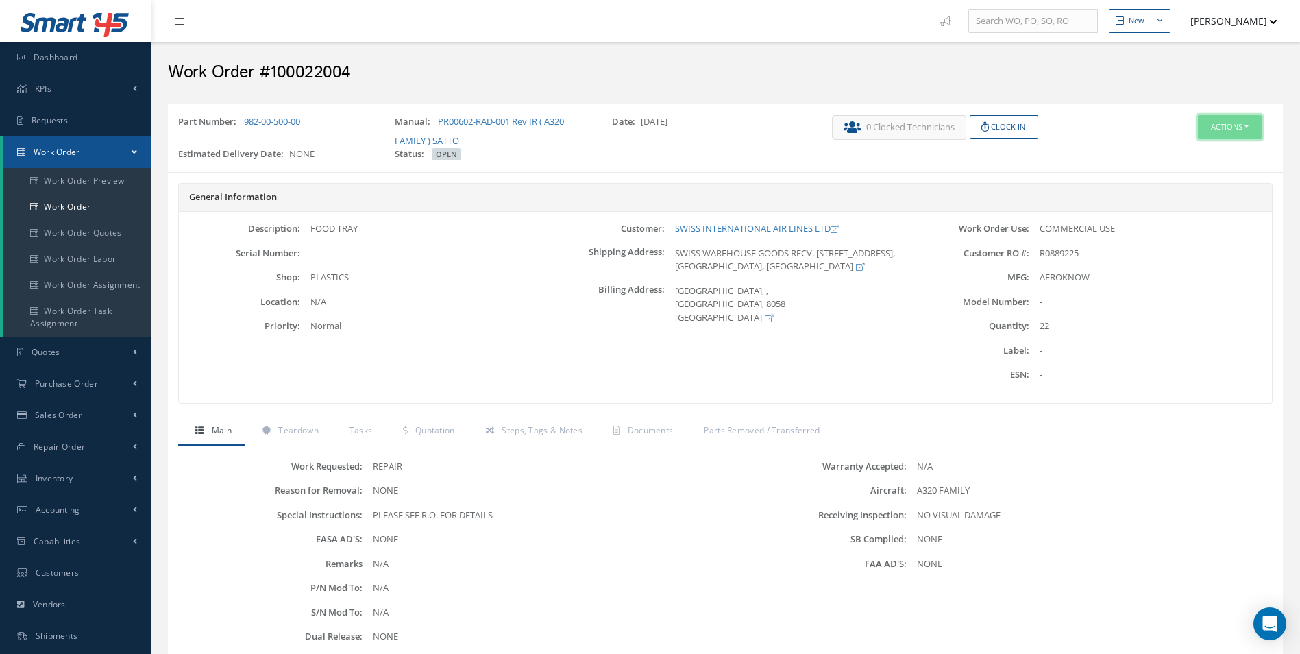
click at [1230, 134] on button "Actions" at bounding box center [1230, 127] width 64 height 24
click at [1188, 148] on link "Edit" at bounding box center [1209, 153] width 110 height 19
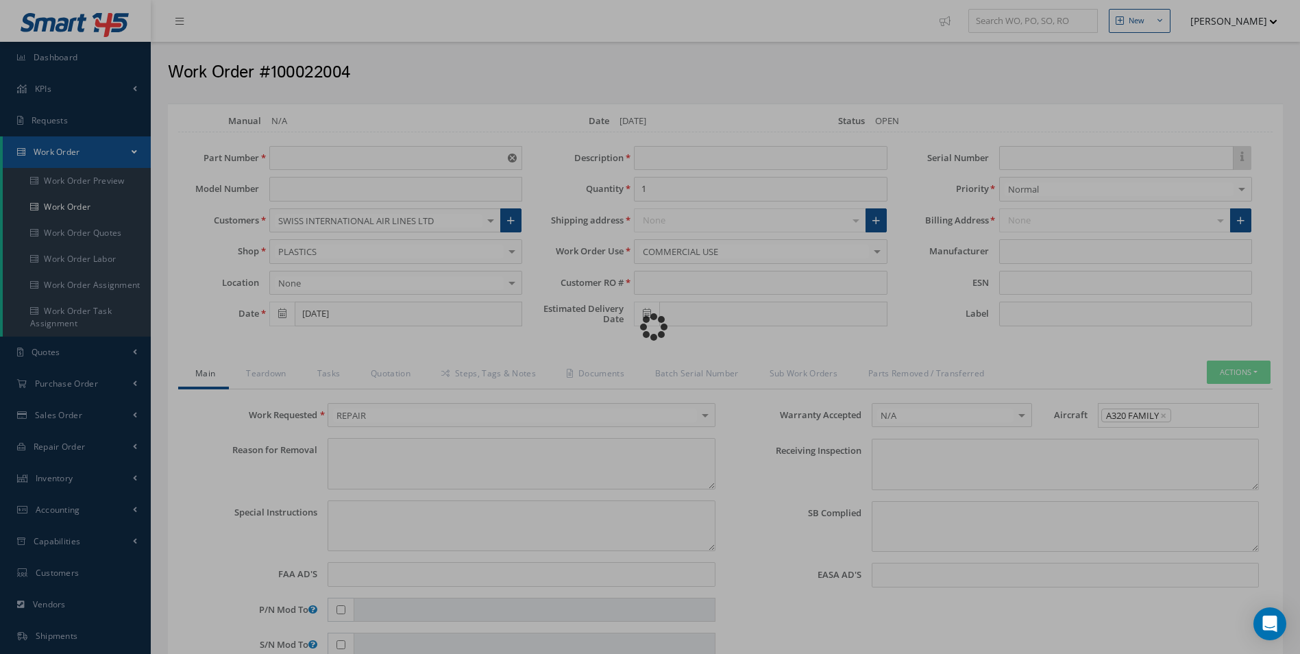
type input "982-00-500-00"
type input "FOOD TRAY"
type input "22"
type input "R0889225"
type textarea "NONE"
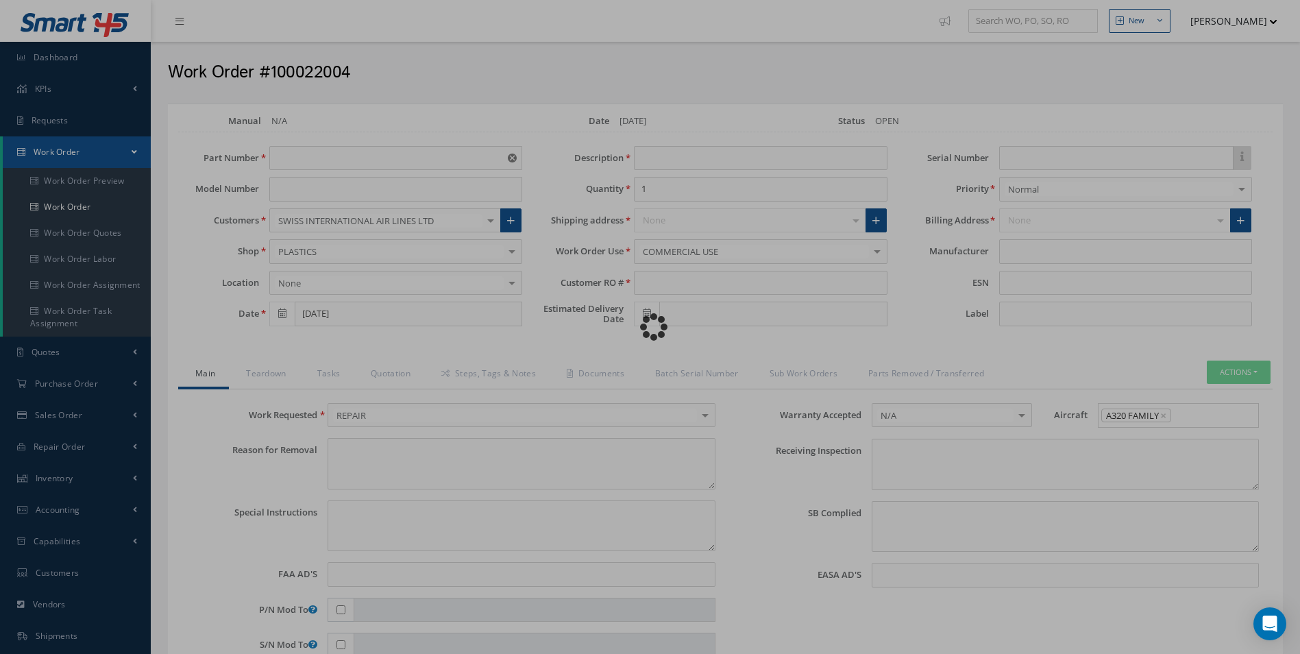
type textarea "PLEASE SEE R.O. FOR DETAILS"
type input "NONE"
type textarea "NO VISUAL DAMAGE"
type textarea "NONE"
type input "NONE"
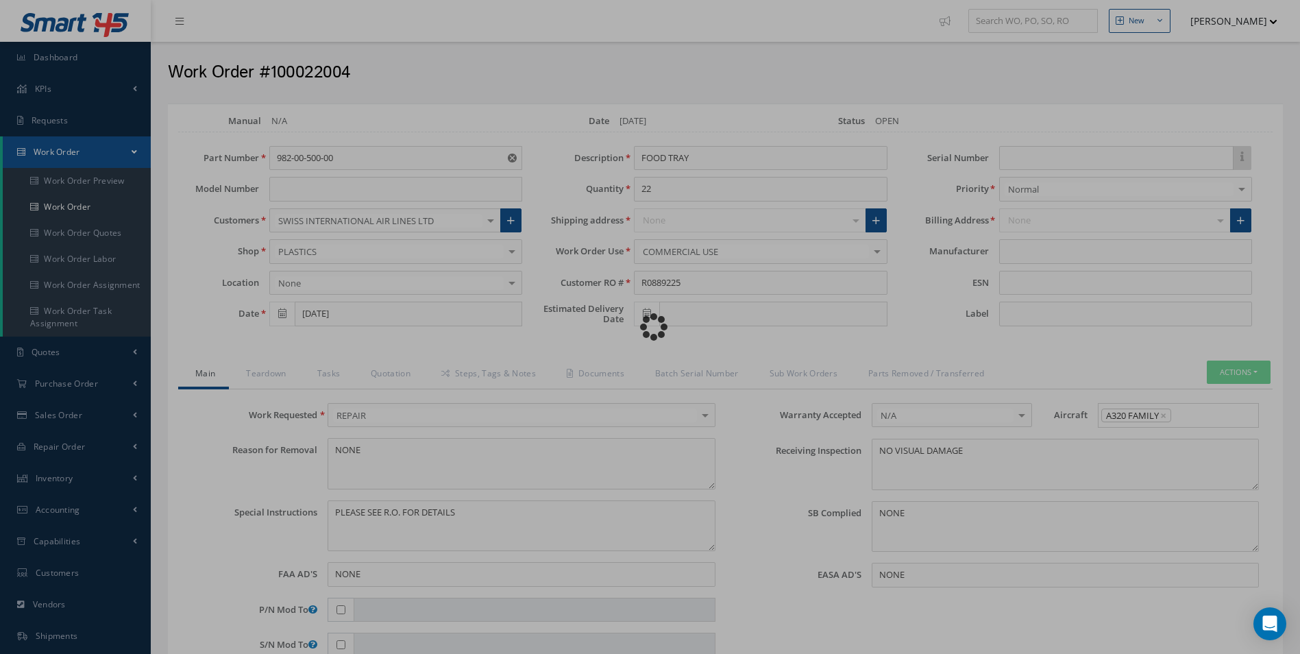
type input "AEROKNOW"
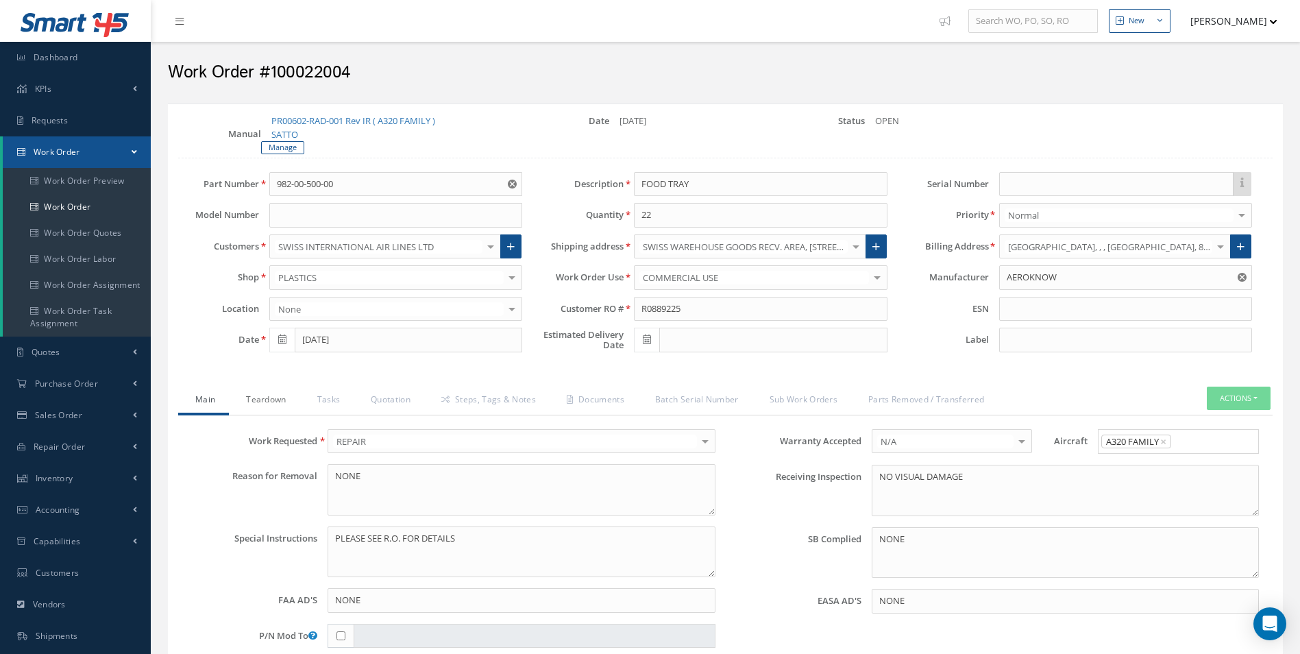
click at [282, 401] on link "Teardown" at bounding box center [264, 401] width 71 height 29
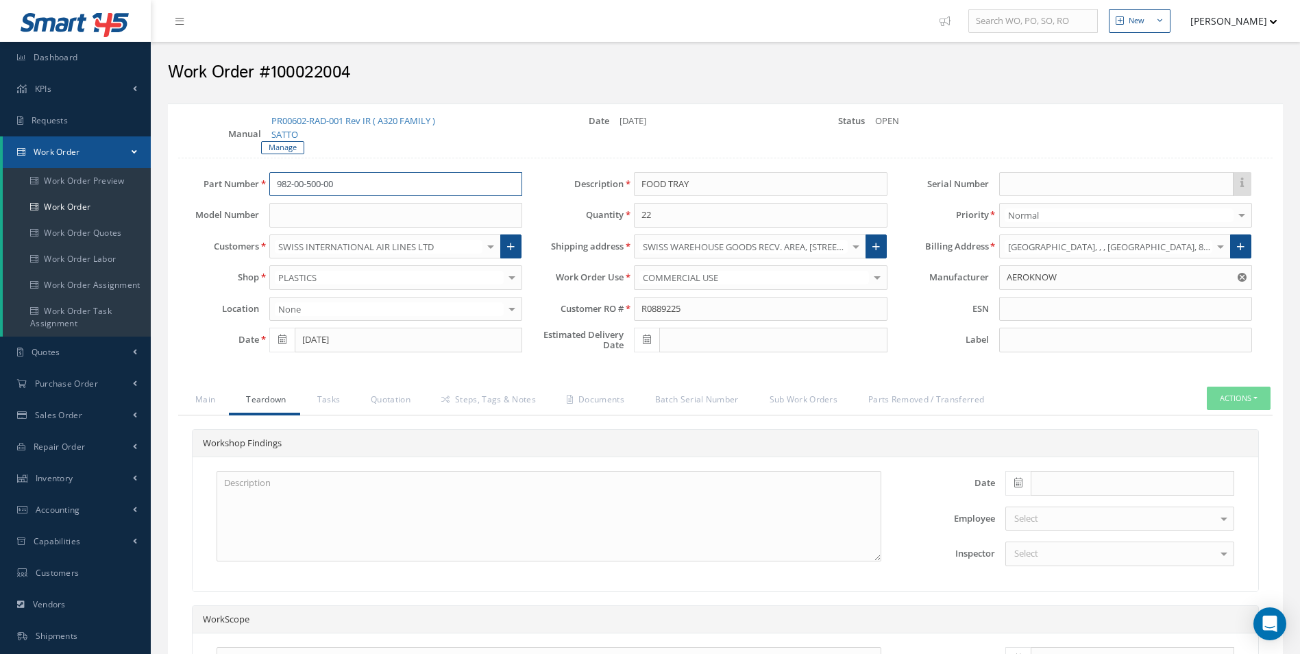
drag, startPoint x: 234, startPoint y: 190, endPoint x: 174, endPoint y: 196, distance: 59.9
click at [175, 196] on div "Part Number 982-00-500-00 Model Number Customers SWISS INTERNATIONAL AIR LINES …" at bounding box center [350, 265] width 365 height 187
click at [488, 402] on link "Steps, Tags & Notes" at bounding box center [486, 401] width 125 height 29
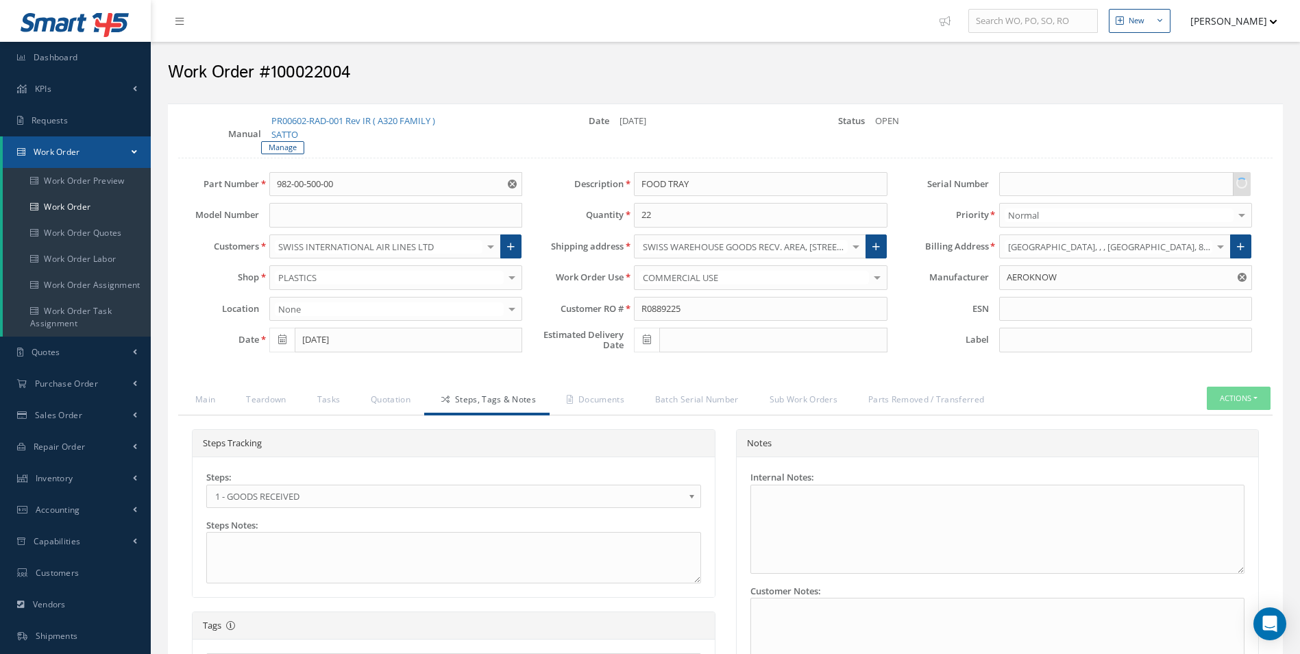
click at [266, 497] on span "1 - GOODS RECEIVED" at bounding box center [449, 496] width 468 height 16
click at [567, 404] on link "Documents" at bounding box center [594, 401] width 88 height 29
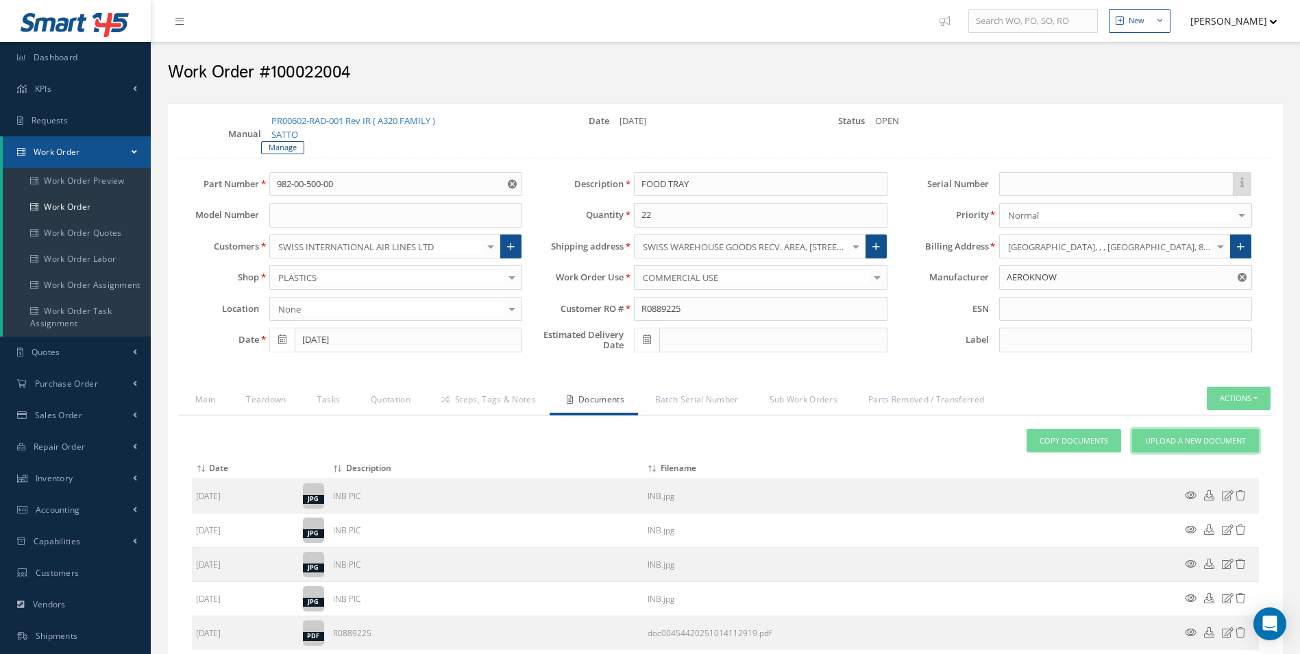
click at [1156, 450] on link "Upload a New Document" at bounding box center [1195, 441] width 127 height 24
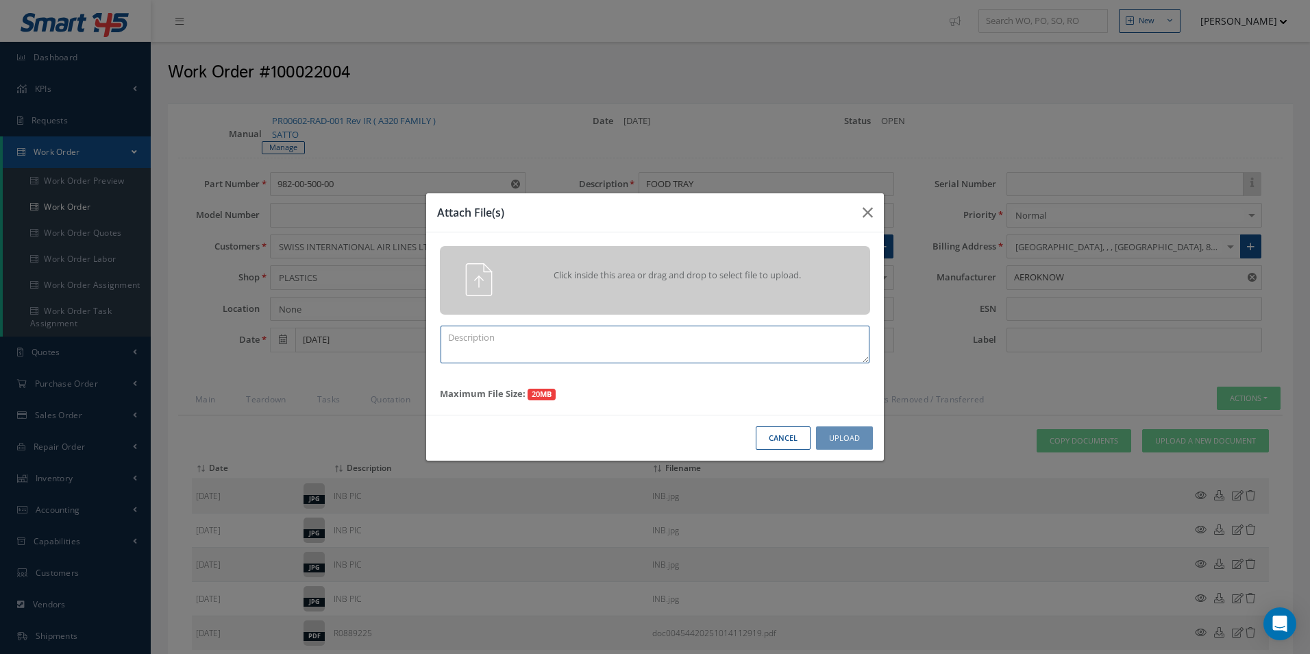
click at [573, 352] on textarea at bounding box center [655, 345] width 429 height 38
type textarea "q"
type textarea "QUOTE PICS"
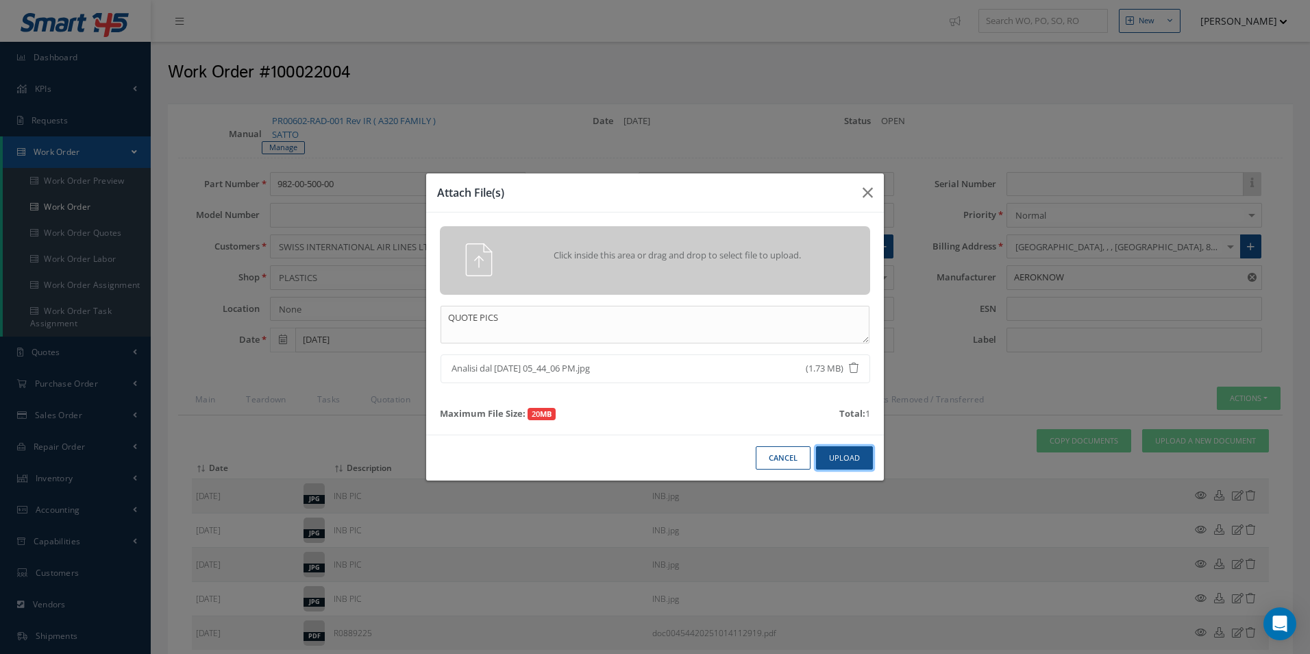
click at [832, 454] on button "Upload" at bounding box center [844, 458] width 57 height 24
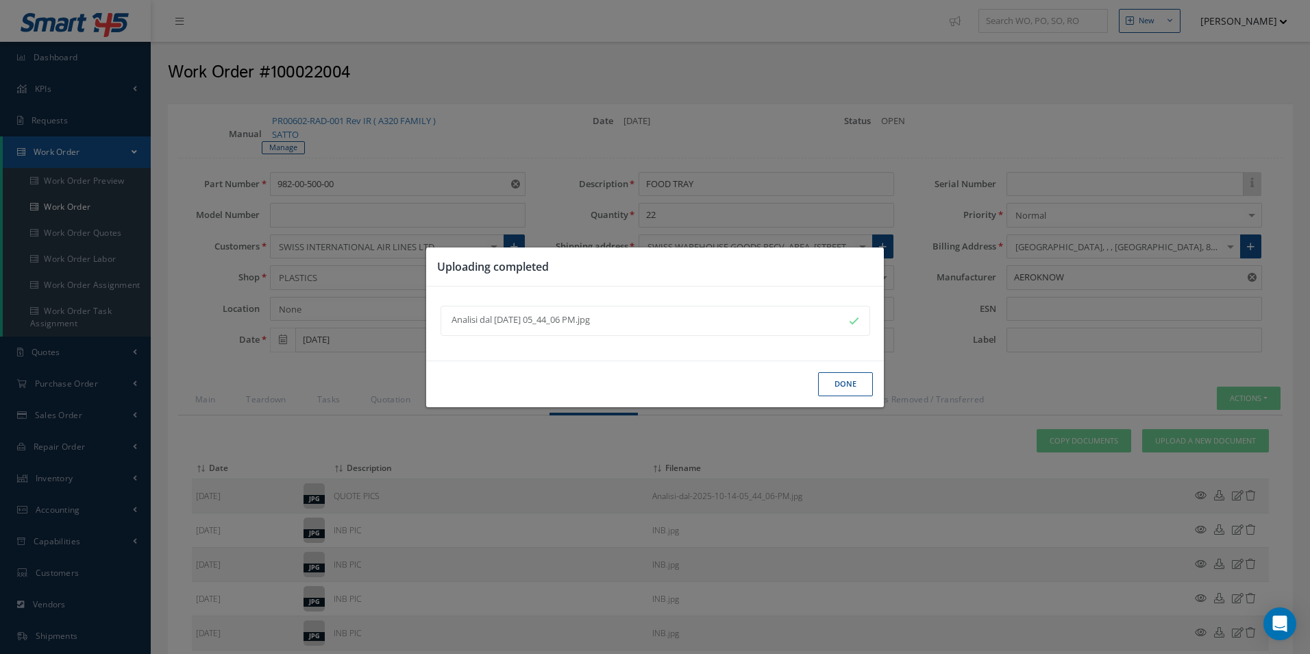
click at [851, 383] on button "Done" at bounding box center [845, 384] width 55 height 24
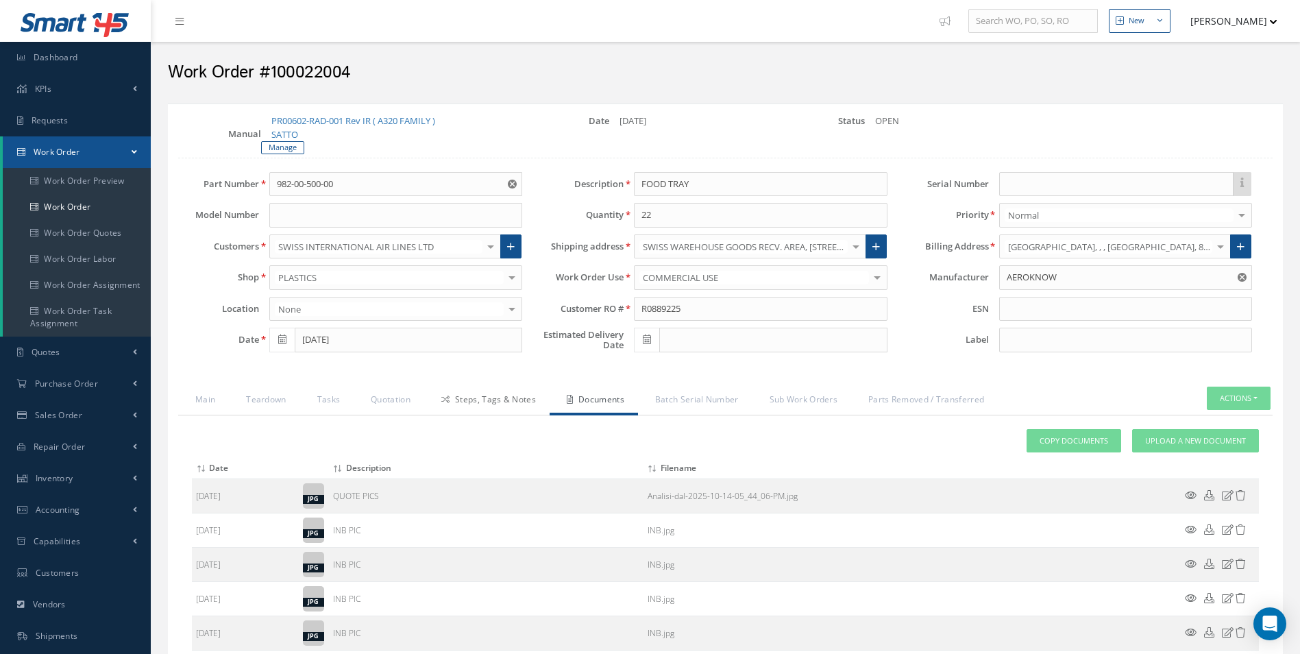
click at [491, 404] on link "Steps, Tags & Notes" at bounding box center [486, 401] width 125 height 29
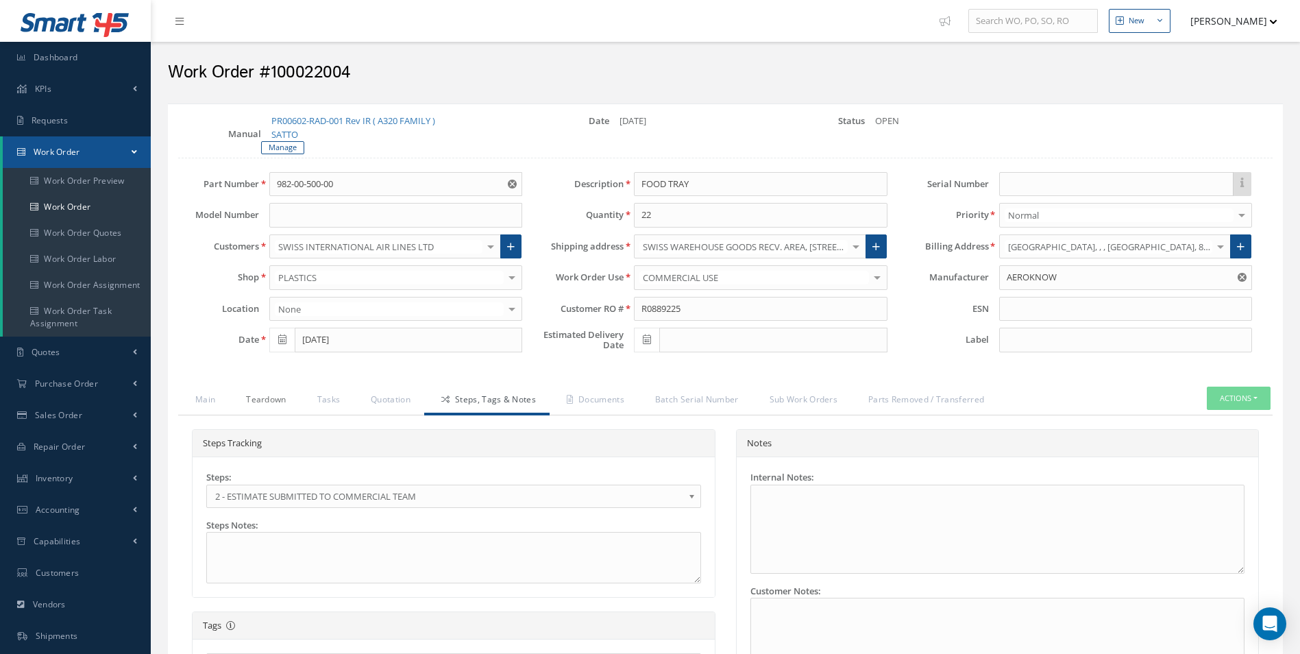
click at [263, 404] on link "Teardown" at bounding box center [264, 401] width 71 height 29
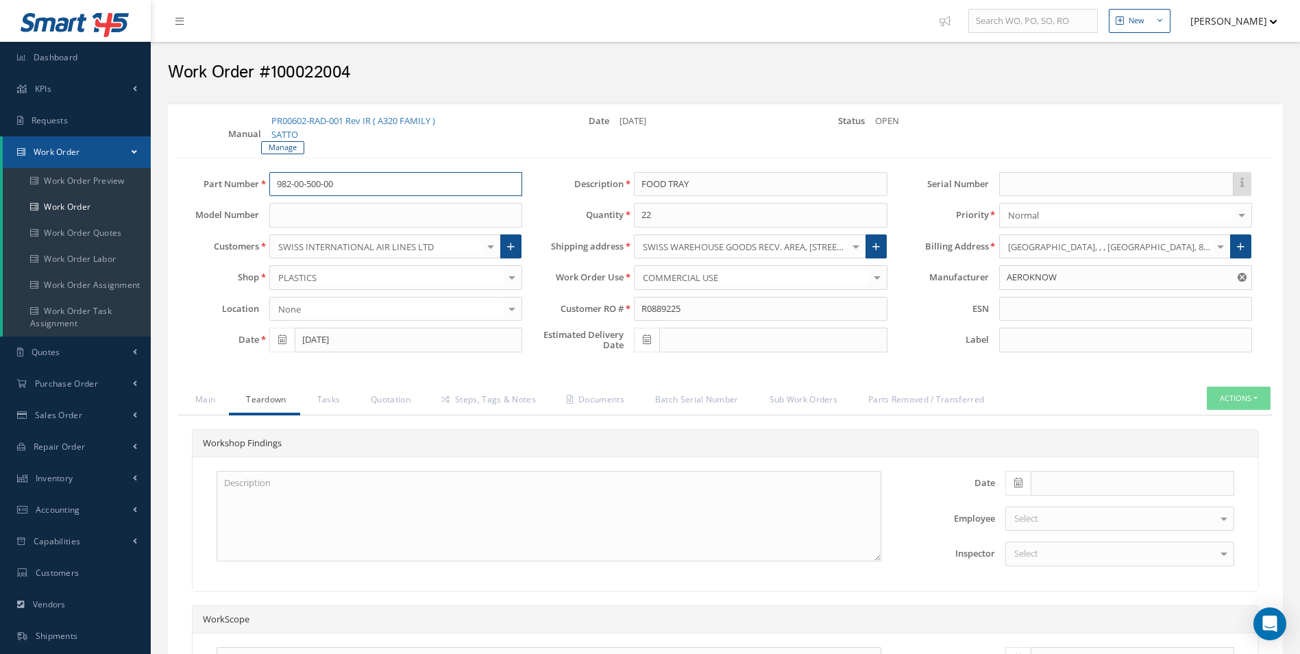
drag, startPoint x: 392, startPoint y: 184, endPoint x: 168, endPoint y: 188, distance: 224.1
click at [205, 188] on div "Part Number 982-00-500-00 982-00-500-00" at bounding box center [350, 184] width 365 height 25
click at [321, 515] on textarea at bounding box center [549, 516] width 665 height 90
paste textarea "NUMEROUS CRACKS REQUIRES SCREEN PRINTING REPAIR REPAINT SCREEN PRINT"
type textarea "NUMEROUS CRACKS REQUIRES SCREEN PRINTING REPAIR REPAINT SCREEN PRINT"
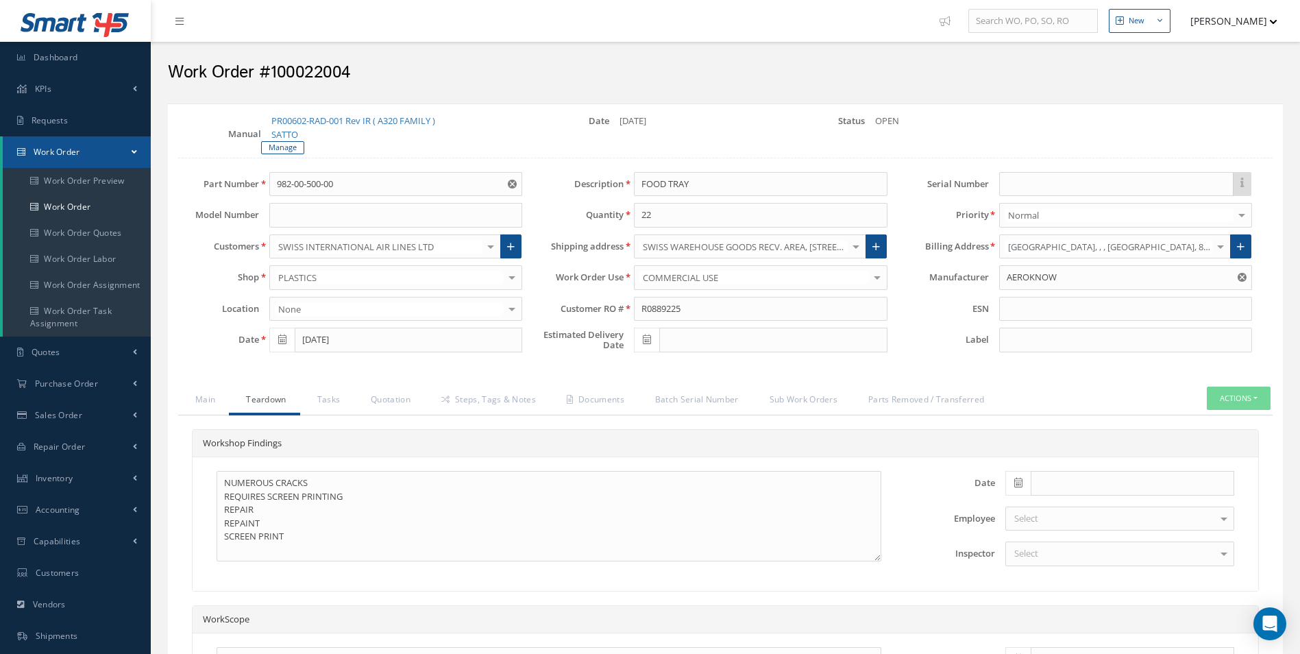
click at [1023, 485] on icon at bounding box center [1018, 483] width 8 height 10
click at [1065, 465] on th "[DATE]" at bounding box center [1077, 462] width 144 height 21
type input "[DATE]"
click at [1044, 559] on div "Select" at bounding box center [1119, 553] width 229 height 25
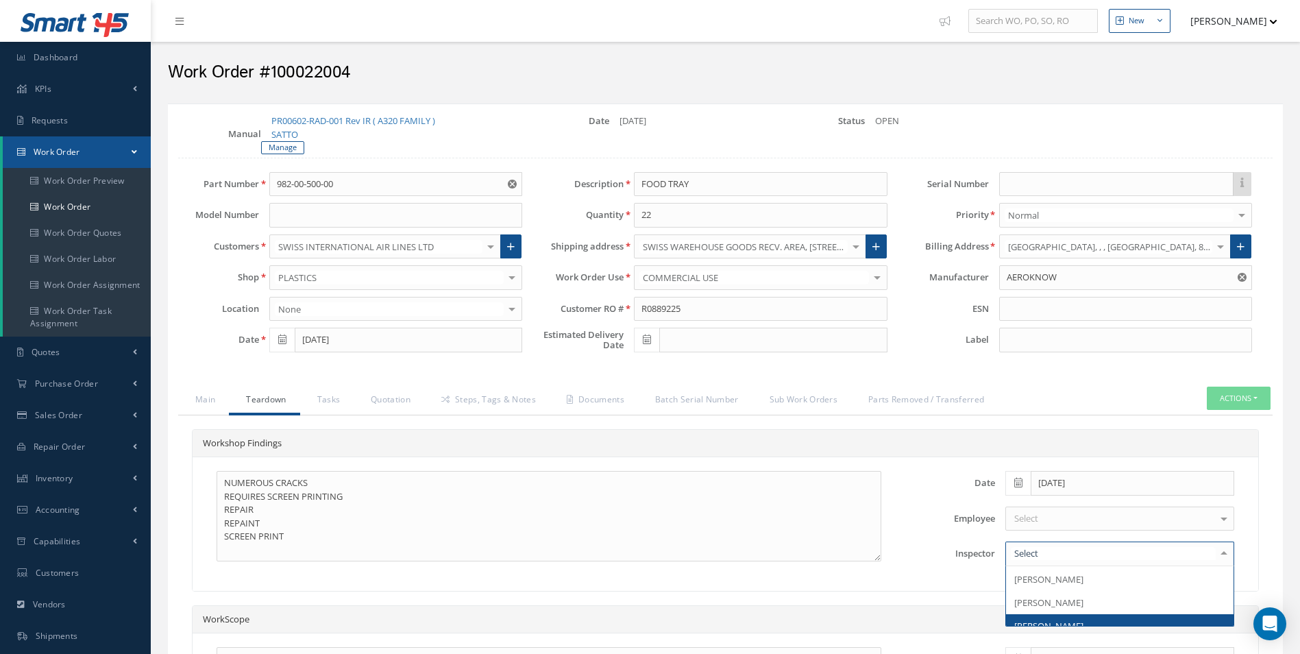
scroll to position [33, 0]
click at [1062, 618] on span "[PERSON_NAME]" at bounding box center [1048, 615] width 69 height 12
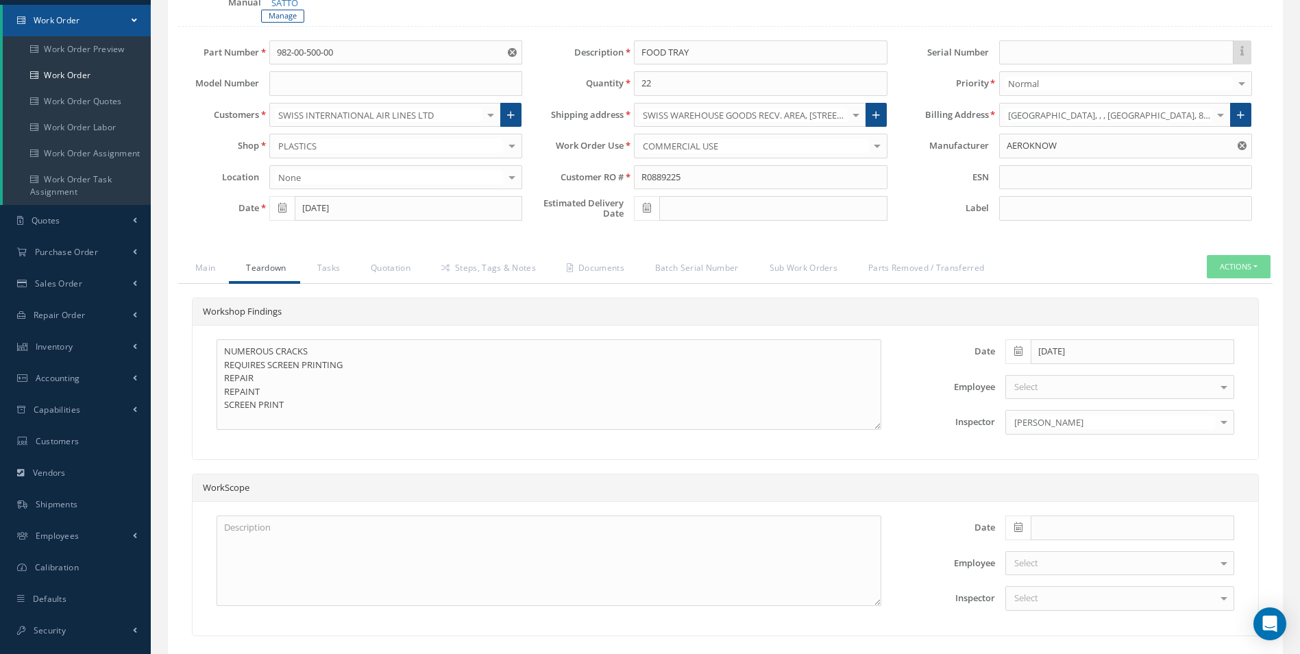
scroll to position [237, 0]
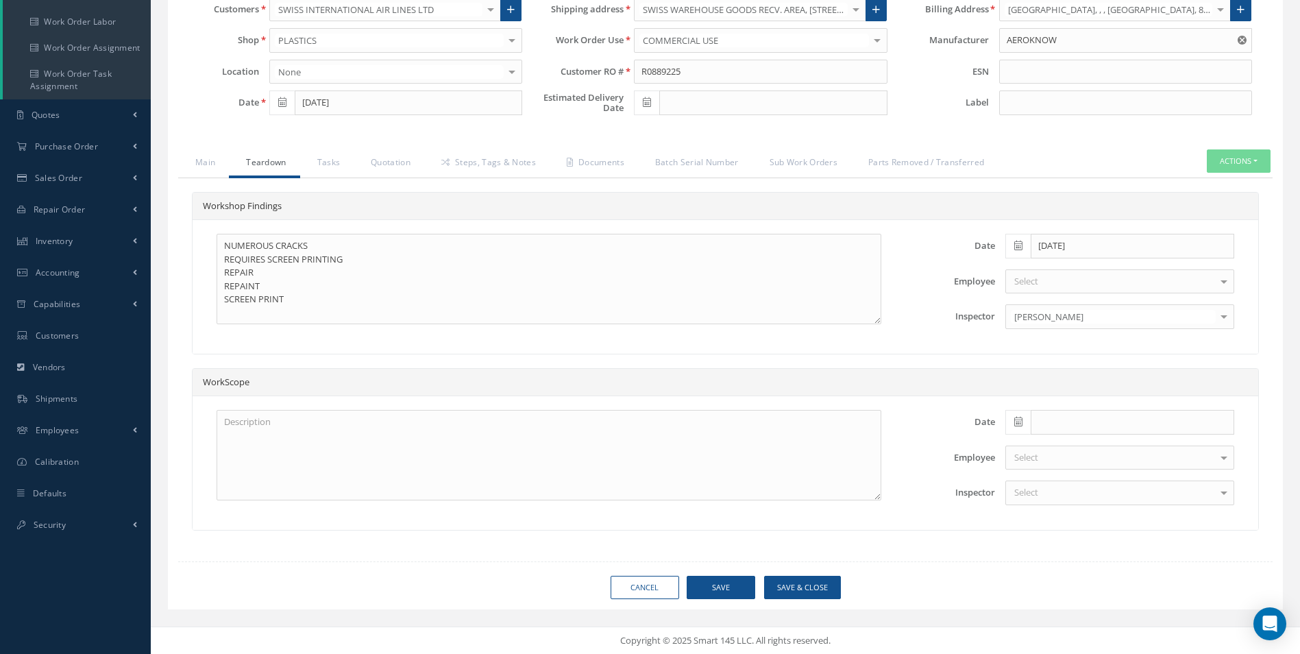
click at [842, 587] on div "Cancel Save Save & Close" at bounding box center [725, 588] width 1115 height 24
click at [828, 589] on button "Save & Close" at bounding box center [802, 588] width 77 height 24
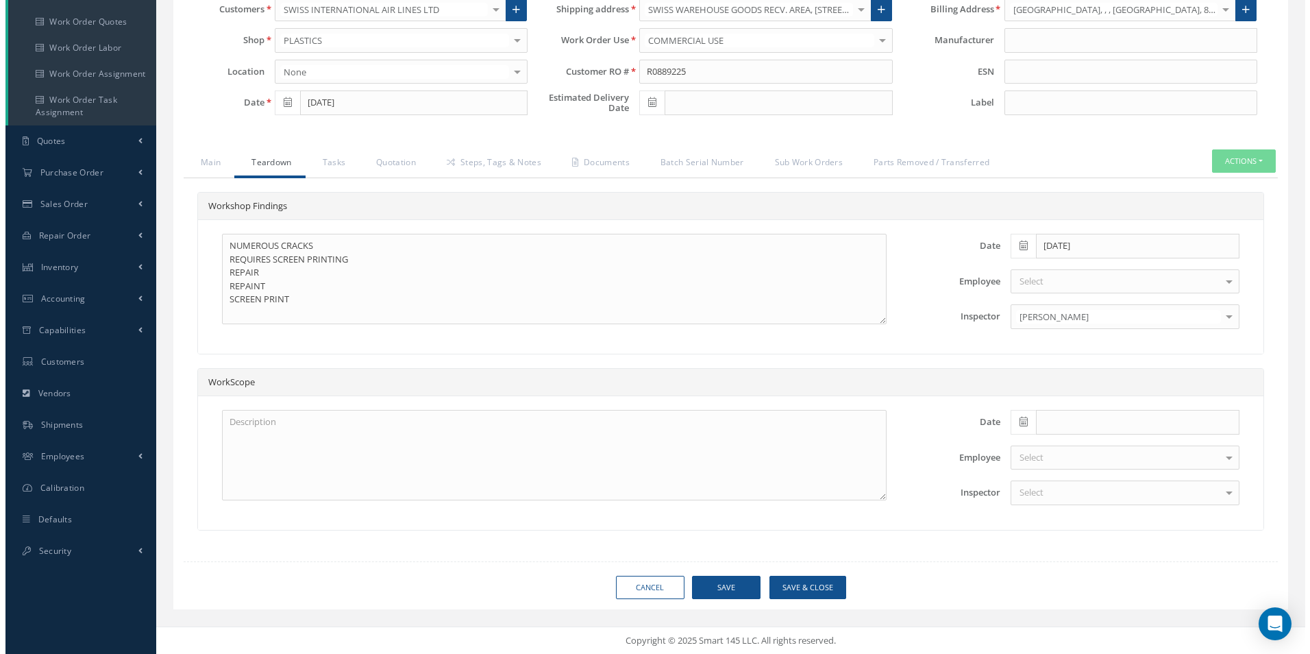
scroll to position [211, 0]
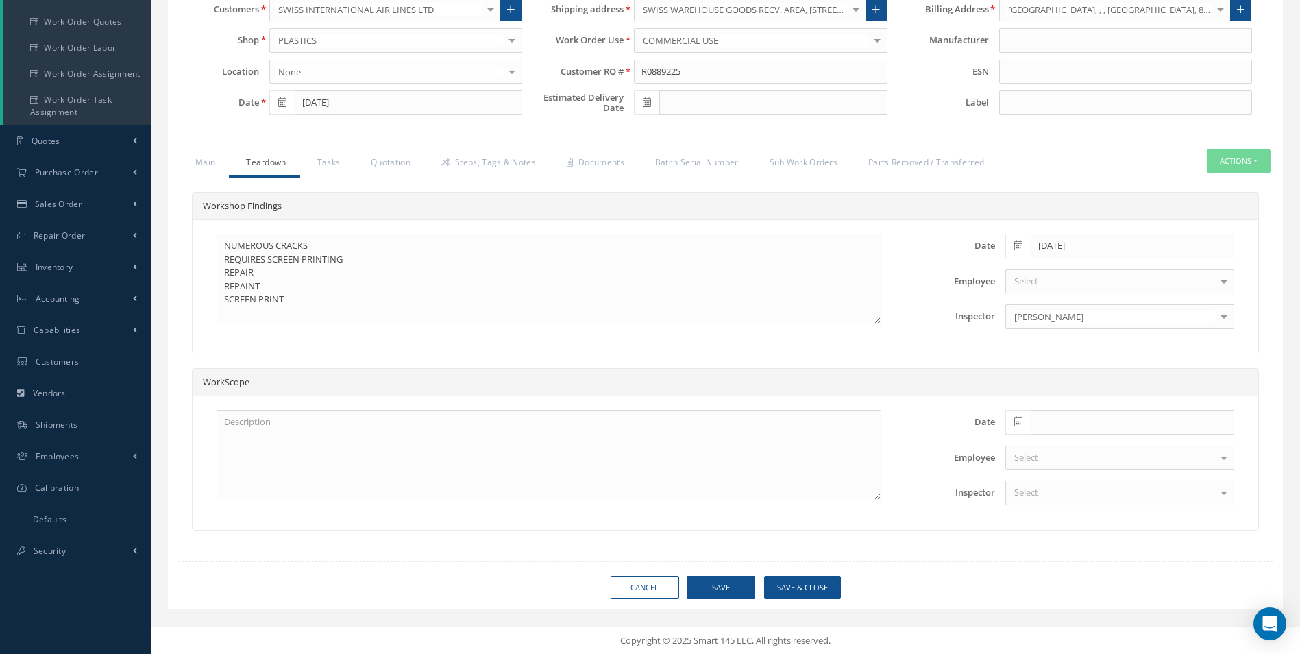
type input "AEROKNOW"
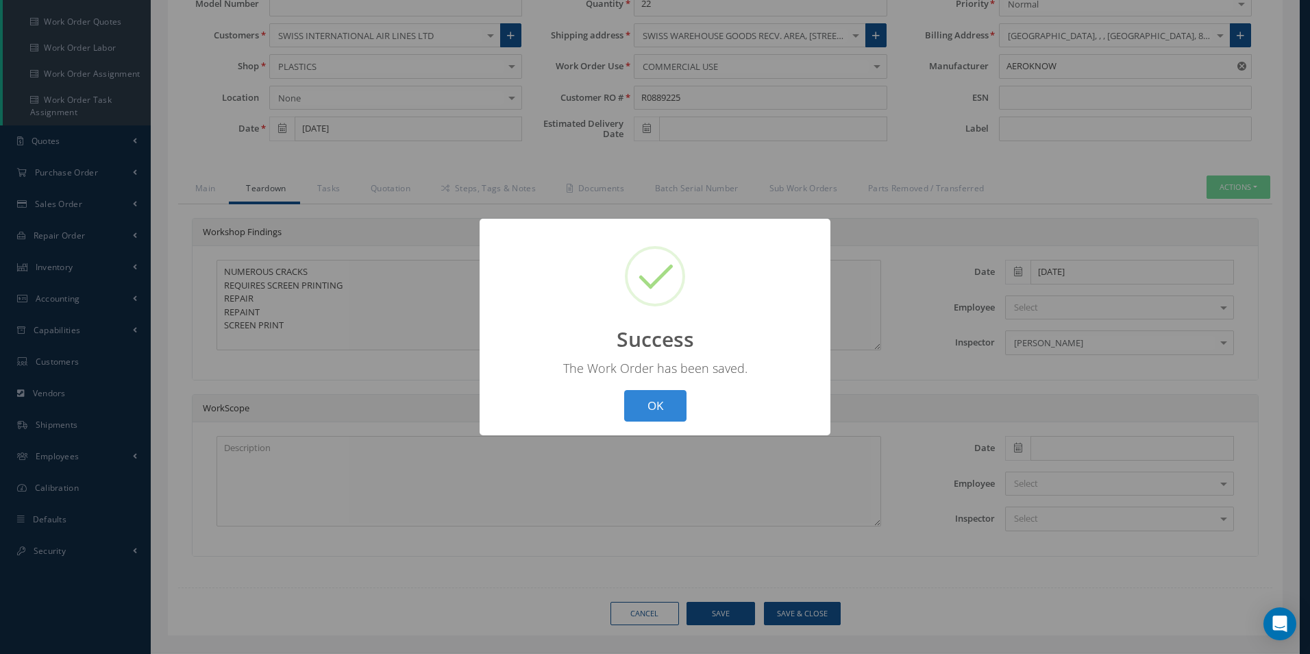
click at [663, 397] on button "OK" at bounding box center [655, 406] width 62 height 32
select select "25"
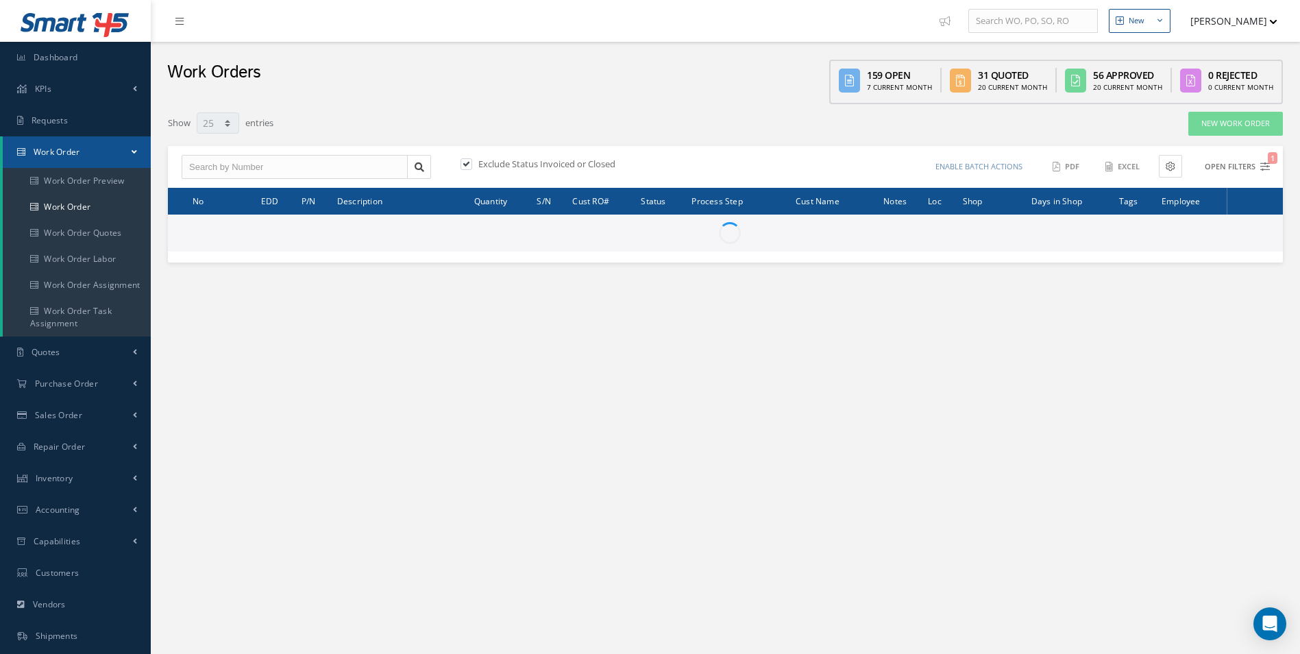
type input "All Work Request"
type input "All Work Performed"
type input "All Status"
type input "WO Part Status"
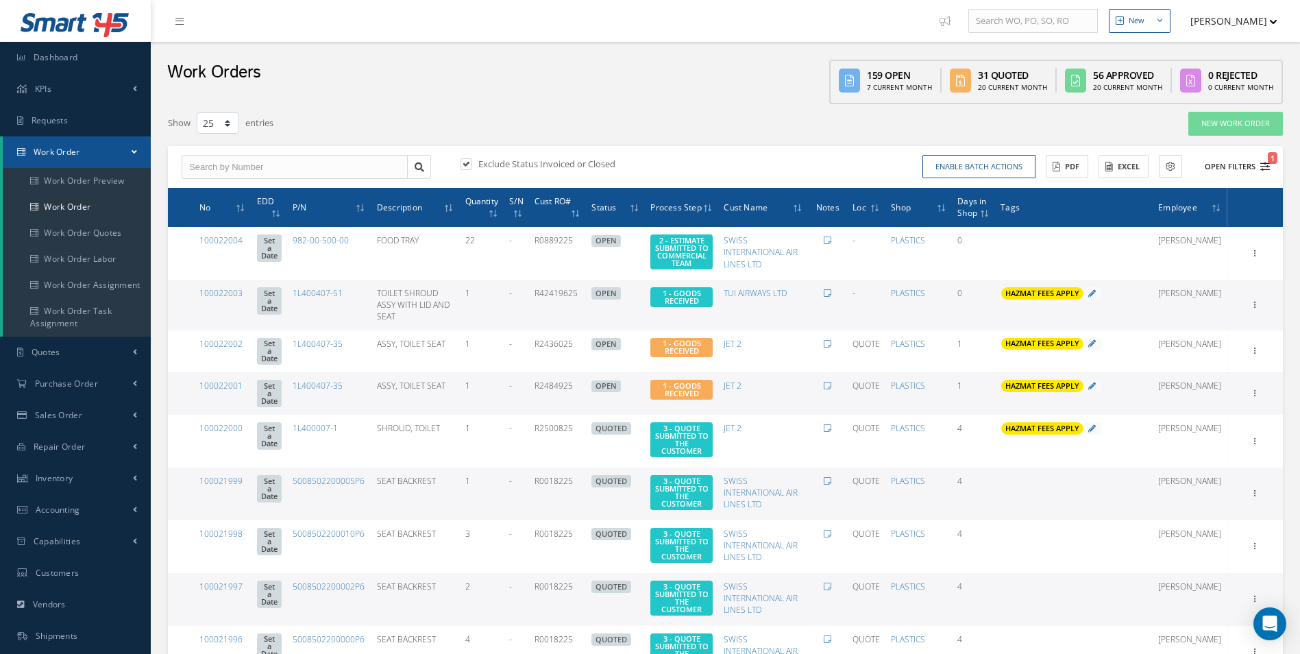
click at [1269, 171] on icon "1" at bounding box center [1265, 167] width 10 height 10
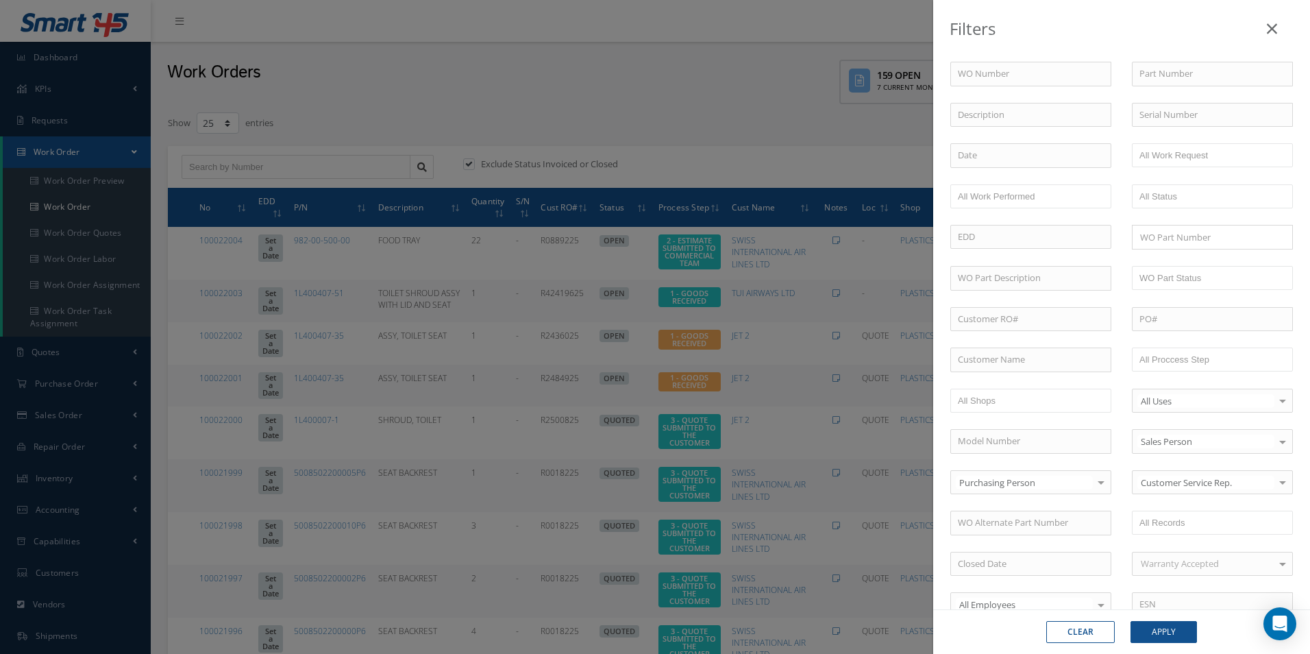
click at [1238, 347] on div "WO Number Part Number Description Serial Number - BER CERTIFICATION FILE ONLY D…" at bounding box center [1121, 467] width 363 height 811
click at [1218, 365] on input "text" at bounding box center [1183, 359] width 87 height 17
click at [1173, 634] on button "Apply" at bounding box center [1164, 632] width 66 height 22
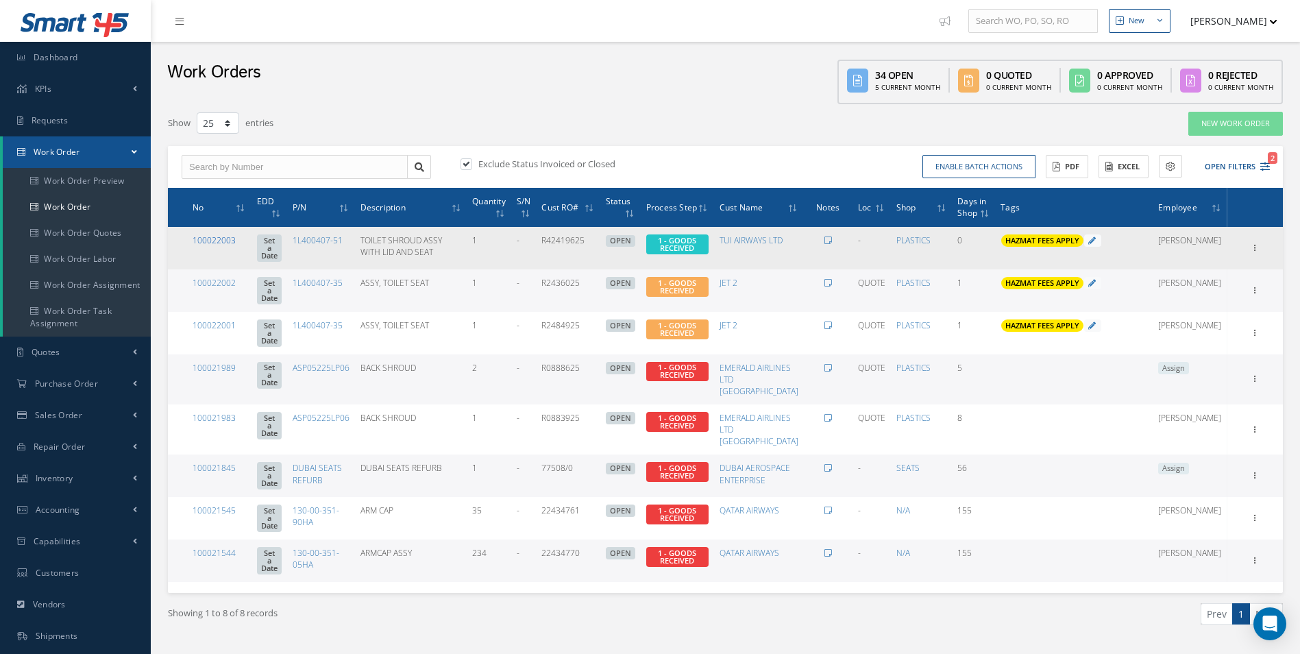
click at [212, 241] on link "100022003" at bounding box center [214, 240] width 43 height 12
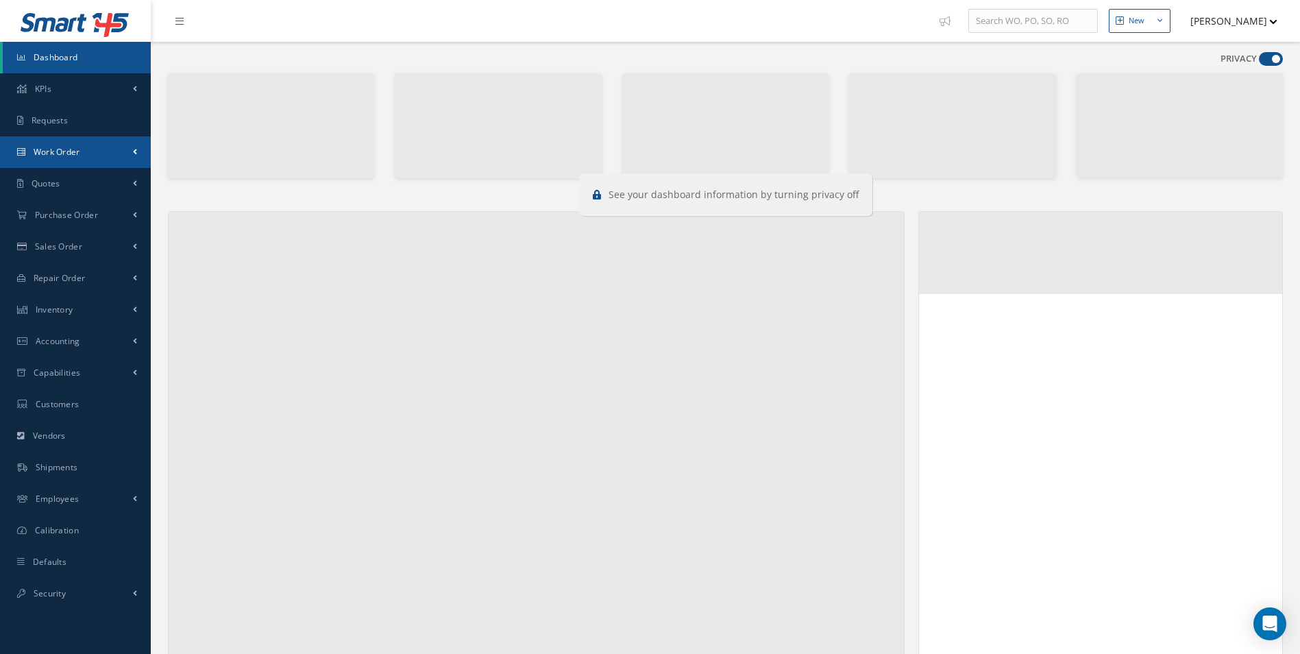
click at [53, 144] on link "Work Order" at bounding box center [75, 152] width 151 height 32
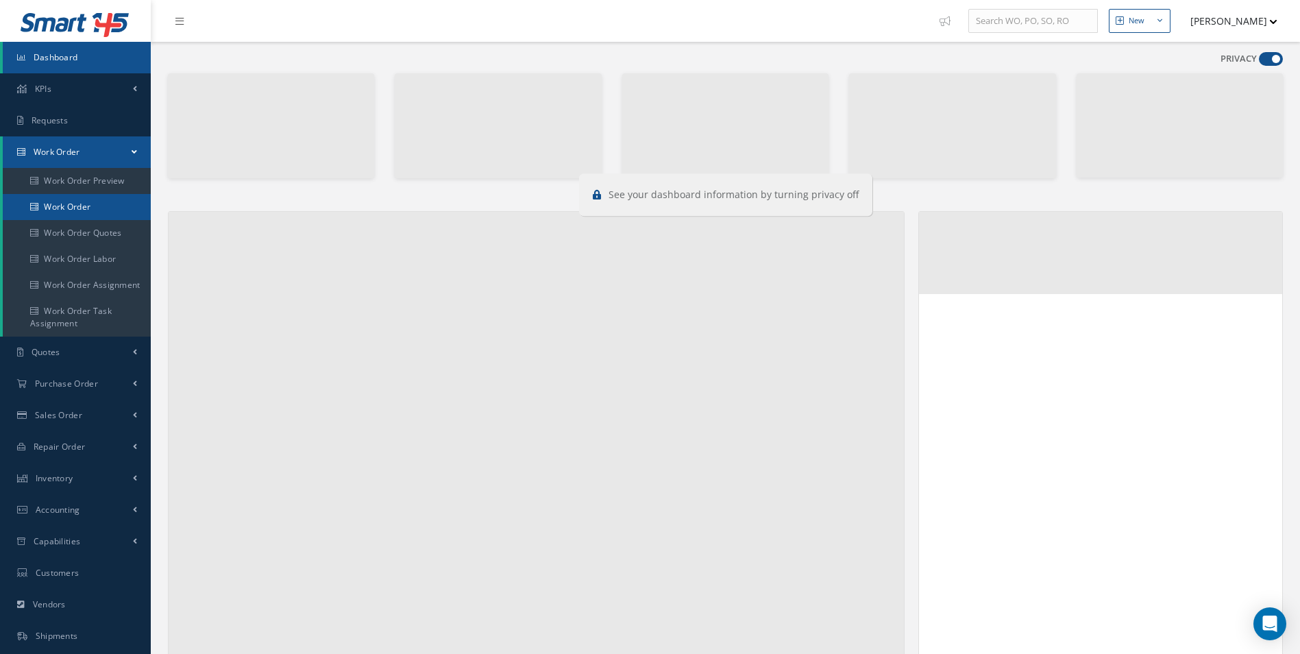
click at [71, 201] on link "Work Order" at bounding box center [77, 207] width 148 height 26
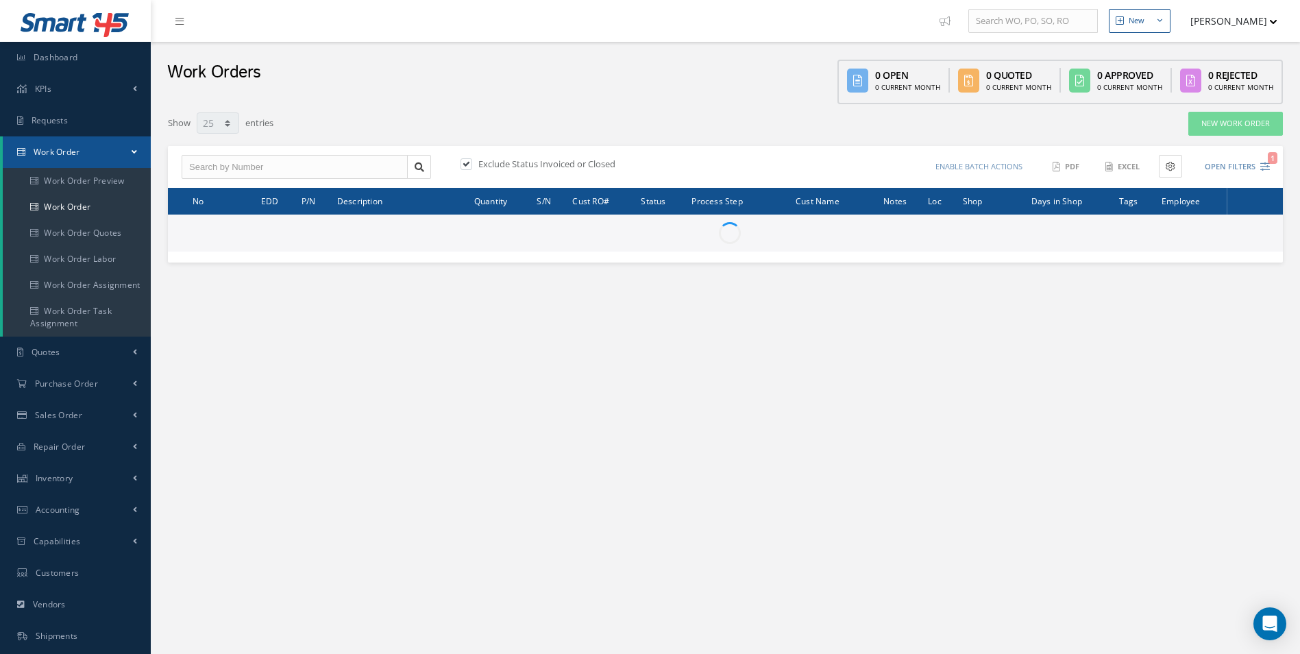
select select "25"
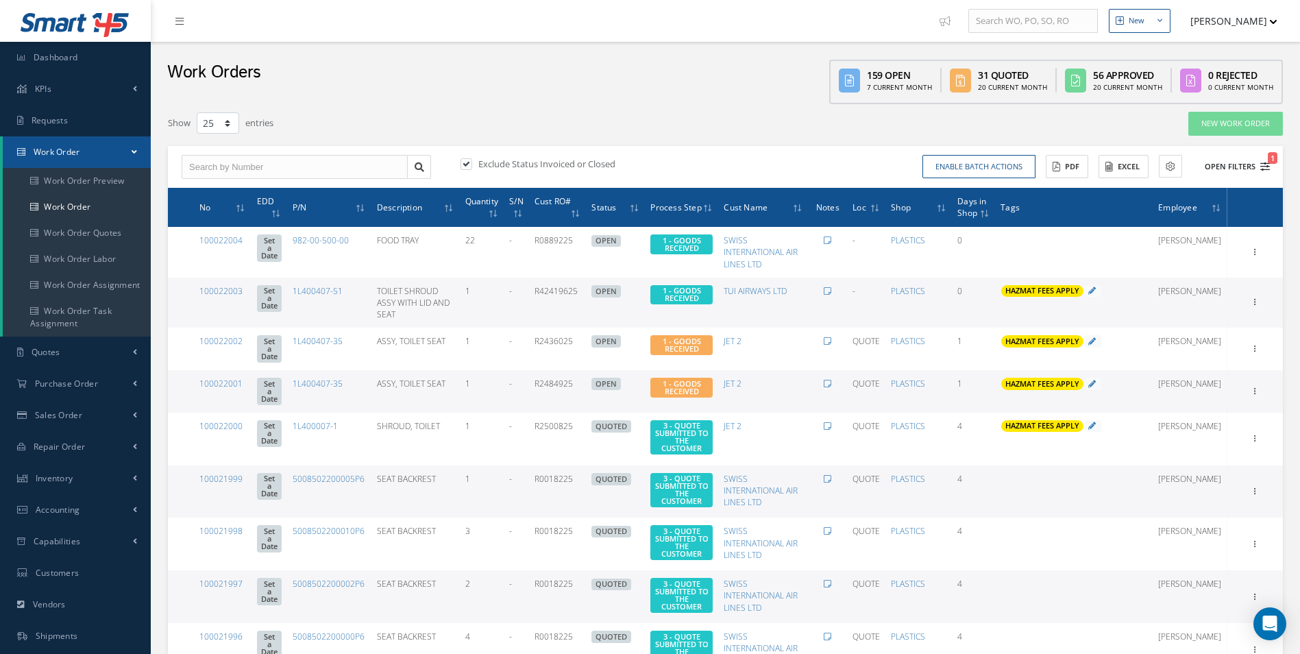
click at [1260, 166] on button "Open Filters 1" at bounding box center [1231, 167] width 77 height 23
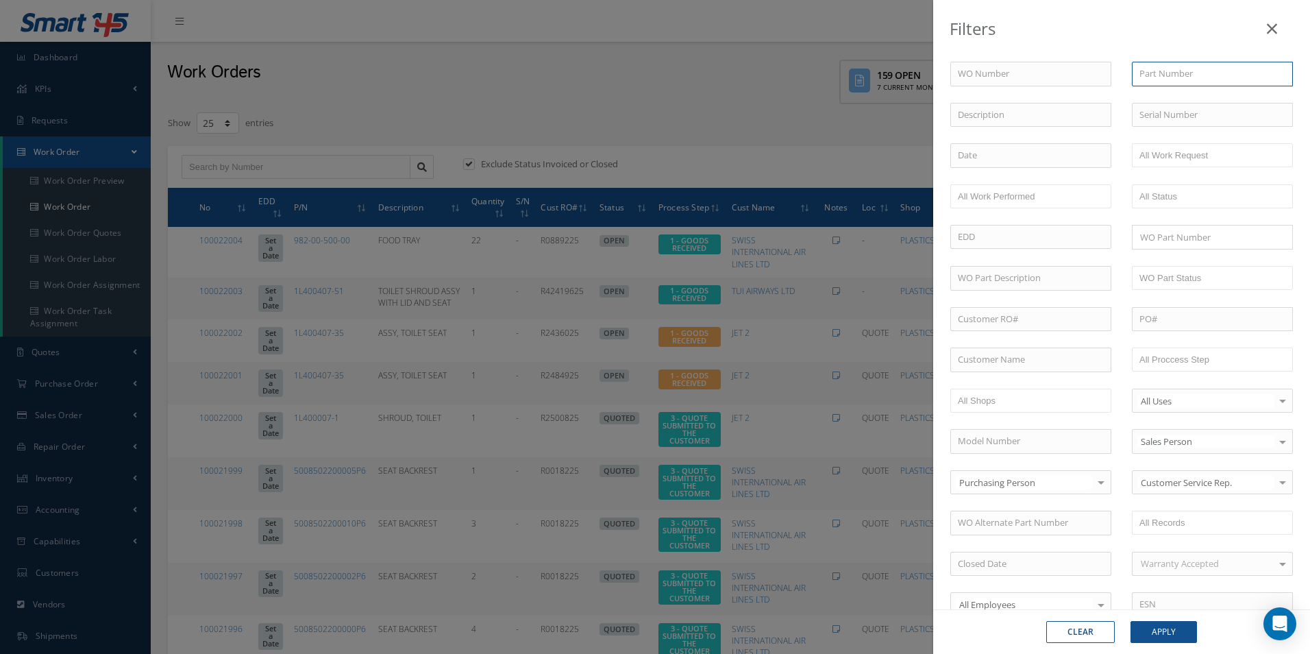
click at [1197, 81] on input "text" at bounding box center [1212, 74] width 161 height 25
paste input "982-00-500-00"
type input "982-00-500-00"
click at [1159, 628] on button "Apply" at bounding box center [1164, 632] width 66 height 22
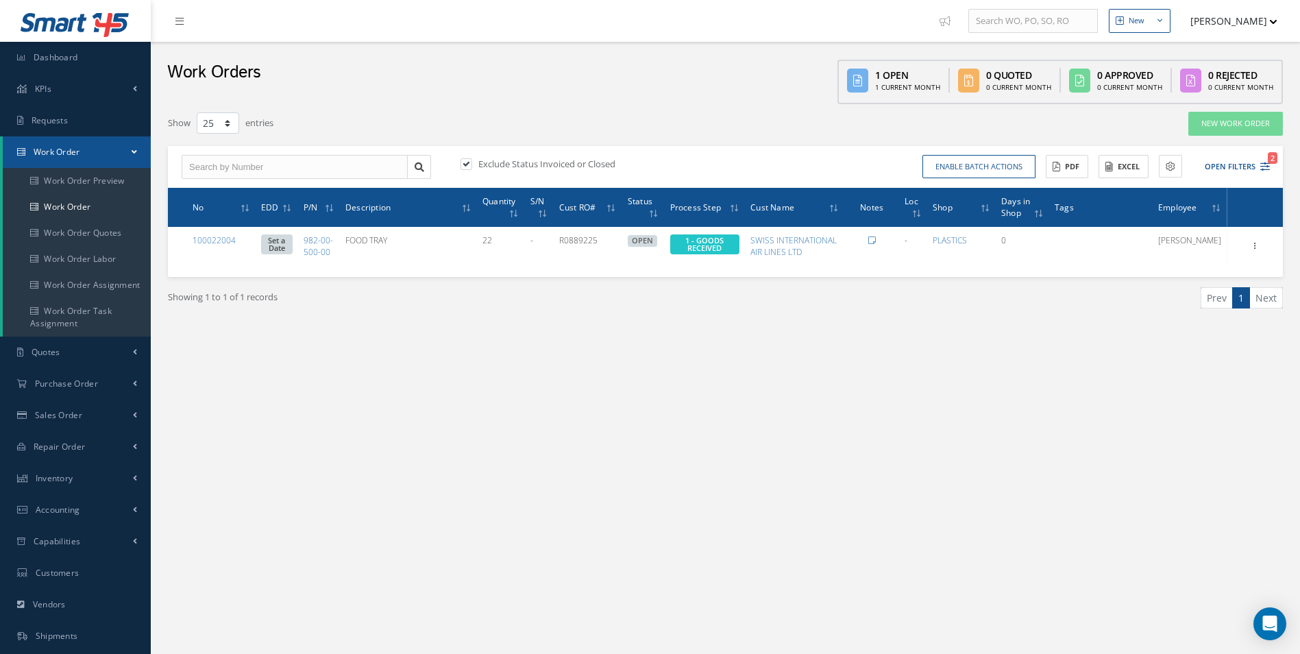
click at [491, 162] on label "Exclude Status Invoiced or Closed" at bounding box center [545, 164] width 140 height 12
click at [469, 162] on input "checkbox" at bounding box center [465, 164] width 9 height 9
checkbox input "false"
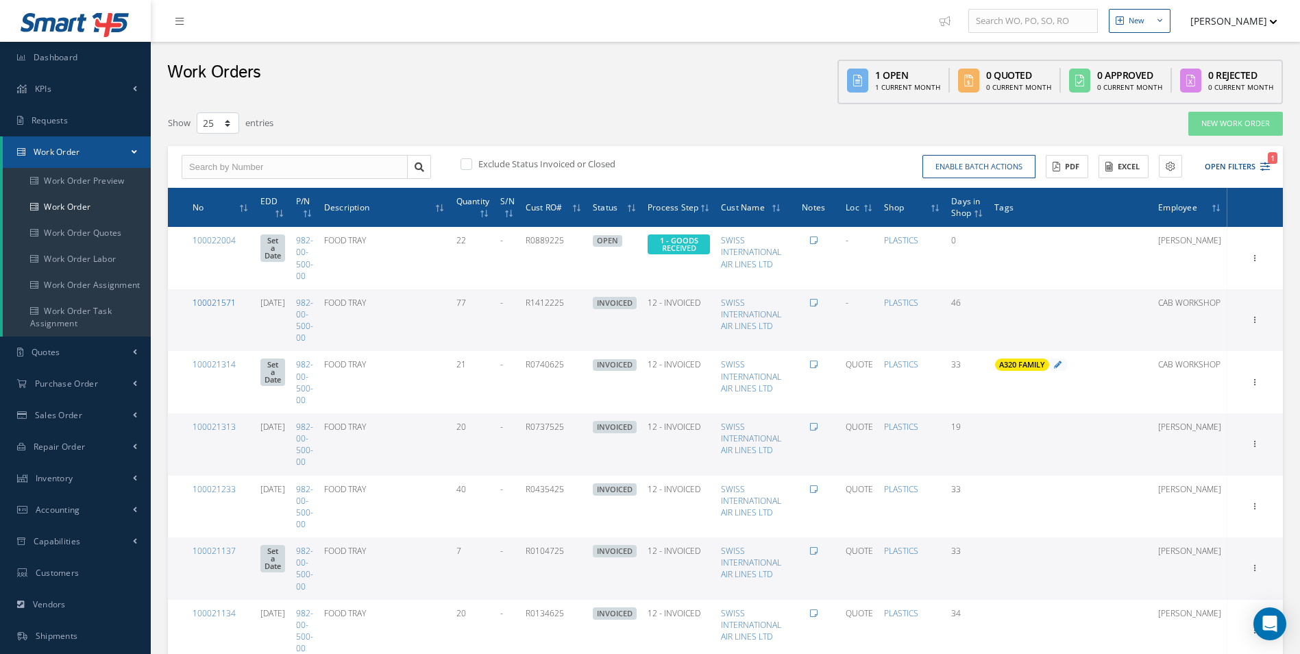
click at [210, 299] on link "100021571" at bounding box center [214, 303] width 43 height 12
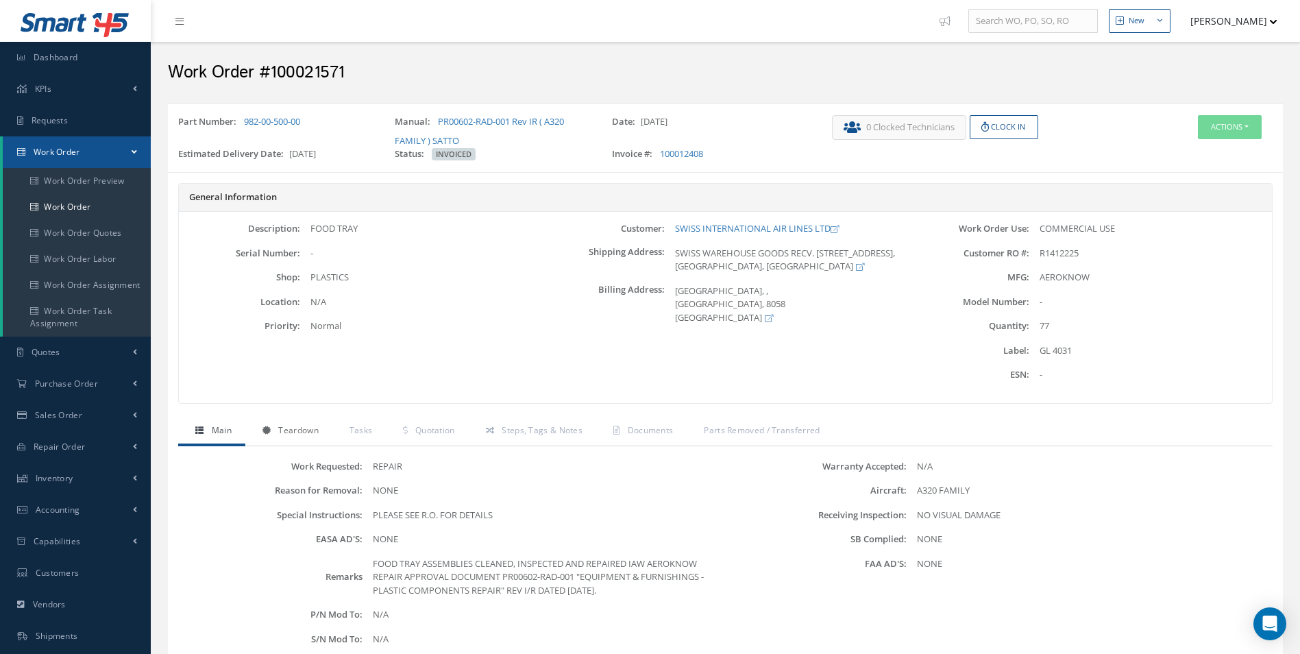
click at [306, 429] on span "Teardown" at bounding box center [298, 430] width 40 height 12
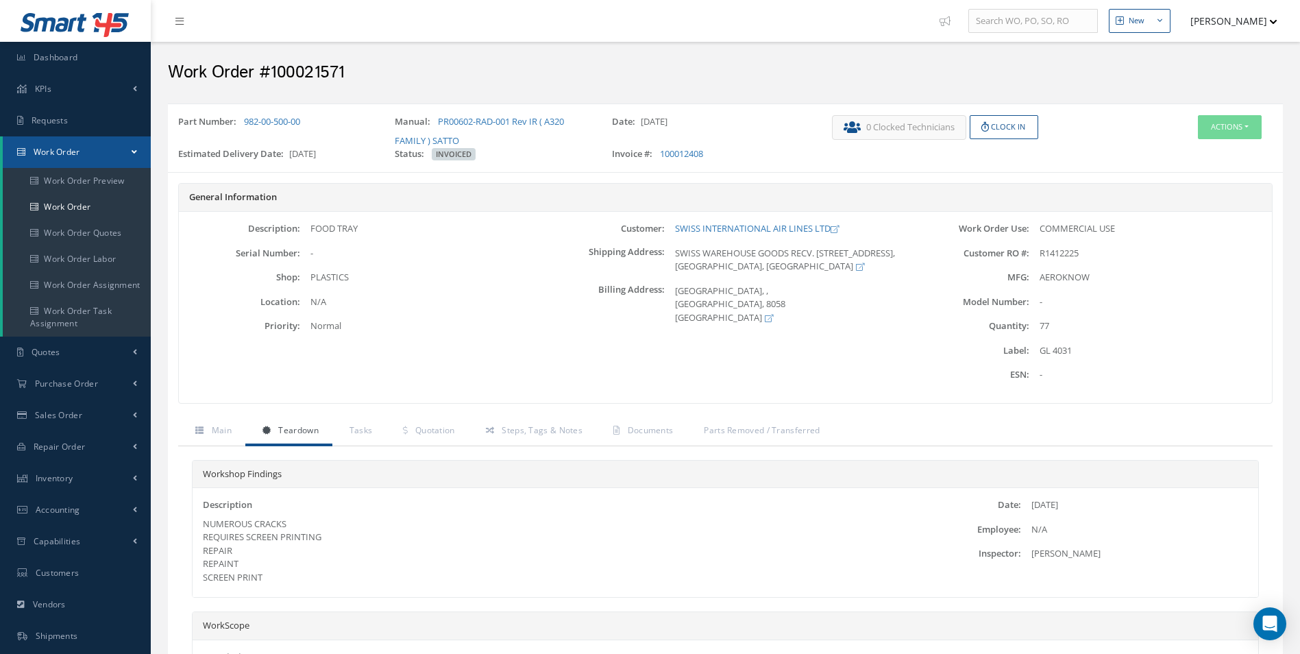
drag, startPoint x: 293, startPoint y: 581, endPoint x: 204, endPoint y: 521, distance: 108.2
click at [204, 521] on div "NUMEROUS CRACKS REQUIRES SCREEN PRINTING REPAIR REPAINT SCREEN PRINT" at bounding box center [548, 550] width 690 height 67
copy div "NUMEROUS CRACKS REQUIRES SCREEN PRINTING REPAIR REPAINT SCREEN PRINT"
click at [77, 211] on link "Work Order" at bounding box center [77, 207] width 148 height 26
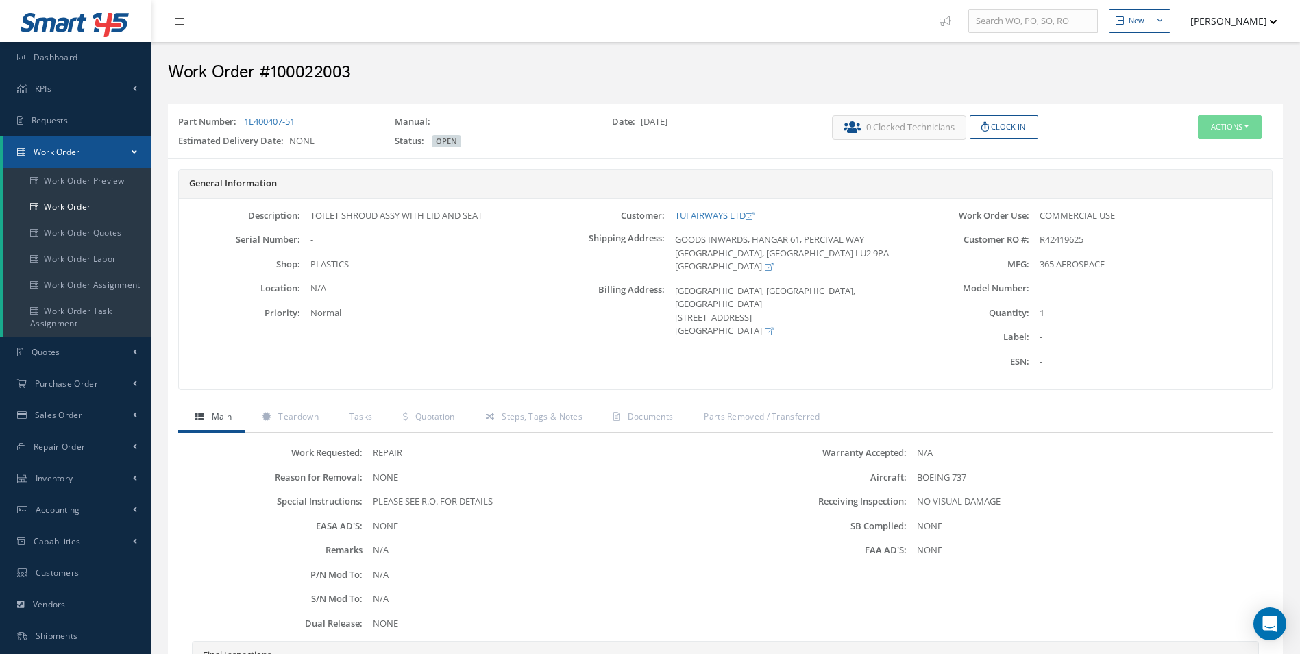
click at [1238, 108] on div "Part Number: 1L400407-51 Manual: Date: [DATE] Estimated Delivery Date: NONE Sta…" at bounding box center [725, 487] width 1129 height 780
drag, startPoint x: 1234, startPoint y: 123, endPoint x: 1220, endPoint y: 132, distance: 16.6
click at [1234, 123] on button "Actions" at bounding box center [1230, 127] width 64 height 24
click at [1198, 145] on link "Edit" at bounding box center [1209, 153] width 110 height 19
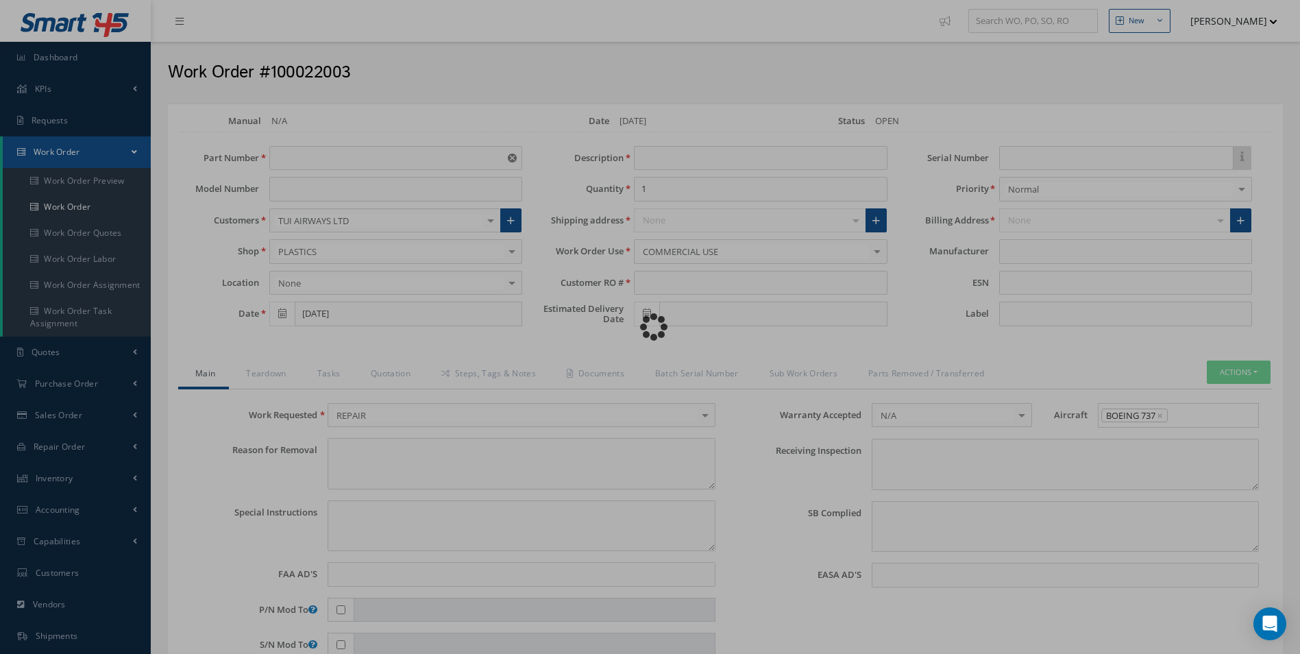
type input "1L400407-51"
type input "TOILET SHROUD ASSY WITH LID AND SEAT"
type input "R42419625"
type textarea "NONE"
type textarea "PLEASE SEE R.O. FOR DETAILS"
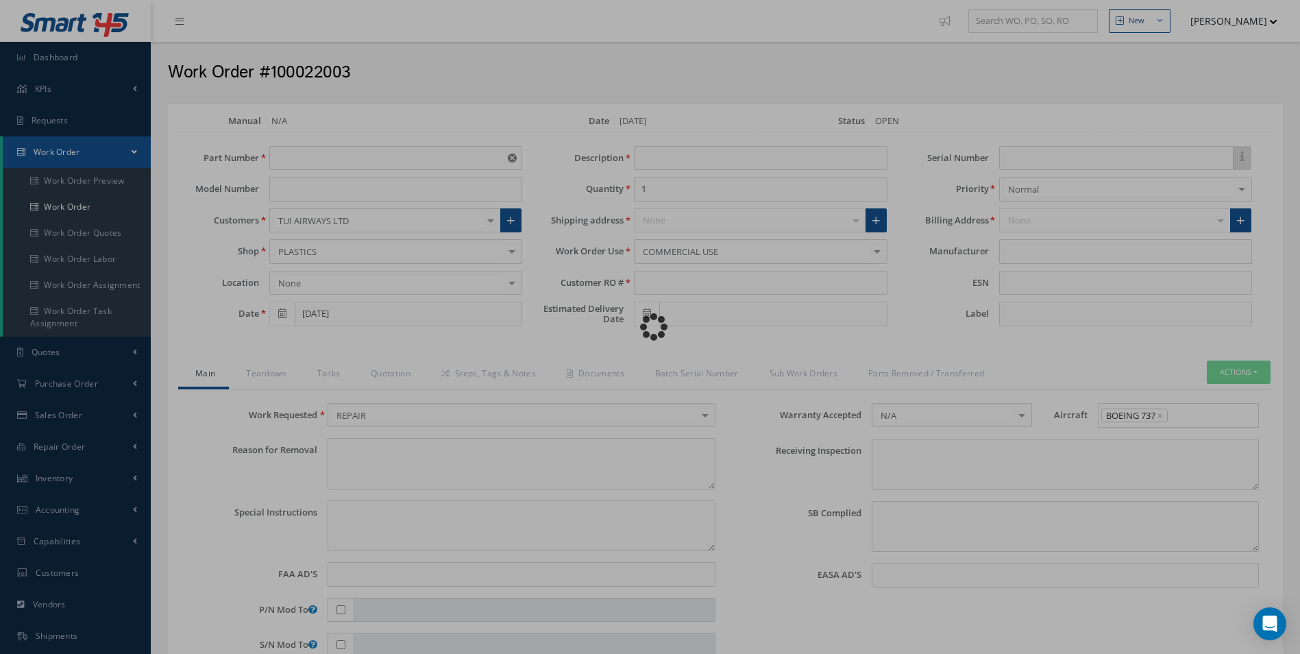
type input "NONE"
type textarea "NO VISUAL DAMAGE"
type textarea "NONE"
type input "NONE"
type input "365 AEROSPACE"
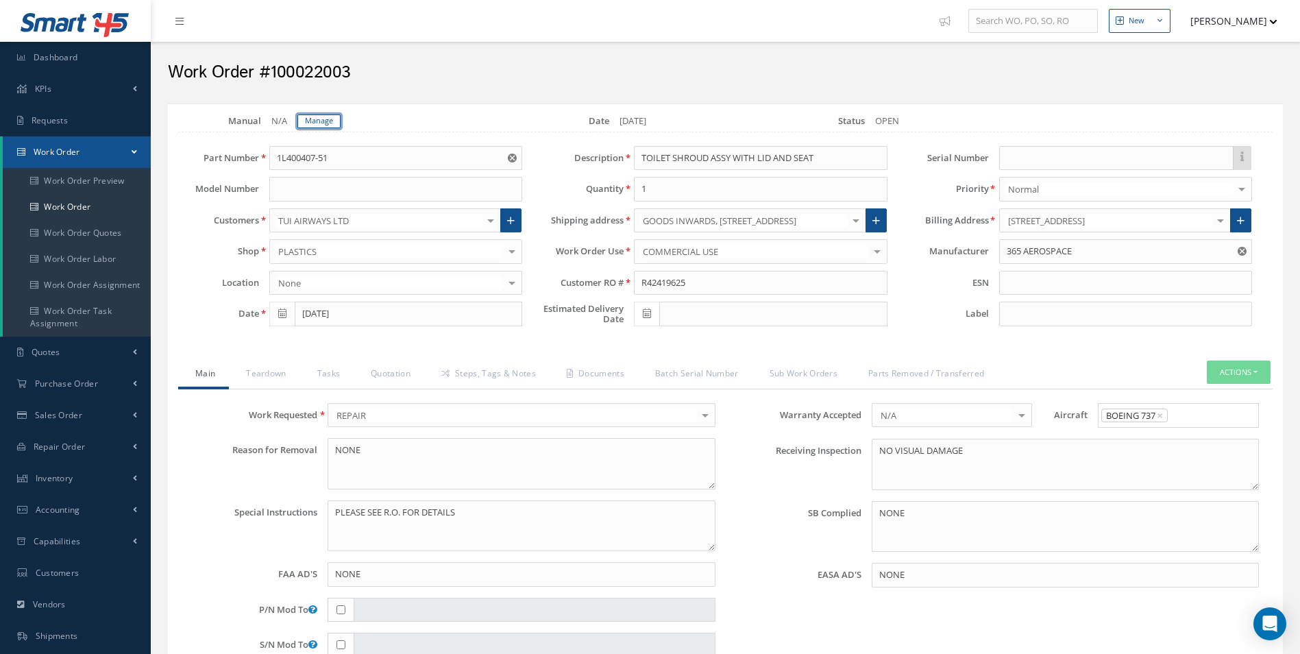
click at [327, 125] on link "Manage" at bounding box center [318, 121] width 43 height 14
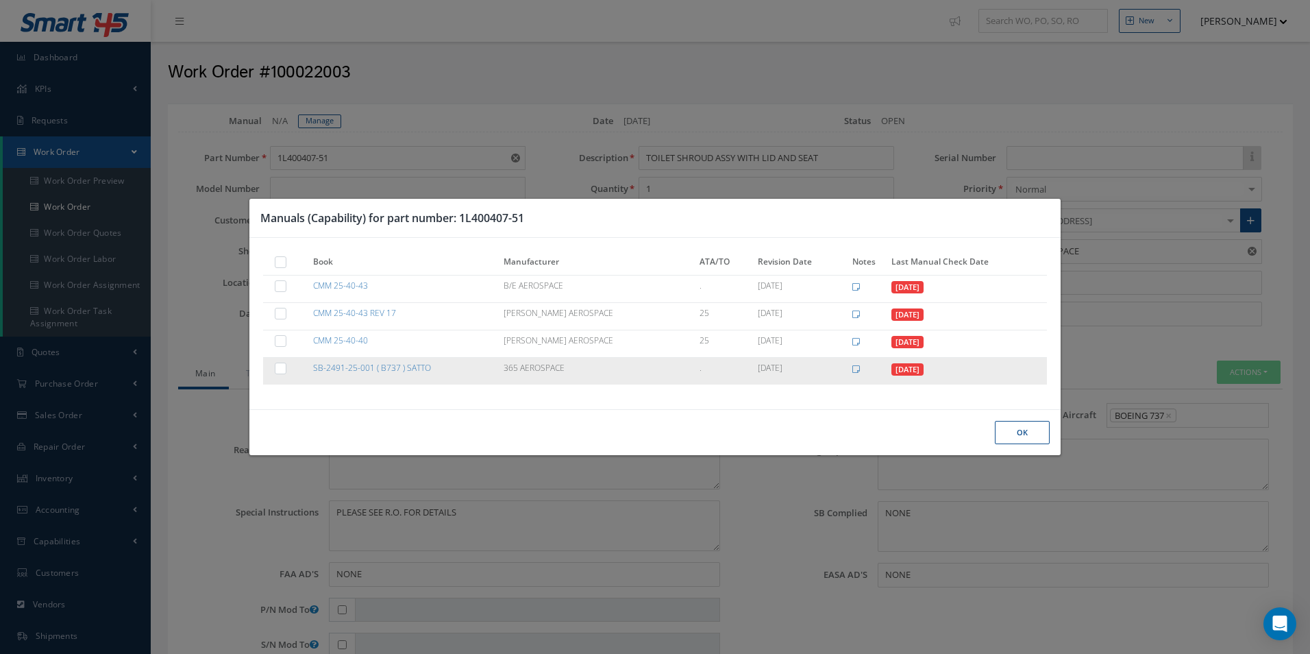
click at [286, 370] on label at bounding box center [287, 368] width 3 height 12
click at [279, 370] on input "checkbox" at bounding box center [281, 369] width 9 height 9
checkbox input "true"
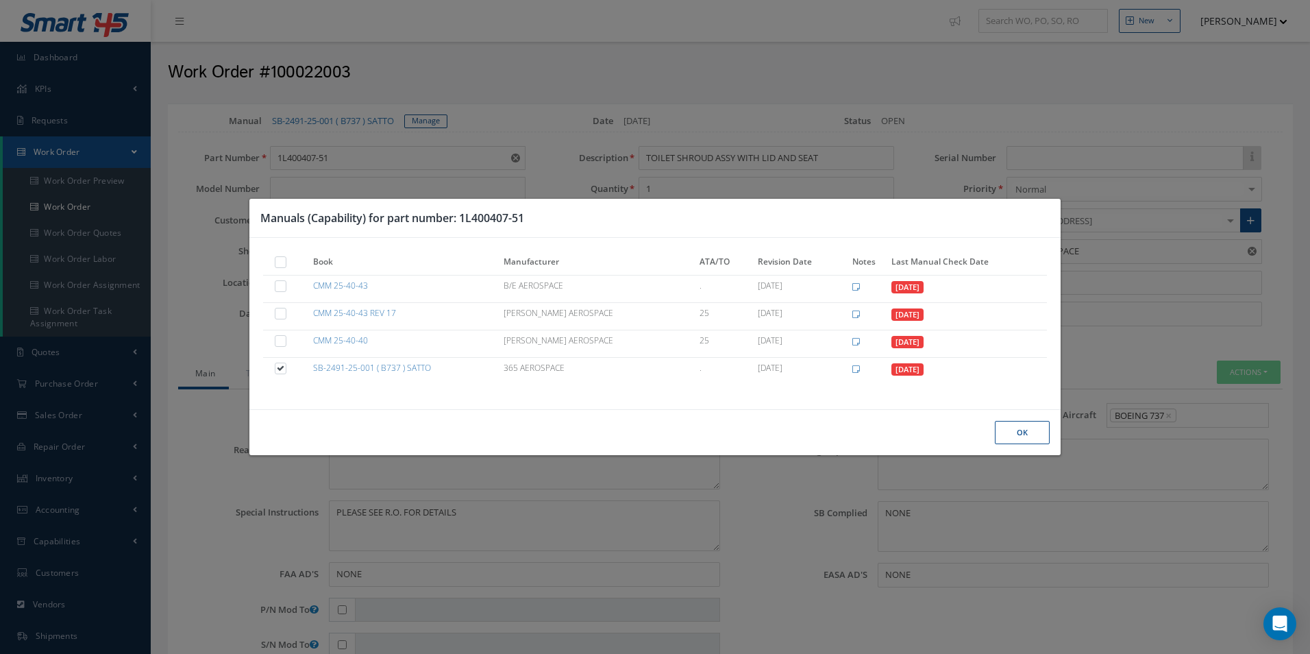
click at [274, 257] on div at bounding box center [289, 263] width 31 height 15
click at [286, 257] on label at bounding box center [287, 262] width 3 height 12
click at [277, 259] on input "checkbox" at bounding box center [281, 263] width 9 height 9
checkbox input "true"
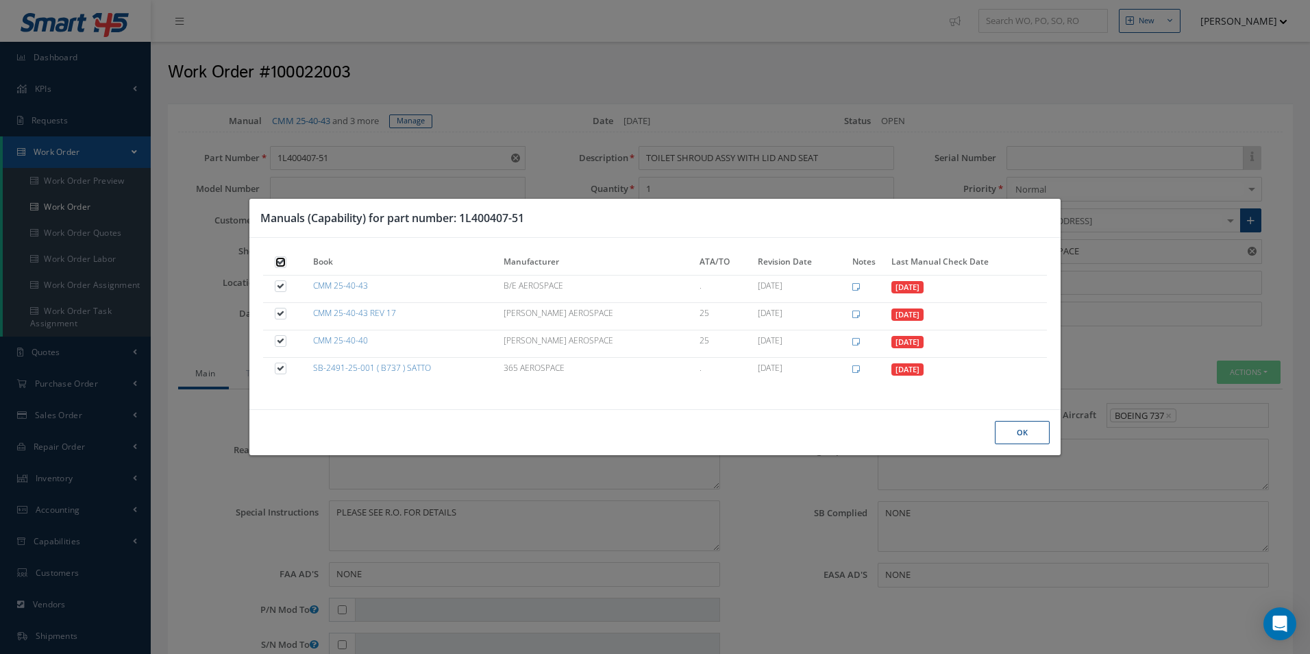
checkbox input "true"
click at [1051, 436] on div "Ok" at bounding box center [654, 432] width 811 height 47
click at [1034, 436] on button "Ok" at bounding box center [1022, 433] width 55 height 24
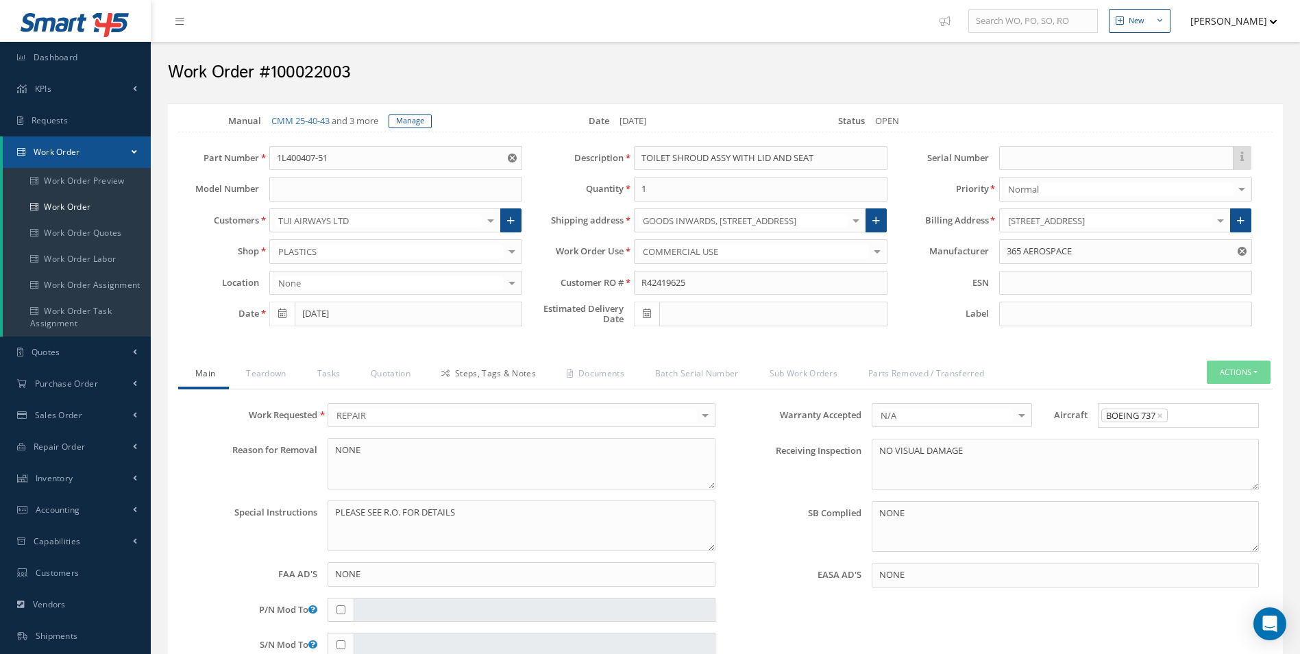
click at [519, 380] on link "Steps, Tags & Notes" at bounding box center [486, 374] width 125 height 29
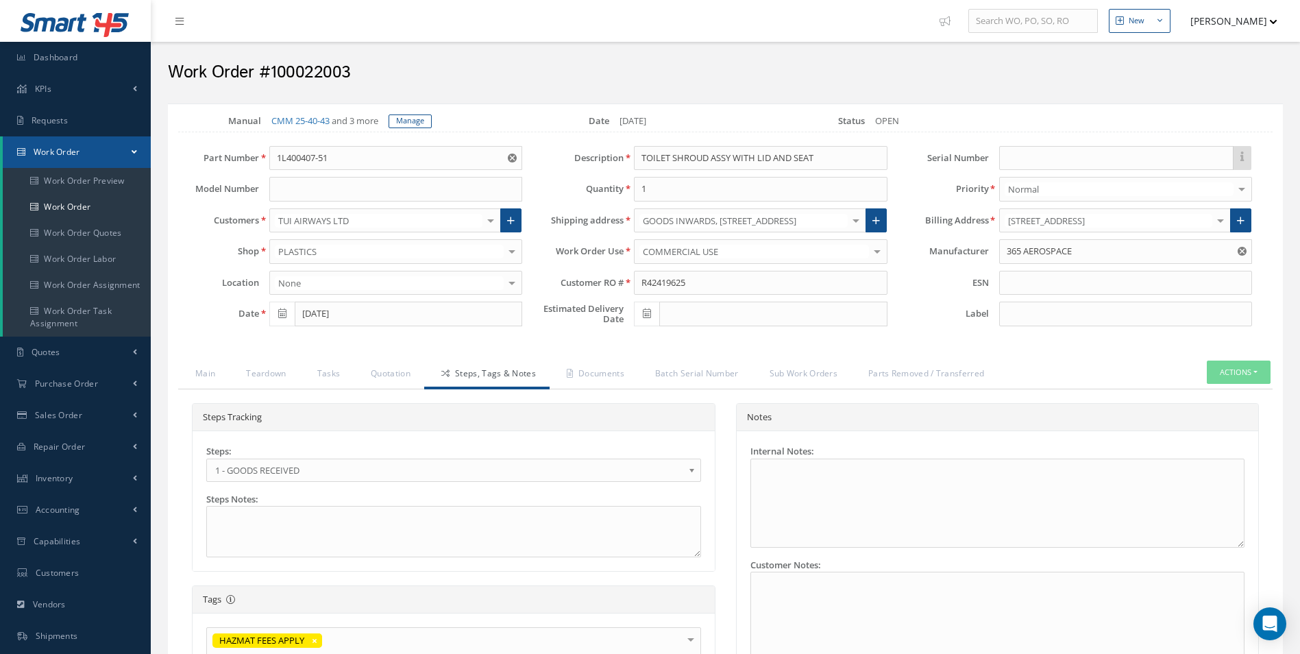
click at [333, 454] on div "Steps: 1 - GOODS RECEIVED 1.1- AWAITING CONTRACT REVIEW 2 - ESTIMATE SUBMITTED …" at bounding box center [453, 463] width 495 height 37
click at [314, 476] on span "1 - GOODS RECEIVED" at bounding box center [449, 470] width 468 height 16
click at [620, 374] on link "Documents" at bounding box center [594, 374] width 88 height 29
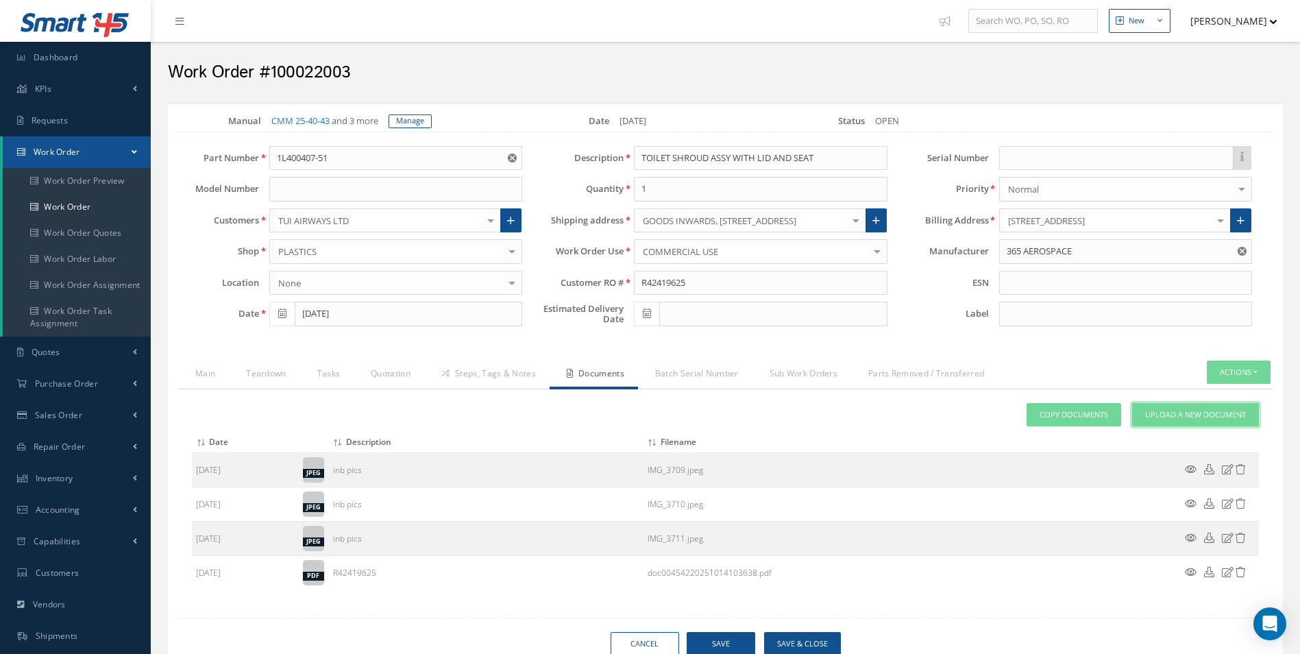
click at [1184, 415] on span "Upload a New Document" at bounding box center [1195, 415] width 101 height 12
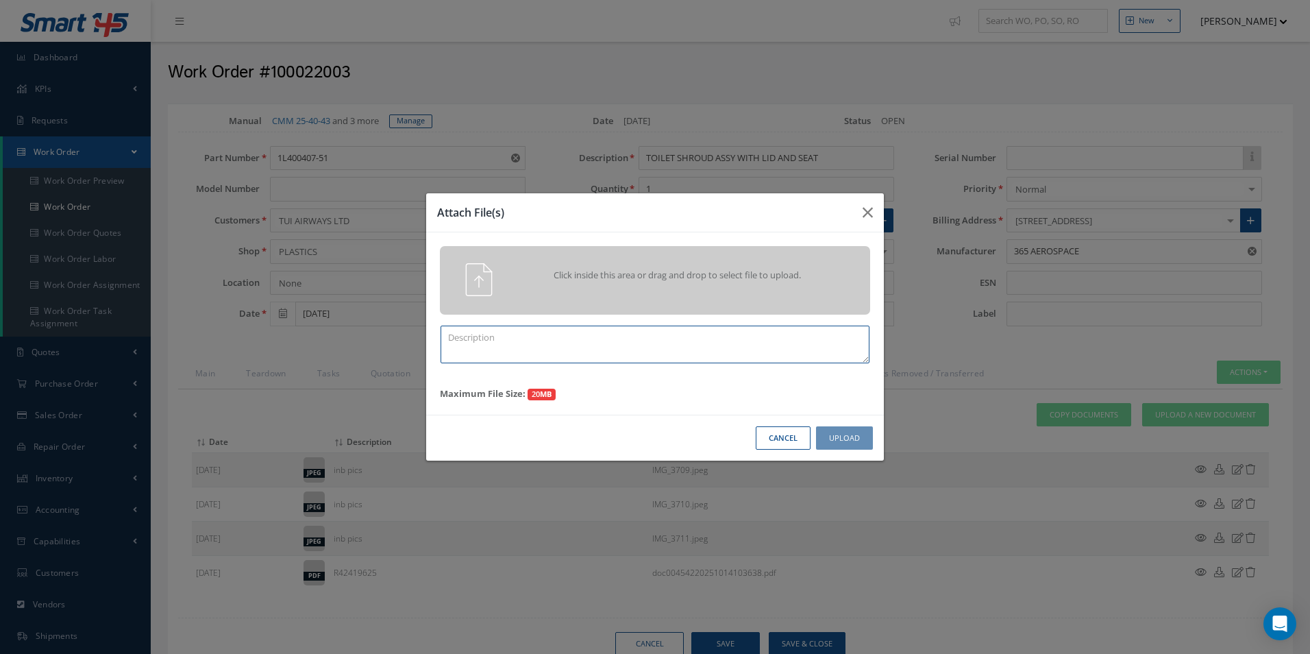
click at [566, 344] on textarea at bounding box center [655, 345] width 429 height 38
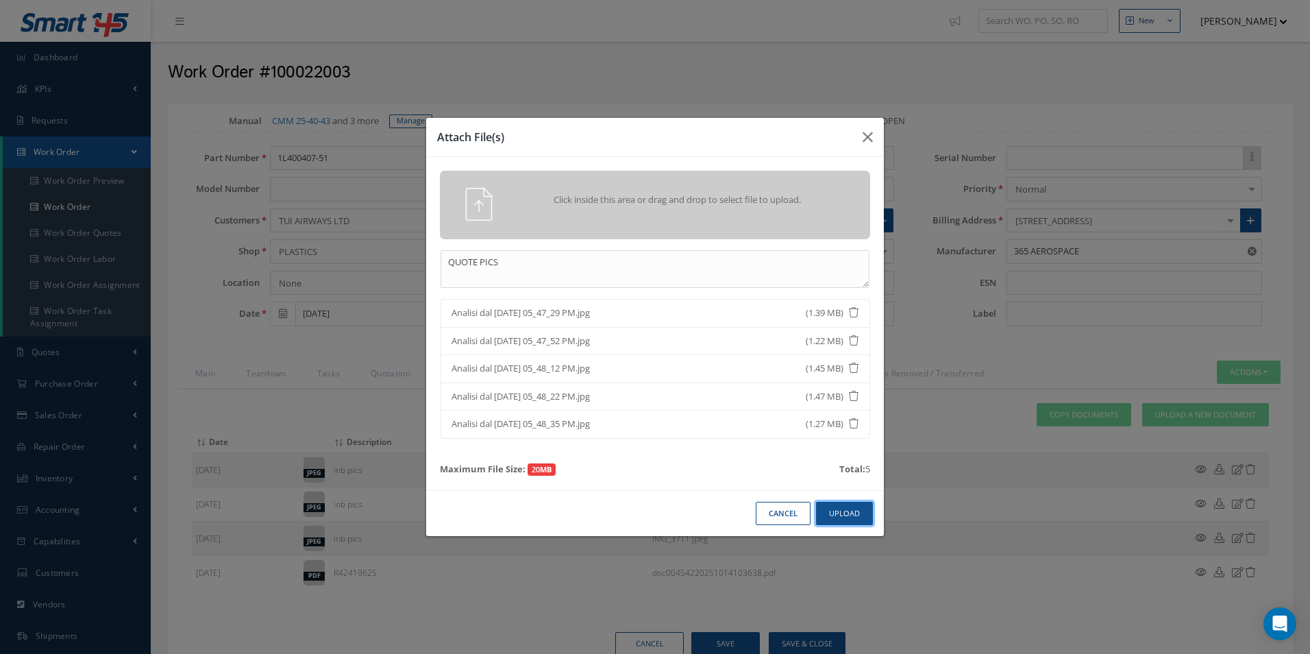
click at [830, 511] on button "Upload" at bounding box center [844, 514] width 57 height 24
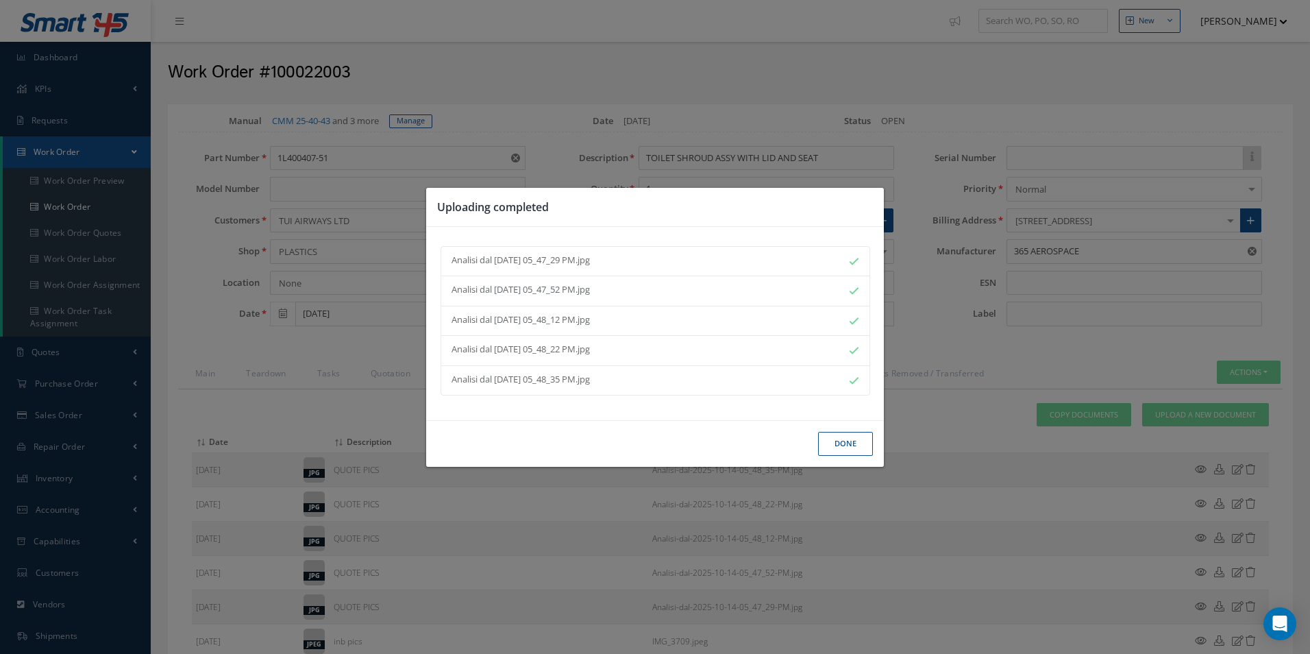
click at [842, 443] on button "Done" at bounding box center [845, 444] width 55 height 24
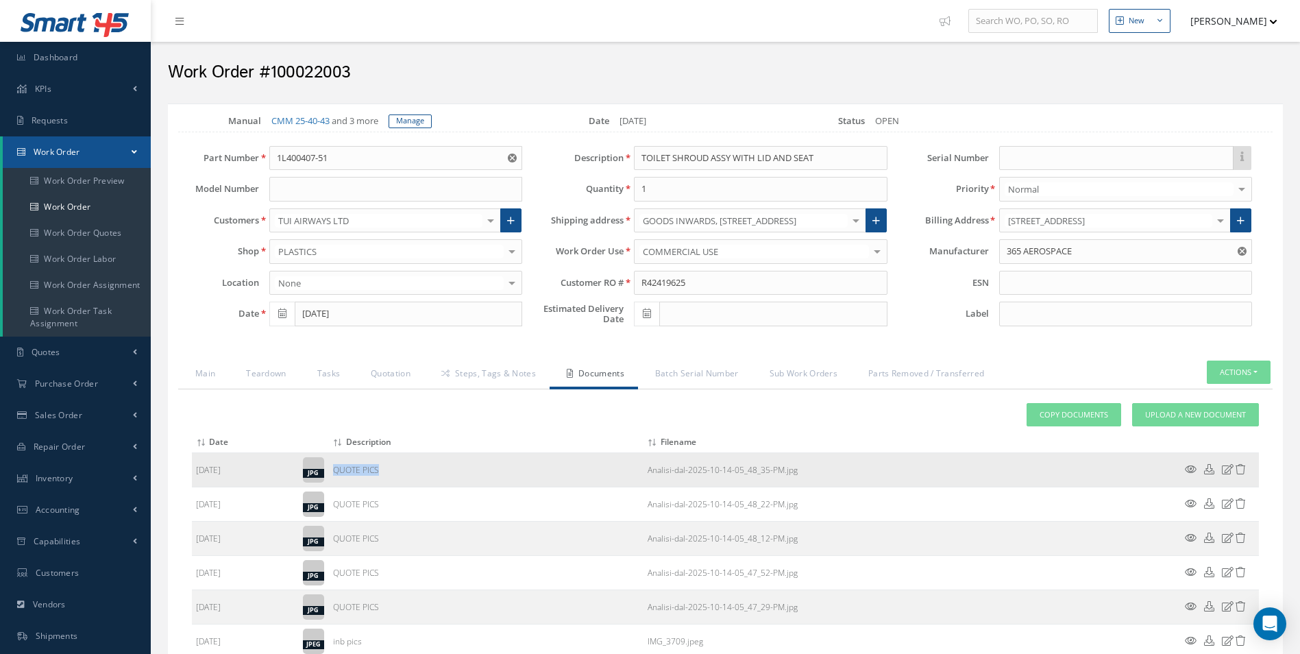
drag, startPoint x: 406, startPoint y: 474, endPoint x: 334, endPoint y: 474, distance: 72.0
click at [334, 474] on td "QUOTE PICS" at bounding box center [486, 470] width 315 height 34
copy td "QUOTE PICS"
click at [1176, 413] on span "Upload a New Document" at bounding box center [1195, 415] width 101 height 12
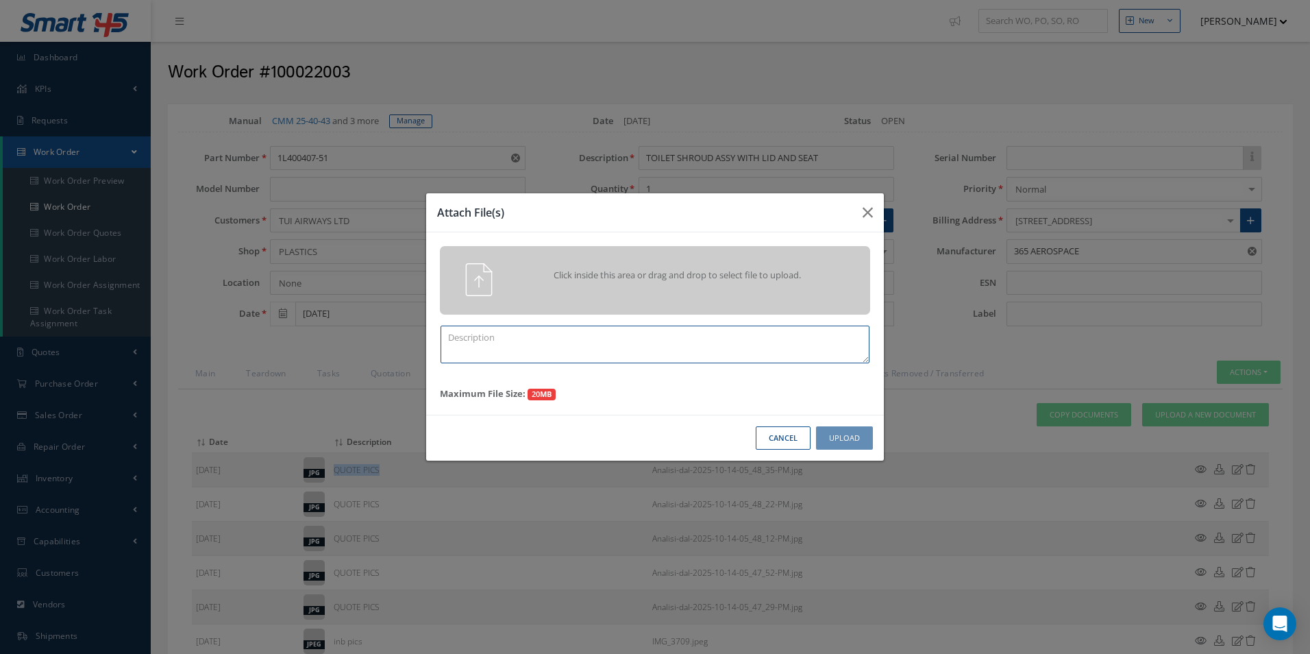
click at [622, 331] on textarea at bounding box center [655, 345] width 429 height 38
paste textarea "QUOTE PICS"
type textarea "QUOTE PICS"
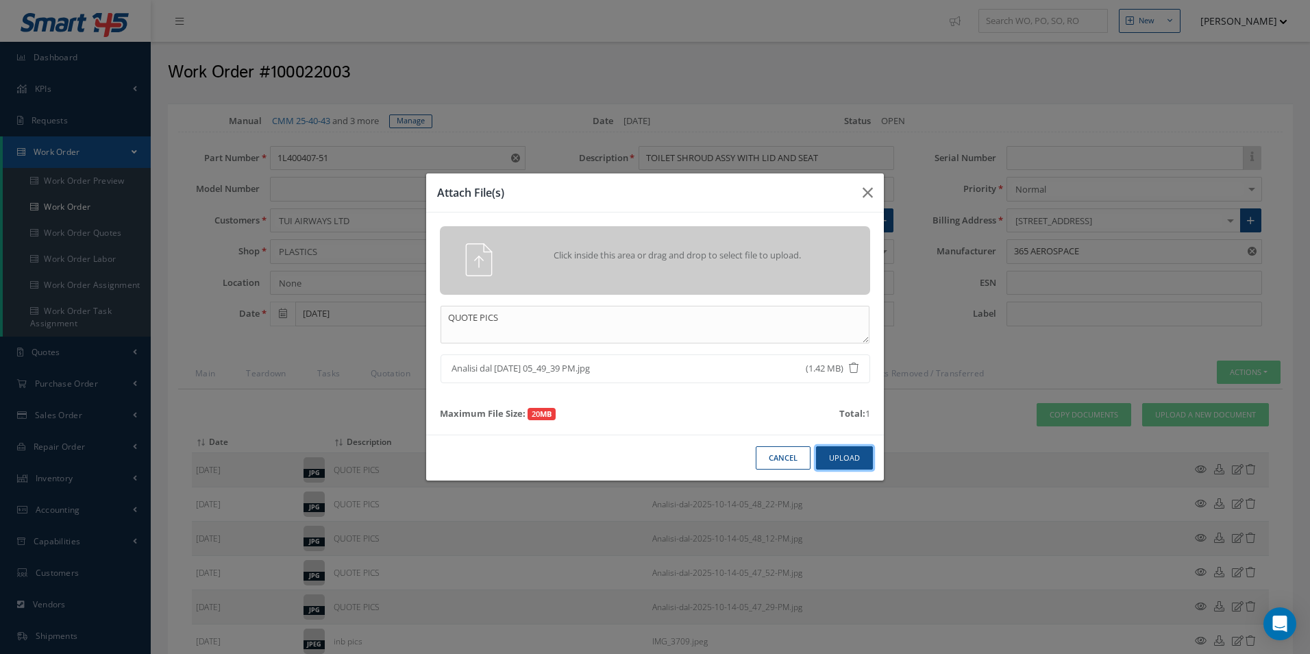
click at [831, 452] on button "Upload" at bounding box center [844, 458] width 57 height 24
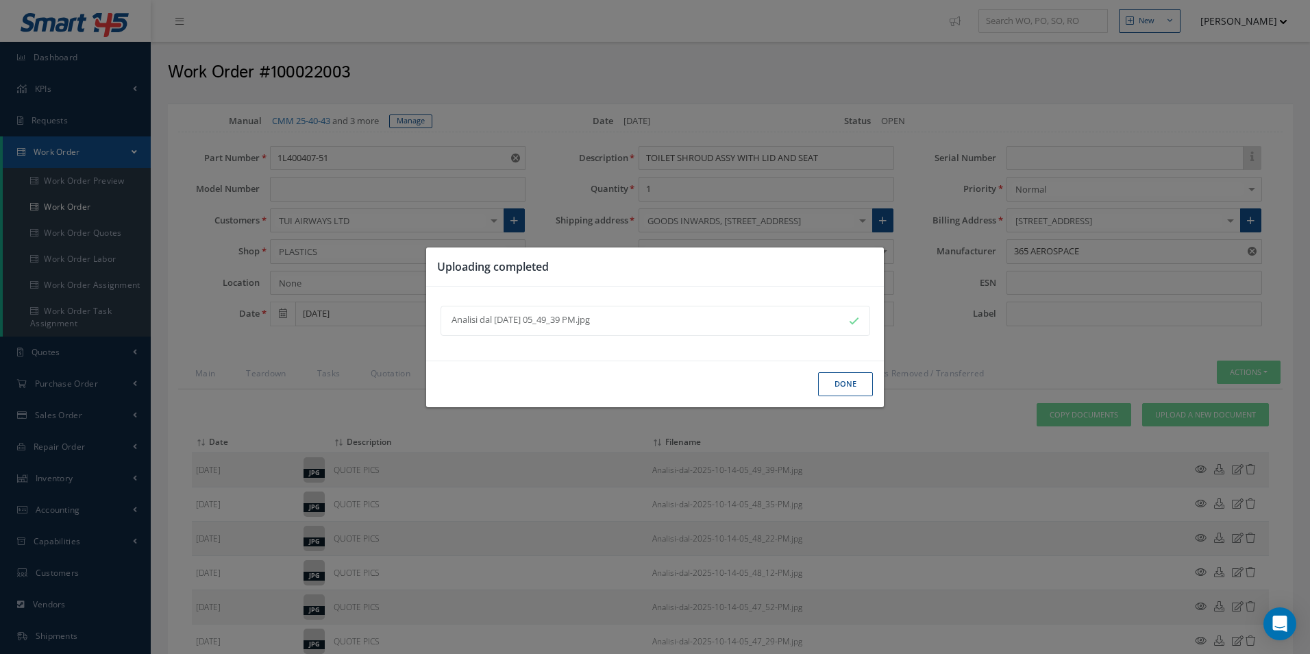
click at [857, 385] on button "Done" at bounding box center [845, 384] width 55 height 24
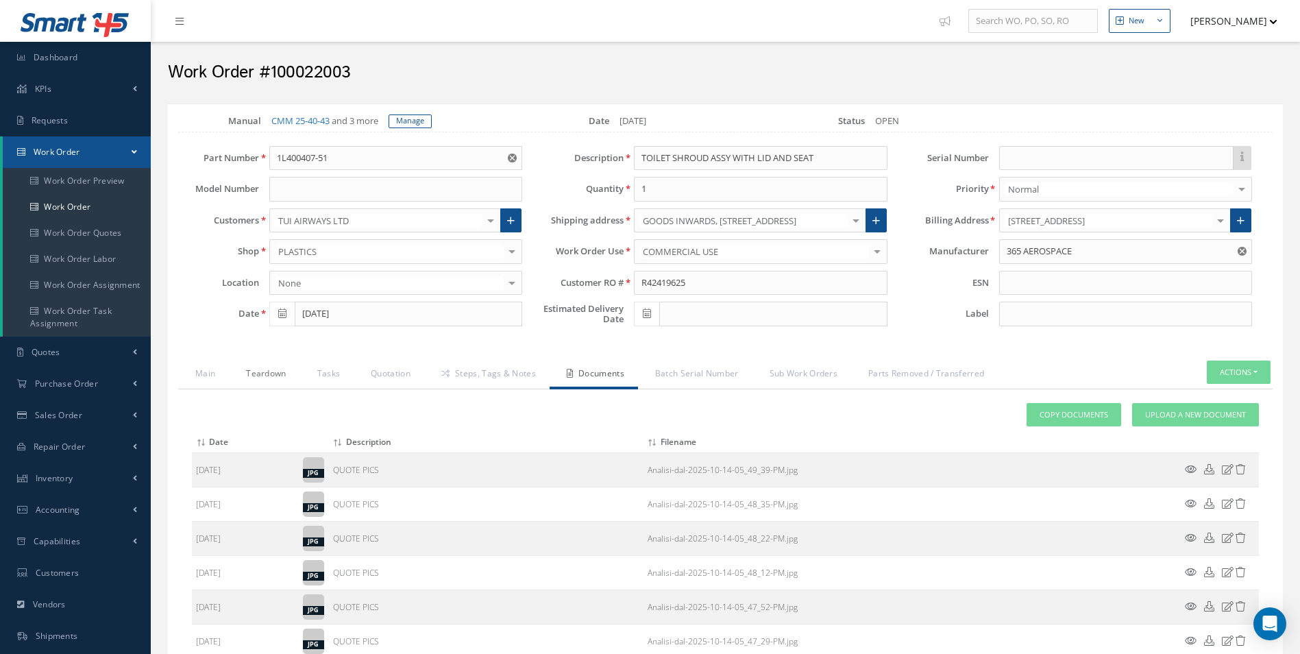
click at [252, 374] on link "Teardown" at bounding box center [264, 374] width 71 height 29
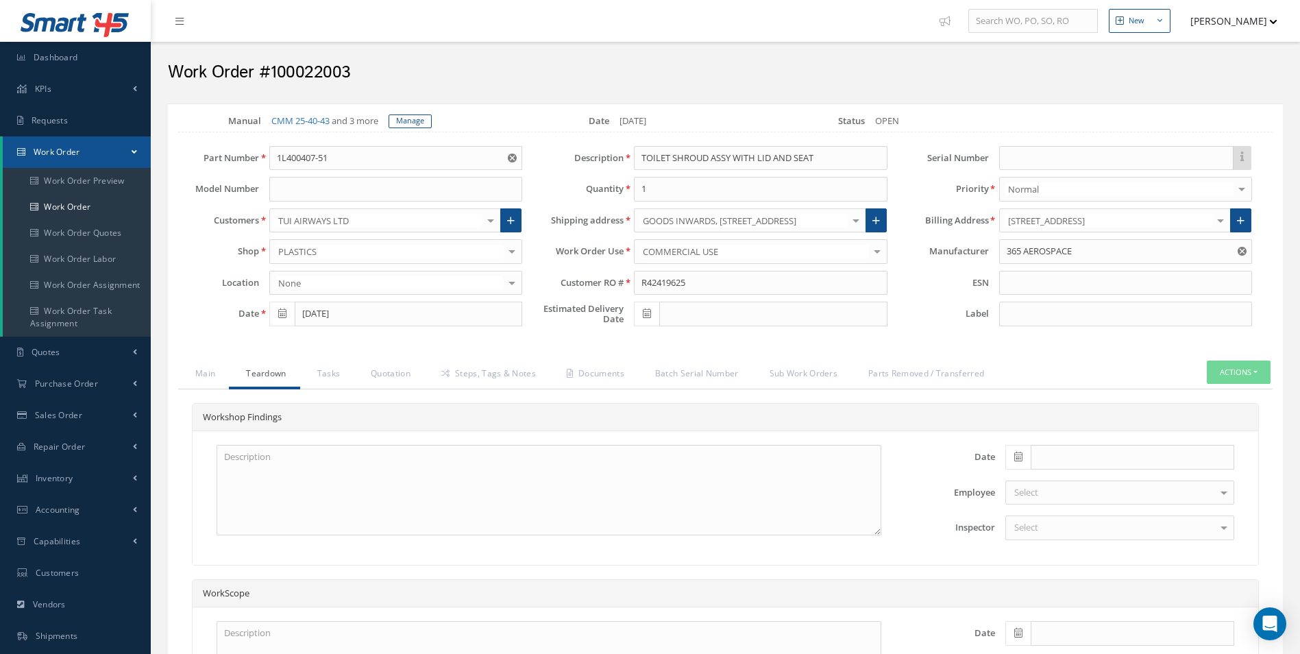
click at [1021, 456] on icon at bounding box center [1018, 457] width 8 height 10
click at [1067, 440] on th "Today" at bounding box center [1077, 436] width 144 height 21
type input "[DATE]"
click at [1069, 528] on div at bounding box center [1119, 527] width 229 height 25
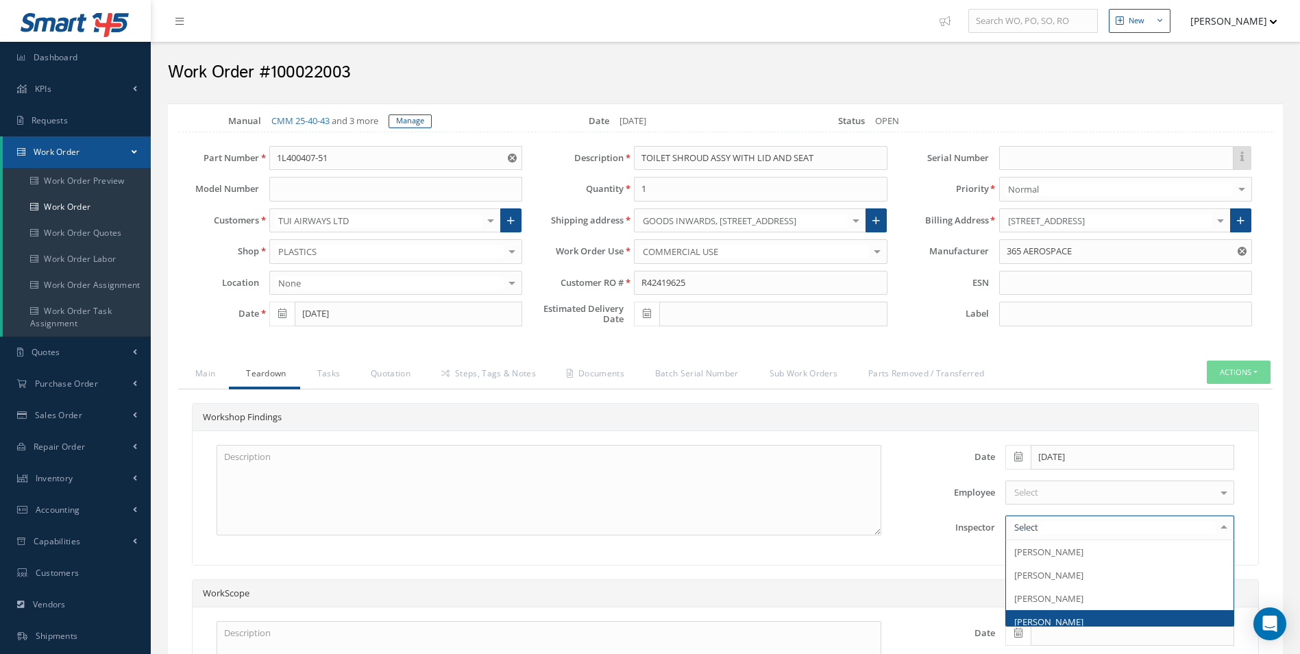
click at [1066, 614] on span "[PERSON_NAME]" at bounding box center [1120, 621] width 228 height 23
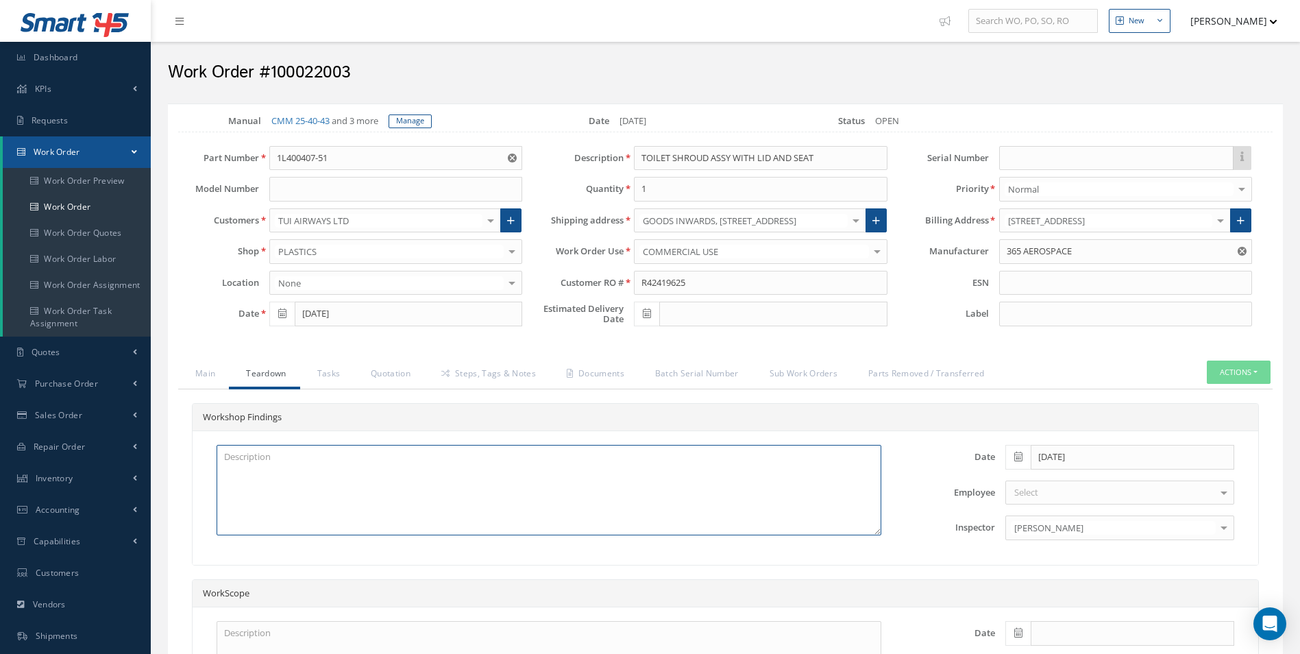
click at [517, 532] on textarea at bounding box center [549, 490] width 665 height 90
drag, startPoint x: 354, startPoint y: 151, endPoint x: 170, endPoint y: 149, distance: 183.7
click at [184, 149] on div "Part Number 1L400407-51" at bounding box center [350, 158] width 365 height 25
click at [291, 484] on textarea at bounding box center [549, 490] width 665 height 90
paste textarea "GUIDE ASSY, TOILET SHROUD DAMAGED / MISSING LID DAMAGED LH & RH LOWER GUIDE MOU…"
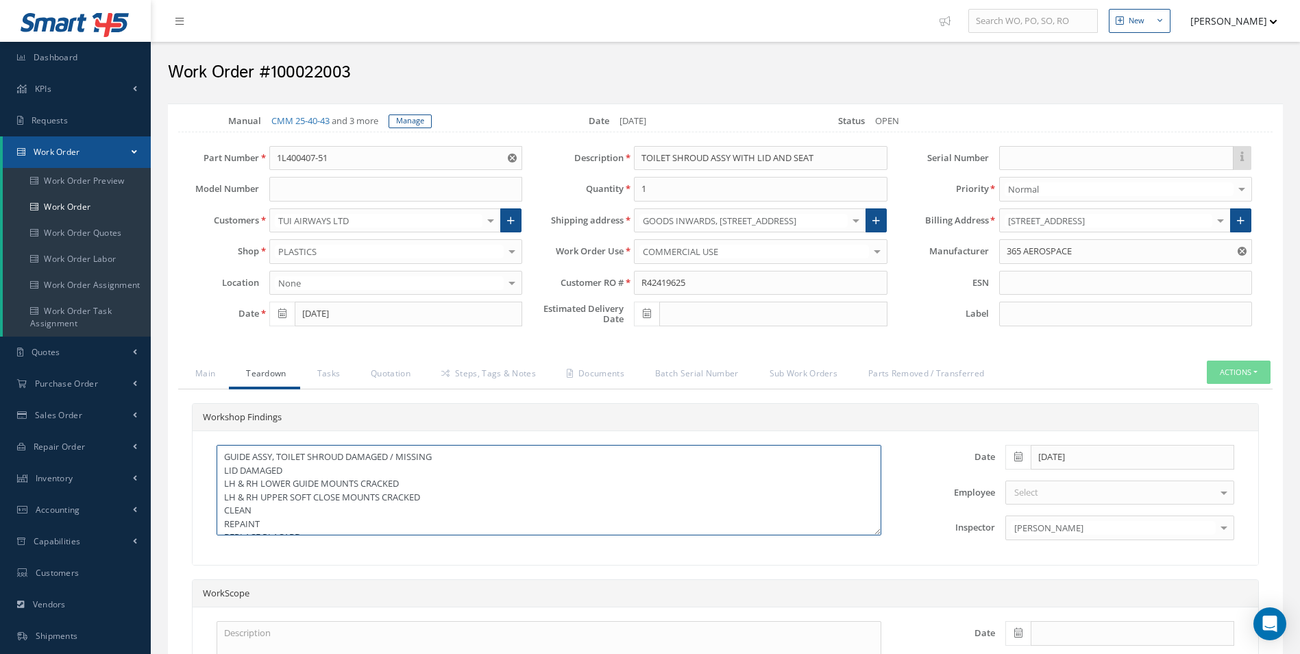
drag, startPoint x: 282, startPoint y: 473, endPoint x: 219, endPoint y: 474, distance: 63.1
click at [219, 474] on textarea "GUIDE ASSY, TOILET SHROUD DAMAGED / MISSING LID DAMAGED LH & RH LOWER GUIDE MOU…" at bounding box center [549, 490] width 665 height 90
type textarea "GUIDE ASSY, TOILET SHROUD DAMAGED / MISSING LH & RH LOWER GUIDE MOUNTS CRACKED …"
click at [321, 374] on link "Tasks" at bounding box center [327, 374] width 54 height 29
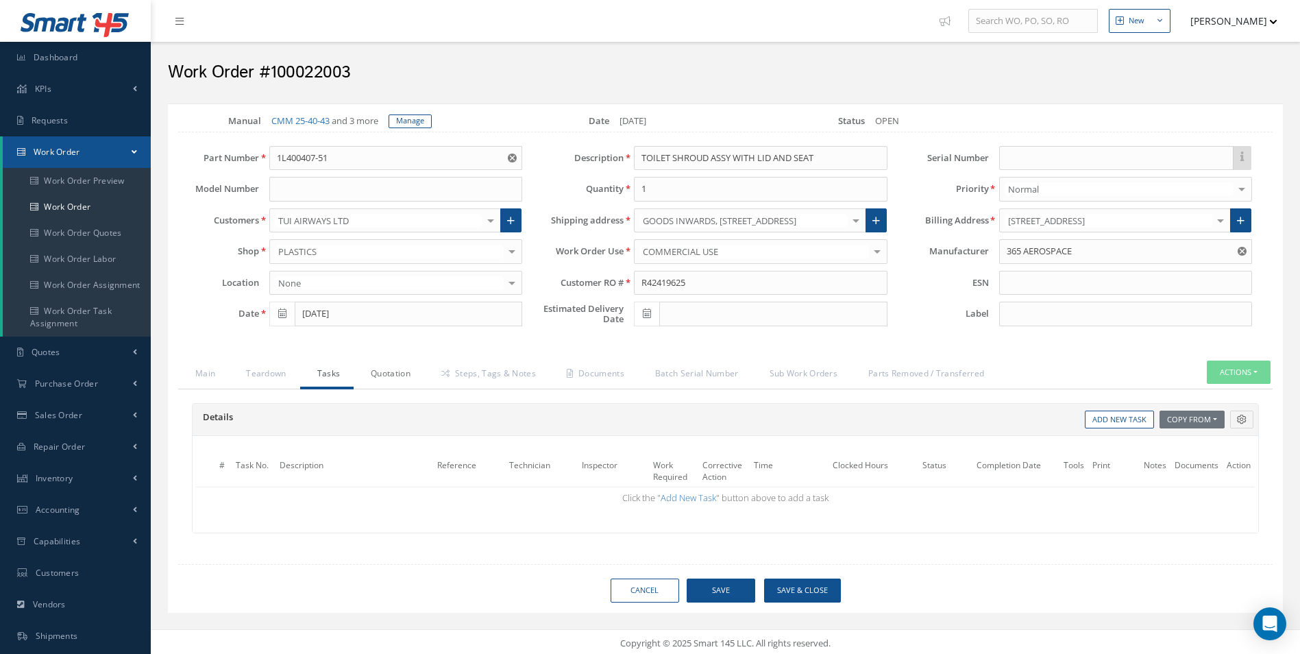
click at [395, 369] on link "Quotation" at bounding box center [389, 374] width 71 height 29
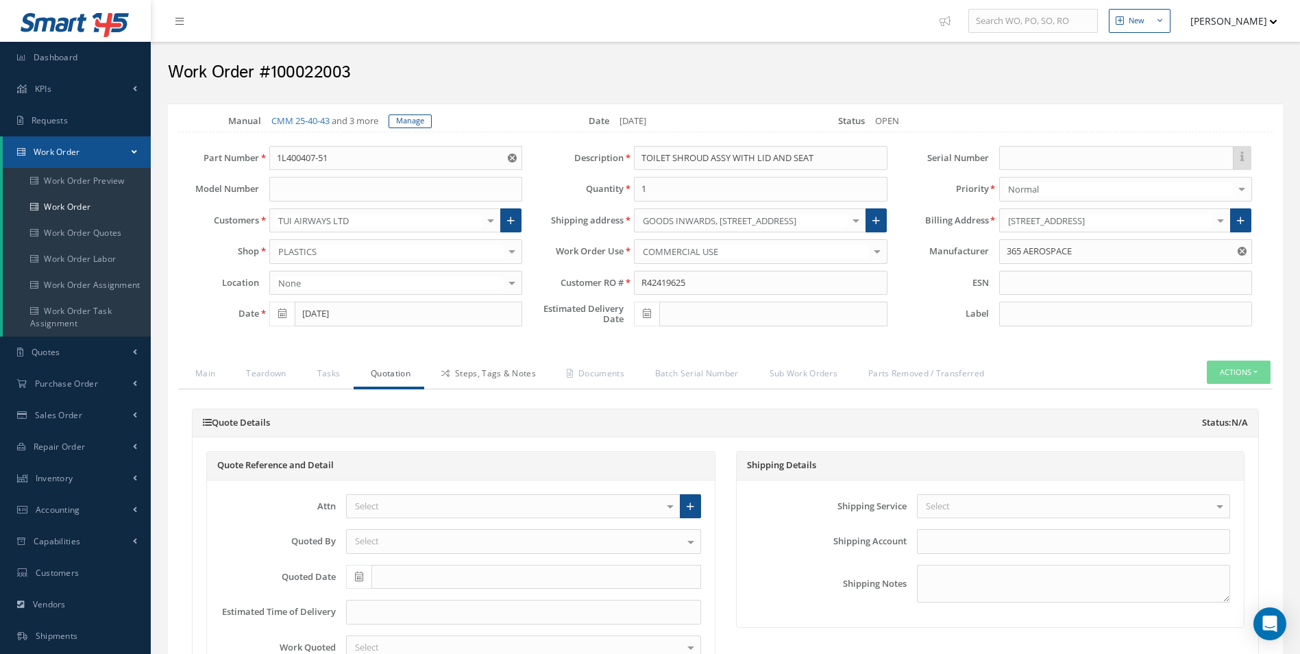
click at [502, 368] on link "Steps, Tags & Notes" at bounding box center [486, 374] width 125 height 29
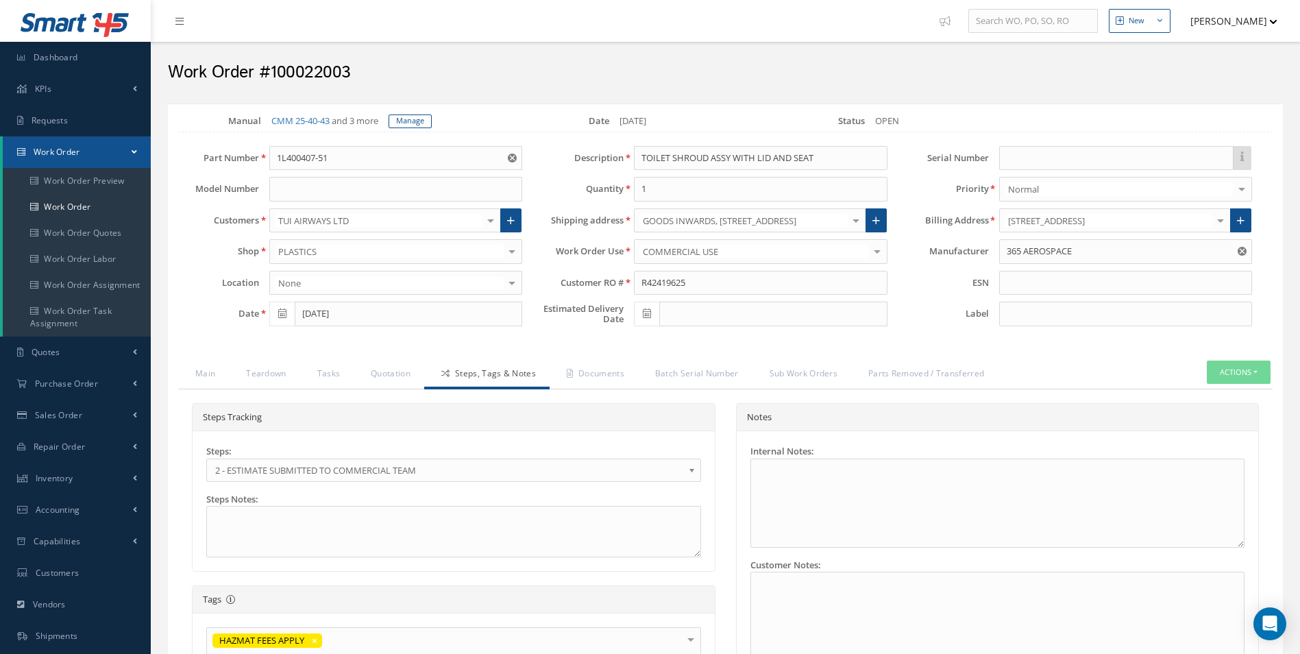
click at [252, 476] on span "2 - ESTIMATE SUBMITTED TO COMMERCIAL TEAM" at bounding box center [449, 470] width 468 height 16
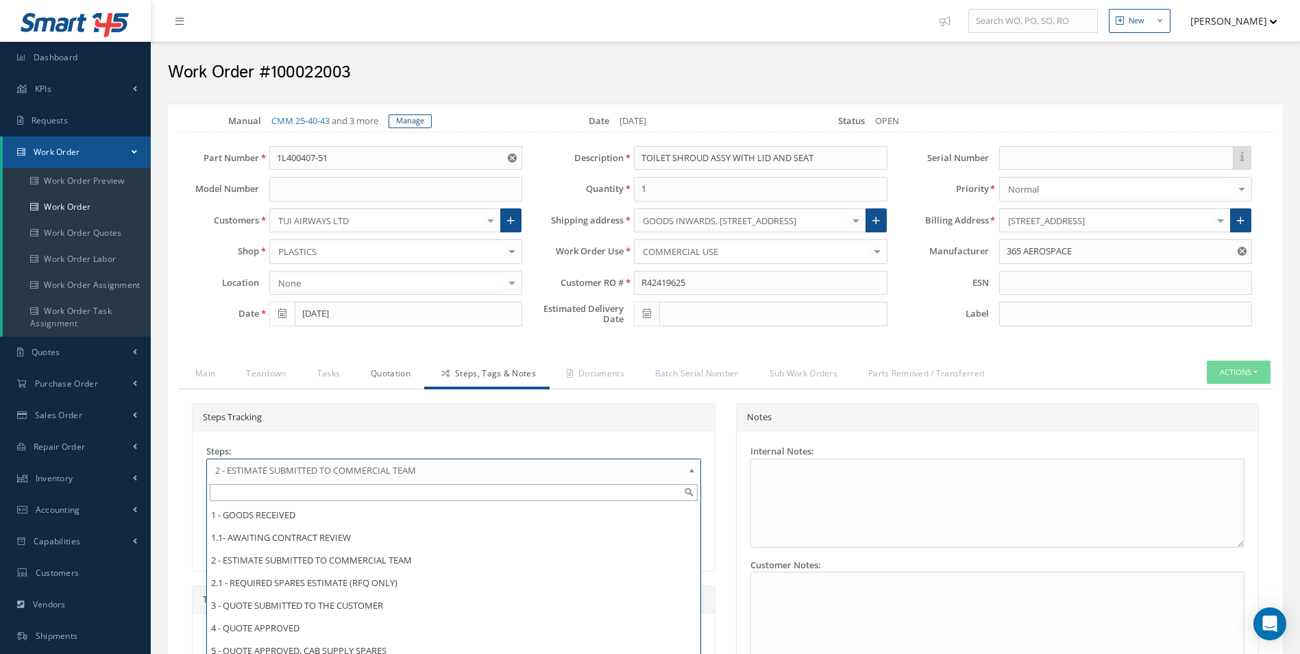
click at [395, 378] on link "Quotation" at bounding box center [389, 374] width 71 height 29
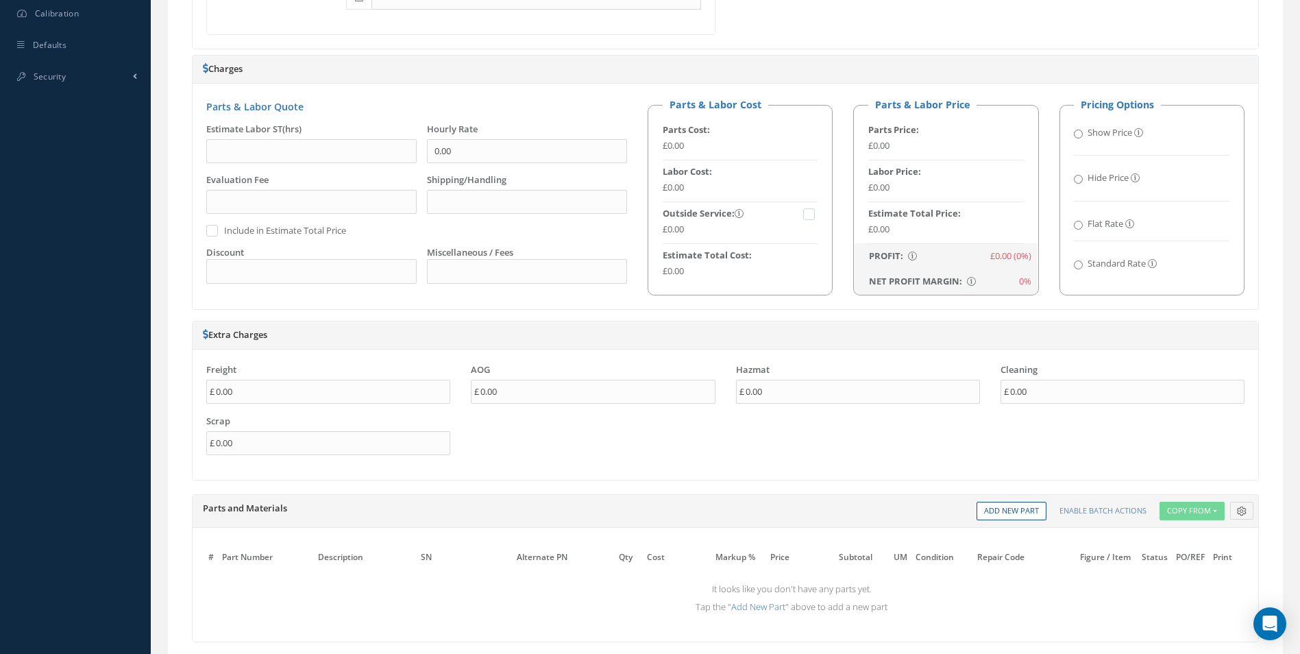
scroll to position [1028, 0]
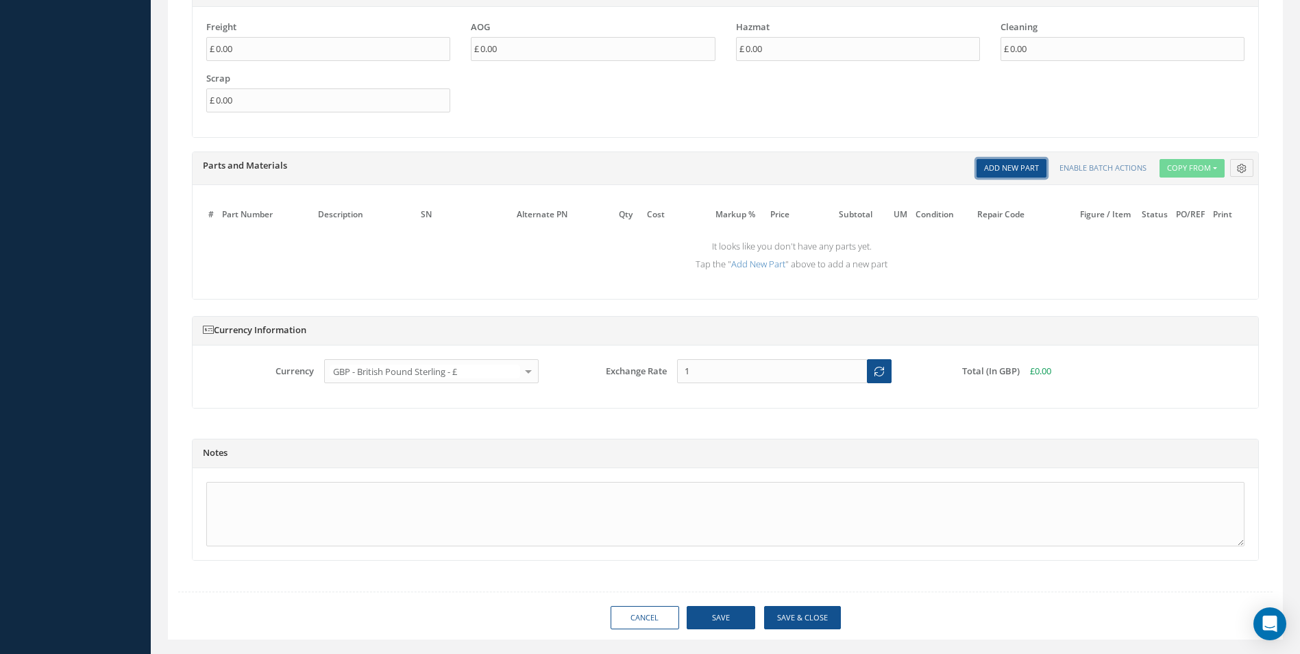
click at [1038, 163] on link "Add New Part" at bounding box center [1012, 168] width 70 height 19
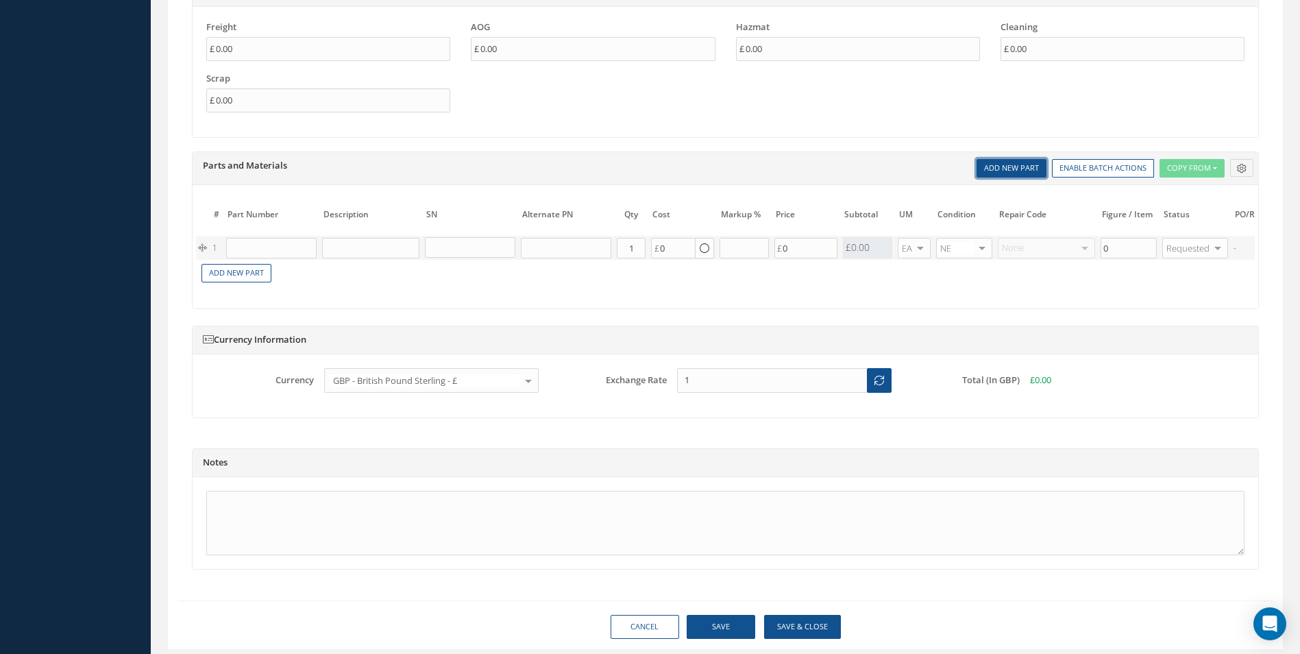
click at [1031, 164] on link "Add New Part" at bounding box center [1012, 168] width 70 height 19
click at [1027, 166] on link "Add New Part" at bounding box center [1012, 168] width 70 height 19
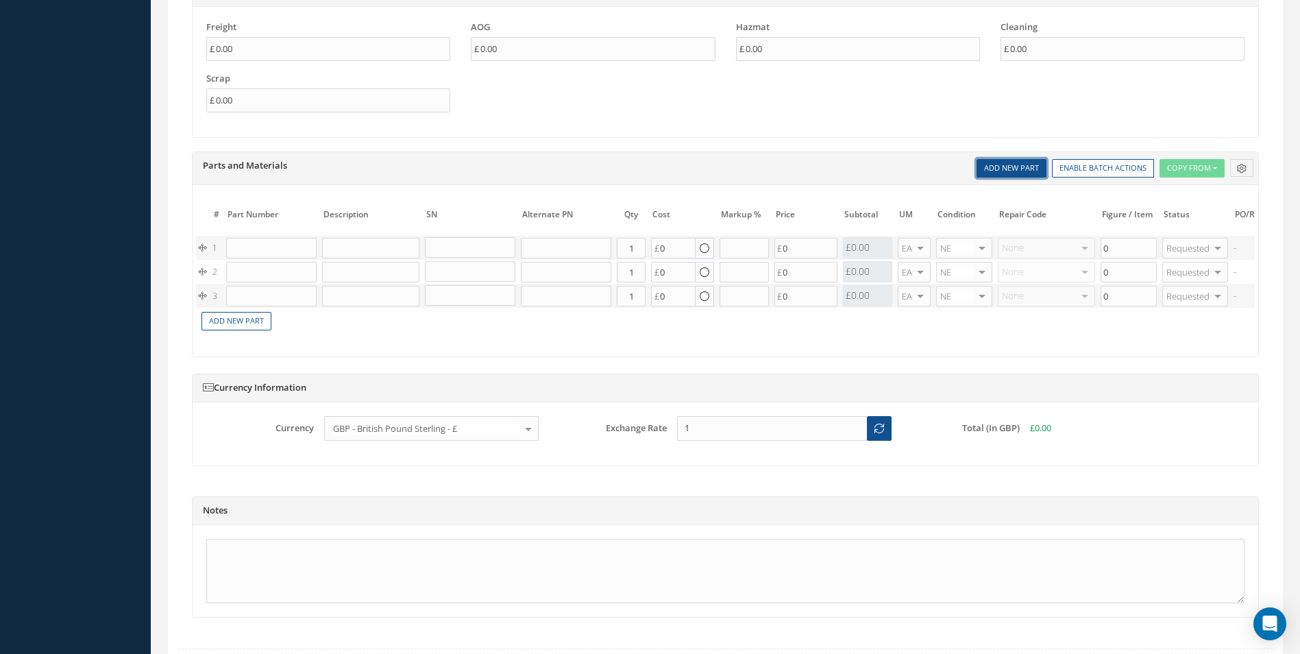
click at [1027, 166] on link "Add New Part" at bounding box center [1012, 168] width 70 height 19
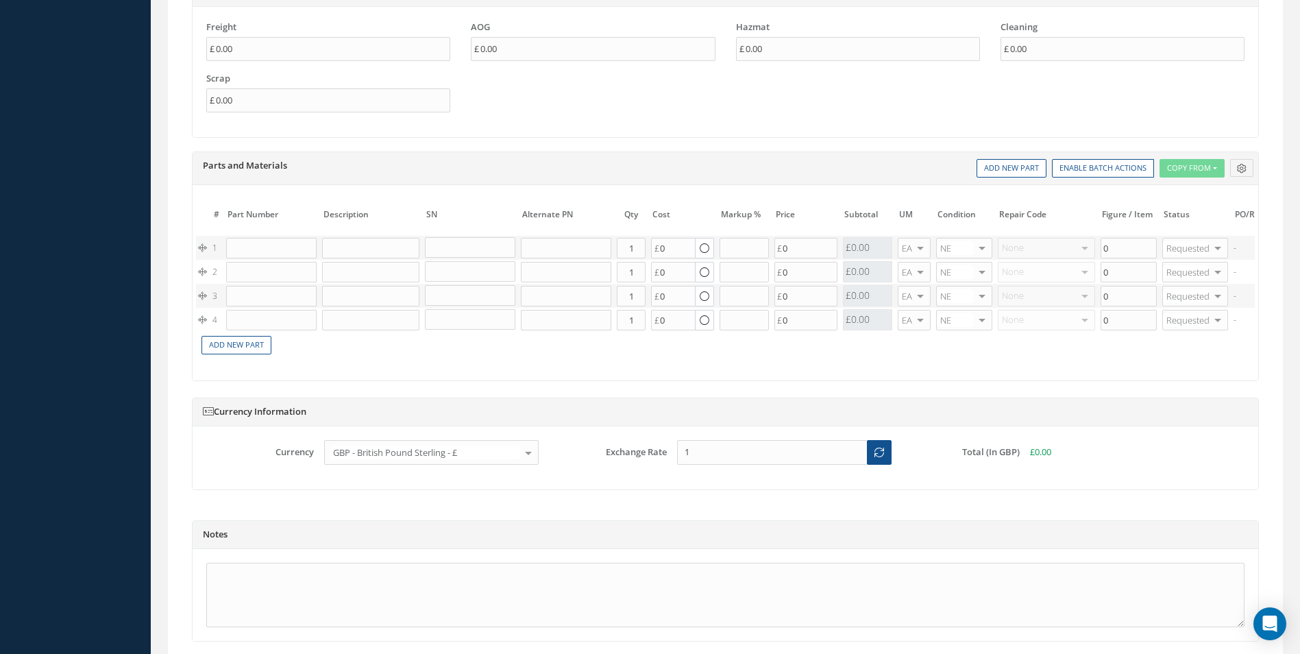
click at [242, 258] on td at bounding box center [271, 248] width 96 height 24
click at [249, 247] on input "text" at bounding box center [271, 248] width 90 height 21
paste input "1L500407-75"
type input "1L500407-75"
click at [301, 271] on div "SHROUD FITTING" at bounding box center [334, 275] width 74 height 23
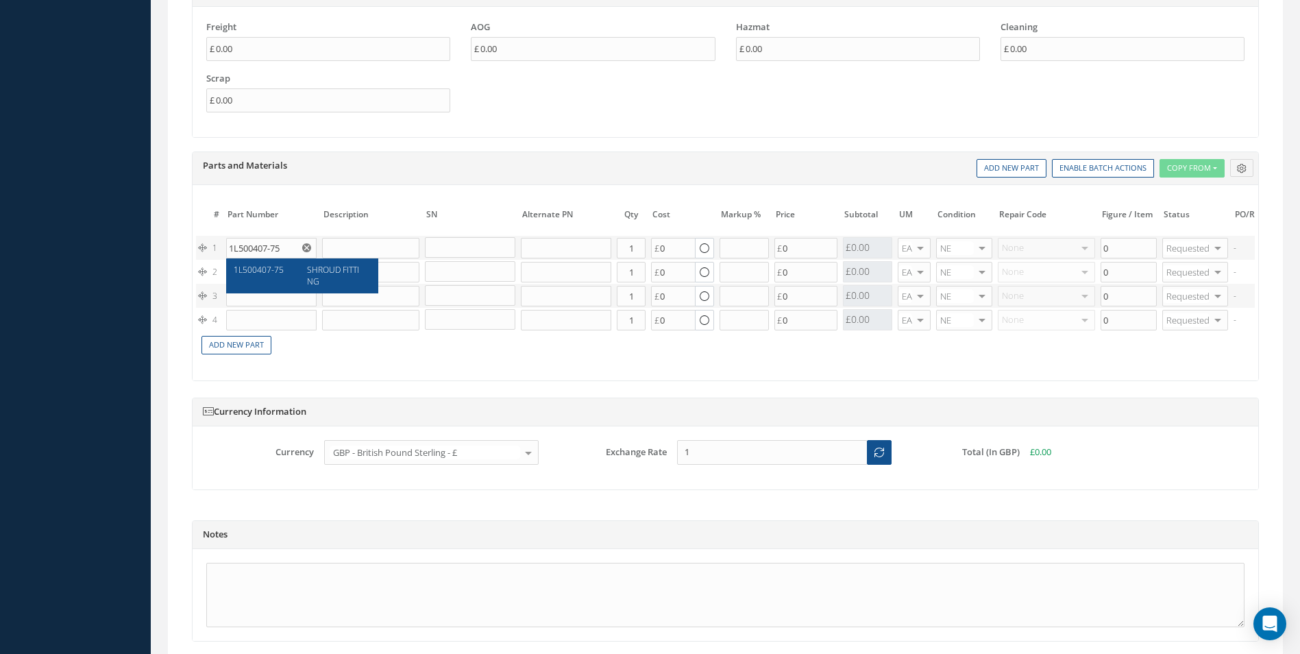
type input "SHROUD FITTING"
type input "17.18"
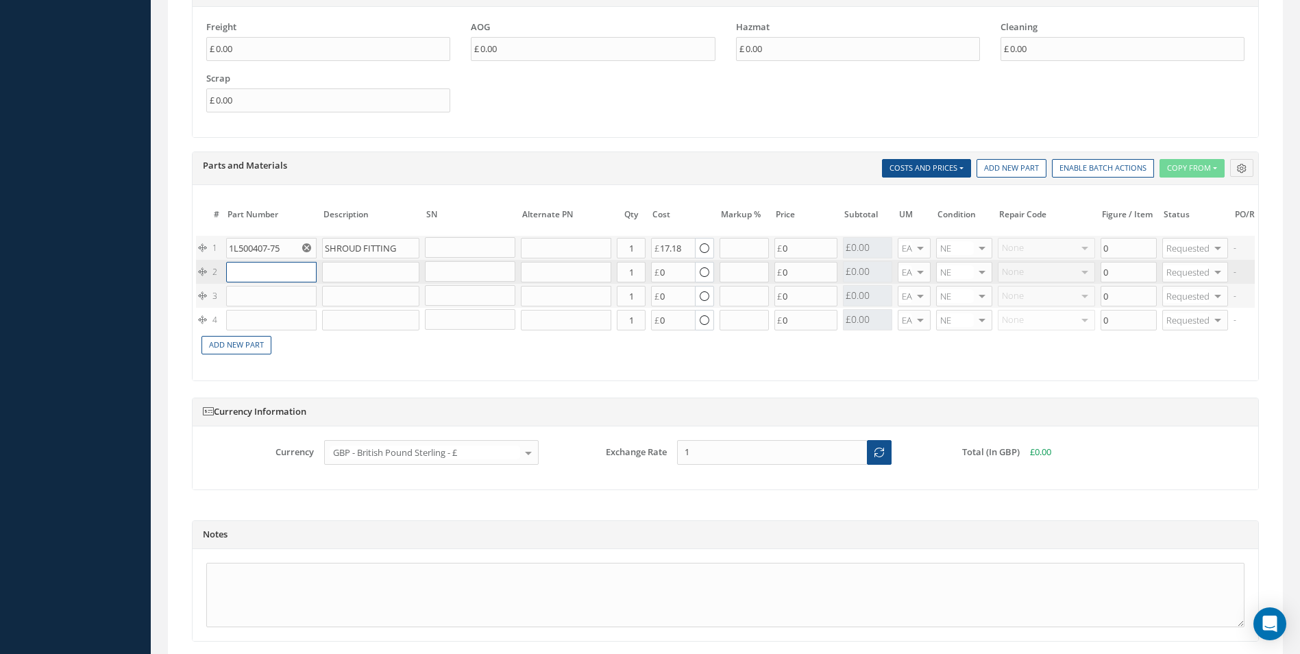
click at [295, 273] on input "text" at bounding box center [271, 272] width 90 height 21
paste input "NAS1149D0432J"
type input "NAS1149D0432J"
click at [284, 292] on div "NAS1149D0432J" at bounding box center [266, 299] width 64 height 23
type input "WASHER"
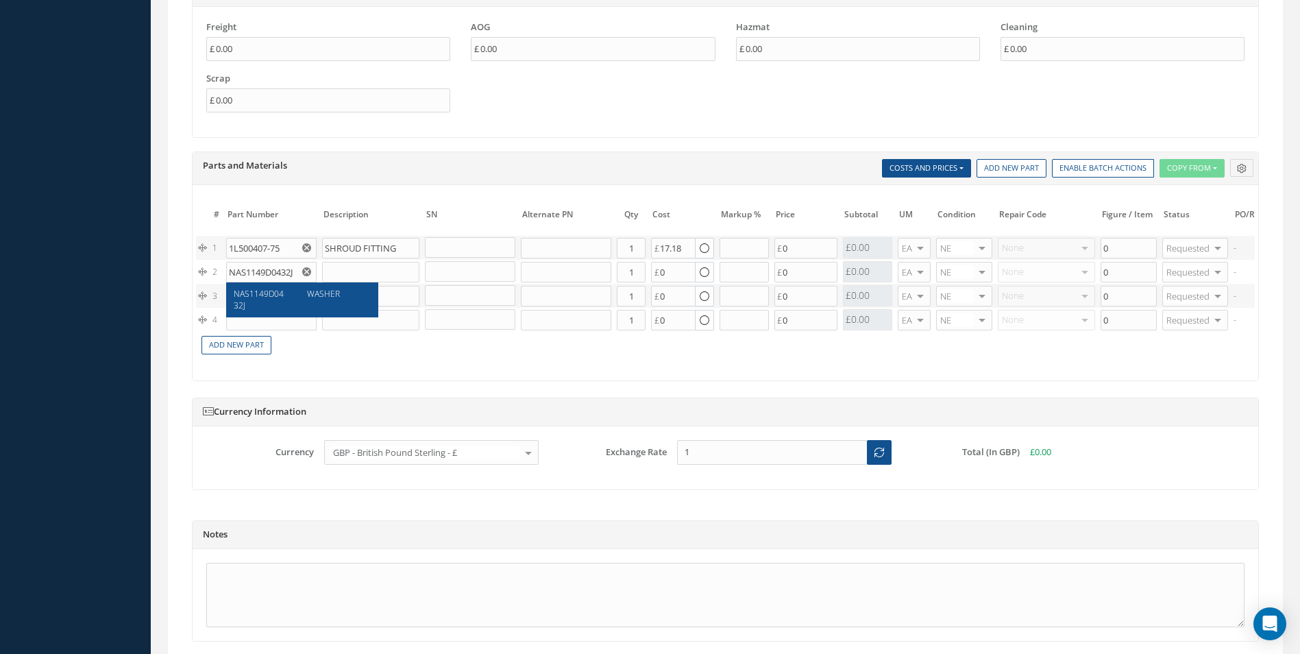
type input "0.05"
click at [282, 297] on input "text" at bounding box center [271, 296] width 90 height 21
paste input "MS21042L4"
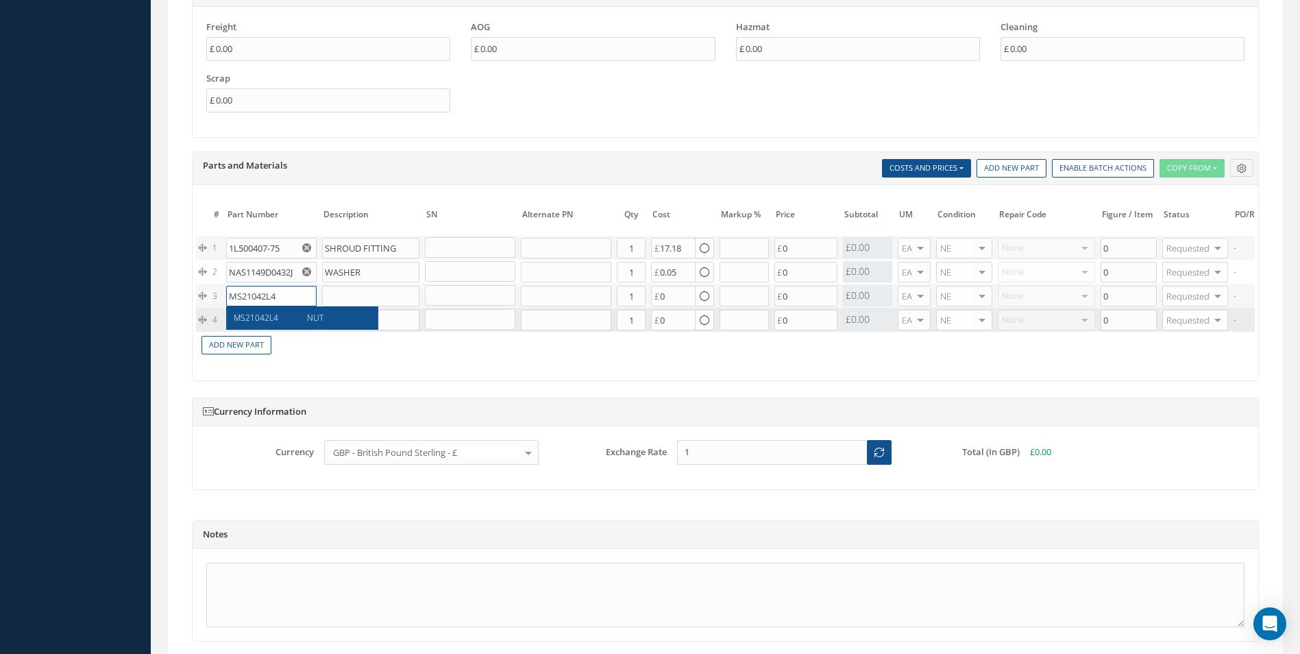
type input "MS21042L4"
click at [278, 320] on div "MS21042L4" at bounding box center [266, 318] width 64 height 12
type input "NUT"
type input "0.00"
click at [273, 321] on input "text" at bounding box center [271, 320] width 90 height 21
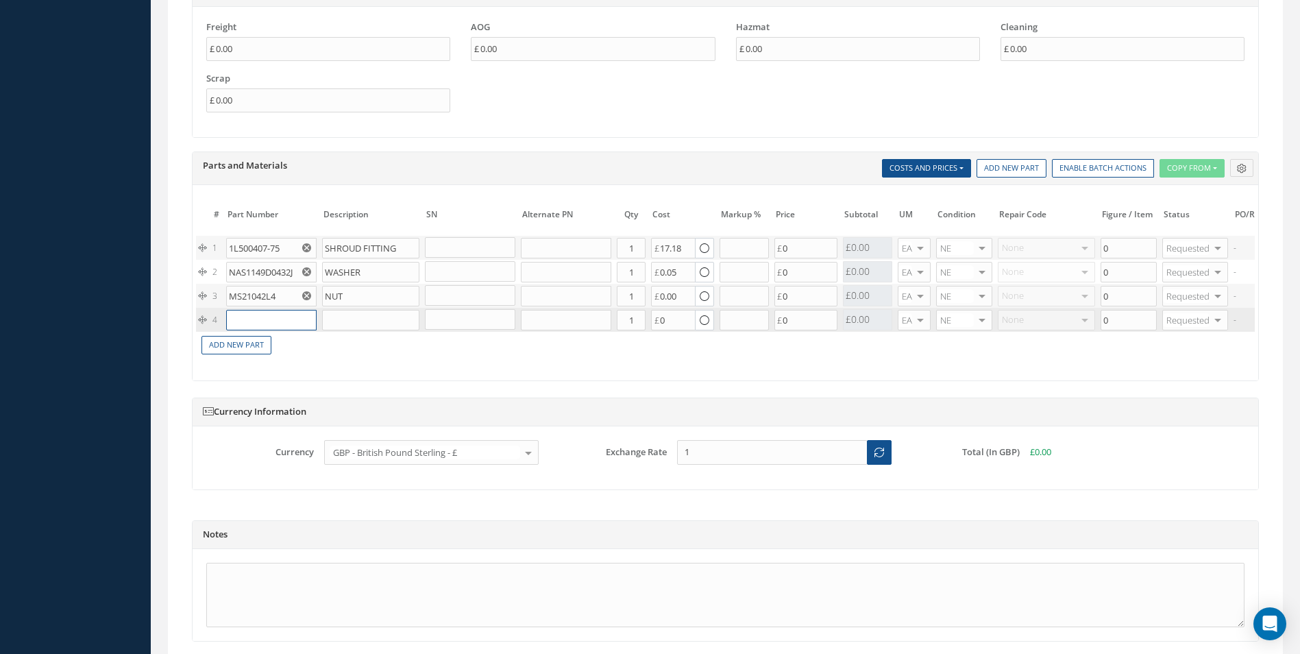
paste input "1L500407-77"
type input "1L500407-77"
click at [297, 345] on div "SHROUD PIN" at bounding box center [334, 342] width 74 height 12
type input "SHROUD PIN"
type input "7.00"
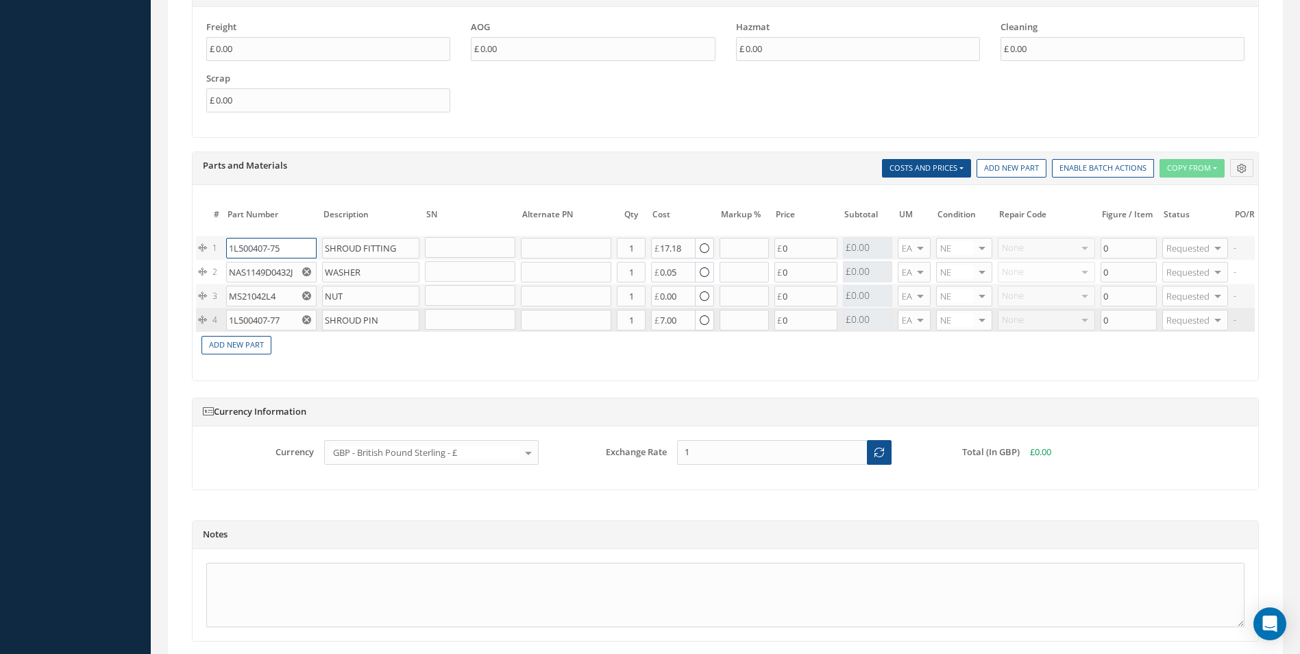
click at [273, 243] on input "1L500407-75" at bounding box center [271, 248] width 90 height 21
click at [235, 339] on link "Add New Part" at bounding box center [236, 345] width 70 height 19
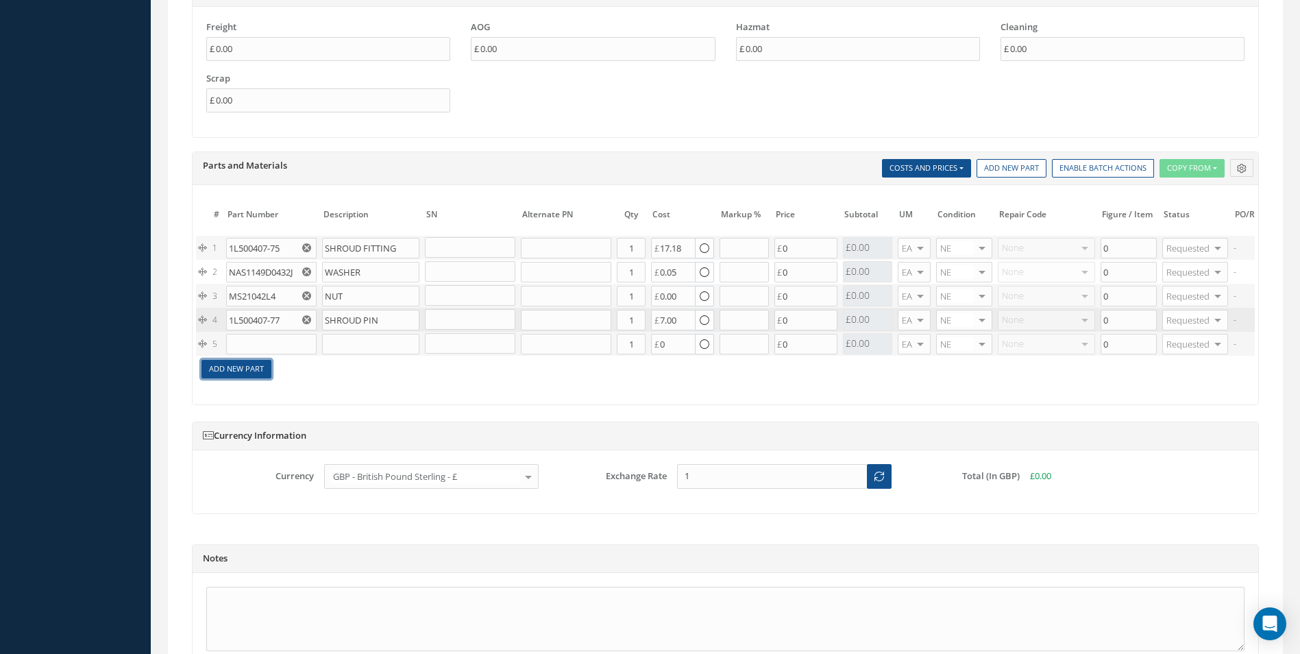
click at [244, 372] on link "Add New Part" at bounding box center [236, 369] width 70 height 19
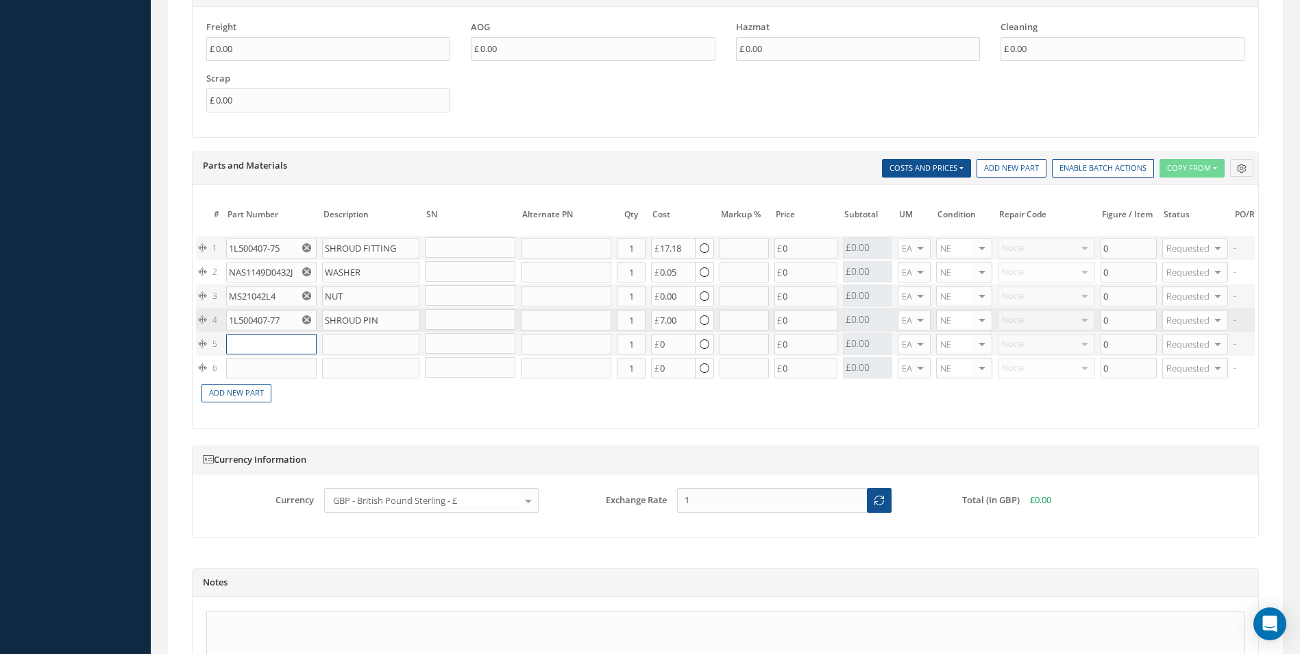
click at [239, 344] on input "text" at bounding box center [271, 344] width 90 height 21
paste input "NAS1801-3-5"
type input "NAS1801-3-5"
click at [0, 0] on span "NAS1801-3-5" at bounding box center [0, 0] width 0 height 0
type input "SCREW"
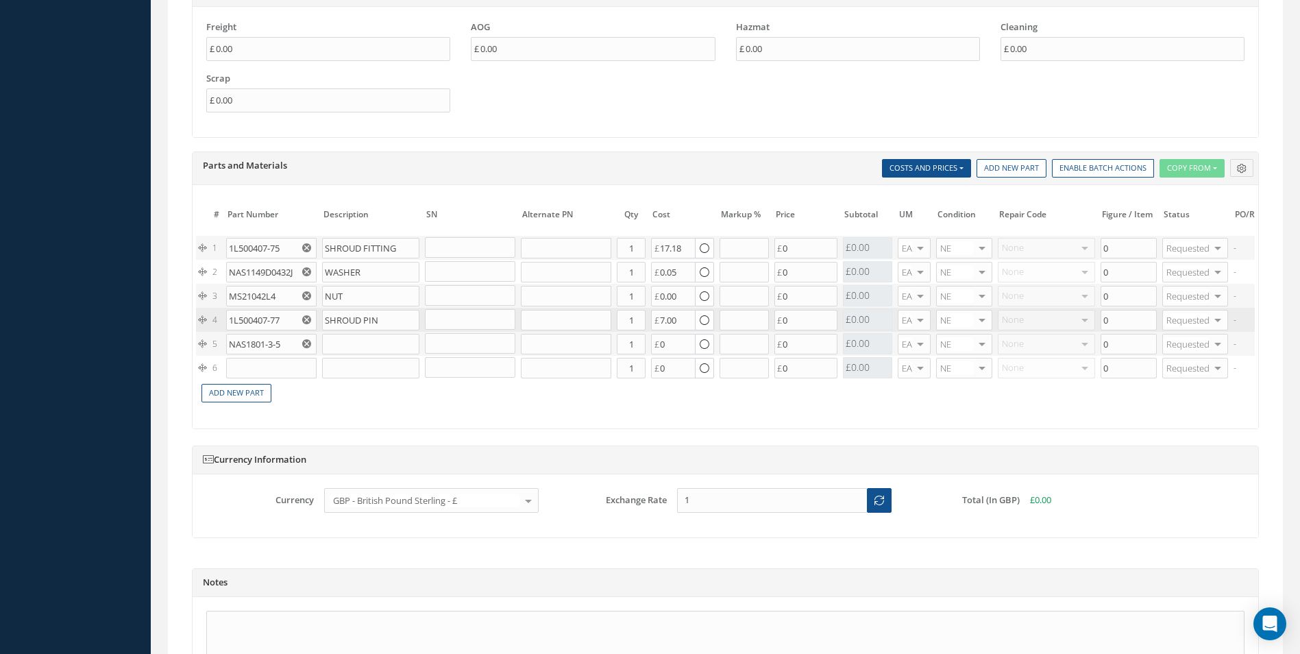
type input "0.30"
click at [274, 365] on input "text" at bounding box center [271, 368] width 90 height 21
paste input "NAS1149D0332J"
type input "NAS1149D0332J"
click at [283, 384] on div "NAS1149D0332J" at bounding box center [266, 395] width 64 height 23
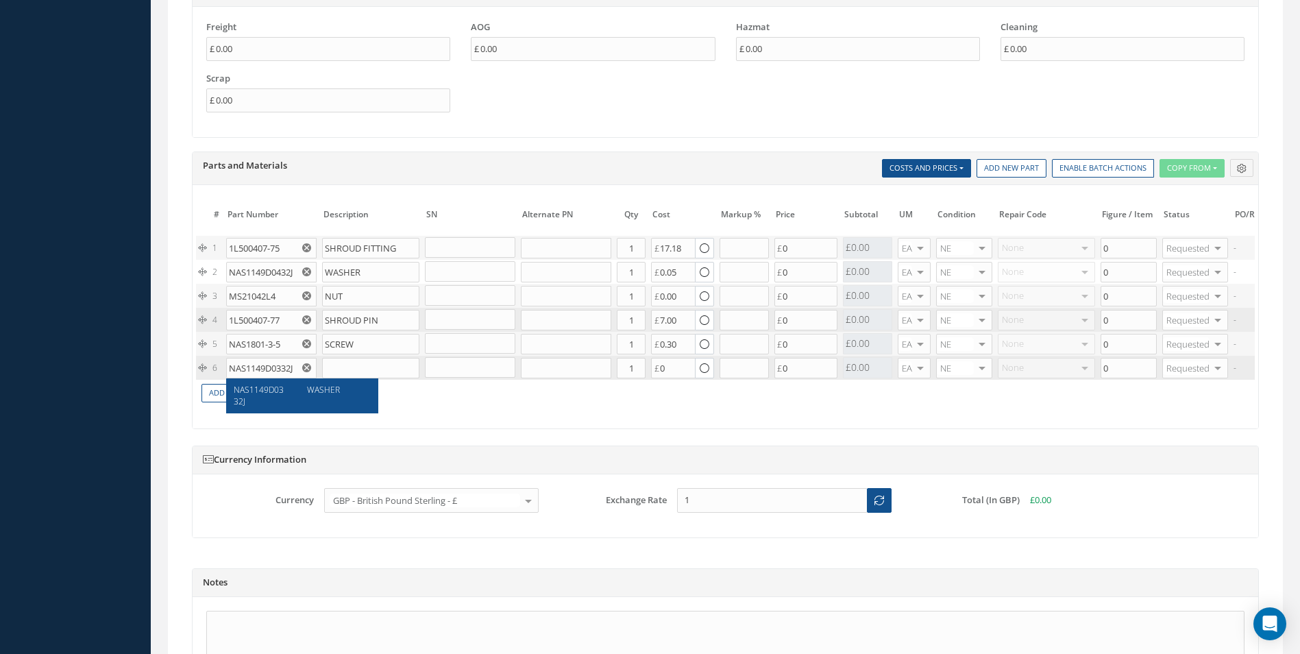
type input "WASHER"
type input "0.04"
click at [635, 345] on input "1" at bounding box center [631, 344] width 29 height 21
type input "3"
click at [635, 360] on input "1" at bounding box center [631, 368] width 29 height 21
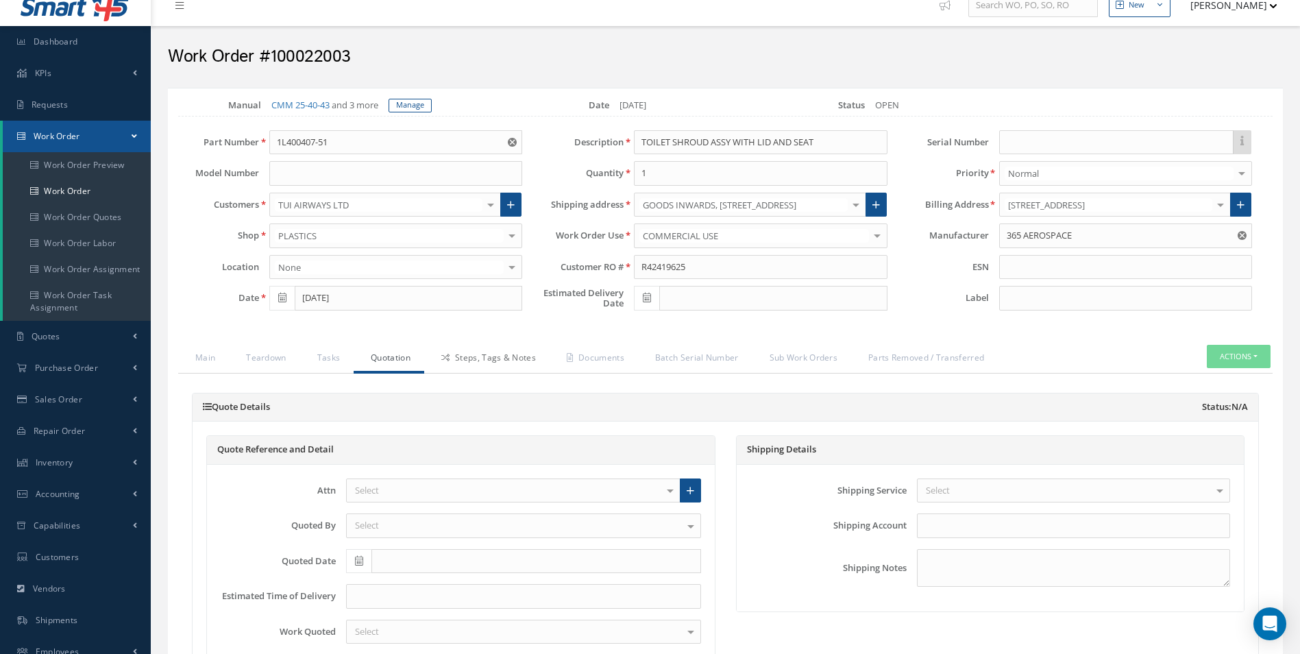
scroll to position [0, 0]
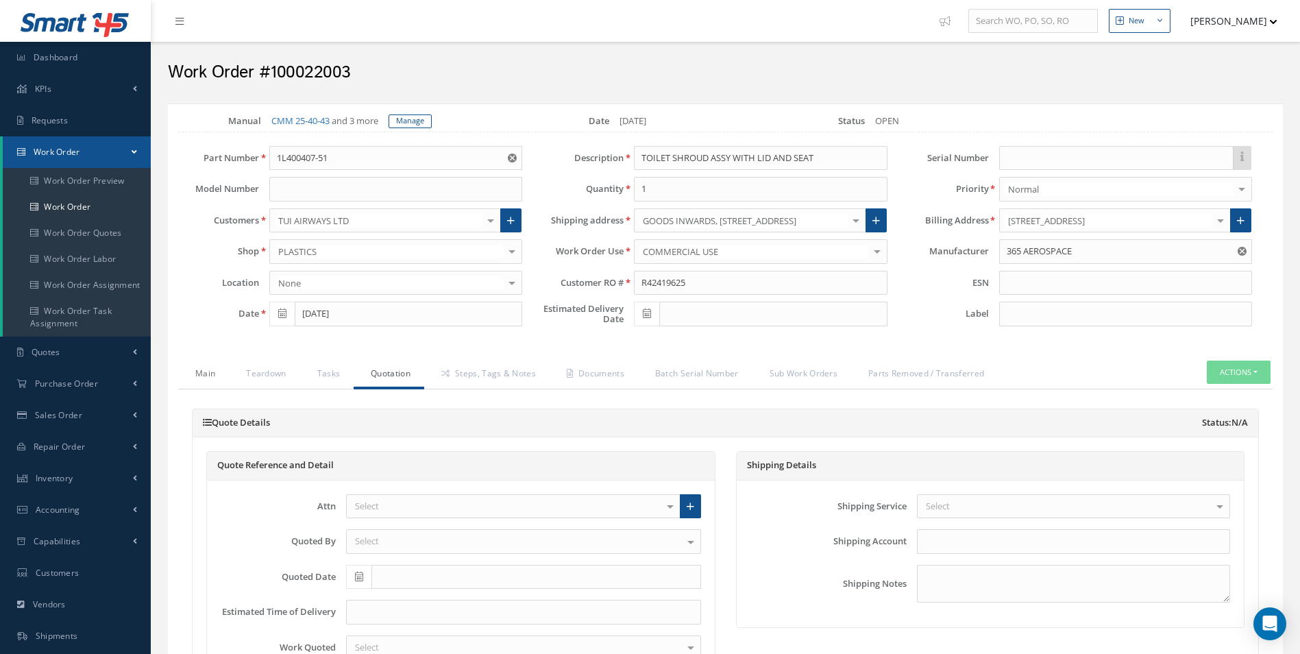
type input "3"
click at [216, 377] on link "Main" at bounding box center [203, 374] width 51 height 29
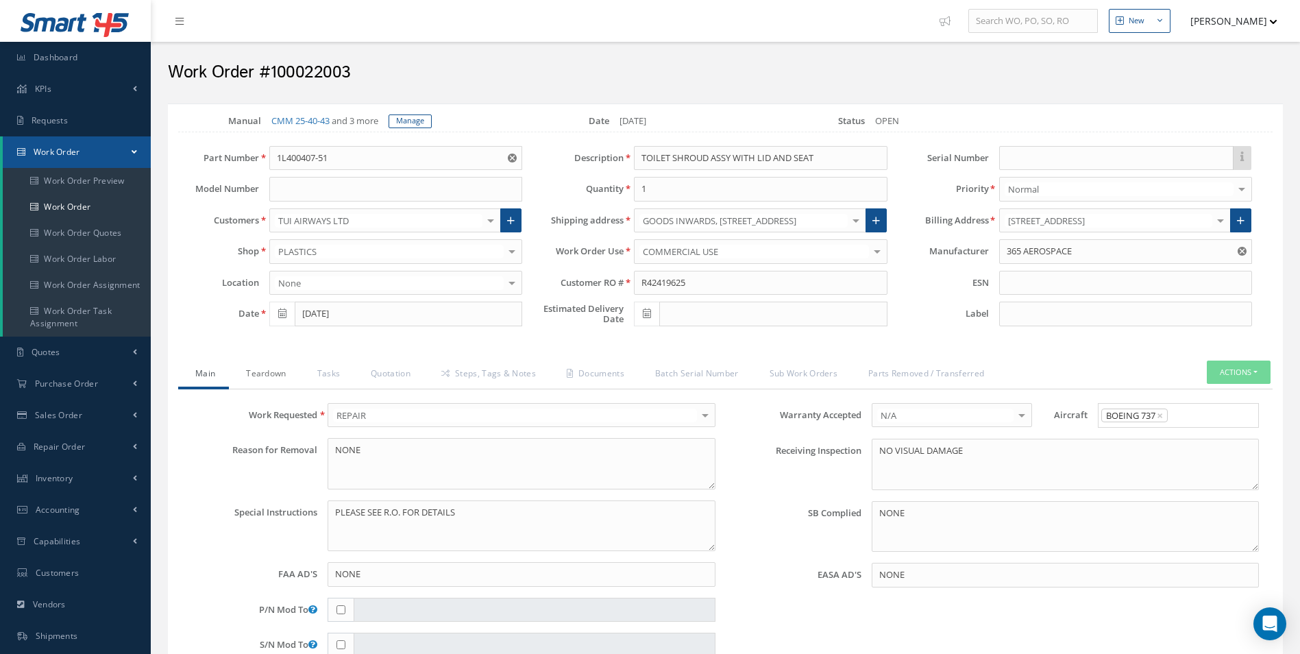
click at [254, 371] on link "Teardown" at bounding box center [264, 374] width 71 height 29
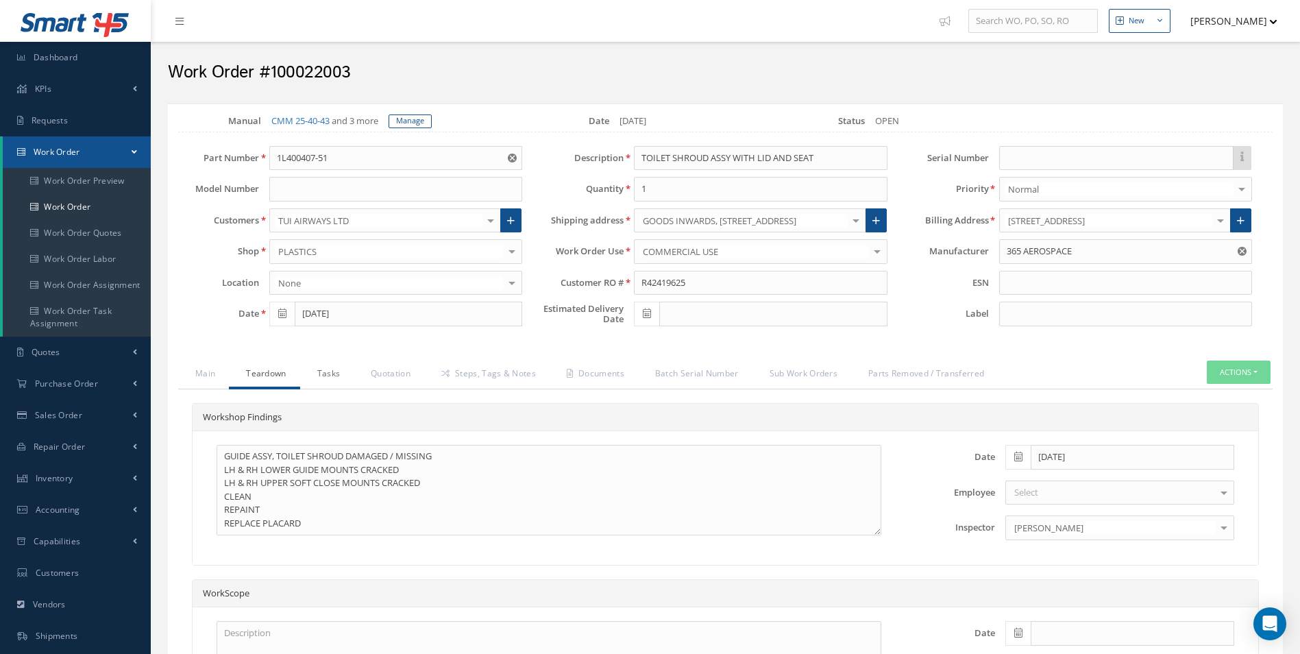
click at [322, 376] on link "Tasks" at bounding box center [327, 374] width 54 height 29
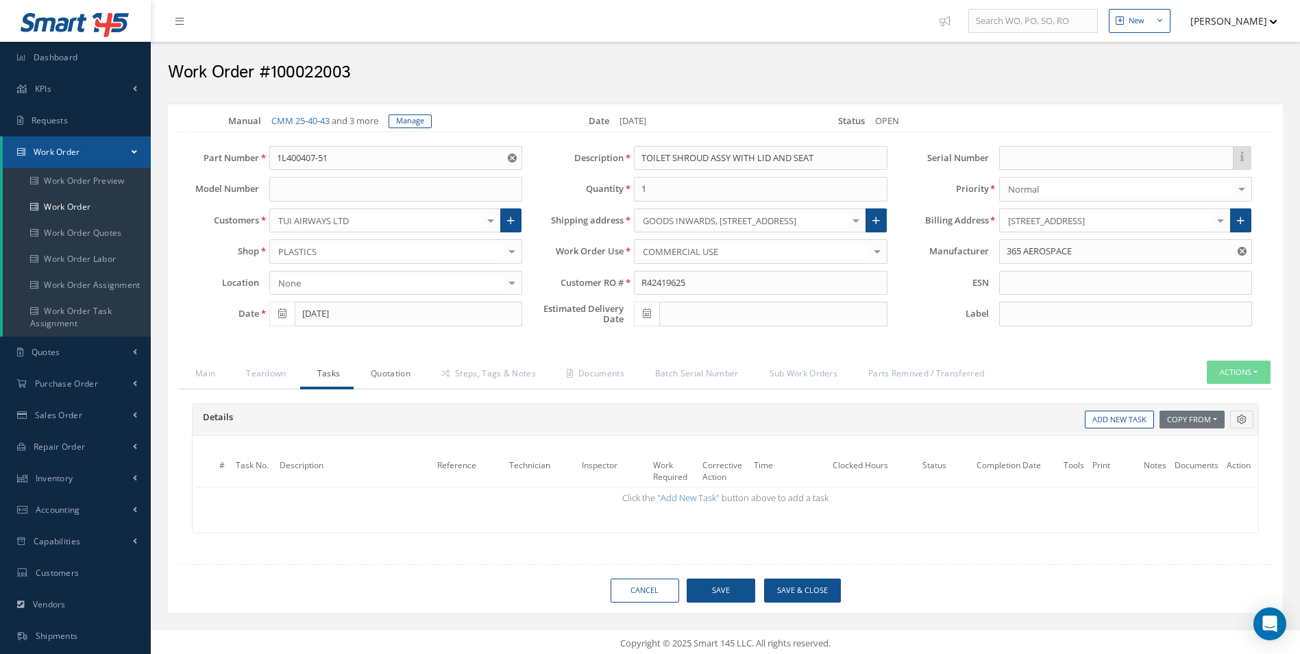
click at [389, 374] on link "Quotation" at bounding box center [389, 374] width 71 height 29
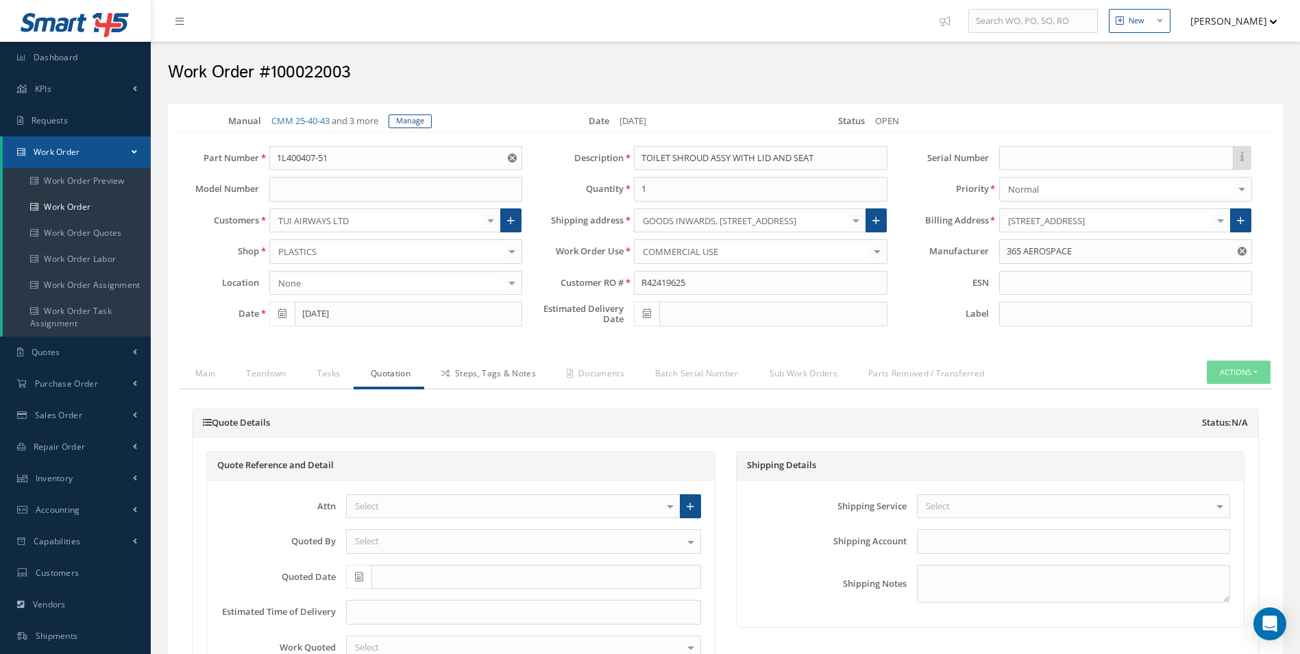
click at [485, 374] on link "Steps, Tags & Notes" at bounding box center [486, 374] width 125 height 29
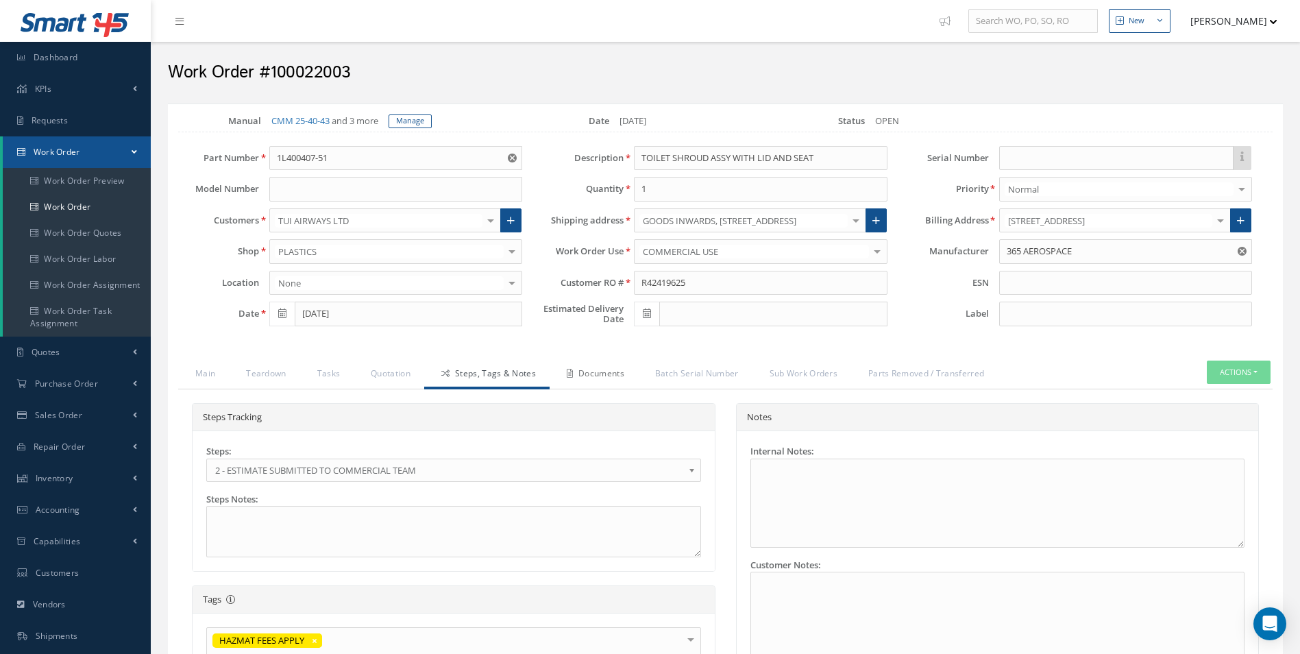
click at [609, 381] on link "Documents" at bounding box center [594, 374] width 88 height 29
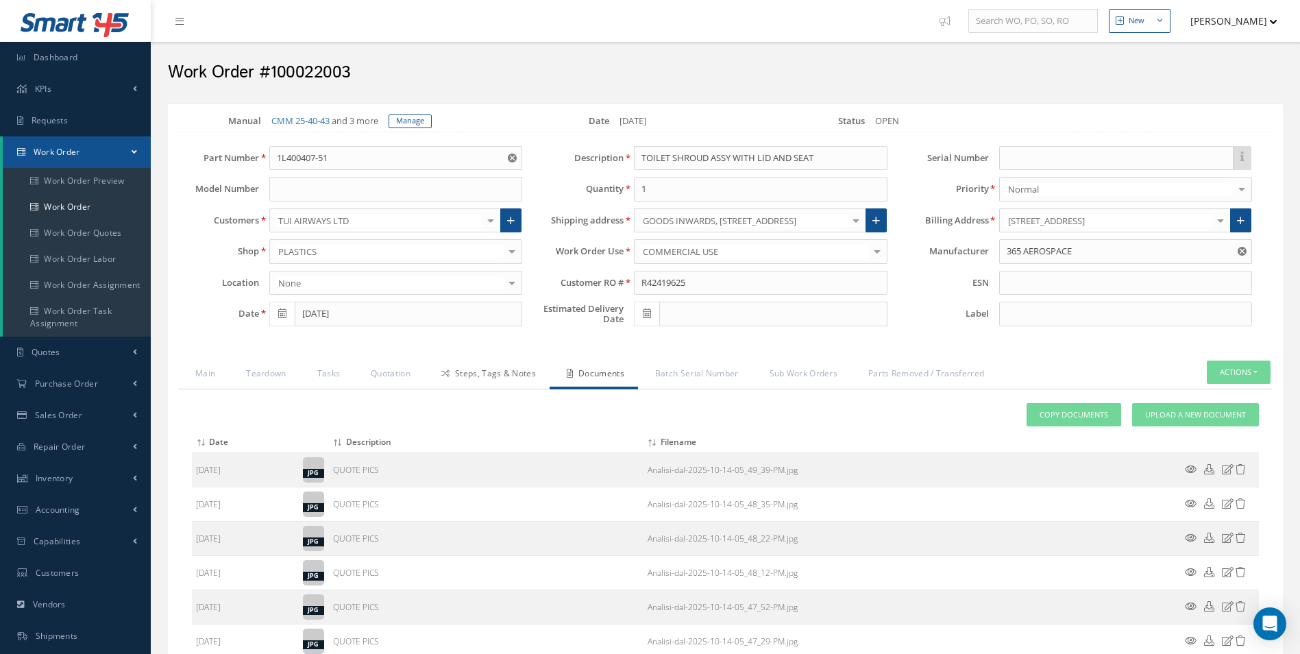
click at [485, 374] on link "Steps, Tags & Notes" at bounding box center [486, 374] width 125 height 29
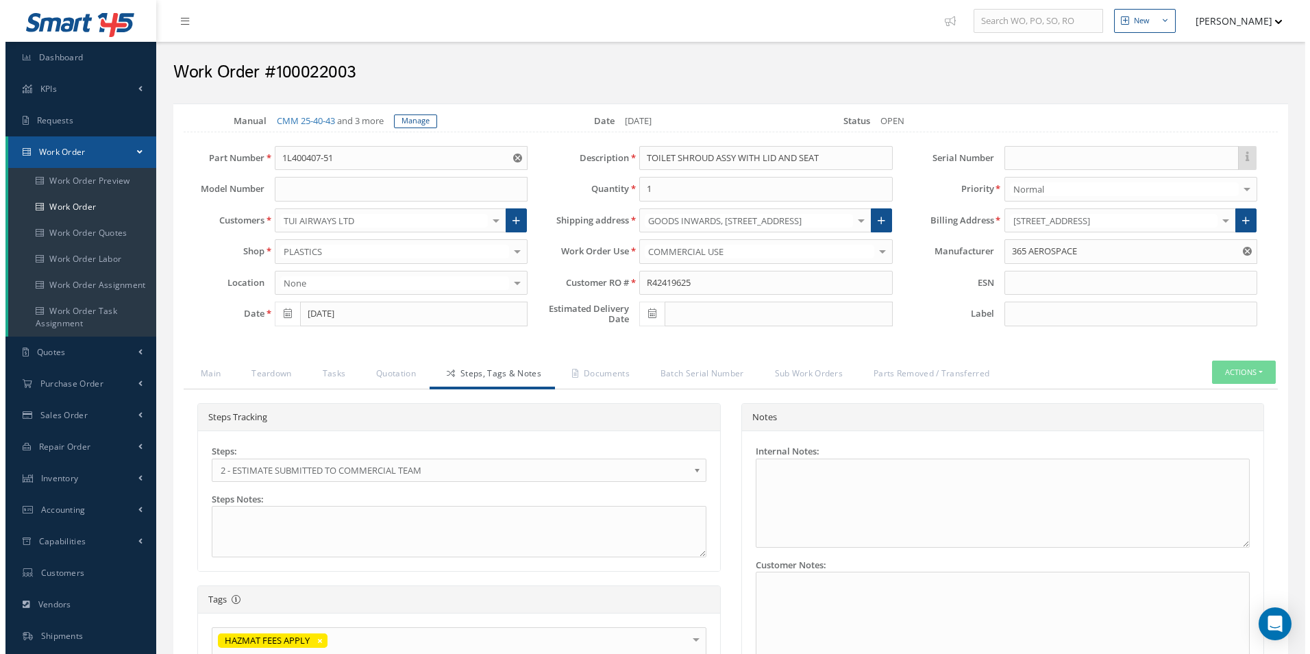
scroll to position [273, 0]
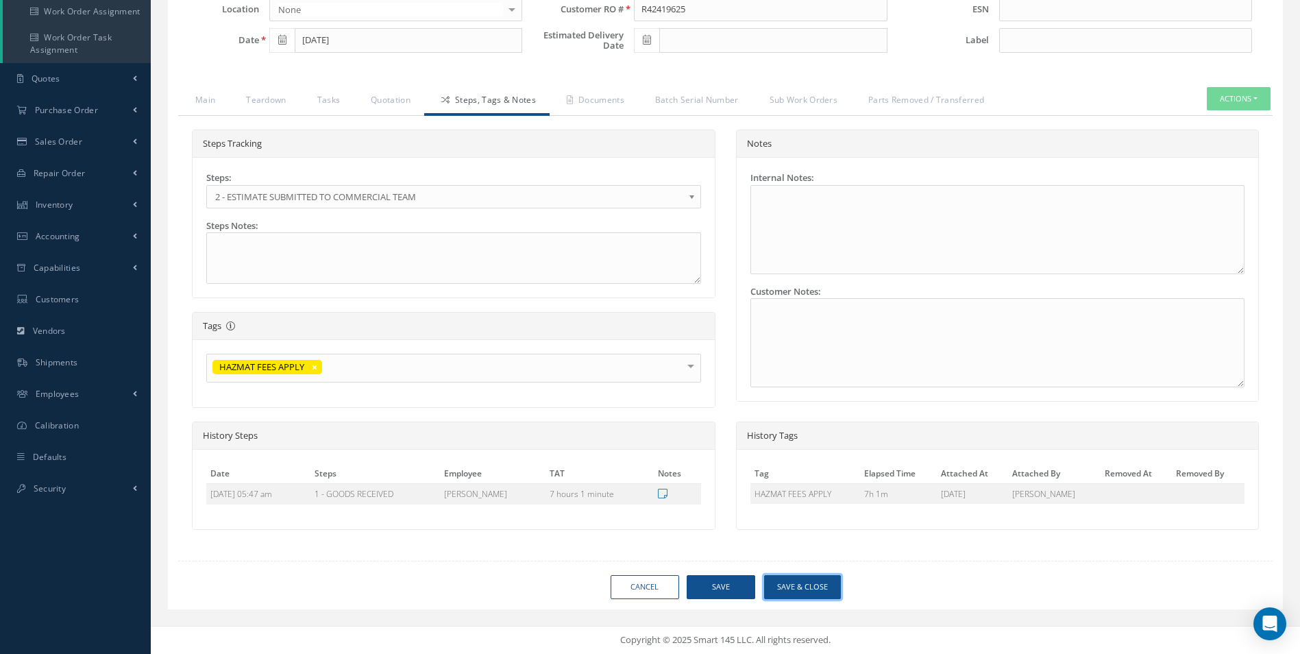
click at [829, 587] on button "Save & Close" at bounding box center [802, 587] width 77 height 24
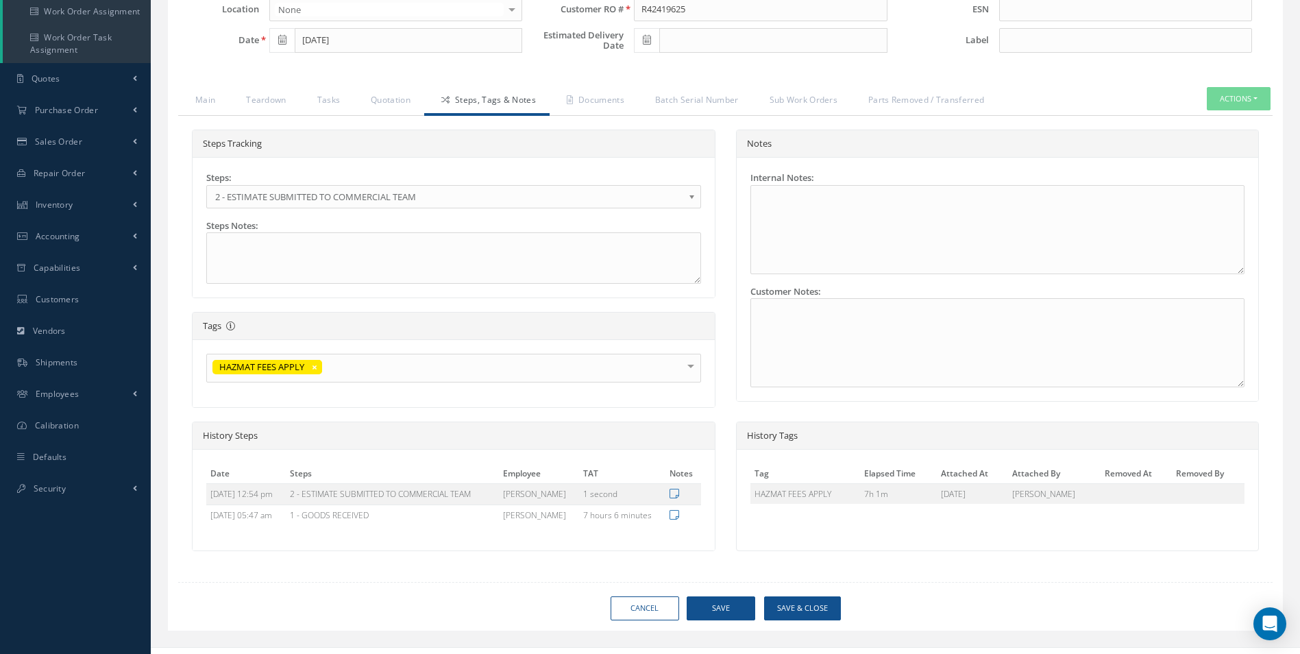
type input "365 AEROSPACE"
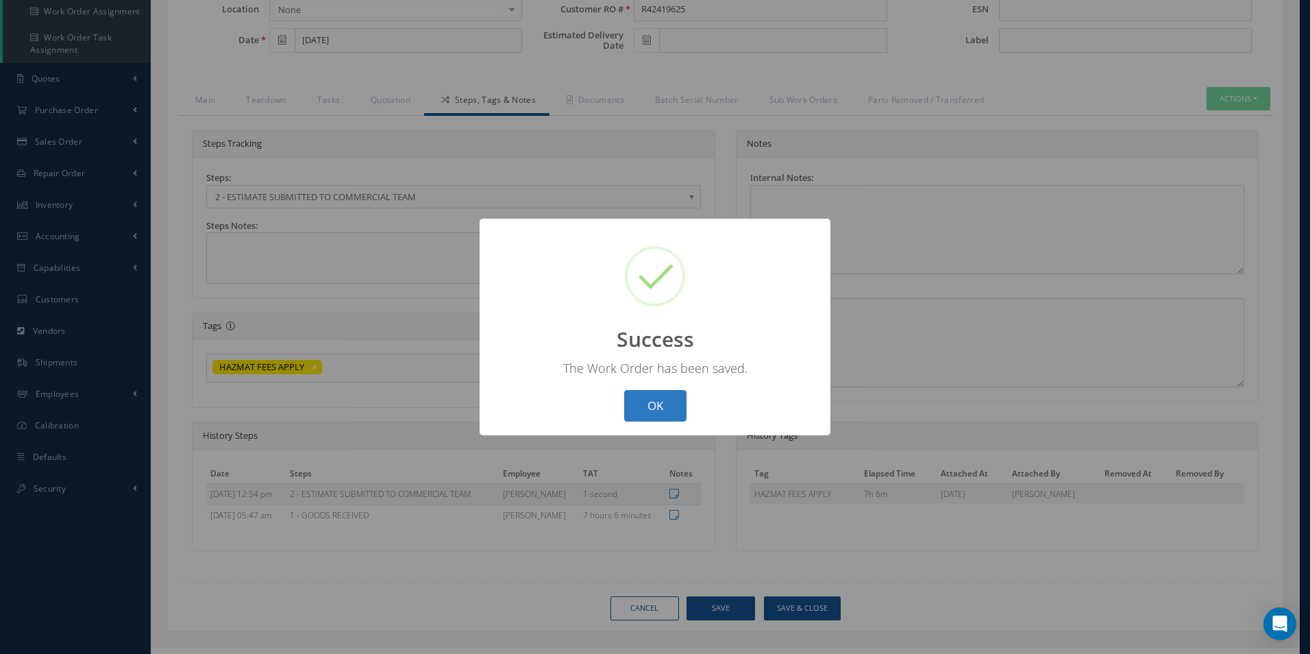
click at [652, 406] on button "OK" at bounding box center [655, 406] width 62 height 32
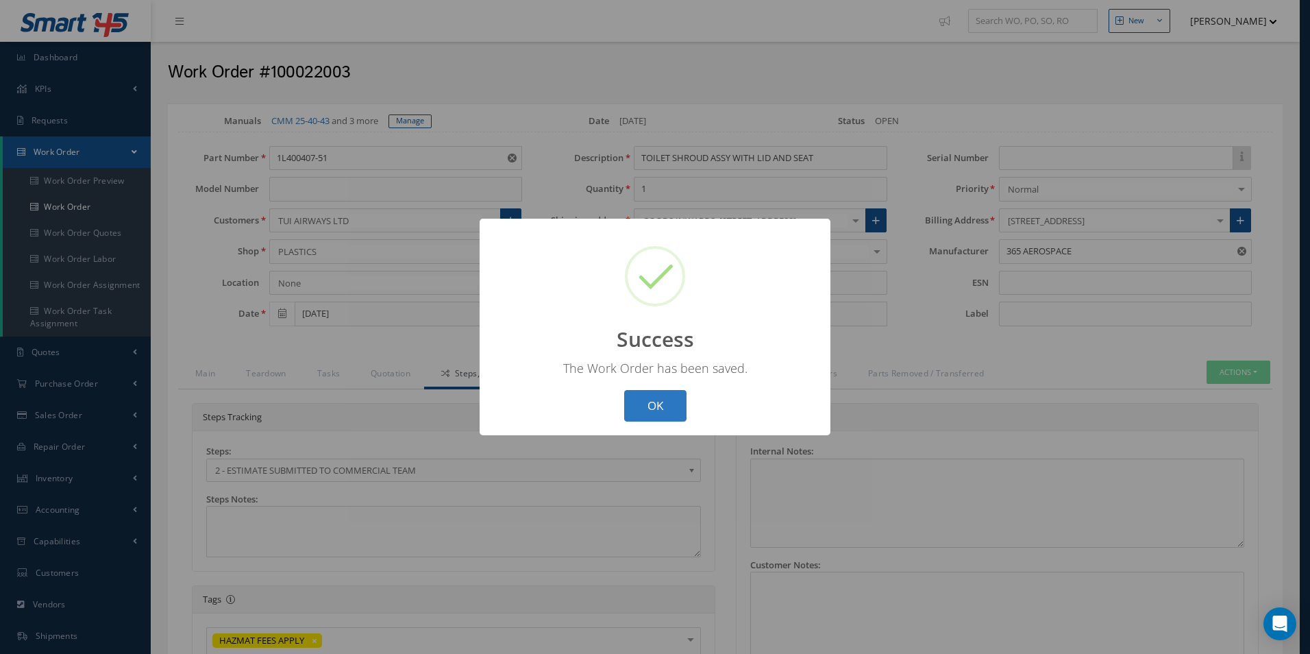
select select "25"
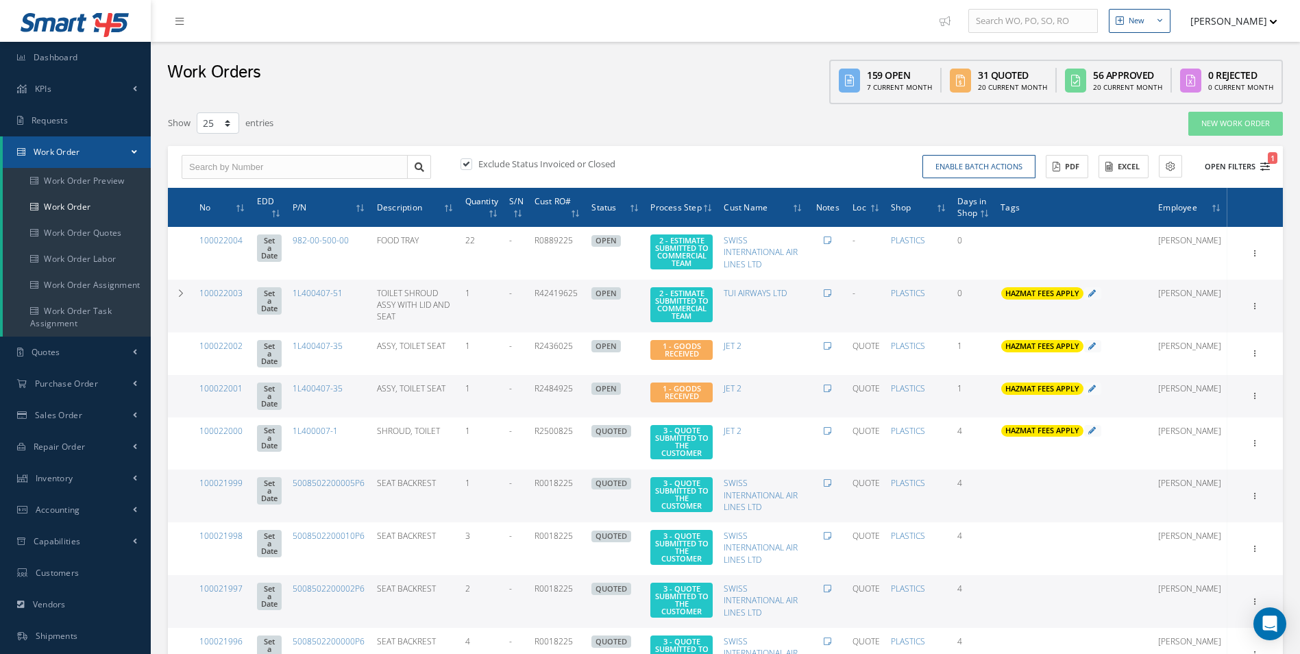
click at [1267, 164] on icon "1" at bounding box center [1265, 167] width 10 height 10
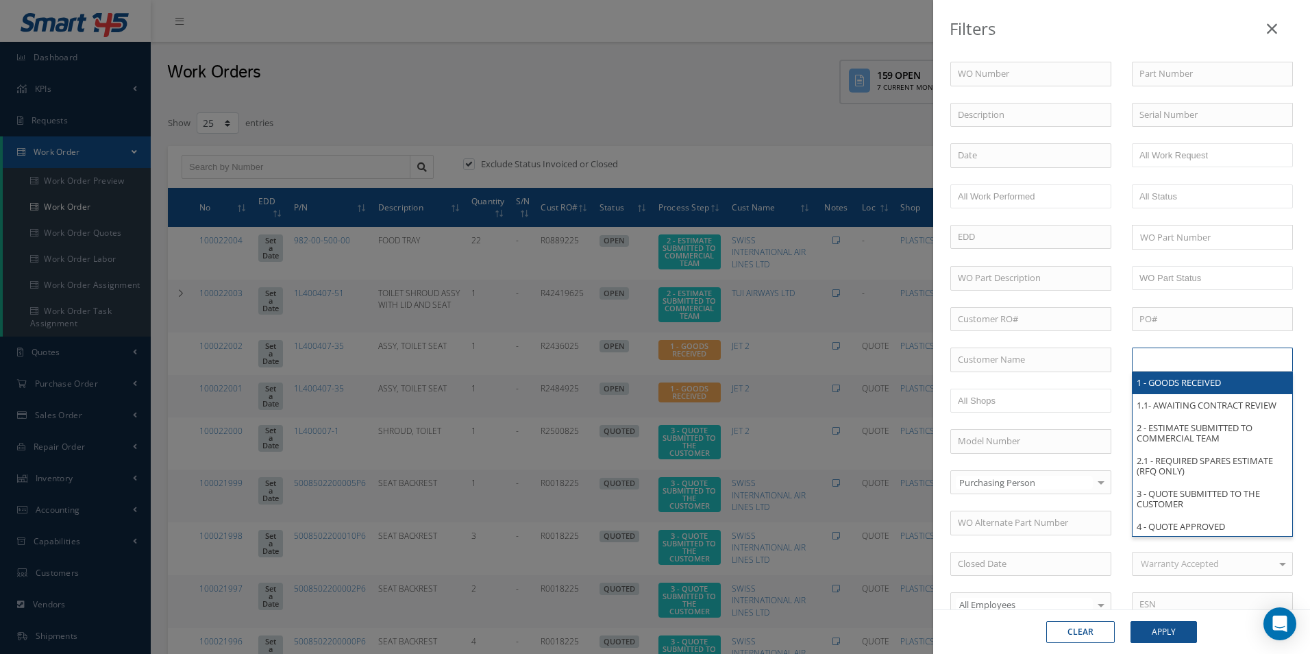
click at [1226, 356] on li at bounding box center [1183, 359] width 97 height 19
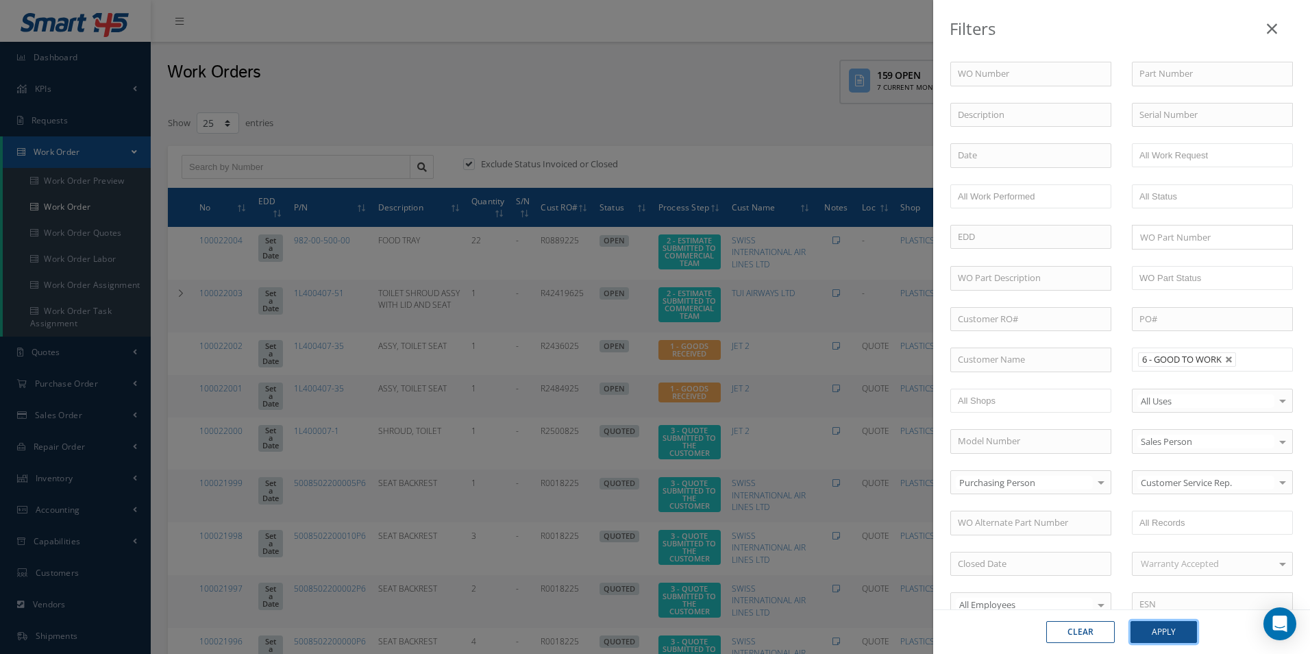
click at [1167, 639] on button "Apply" at bounding box center [1164, 632] width 66 height 22
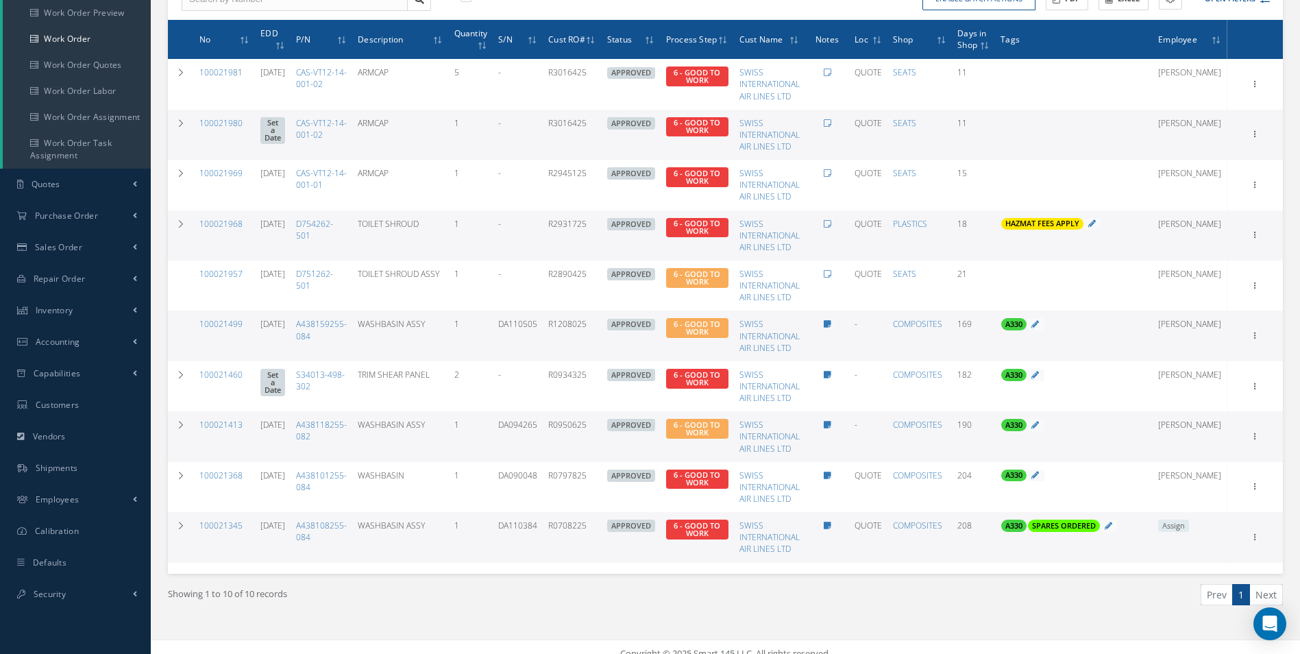
scroll to position [182, 0]
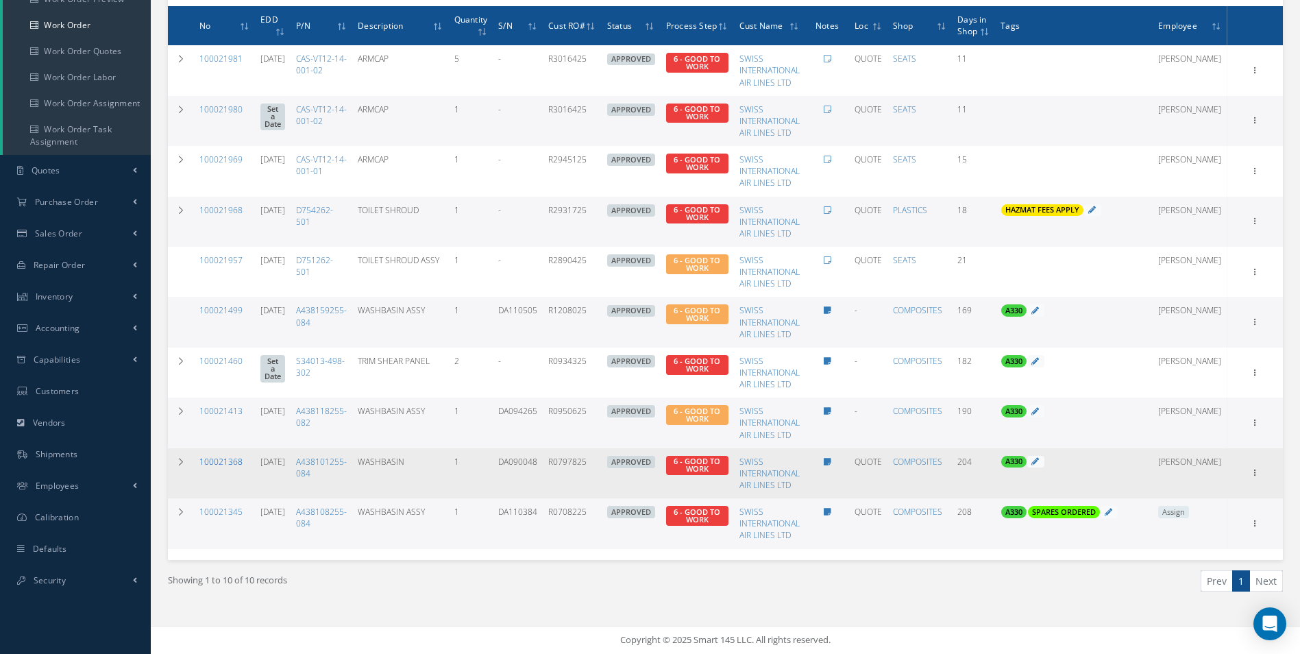
click at [232, 458] on link "100021368" at bounding box center [220, 462] width 43 height 12
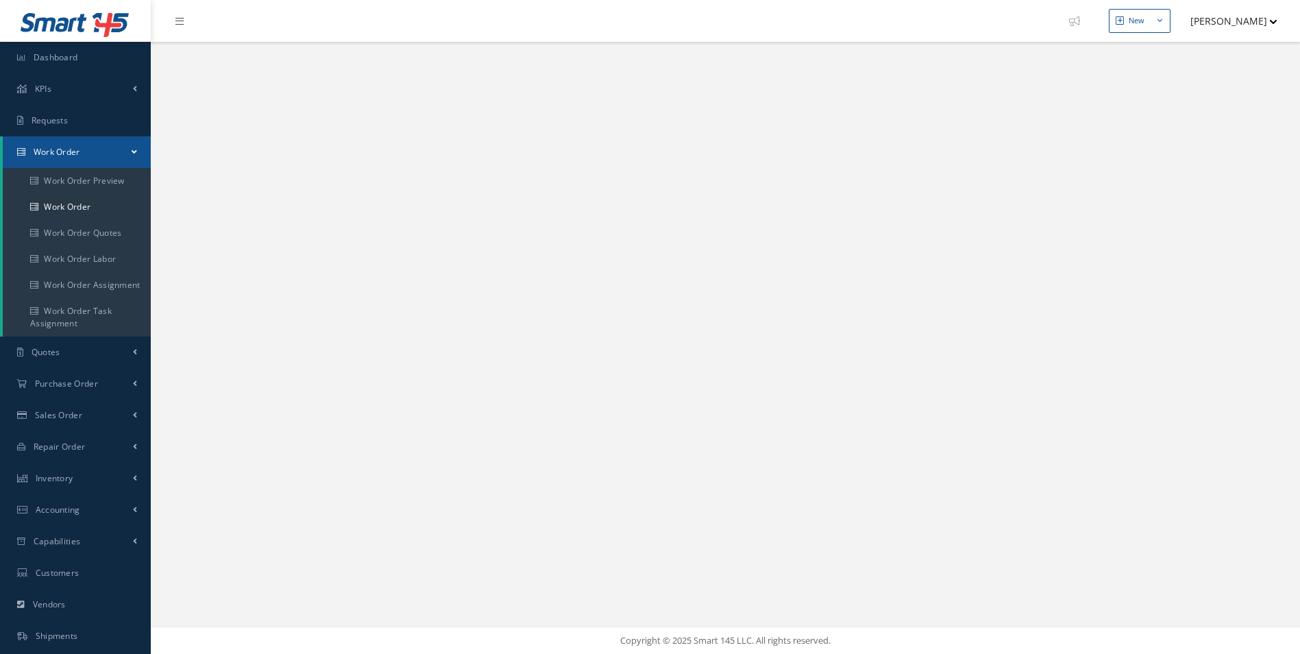
select select "25"
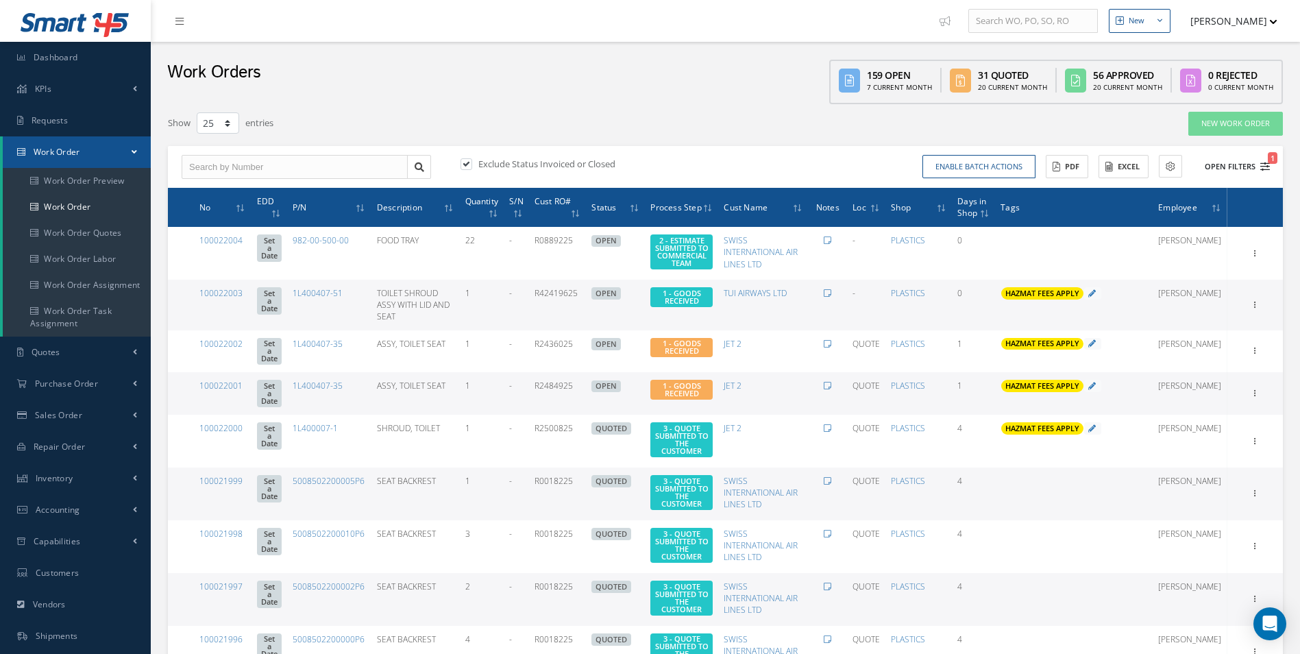
click at [1258, 179] on div "Exclude Status Invoiced or Closed Enable batch actions Update Work Orders Close…" at bounding box center [725, 167] width 1115 height 42
click at [1260, 169] on icon "1" at bounding box center [1265, 167] width 10 height 10
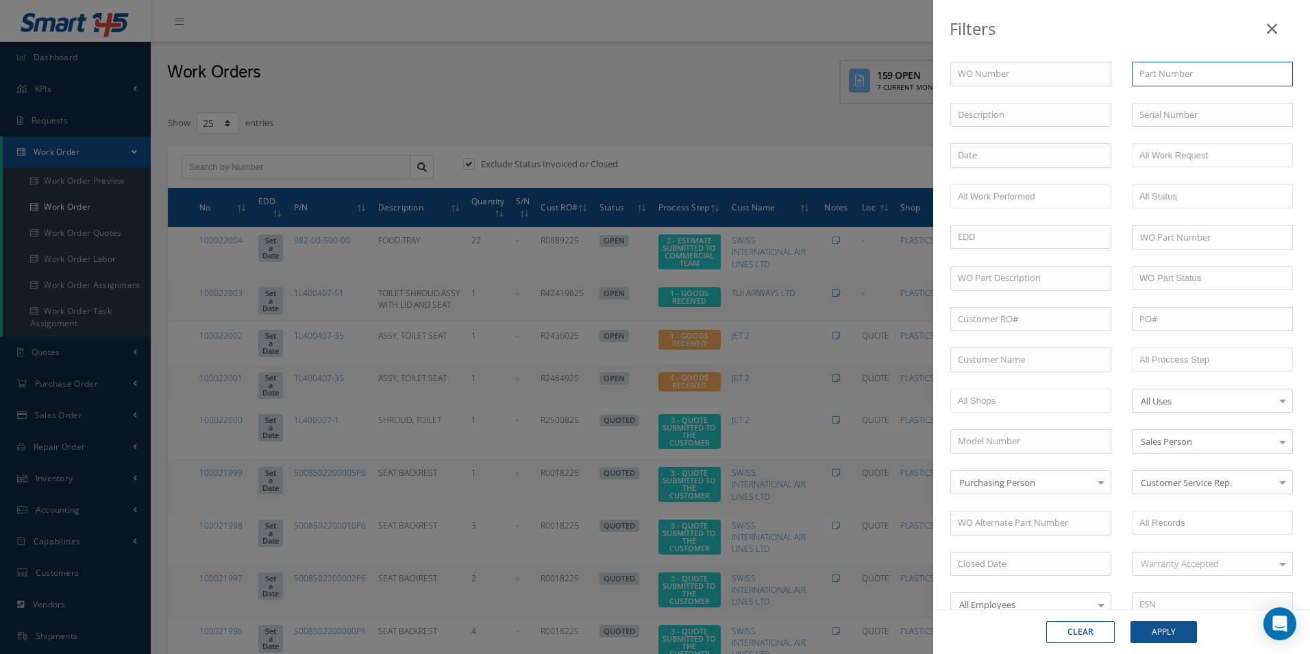
click at [1184, 62] on input "text" at bounding box center [1212, 74] width 161 height 25
paste input "1L400407-51"
type input "1L400407-51"
click at [1182, 634] on button "Apply" at bounding box center [1164, 632] width 66 height 22
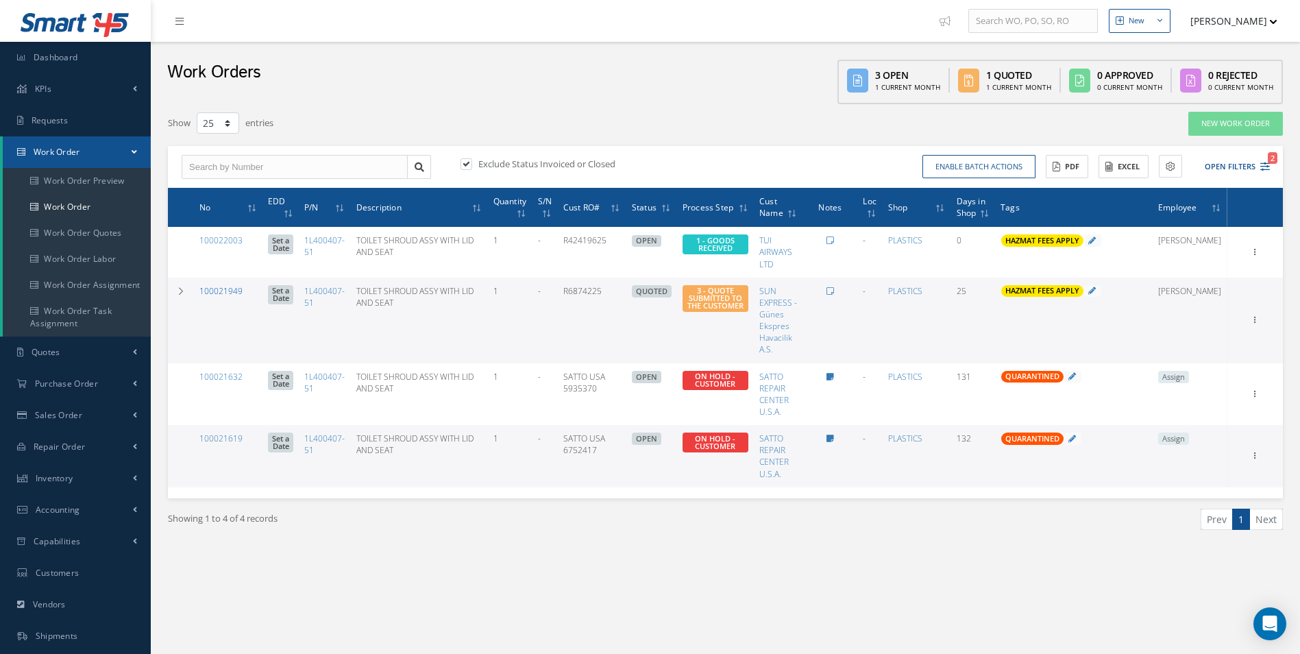
click at [230, 285] on link "100021949" at bounding box center [220, 291] width 43 height 12
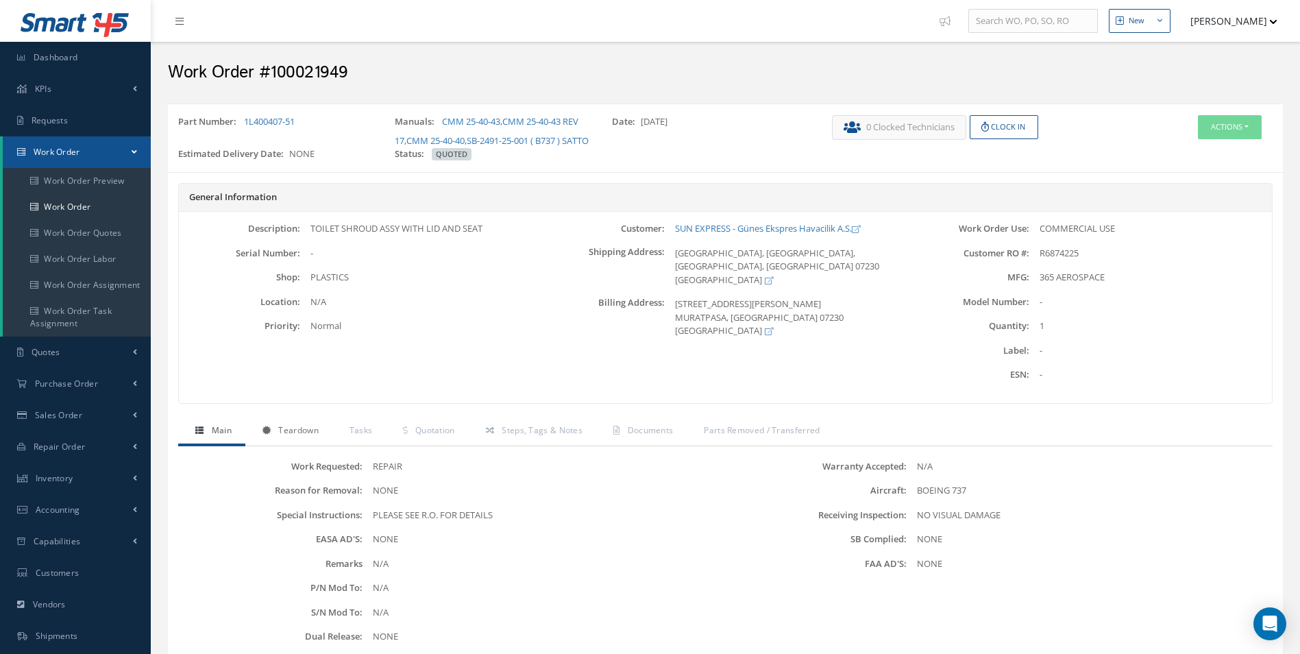
click at [308, 436] on span "Teardown" at bounding box center [298, 430] width 40 height 12
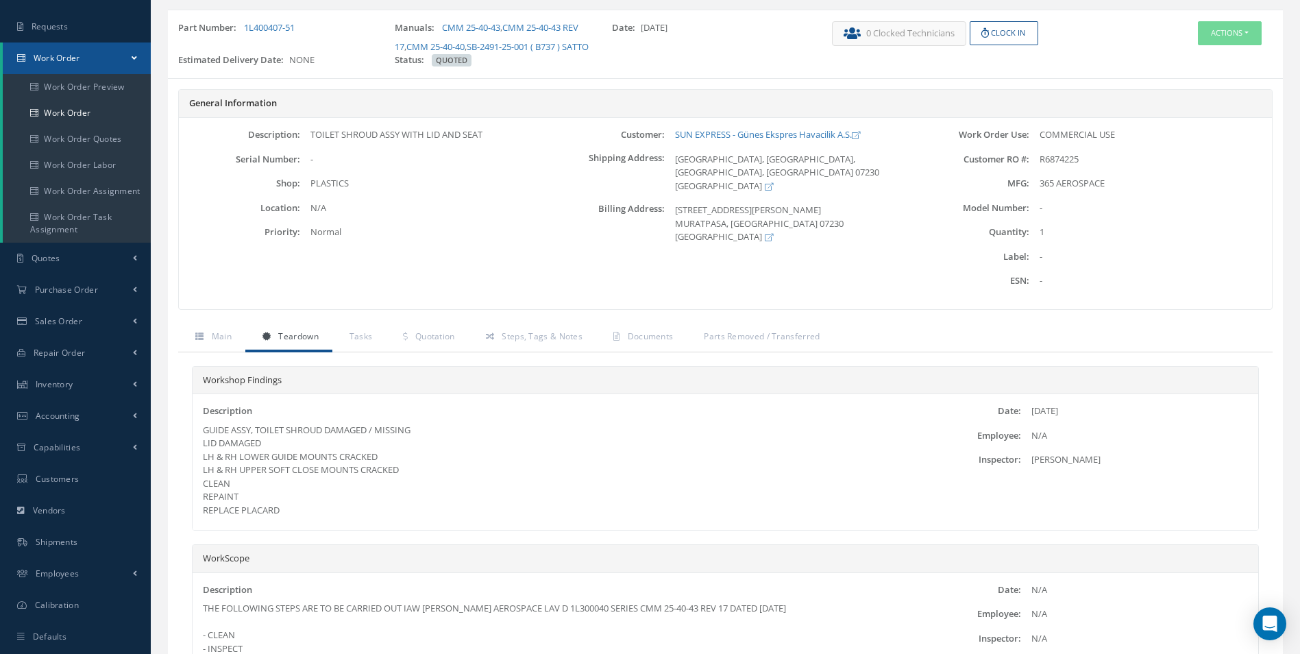
scroll to position [137, 0]
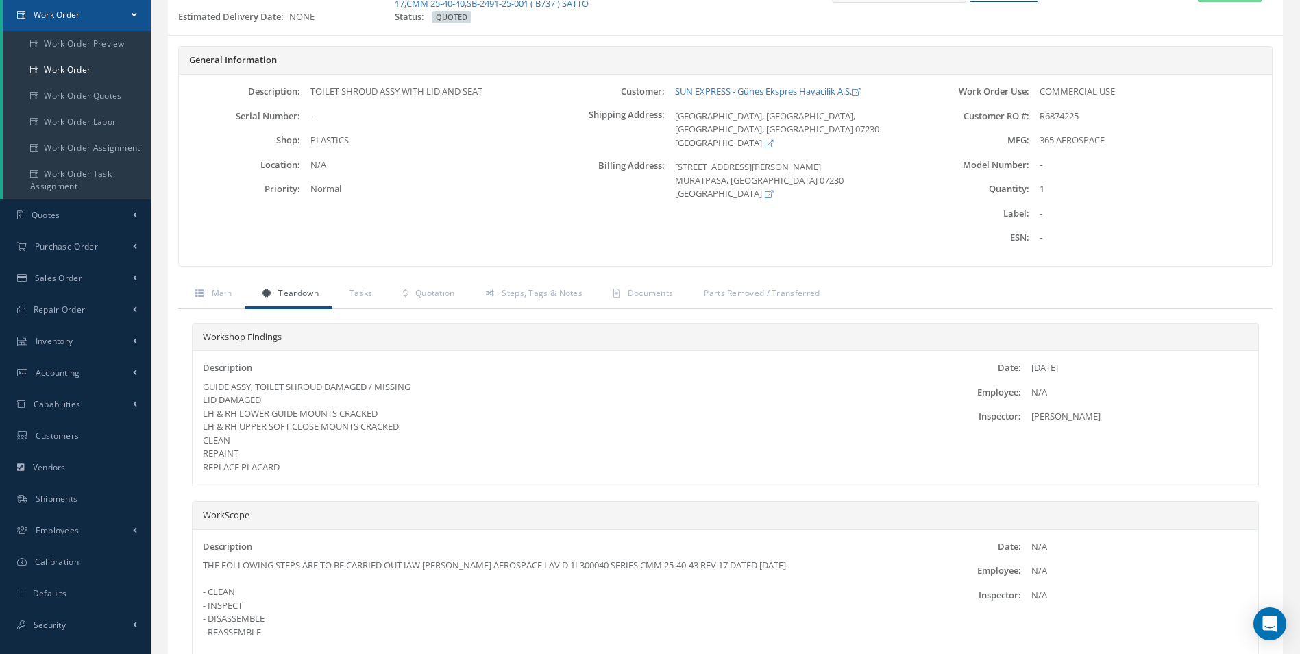
drag, startPoint x: 304, startPoint y: 490, endPoint x: 201, endPoint y: 400, distance: 136.9
click at [201, 400] on div "Description GUIDE ASSY, TOILET SHROUD DAMAGED / MISSING LID DAMAGED LH & RH LOW…" at bounding box center [726, 419] width 1066 height 136
copy div "GUIDE ASSY, TOILET SHROUD DAMAGED / MISSING LID DAMAGED LH & RH LOWER GUIDE MOU…"
click at [437, 299] on span "Quotation" at bounding box center [435, 293] width 40 height 12
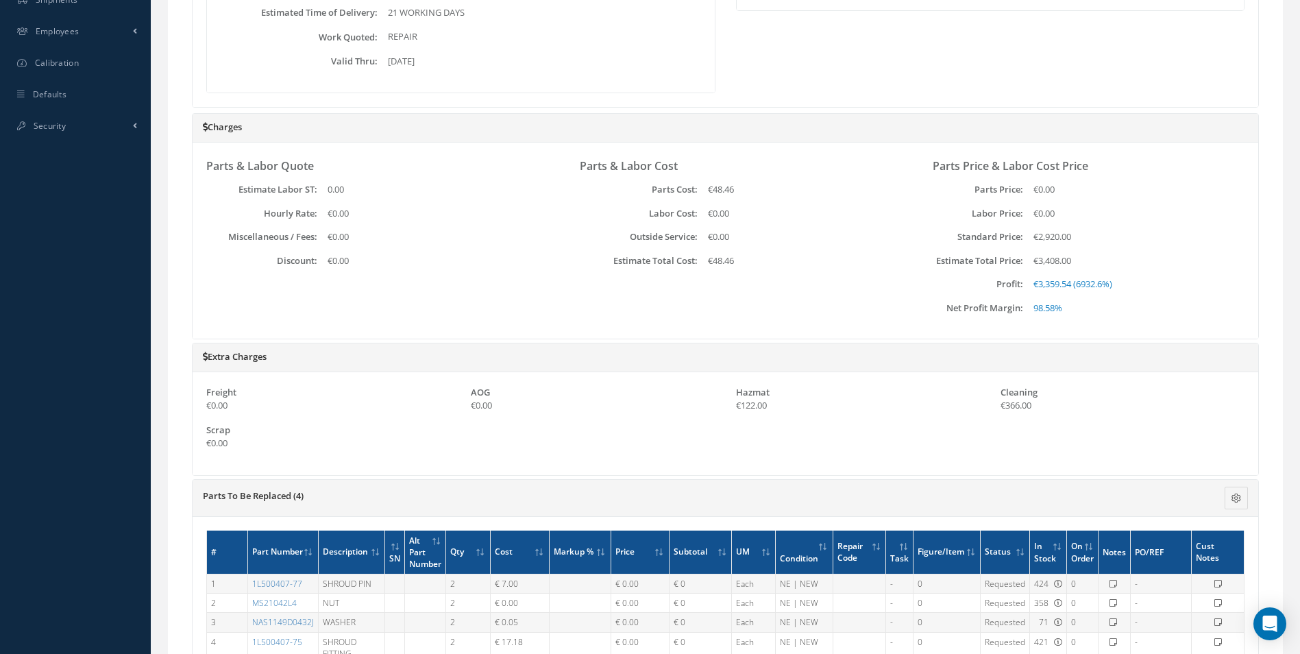
scroll to position [782, 0]
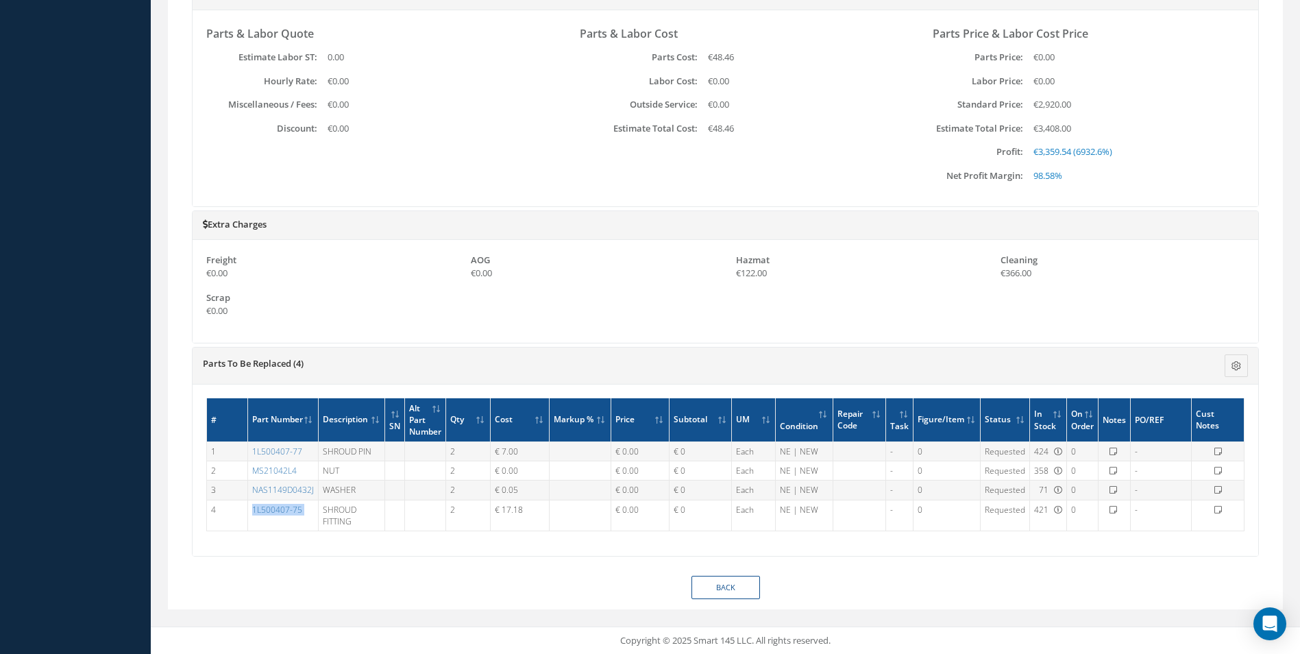
drag, startPoint x: 319, startPoint y: 511, endPoint x: 244, endPoint y: 509, distance: 74.7
click at [244, 509] on tr "4 1L500407-75 SHROUD FITTING 2 € 17.18 € 0.00 € 0 Each NE | NEW - 0 Requested 4…" at bounding box center [726, 515] width 1038 height 31
drag, startPoint x: 244, startPoint y: 509, endPoint x: 389, endPoint y: 331, distance: 229.0
click at [389, 331] on div "Freight €0.00 AOG €0.00 Hazmat €122.00 Cleaning €366.00 Scrap" at bounding box center [726, 291] width 1066 height 103
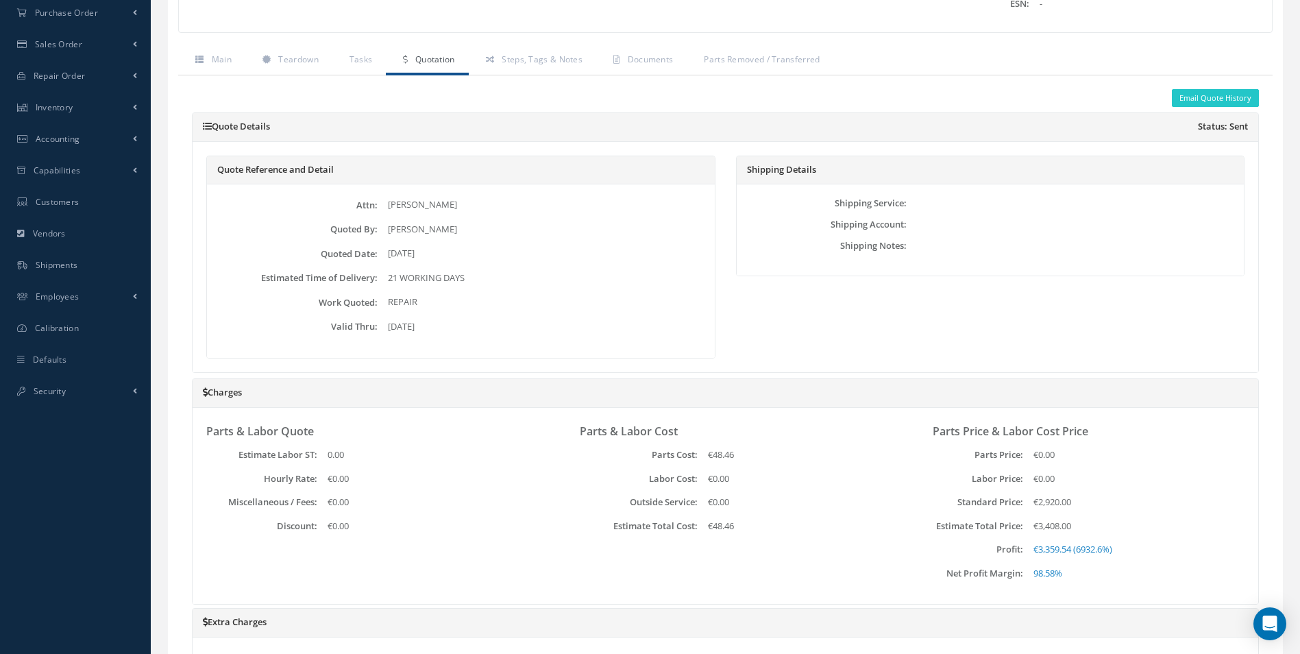
scroll to position [28, 0]
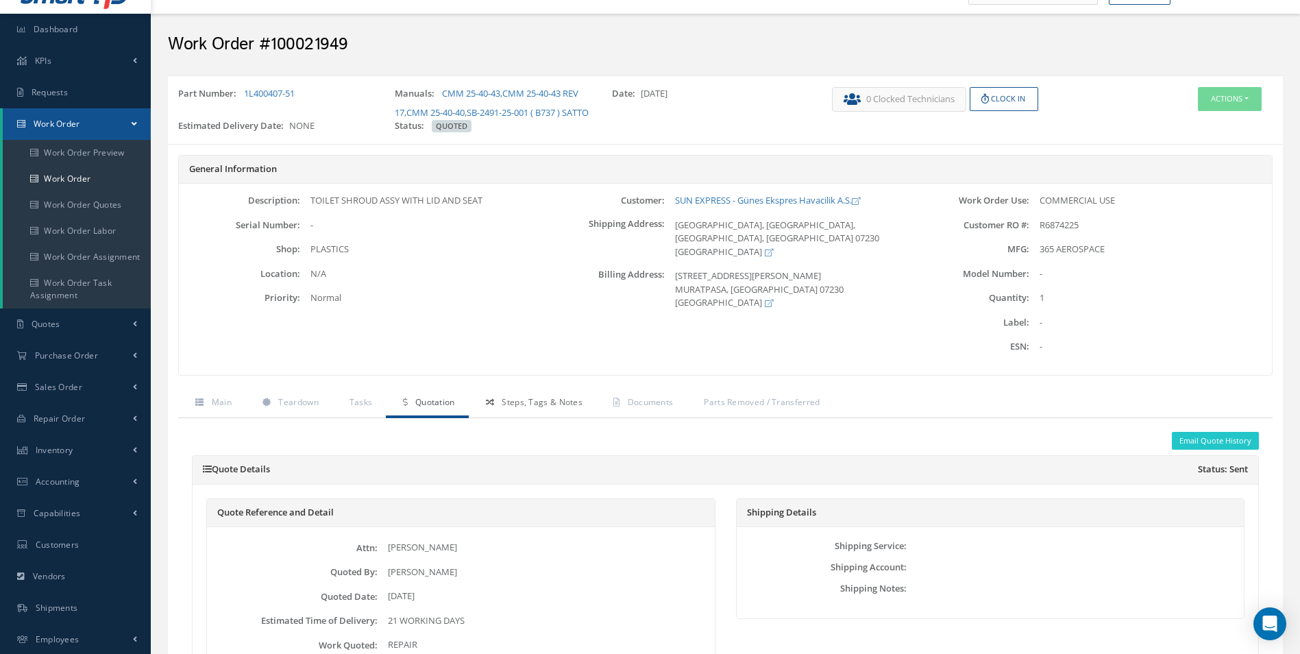
click at [515, 408] on span "Steps, Tags & Notes" at bounding box center [542, 402] width 81 height 12
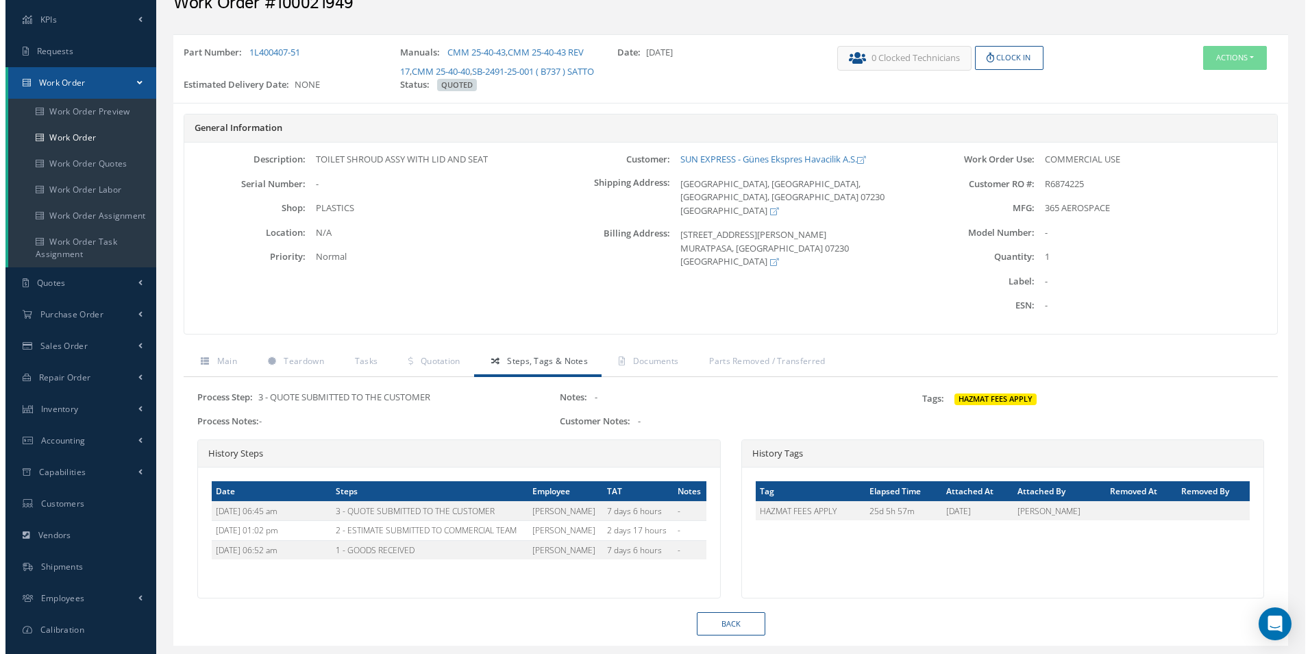
scroll to position [124, 0]
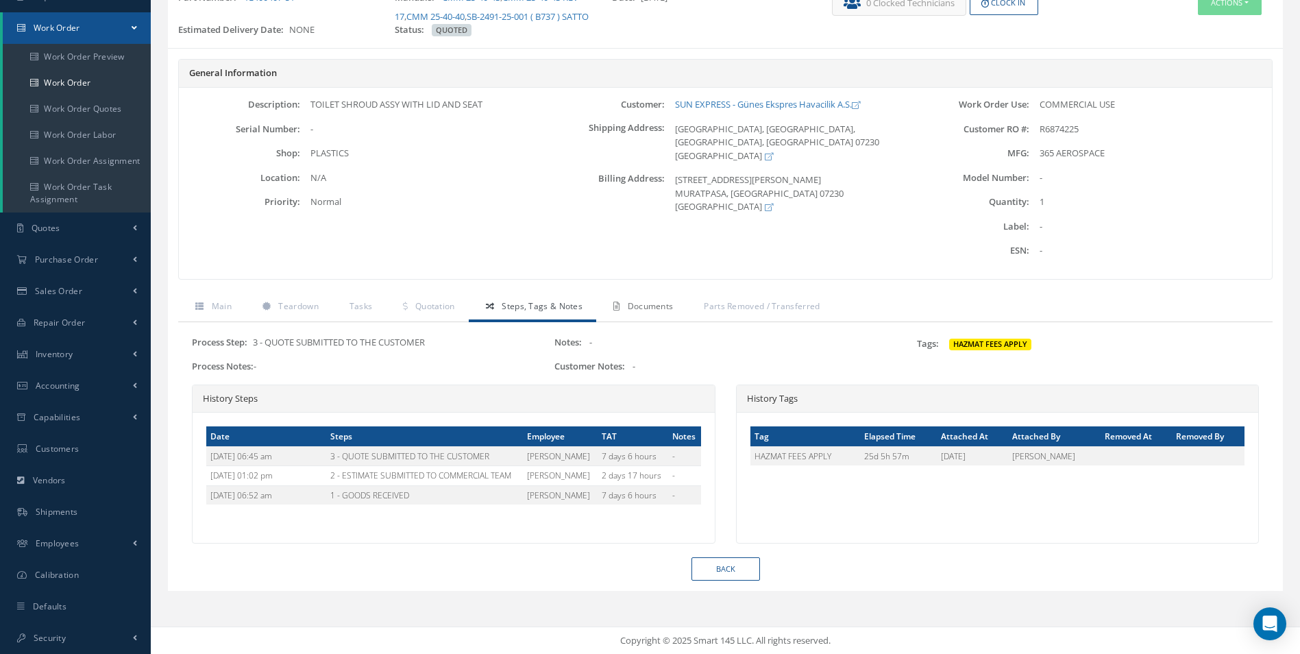
click at [647, 310] on link "Documents" at bounding box center [641, 307] width 90 height 29
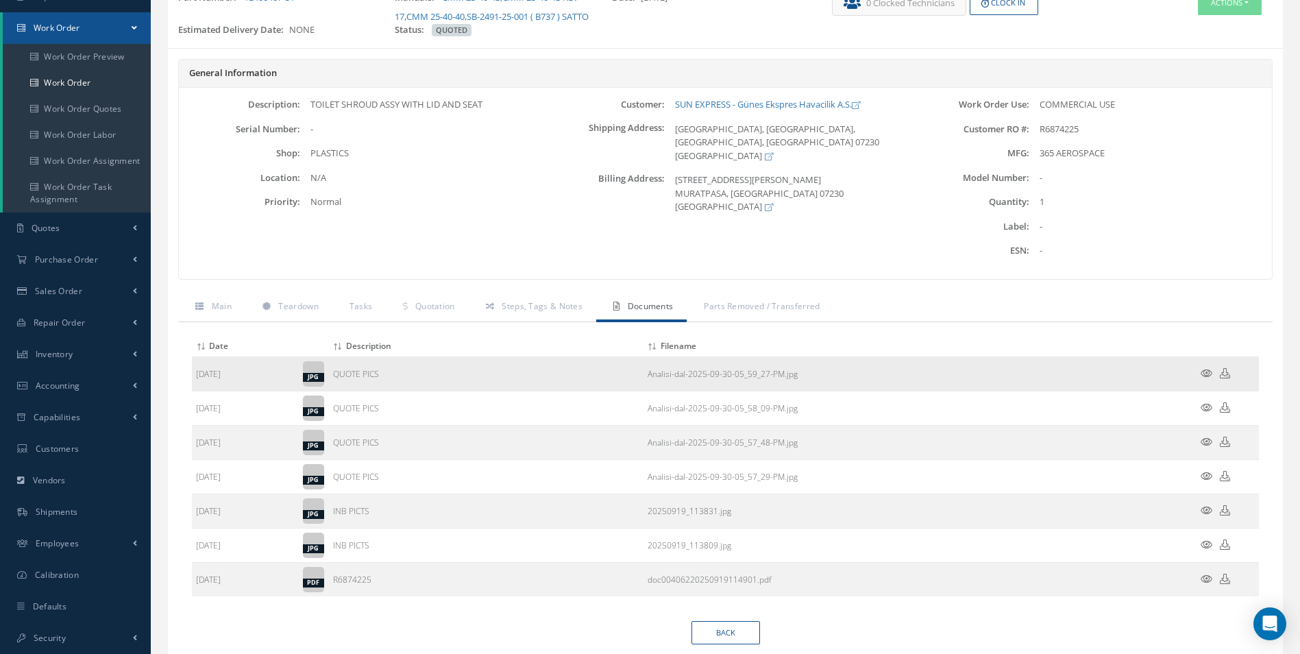
click at [1207, 378] on icon at bounding box center [1207, 373] width 12 height 10
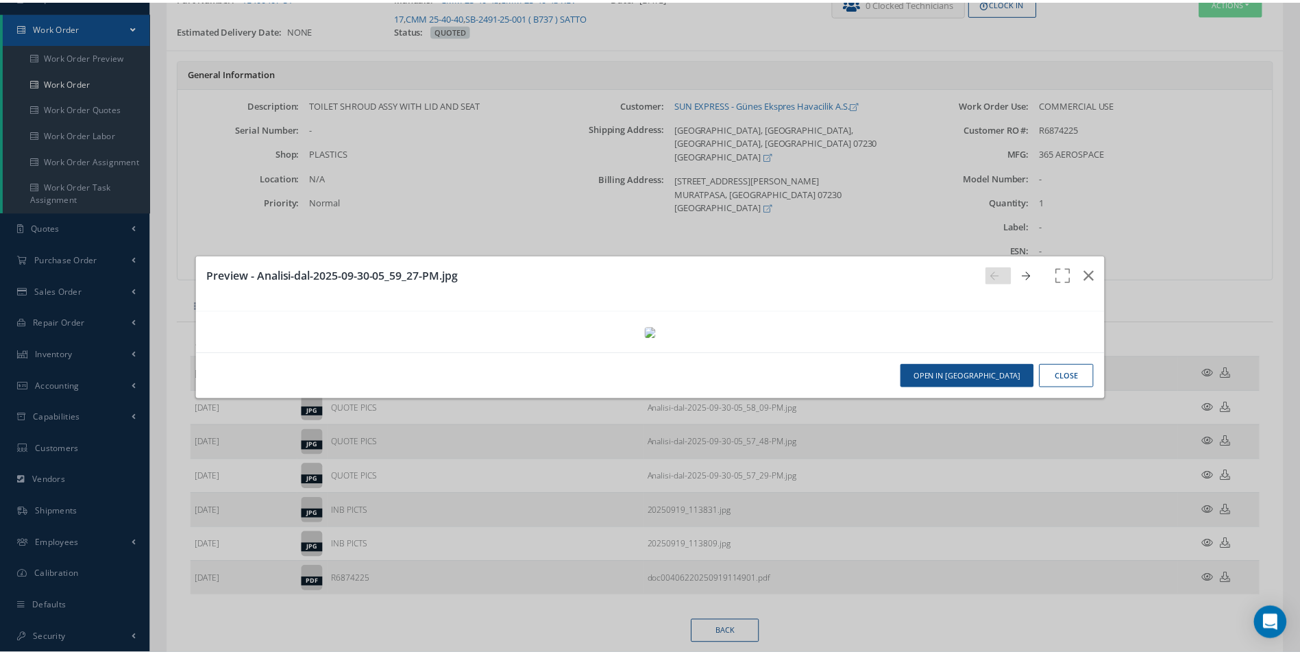
scroll to position [0, 0]
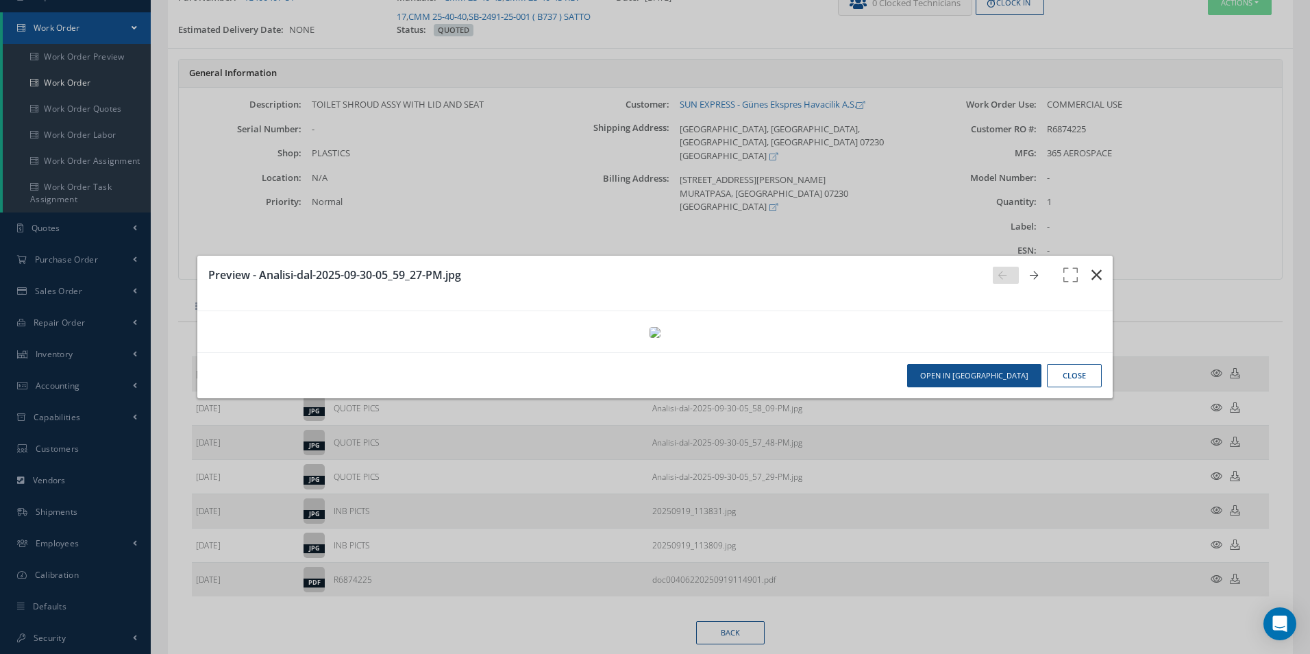
click at [1092, 267] on icon "button" at bounding box center [1097, 275] width 10 height 16
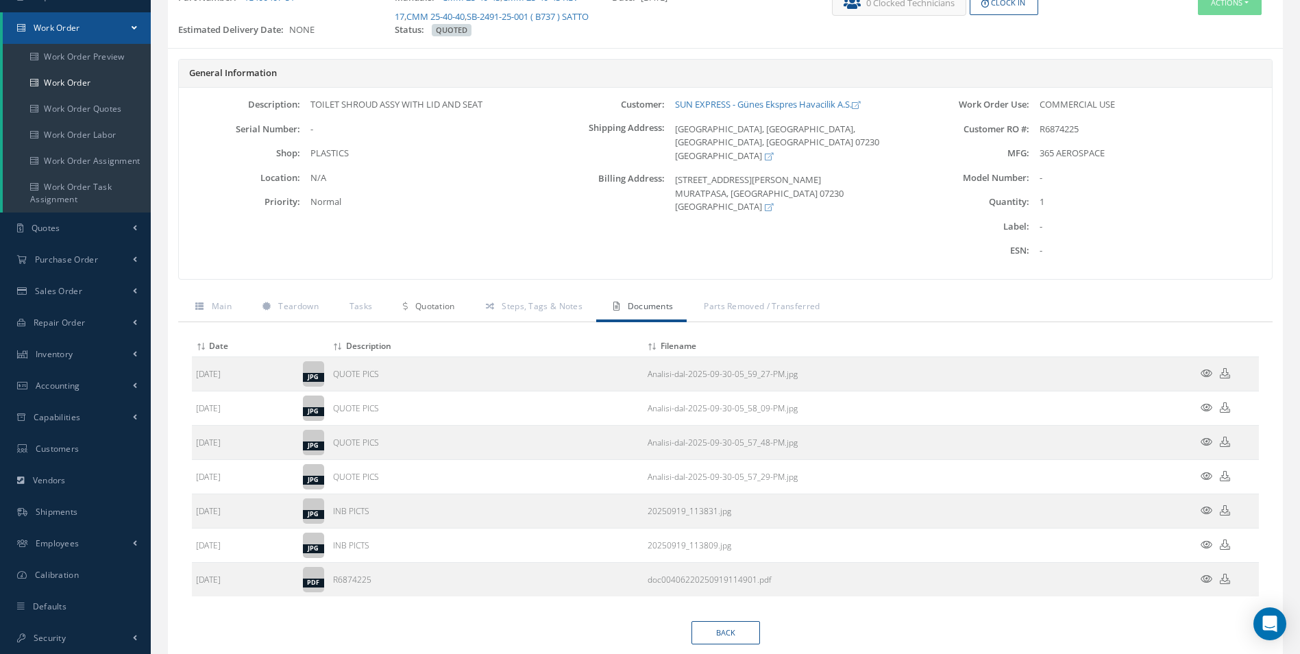
click at [453, 313] on link "Quotation" at bounding box center [427, 307] width 82 height 29
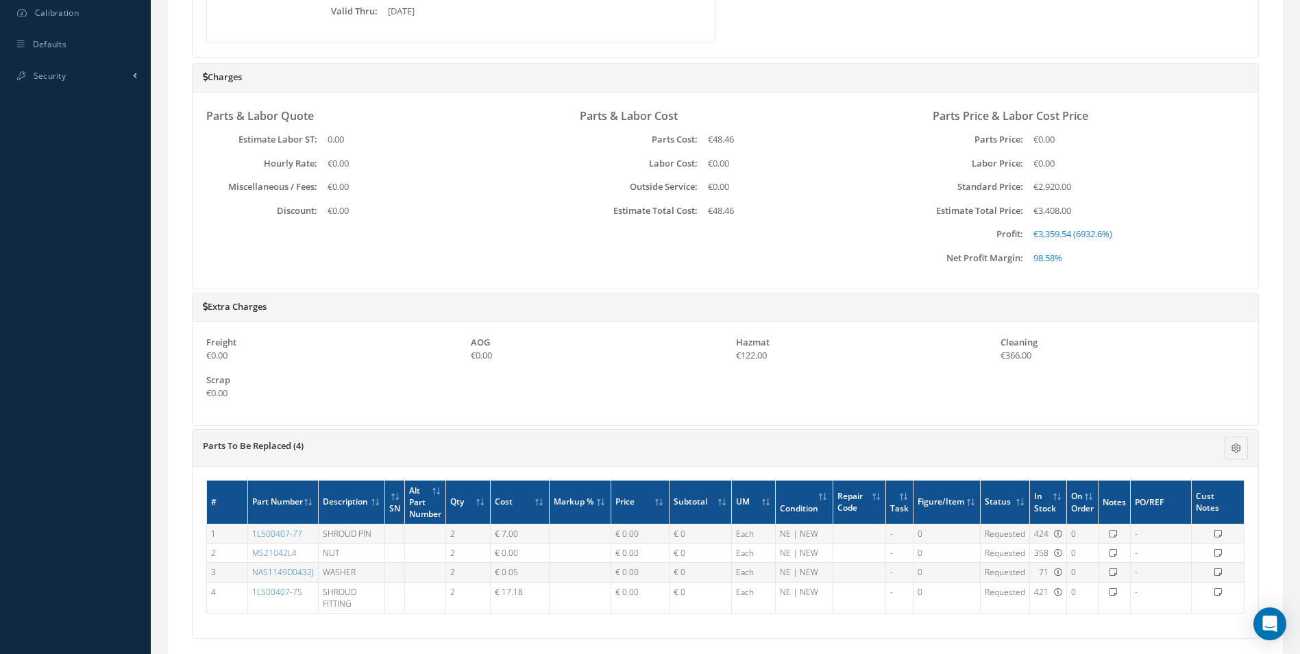
scroll to position [782, 0]
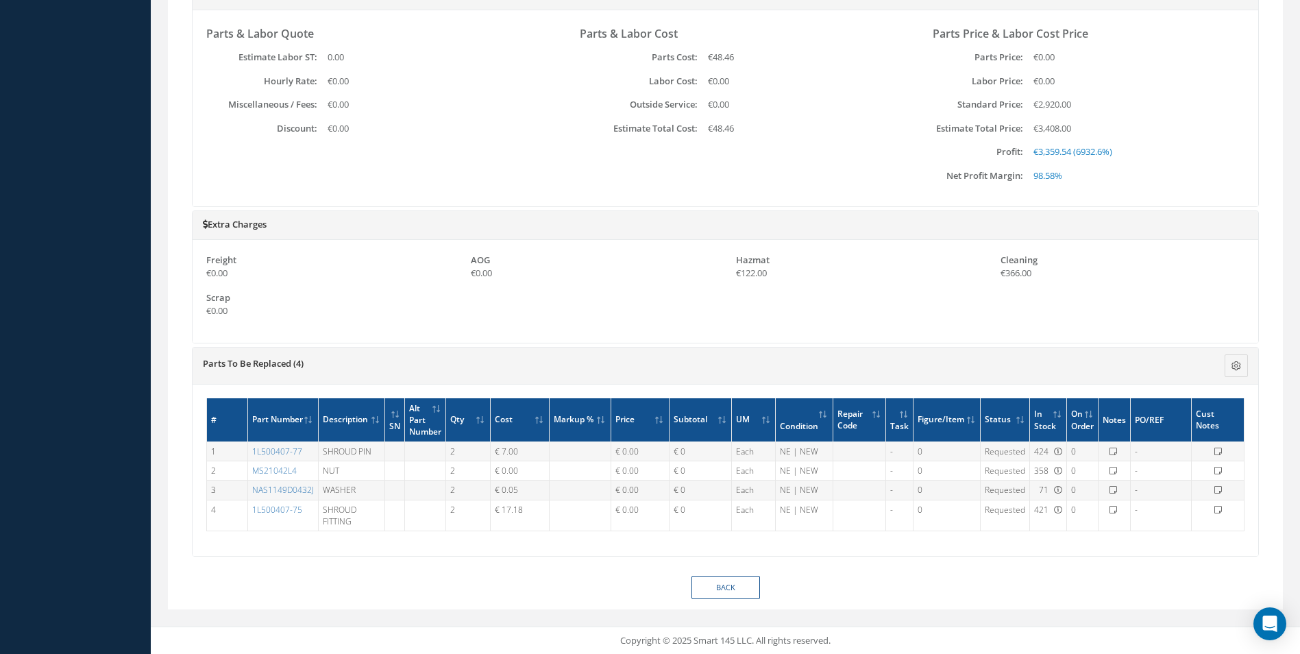
drag, startPoint x: 301, startPoint y: 513, endPoint x: 240, endPoint y: 511, distance: 61.0
click at [240, 511] on tr "4 1L500407-75 SHROUD FITTING 2 € 17.18 € 0.00 € 0 Each NE | NEW - 0 Requested 4…" at bounding box center [726, 515] width 1038 height 31
drag, startPoint x: 249, startPoint y: 517, endPoint x: 311, endPoint y: 517, distance: 62.4
click at [311, 517] on td "1L500407-75" at bounding box center [282, 515] width 71 height 31
copy link "1L500407-75"
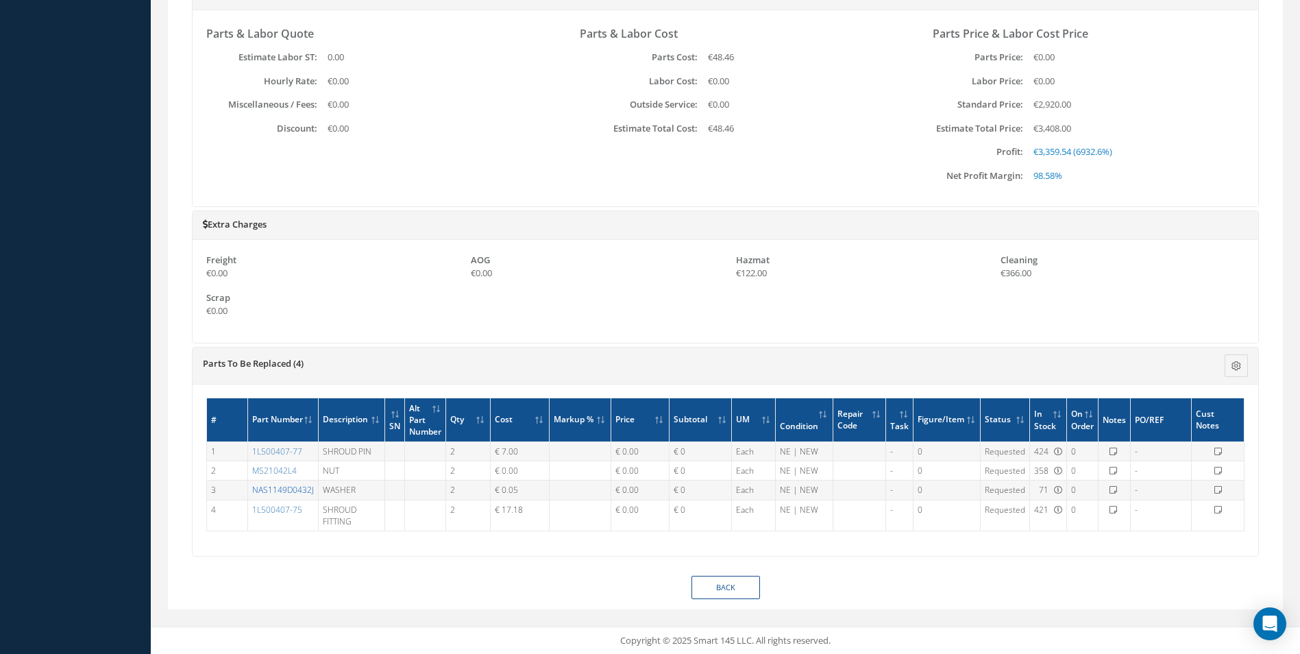
drag, startPoint x: 249, startPoint y: 491, endPoint x: 312, endPoint y: 491, distance: 62.4
click at [312, 491] on td "NAS1149D0432J" at bounding box center [282, 489] width 71 height 19
copy link "NAS1149D0432J"
drag, startPoint x: 249, startPoint y: 472, endPoint x: 307, endPoint y: 469, distance: 58.4
click at [307, 469] on td "MS21042L4" at bounding box center [282, 470] width 71 height 19
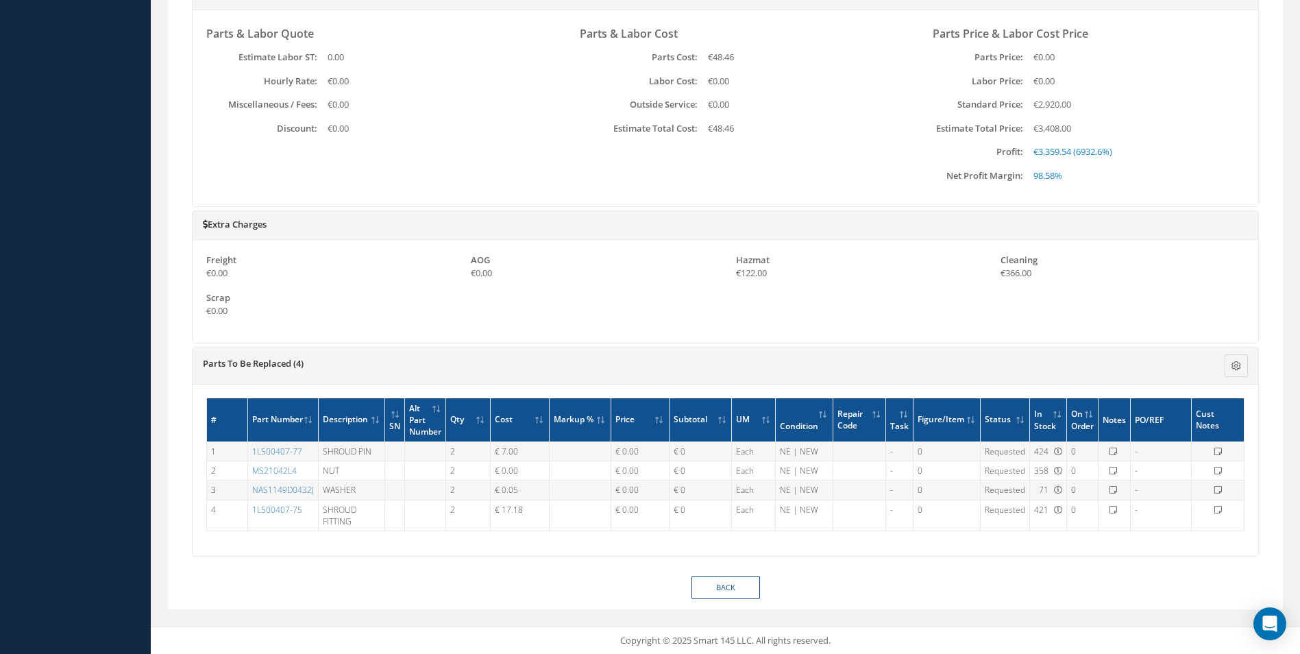
copy link "MS21042L4"
drag, startPoint x: 307, startPoint y: 454, endPoint x: 251, endPoint y: 454, distance: 56.2
click at [251, 454] on td "1L500407-77" at bounding box center [282, 451] width 71 height 19
copy link "1L500407-77"
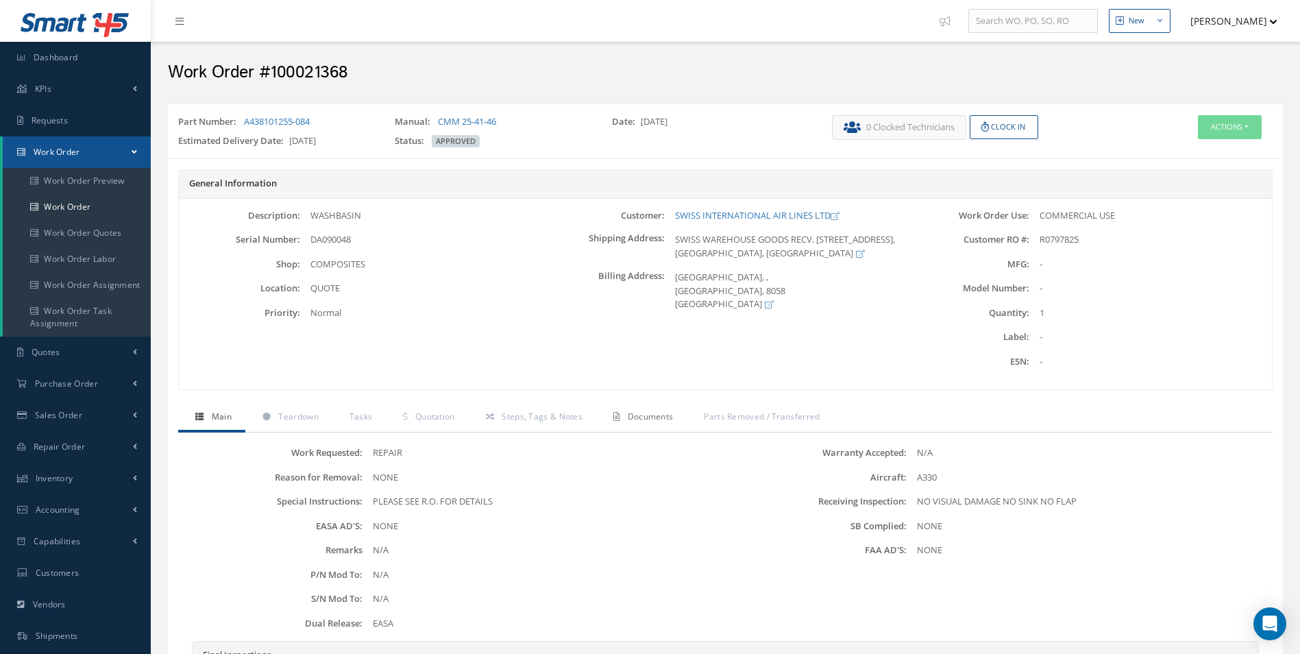
click at [645, 418] on span "Documents" at bounding box center [651, 417] width 46 height 12
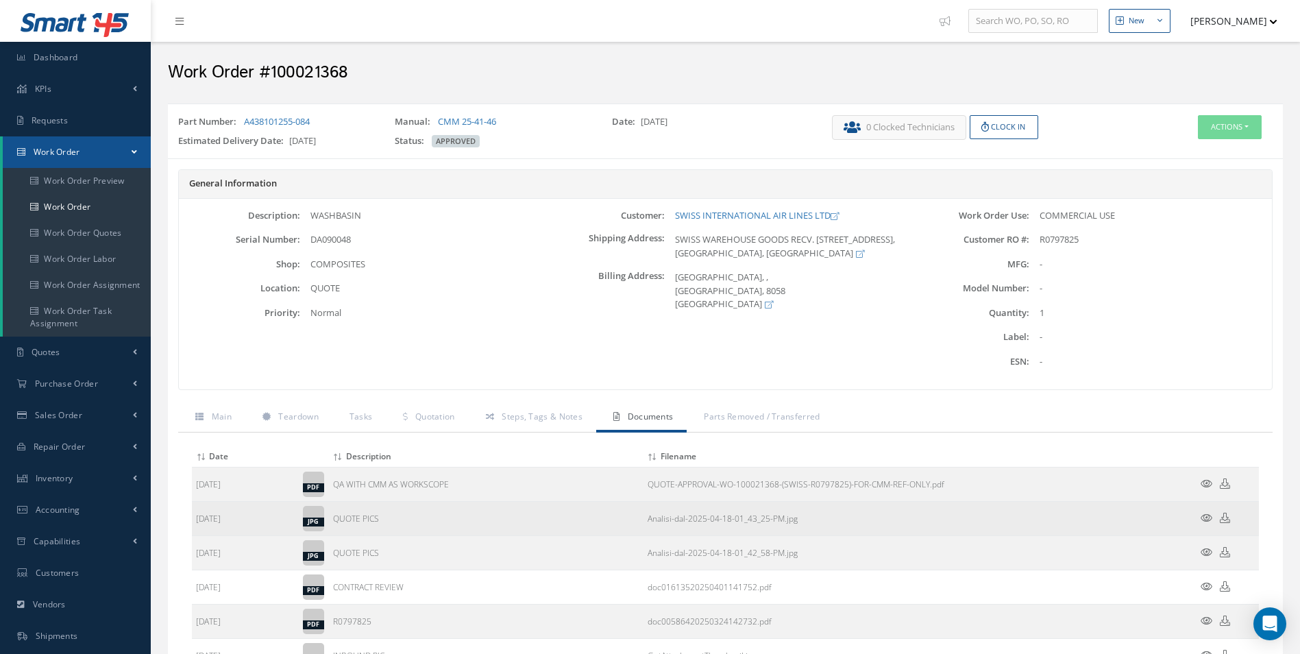
click at [1205, 518] on icon at bounding box center [1207, 518] width 12 height 10
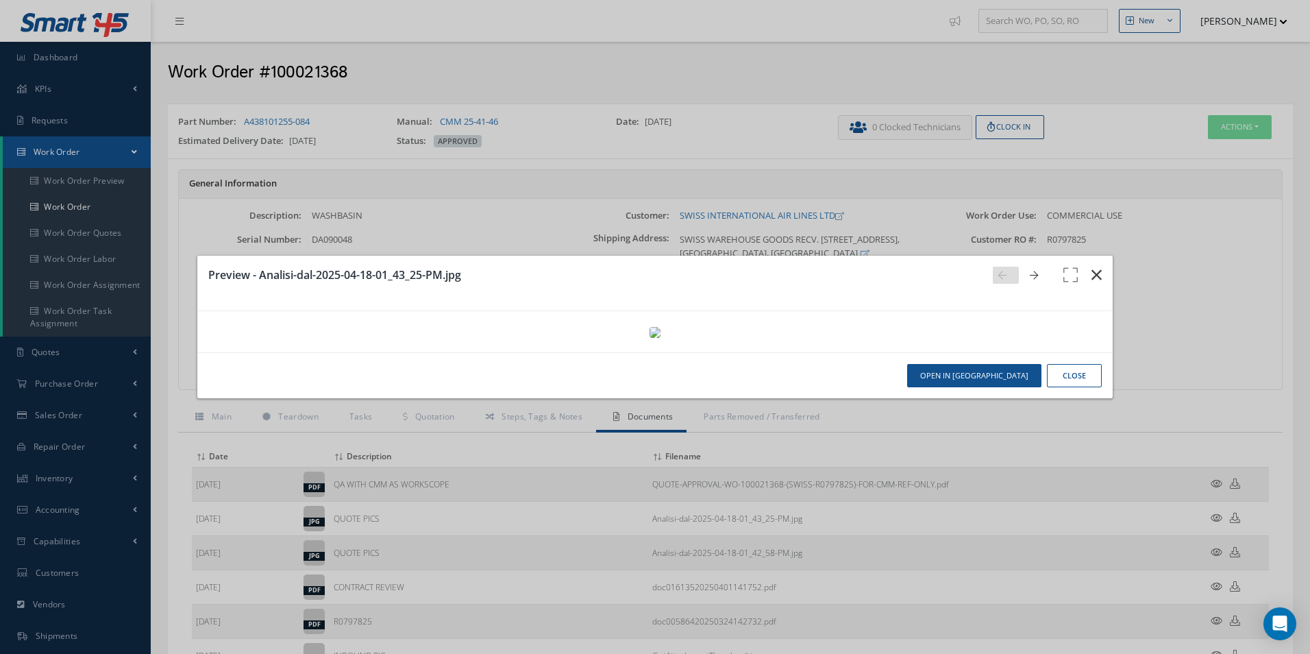
click at [1092, 267] on icon "button" at bounding box center [1097, 275] width 10 height 16
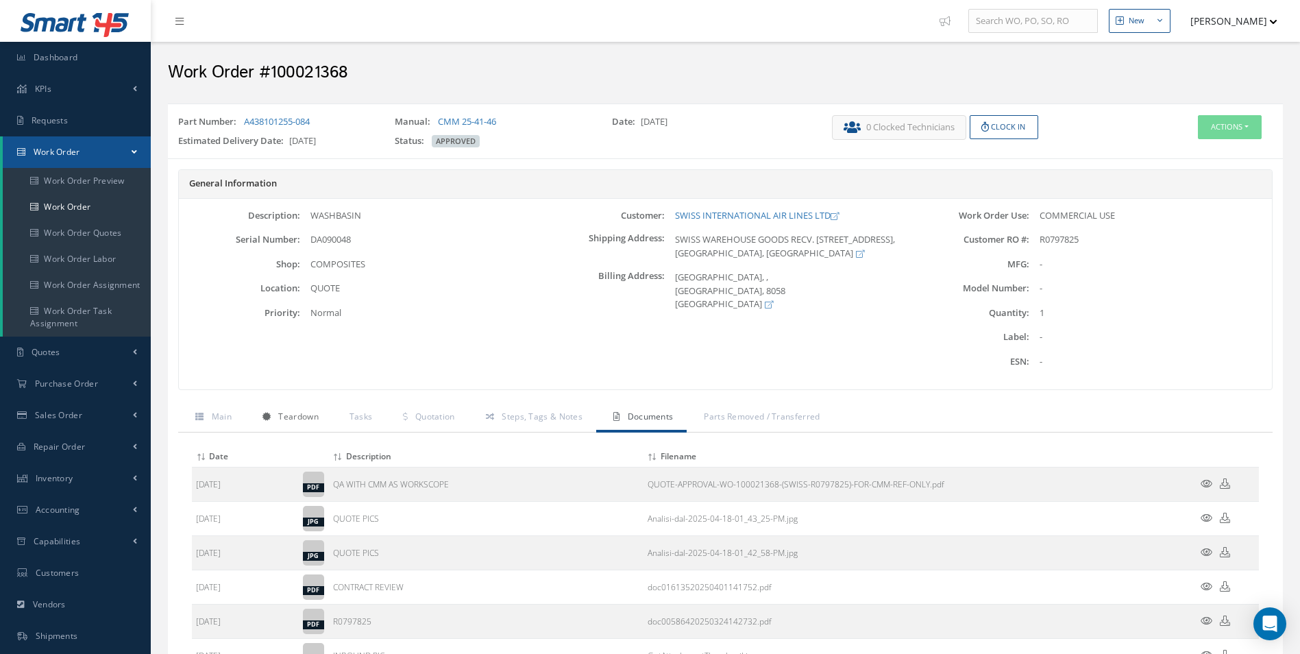
click at [282, 420] on span "Teardown" at bounding box center [298, 417] width 40 height 12
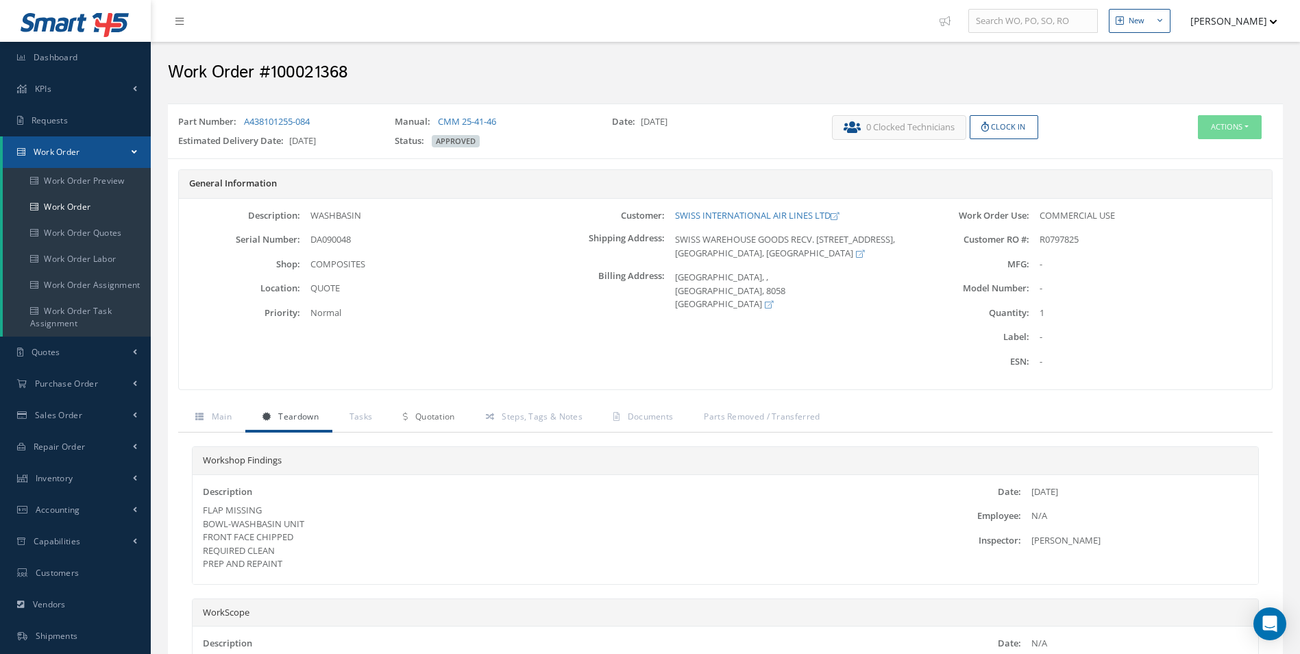
click at [430, 417] on span "Quotation" at bounding box center [435, 417] width 40 height 12
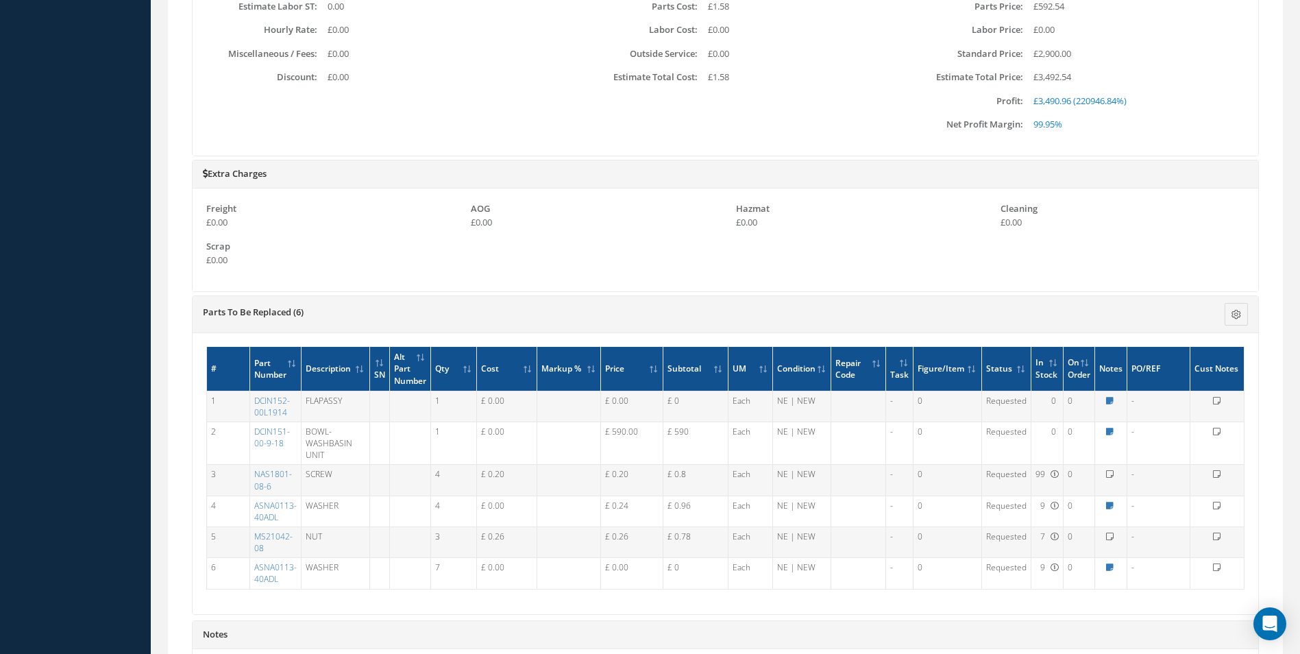
scroll to position [754, 0]
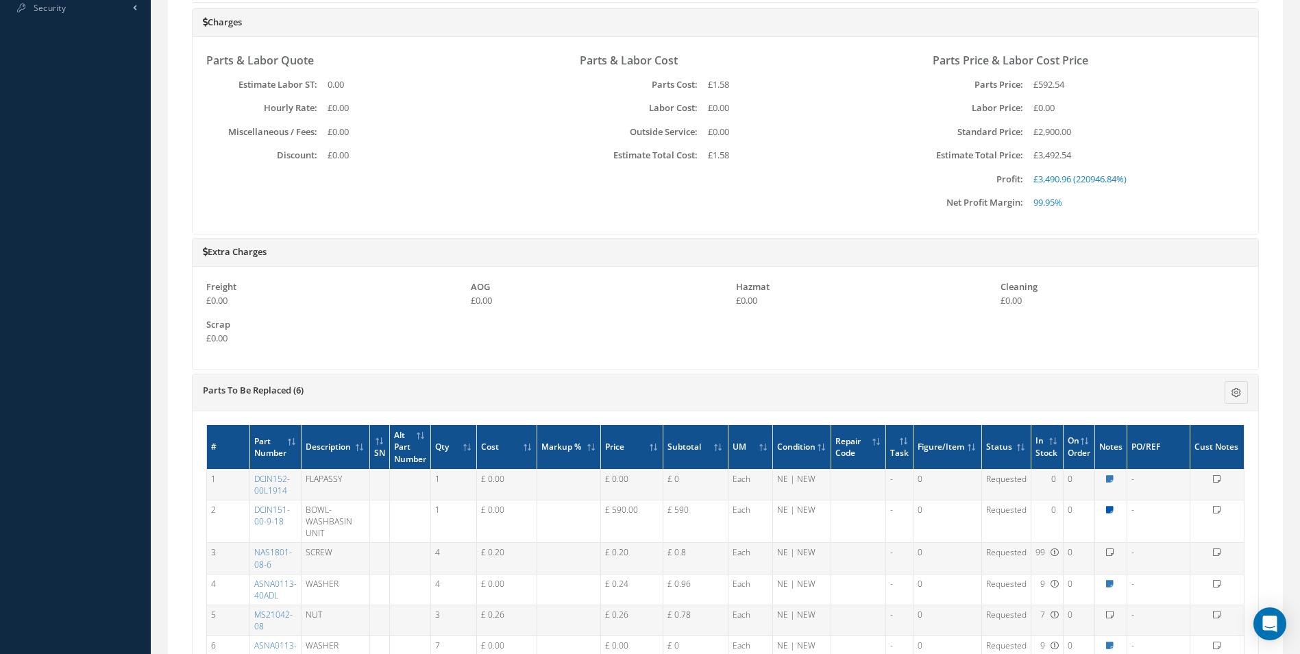
click at [1110, 511] on icon at bounding box center [1110, 510] width 8 height 8
type textarea "STK DUE 6TH AUG 2025 - 75 DAYS"
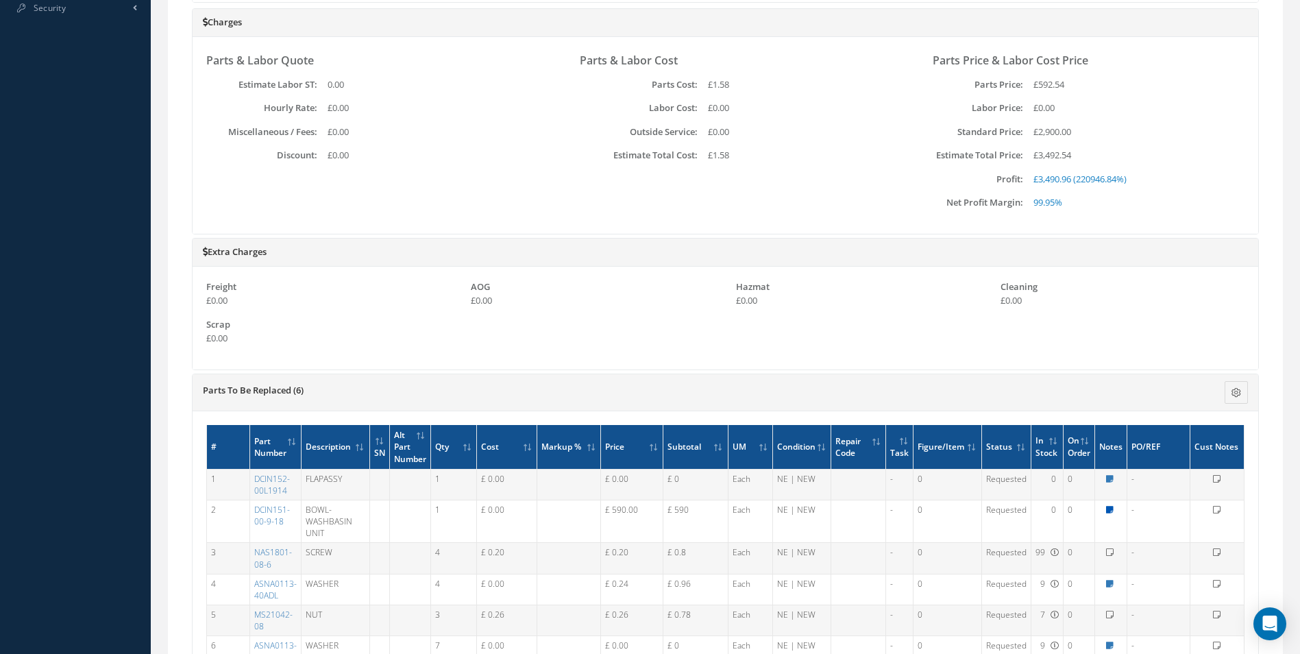
type textarea "STK DUE 6TH AUG 2025 - 75 DAYS"
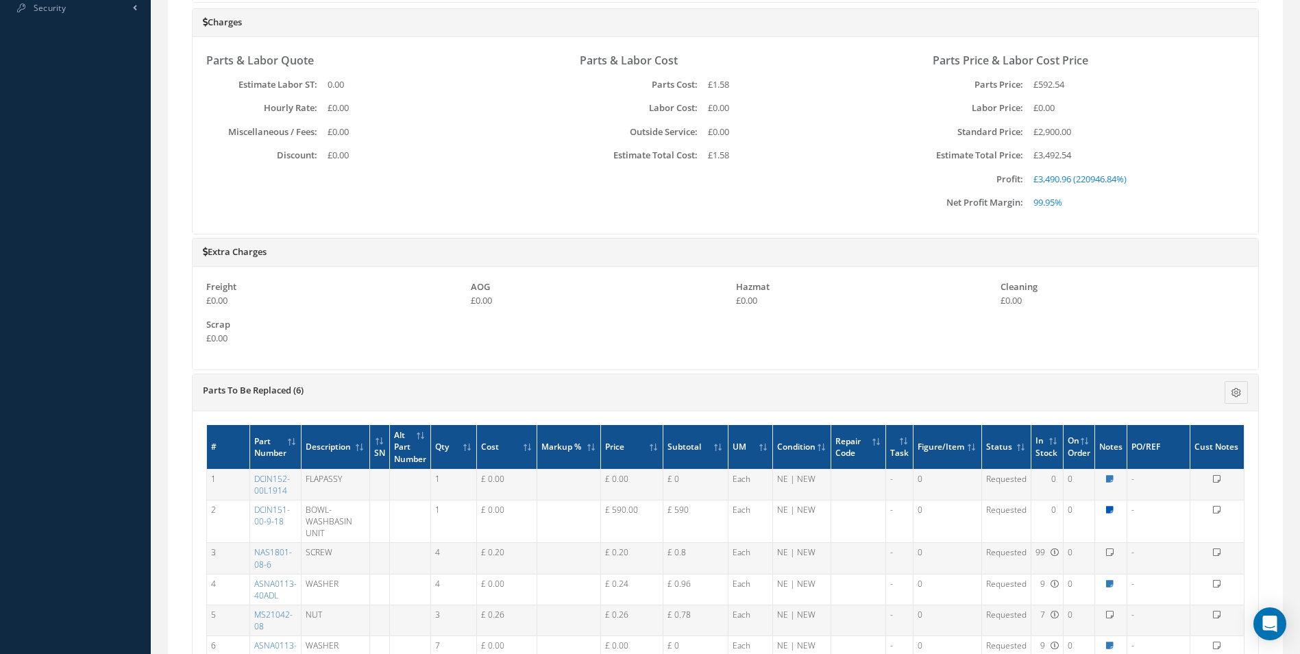
type textarea "STK DUE 6TH AUG 2025 - 75 DAYS"
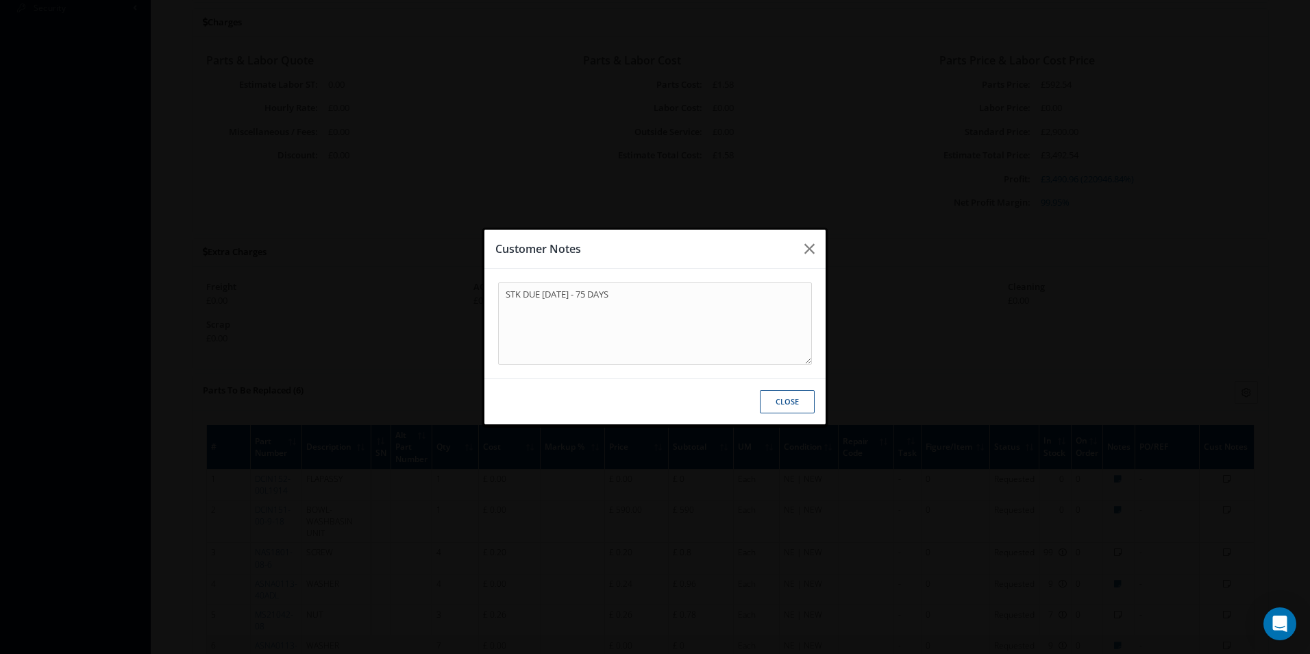
click at [796, 404] on button "Close" at bounding box center [787, 402] width 55 height 24
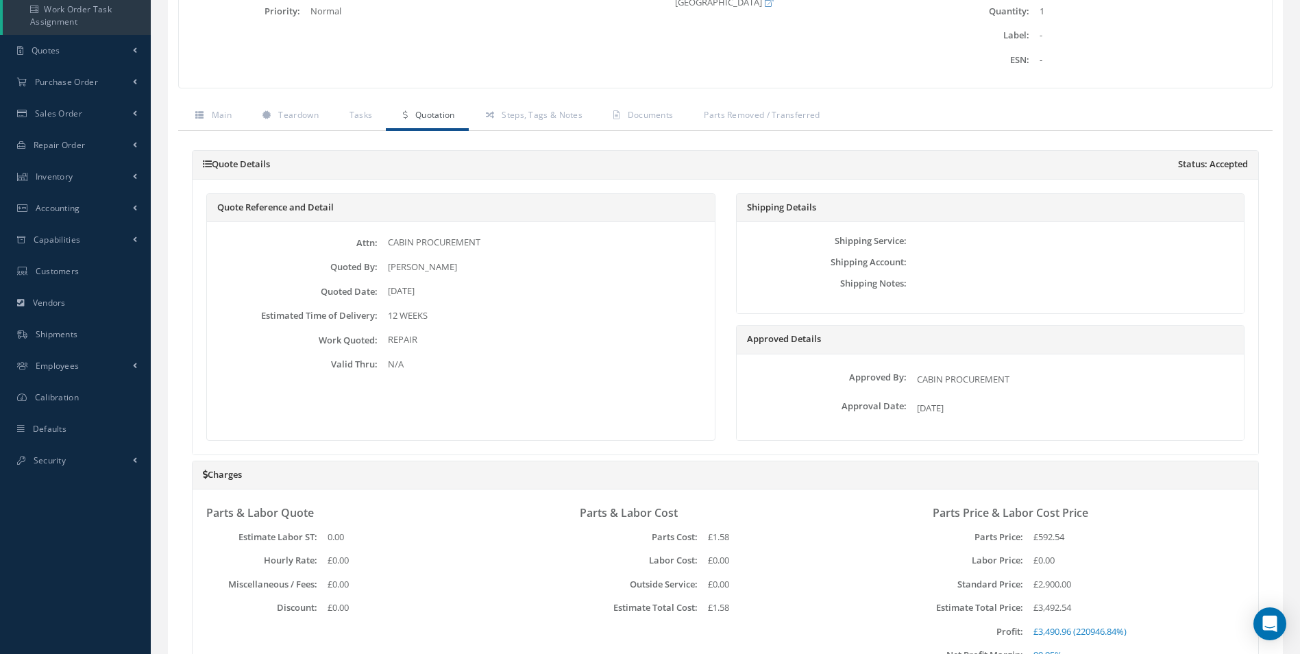
scroll to position [0, 0]
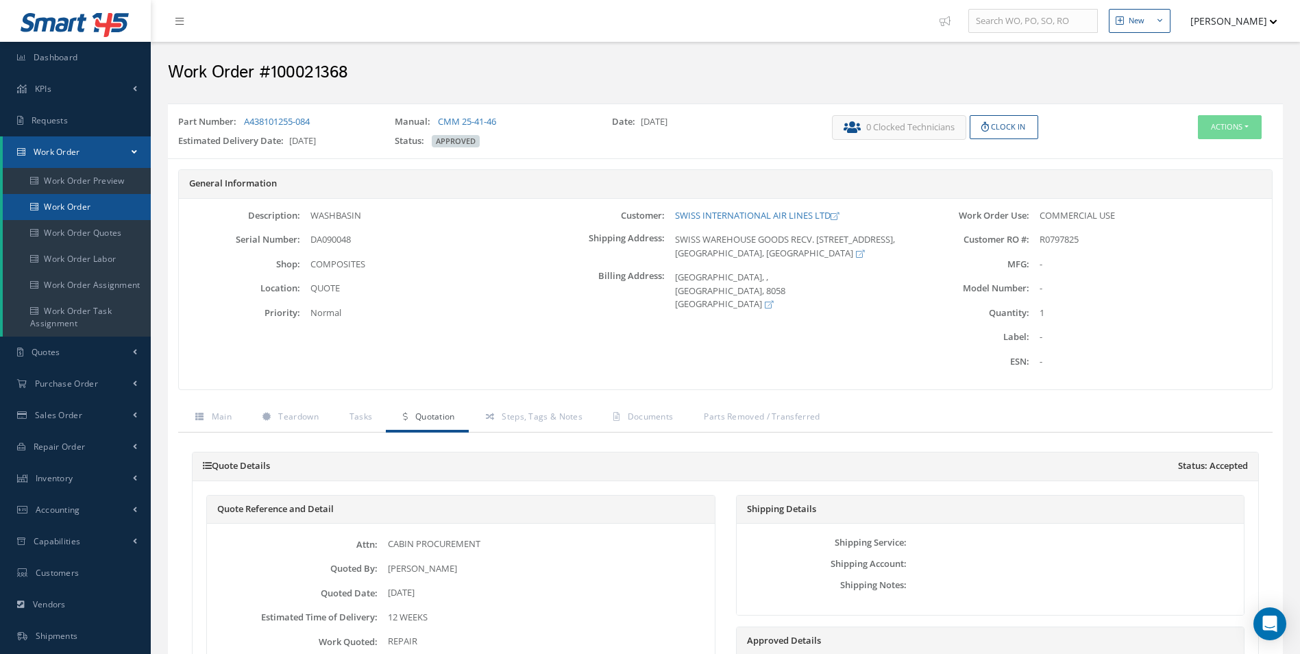
click at [90, 200] on link "Work Order" at bounding box center [77, 207] width 148 height 26
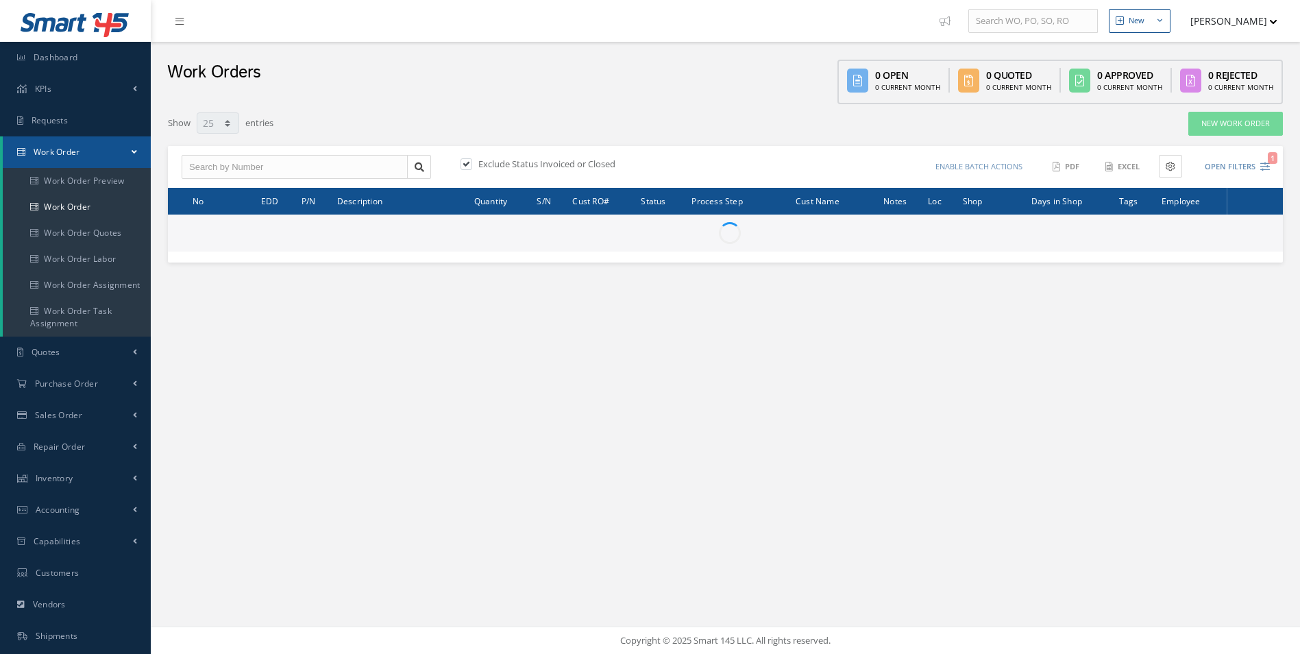
select select "25"
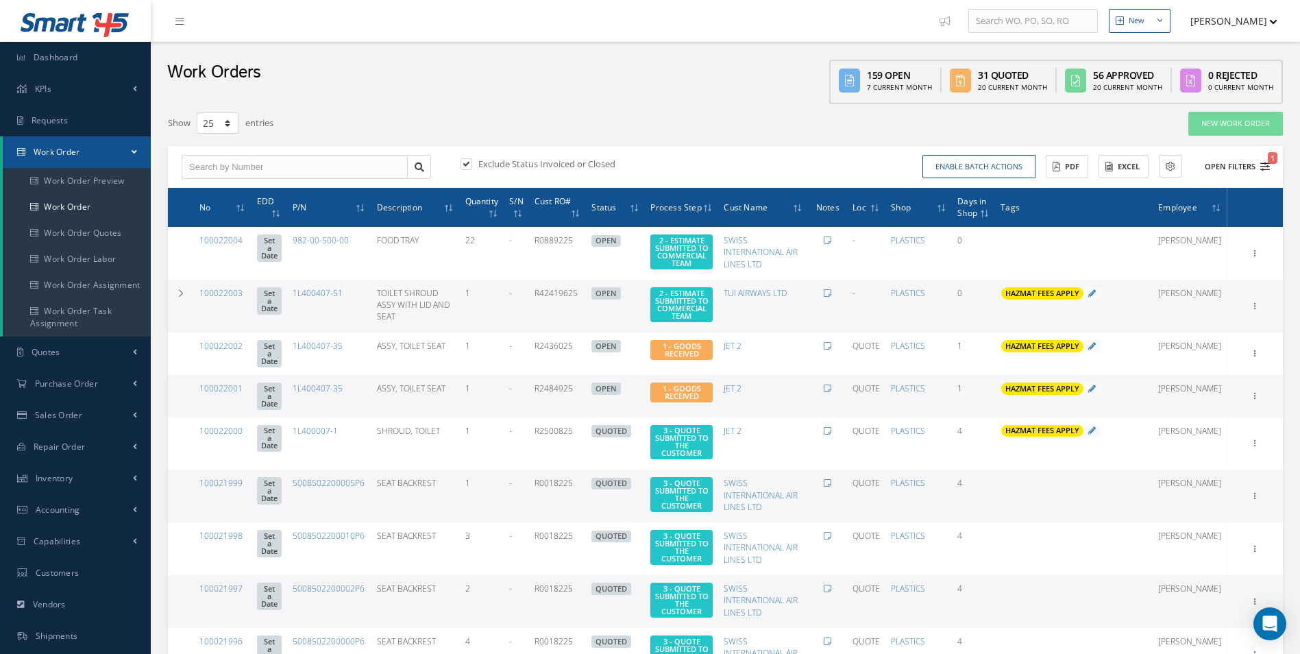
click at [1264, 165] on icon "1" at bounding box center [1265, 167] width 10 height 10
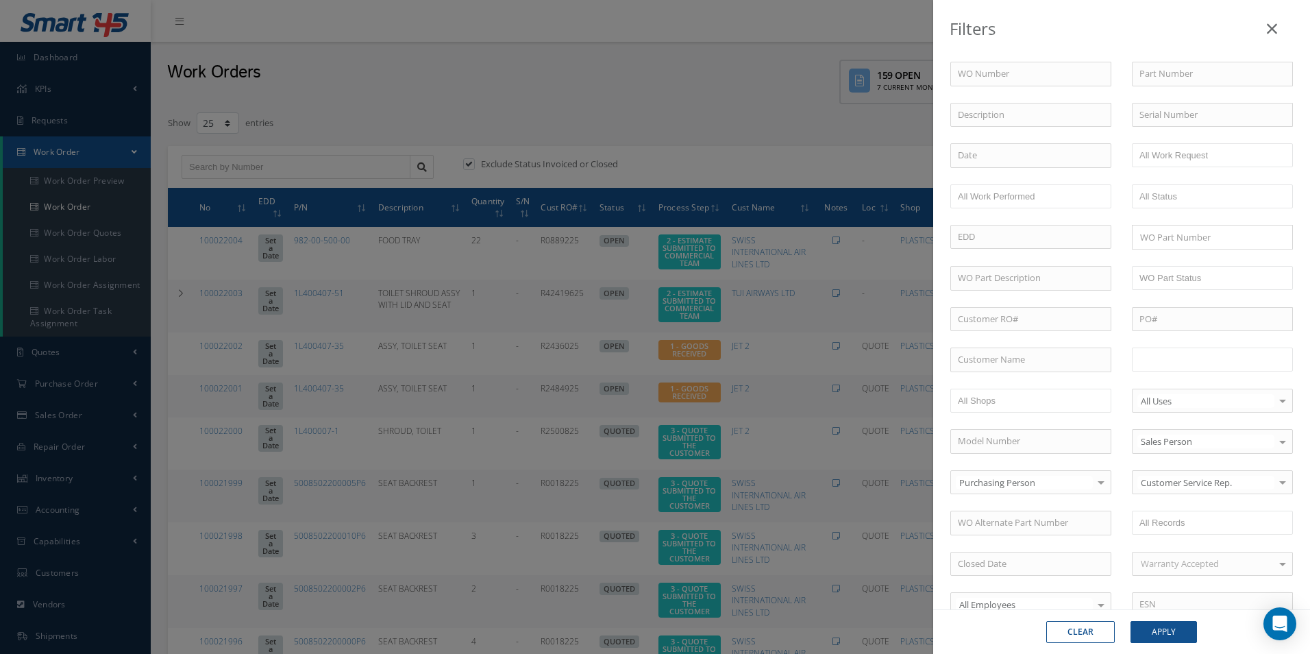
click at [1184, 356] on input "text" at bounding box center [1183, 359] width 87 height 17
click at [1168, 615] on div "Clear Apply" at bounding box center [1121, 631] width 377 height 45
click at [1166, 625] on button "Apply" at bounding box center [1164, 632] width 66 height 22
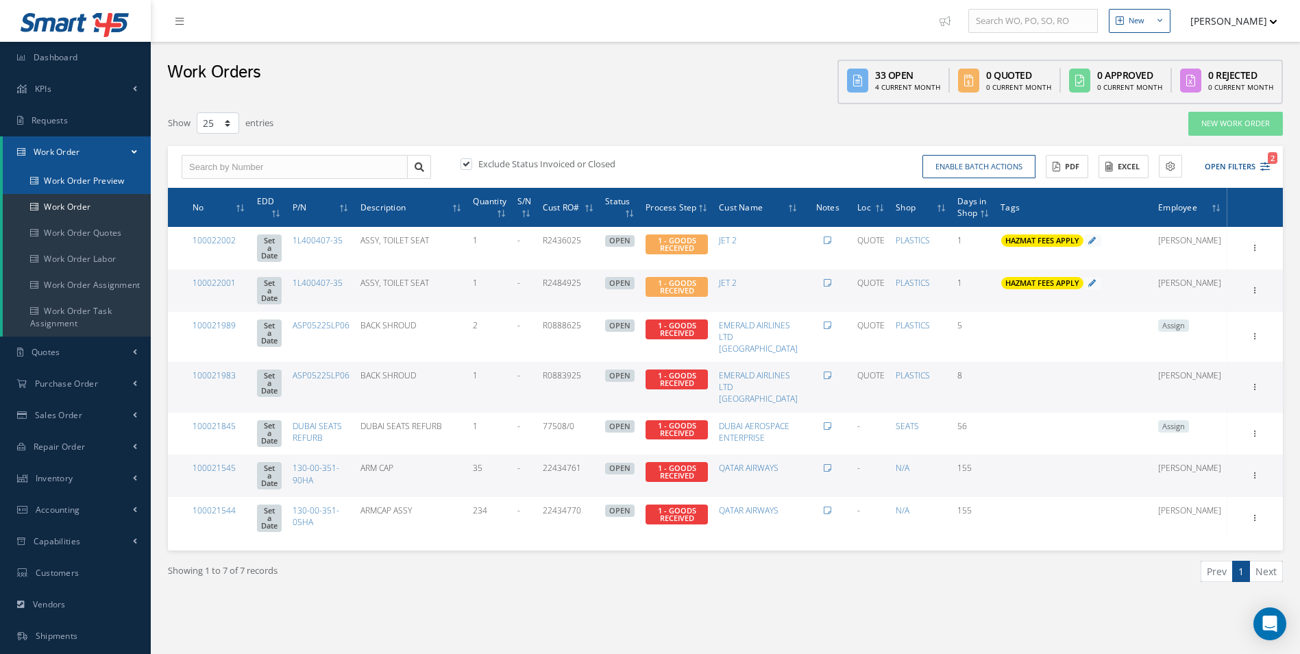
click at [108, 191] on link "Work Order Preview" at bounding box center [77, 181] width 148 height 26
click at [84, 211] on link "Work Order" at bounding box center [77, 207] width 148 height 26
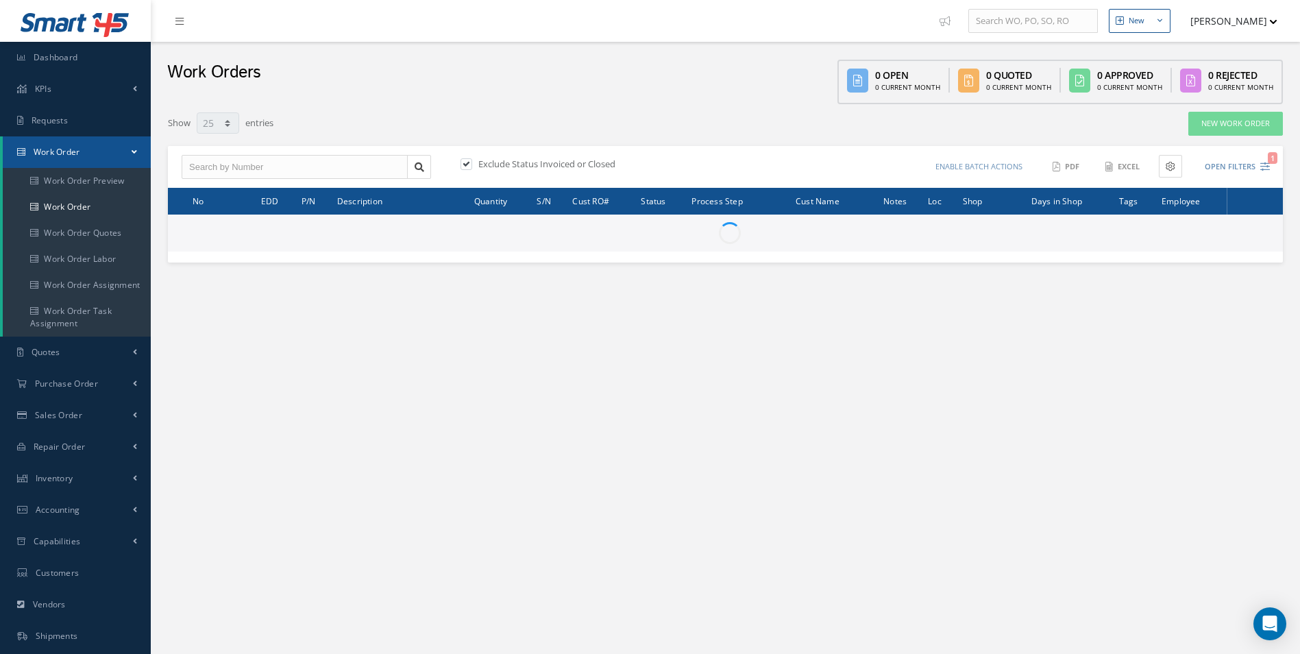
select select "25"
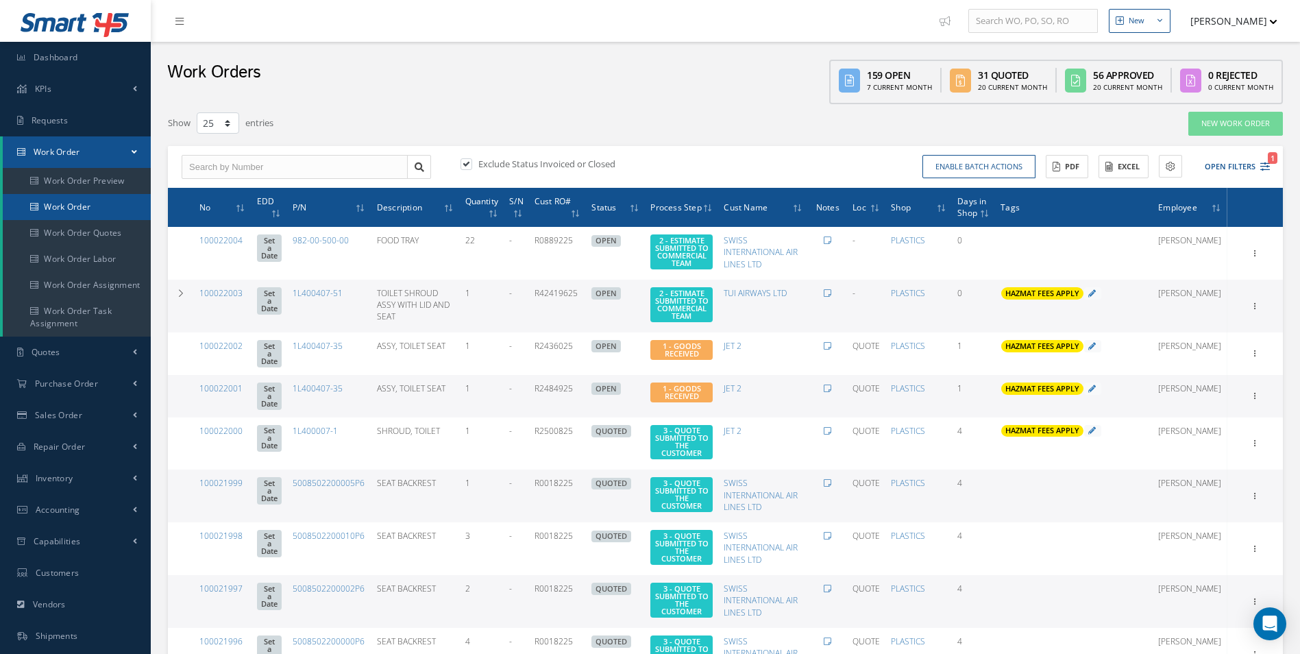
click at [77, 206] on link "Work Order" at bounding box center [77, 207] width 148 height 26
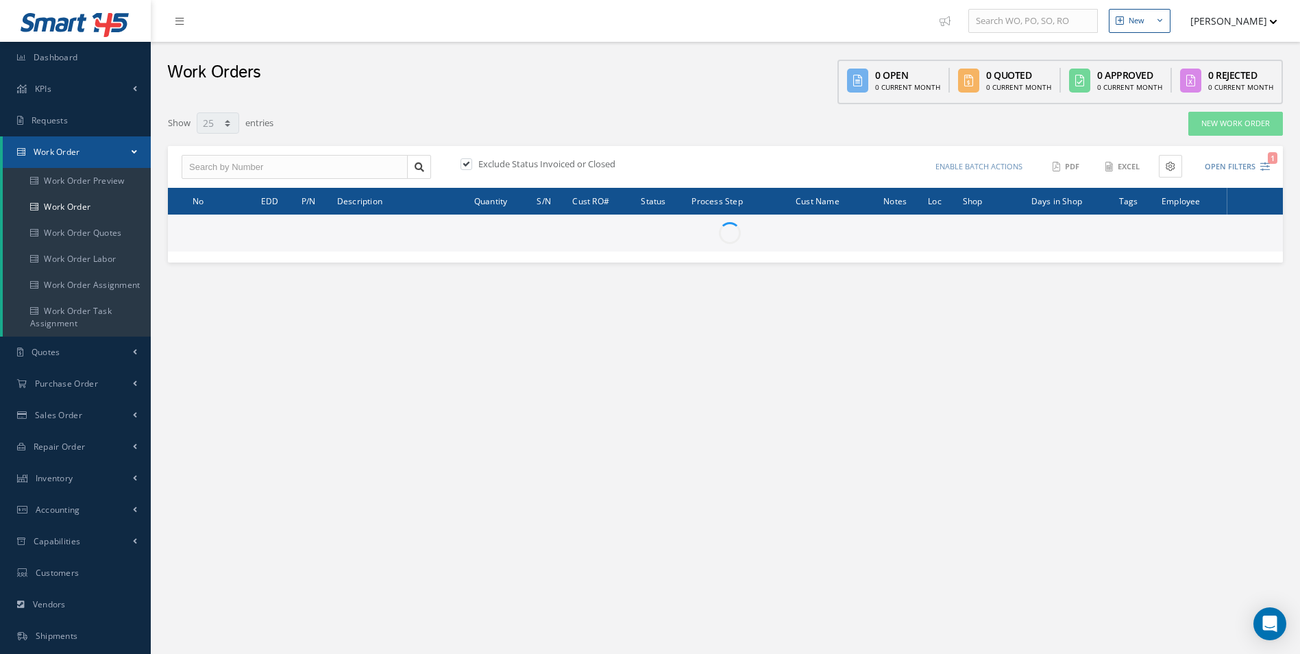
select select "25"
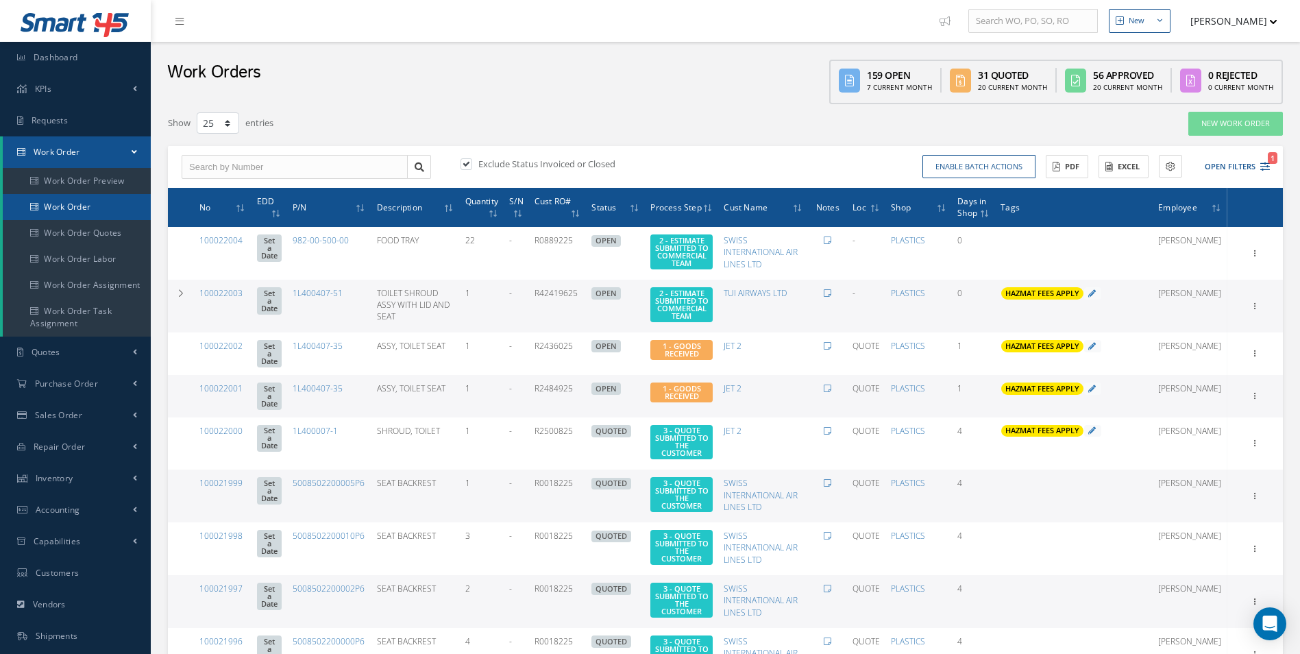
click at [84, 211] on link "Work Order" at bounding box center [77, 207] width 148 height 26
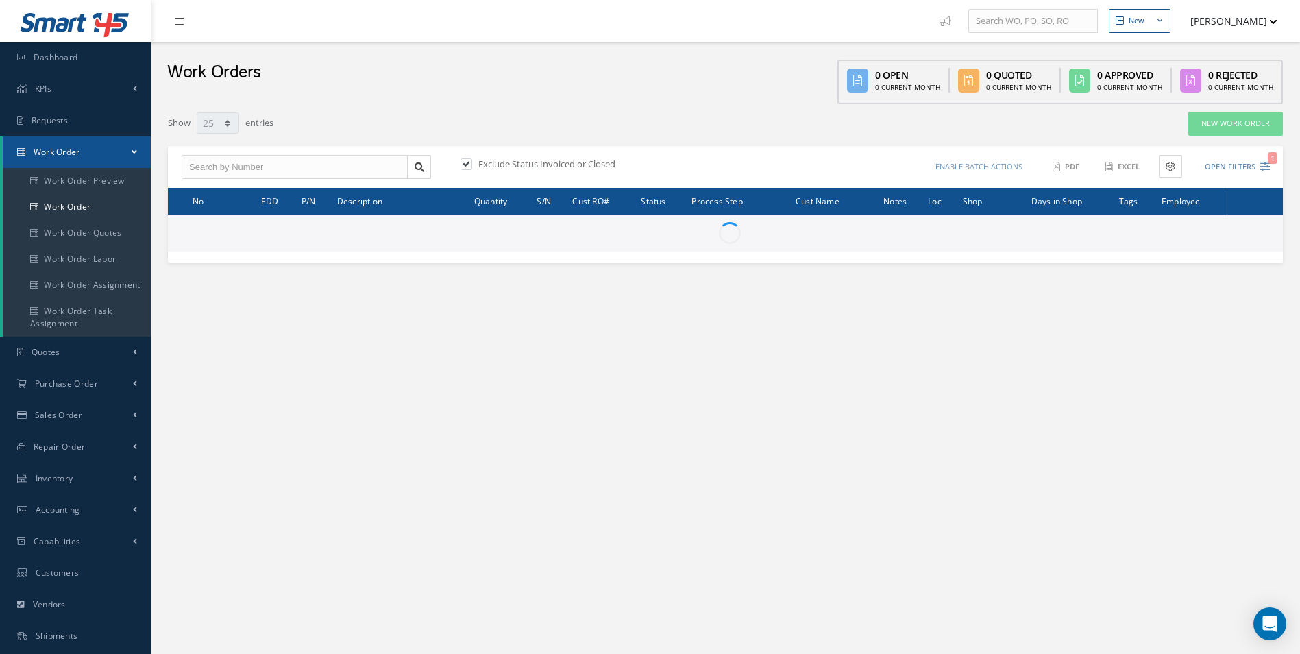
select select "25"
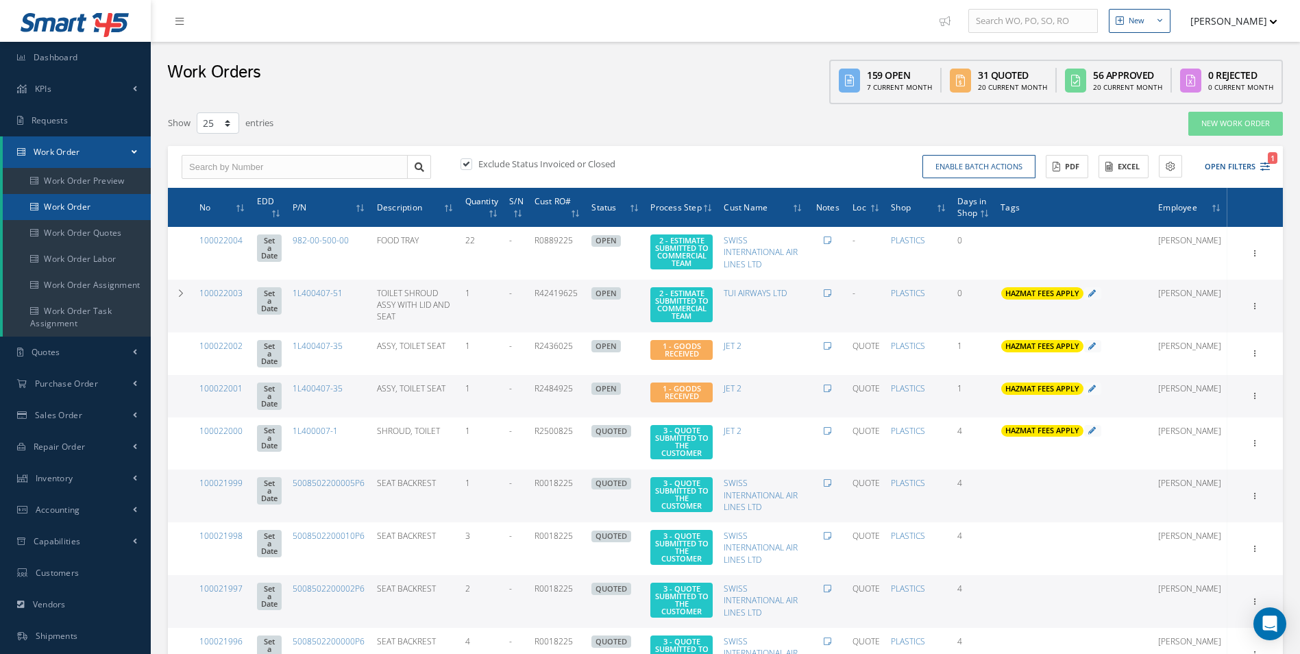
click at [64, 213] on link "Work Order" at bounding box center [77, 207] width 148 height 26
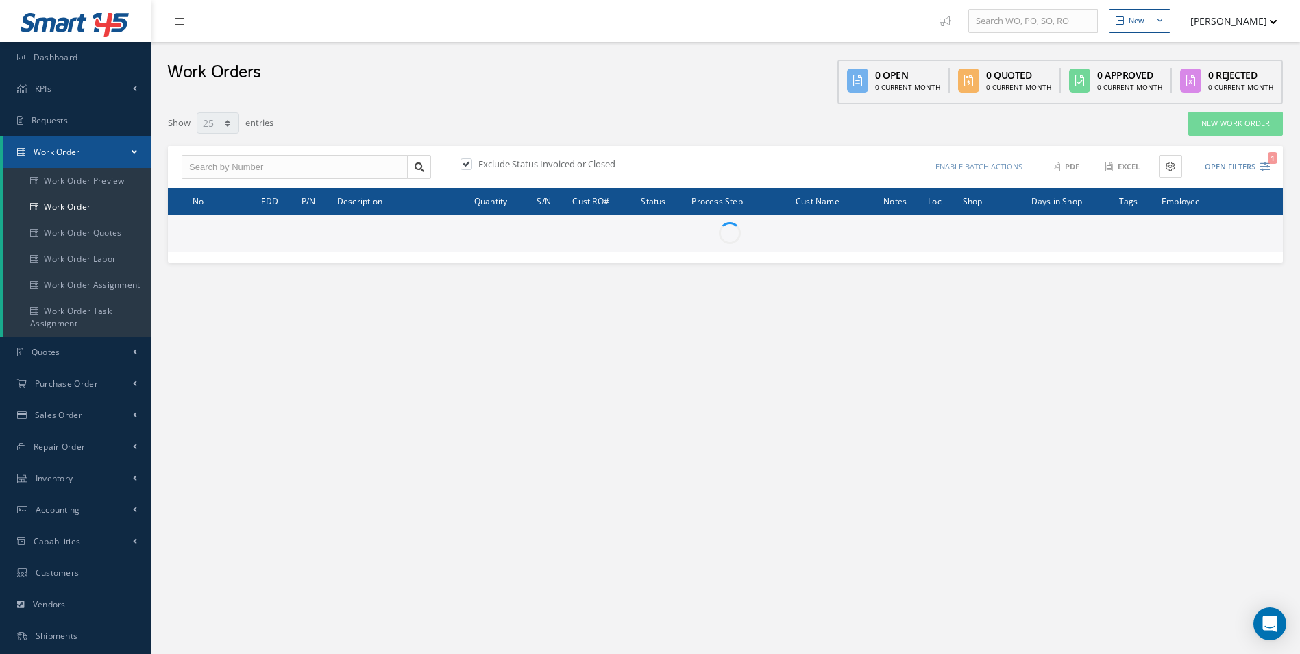
select select "25"
